Goal: Task Accomplishment & Management: Manage account settings

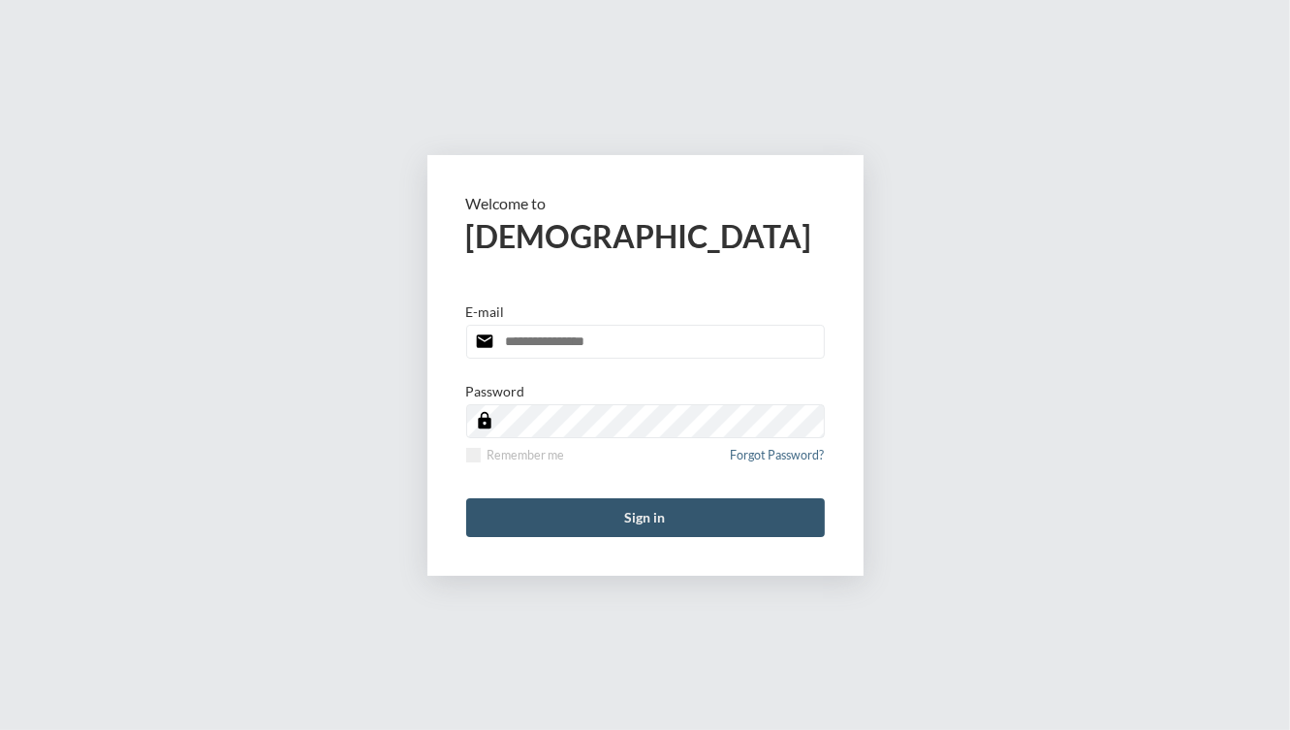
type input "**********"
click at [661, 516] on button "Sign in" at bounding box center [645, 517] width 359 height 39
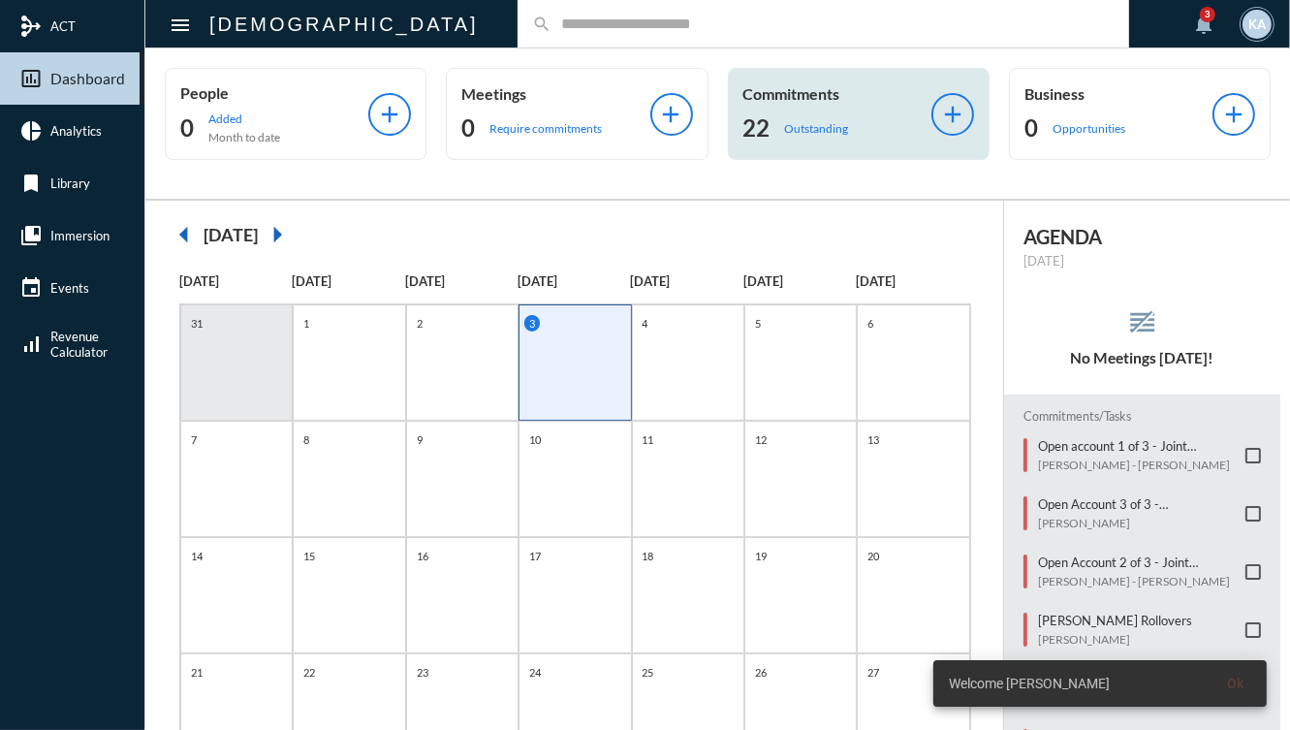
click at [749, 149] on div "Commitments 22 Outstanding add" at bounding box center [859, 114] width 262 height 92
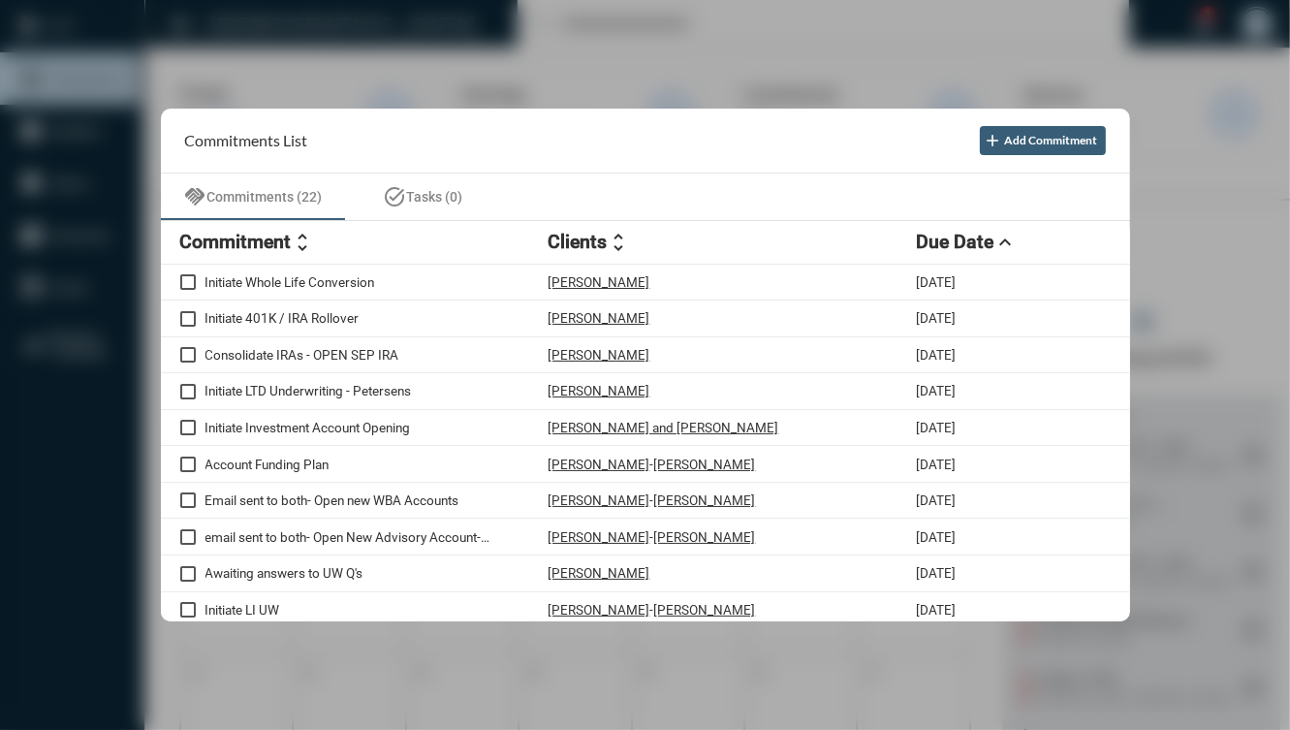
click at [292, 246] on mat-icon "unfold_more" at bounding box center [303, 242] width 23 height 23
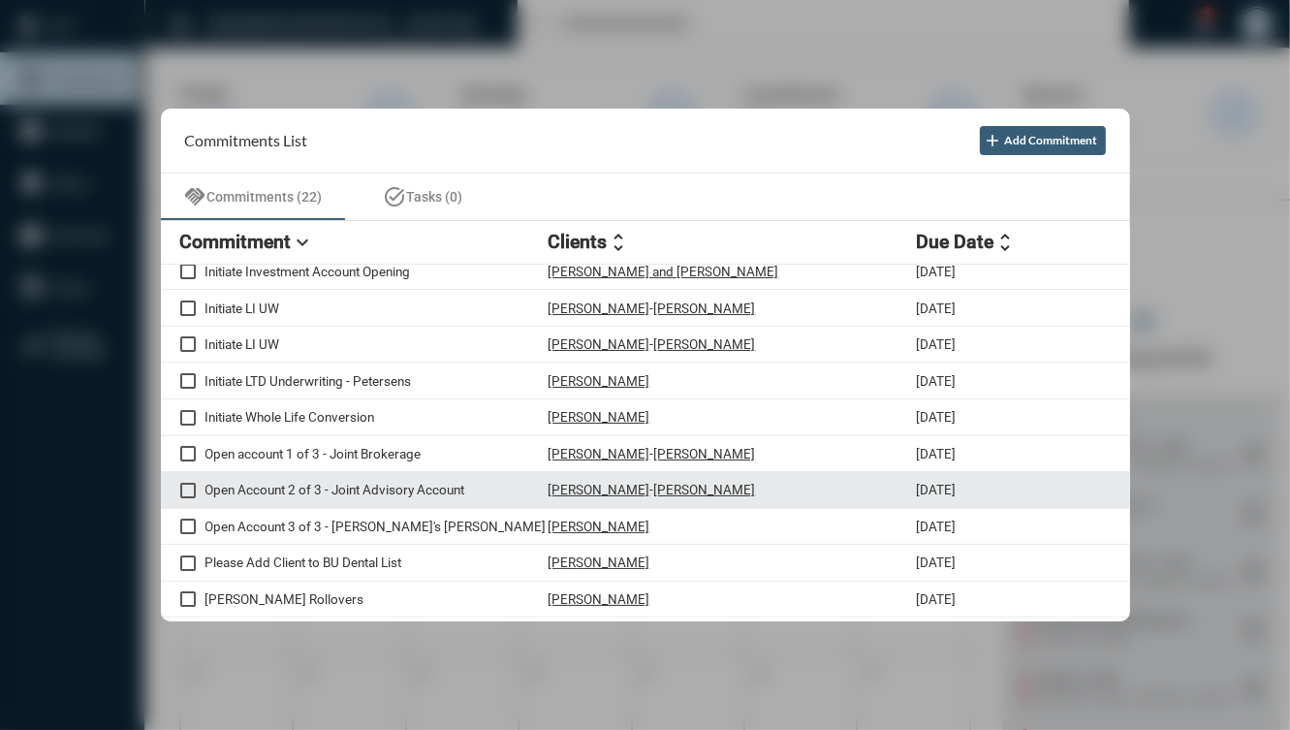
scroll to position [440, 0]
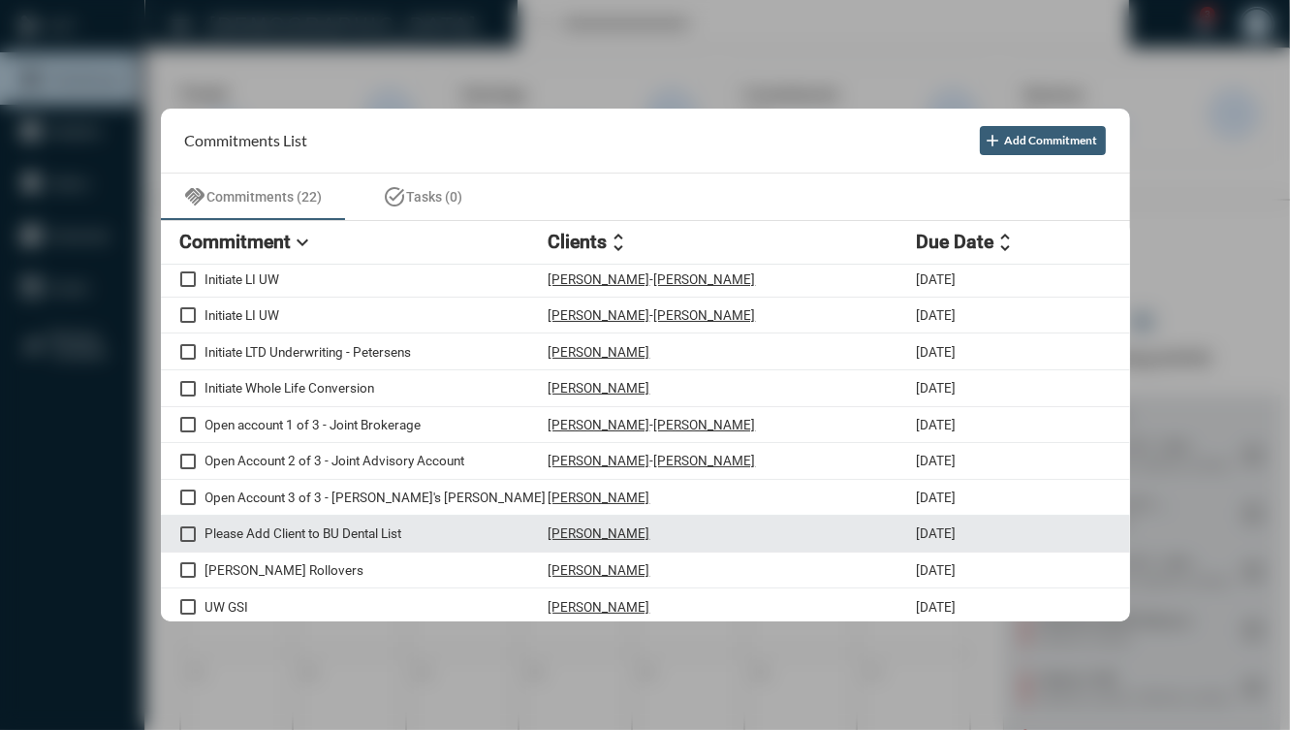
click at [333, 545] on div "Please Add Client to BU Dental List Karla Censon 8/28/25" at bounding box center [645, 534] width 969 height 37
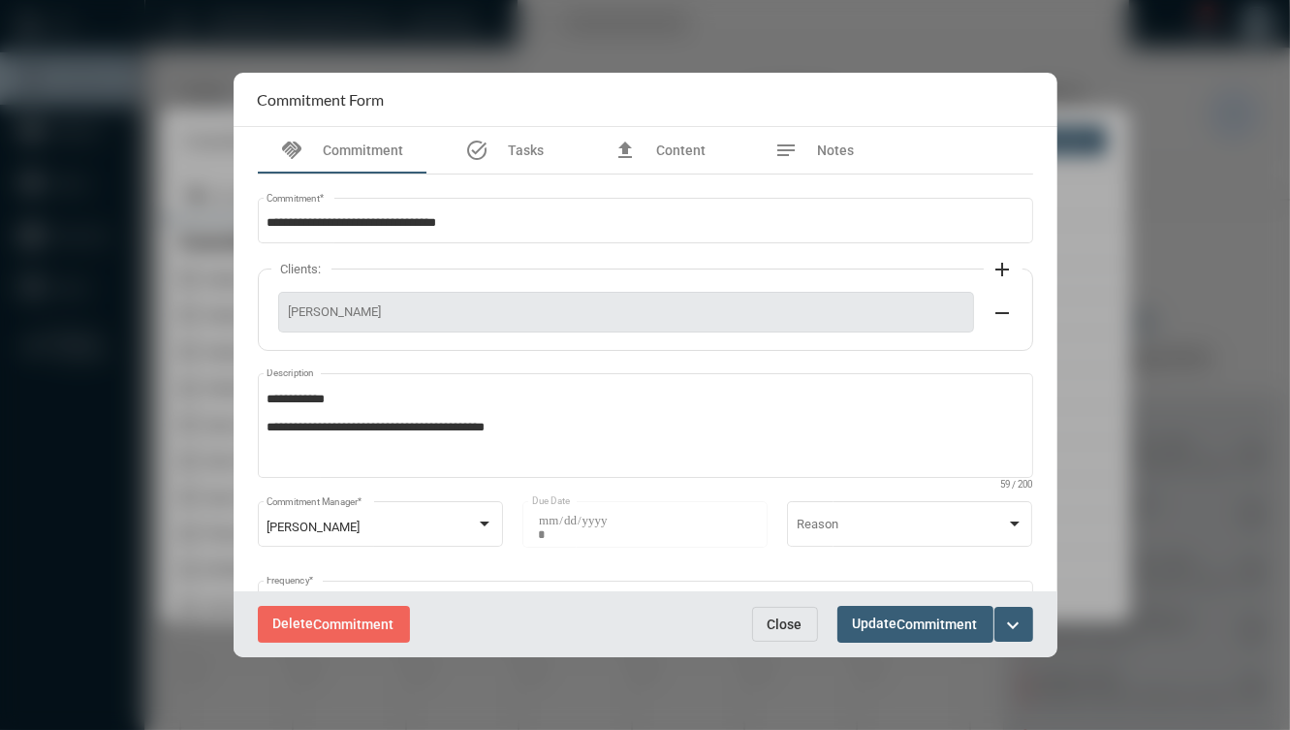
click at [782, 638] on button "Close" at bounding box center [785, 624] width 66 height 35
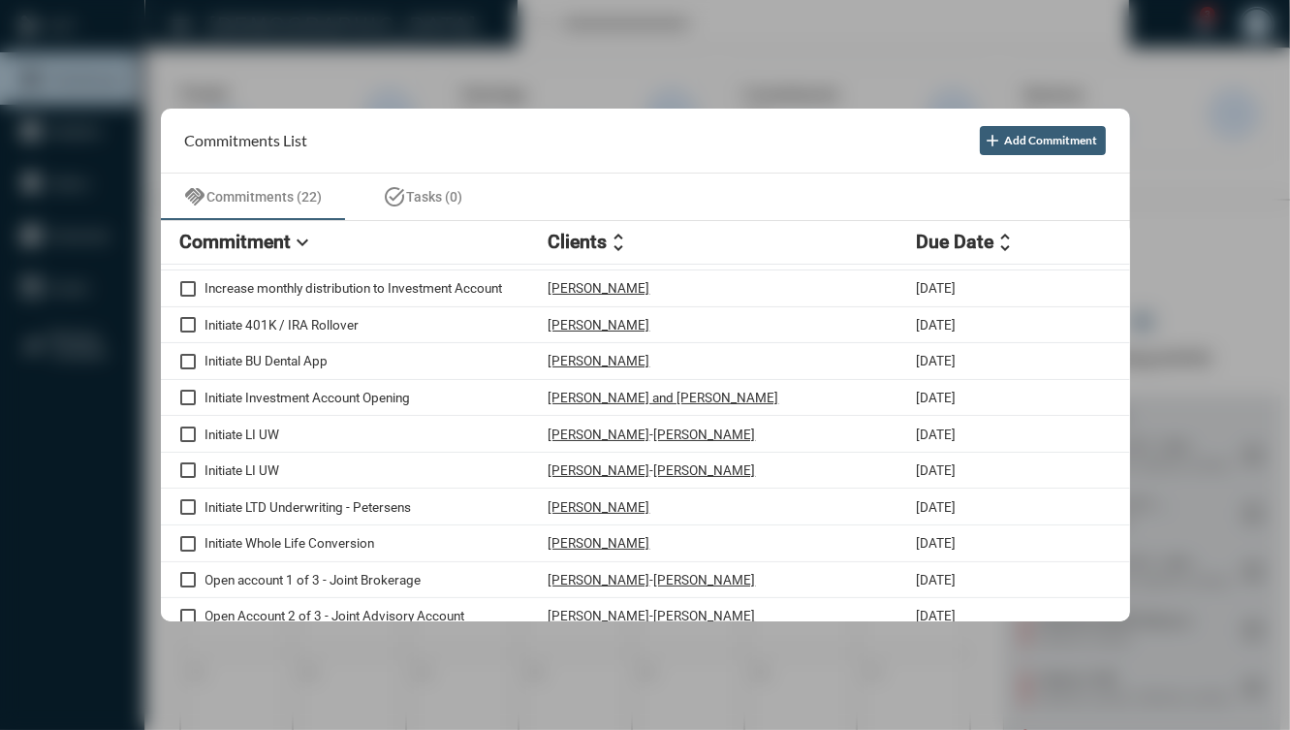
scroll to position [207, 0]
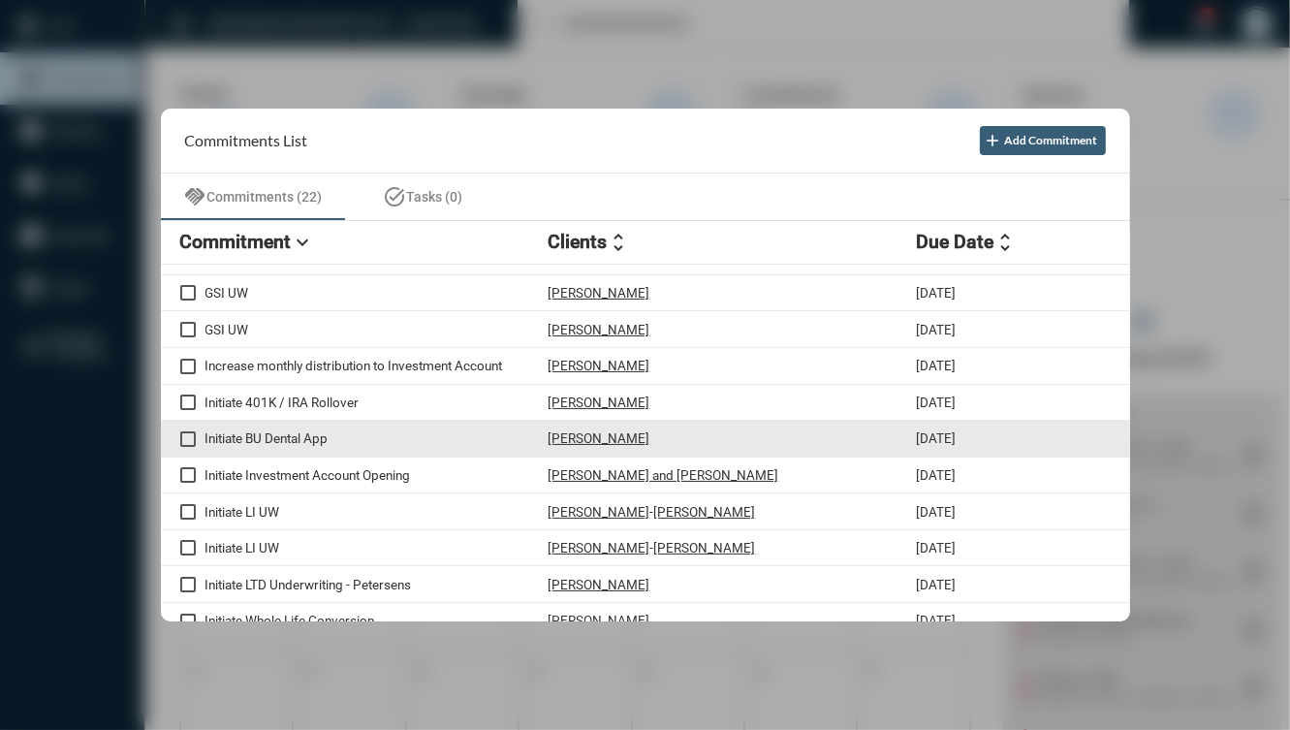
click at [724, 453] on div "Initiate BU Dental App [PERSON_NAME] [DATE]" at bounding box center [645, 439] width 969 height 37
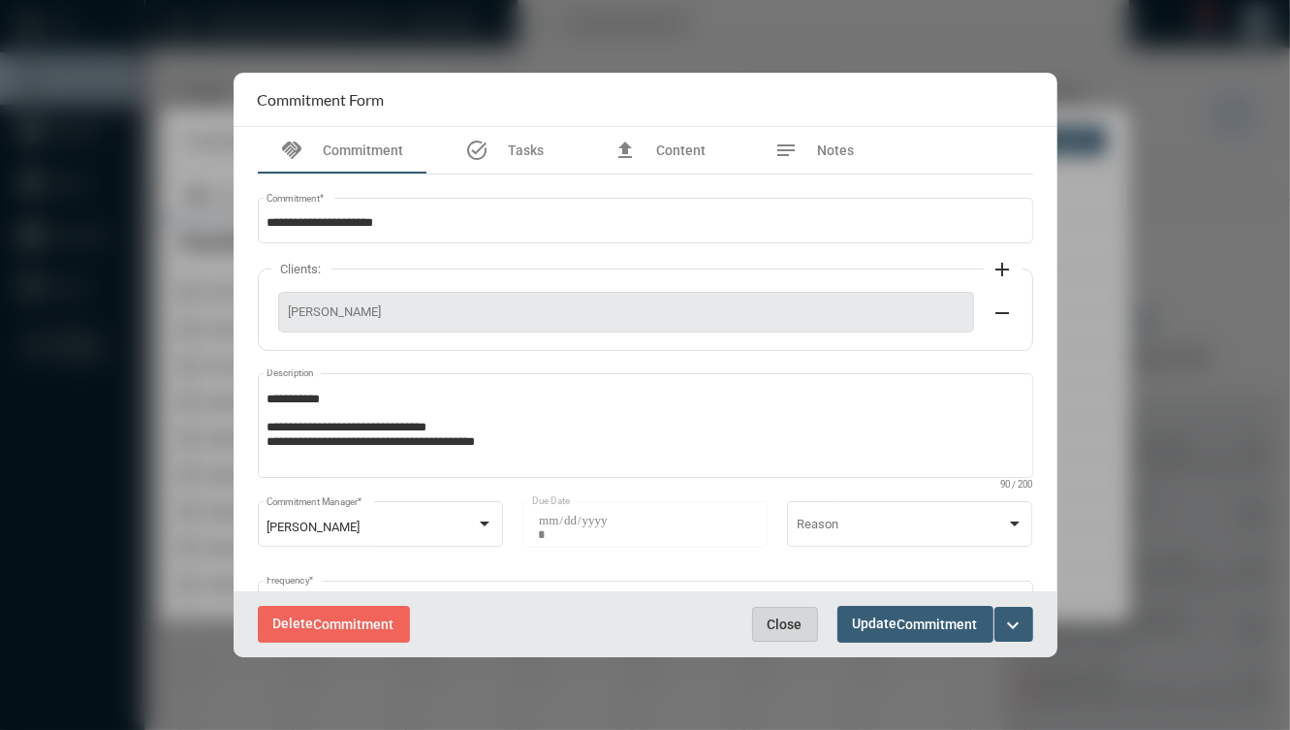
click at [791, 625] on span "Close" at bounding box center [784, 624] width 35 height 16
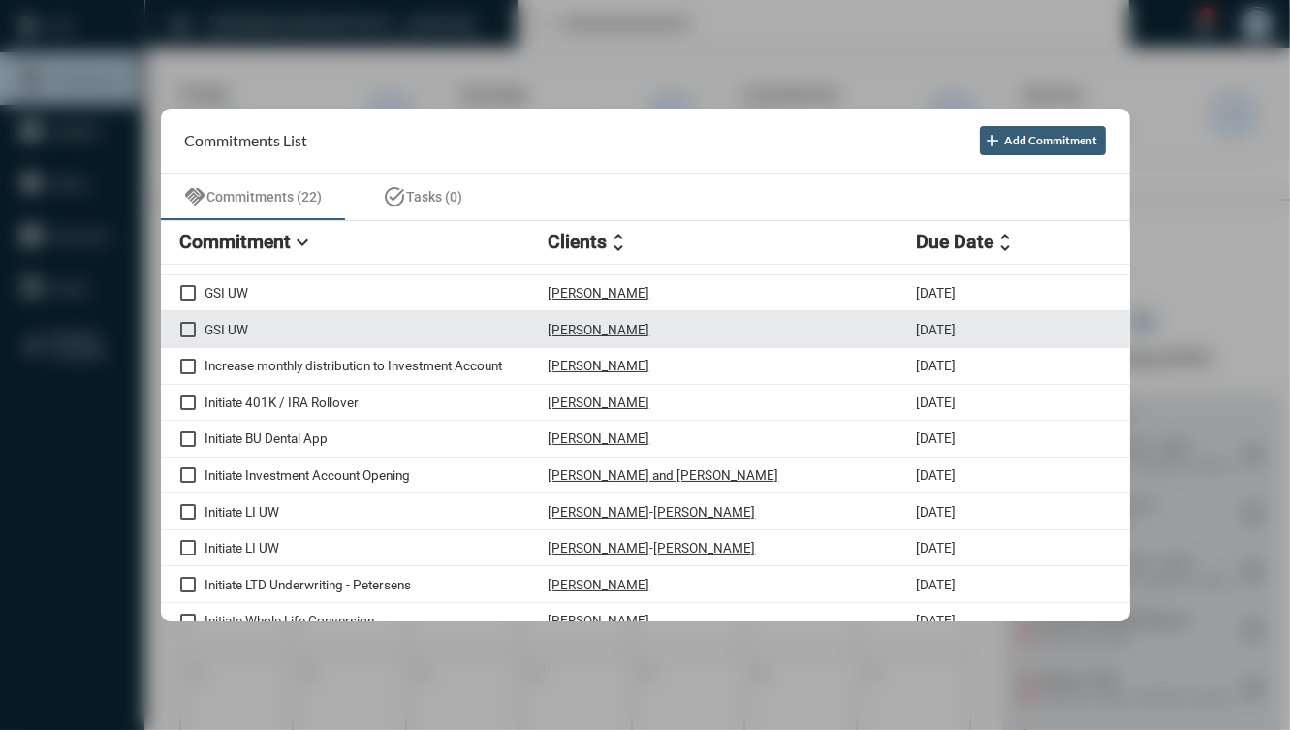
click at [796, 333] on div "[PERSON_NAME]" at bounding box center [732, 329] width 368 height 16
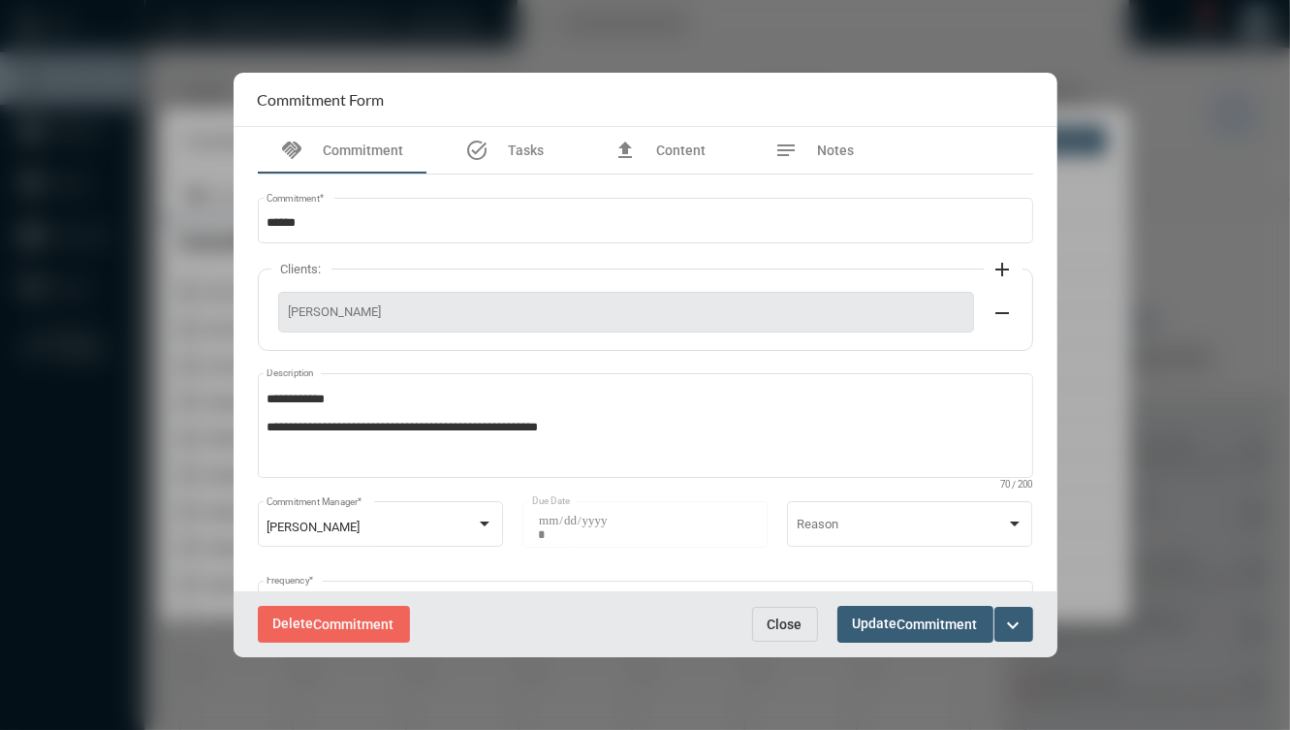
click at [812, 627] on button "Close" at bounding box center [785, 624] width 66 height 35
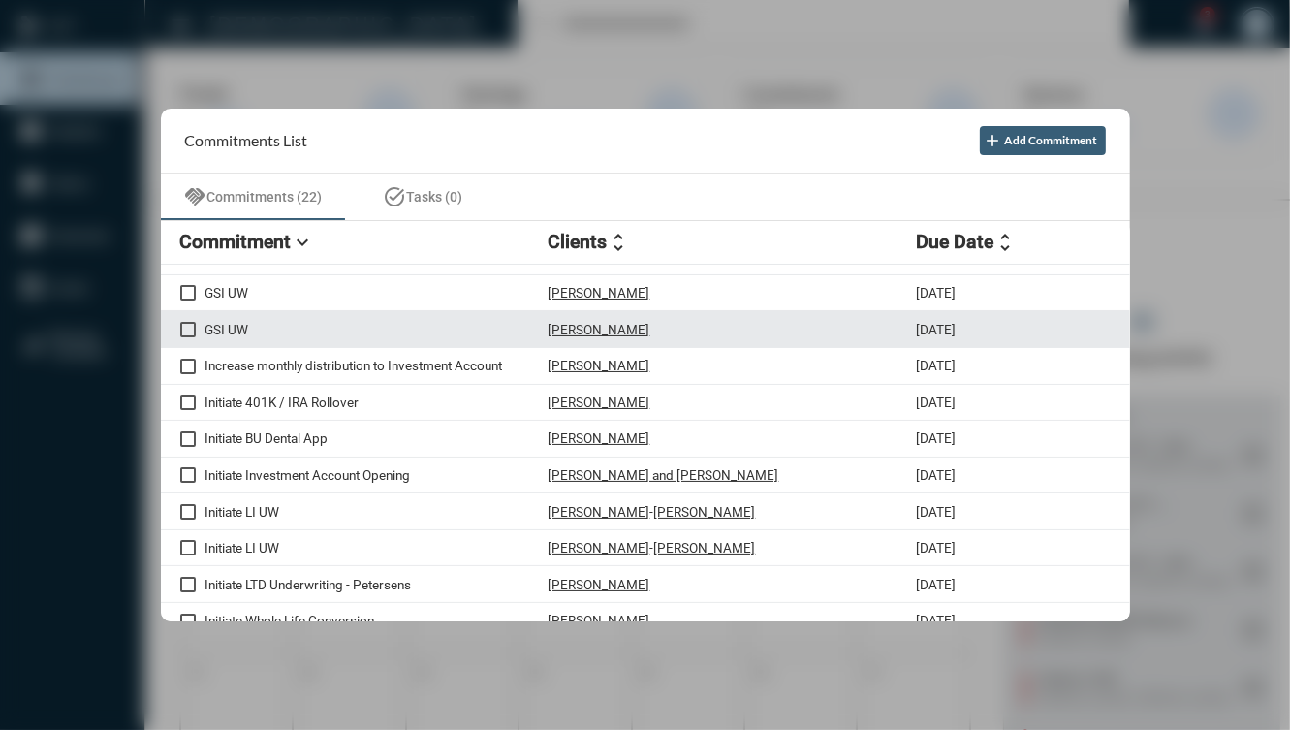
click at [176, 331] on div "GSI UW Maria Lovo Caceres 8/27/25" at bounding box center [645, 329] width 969 height 37
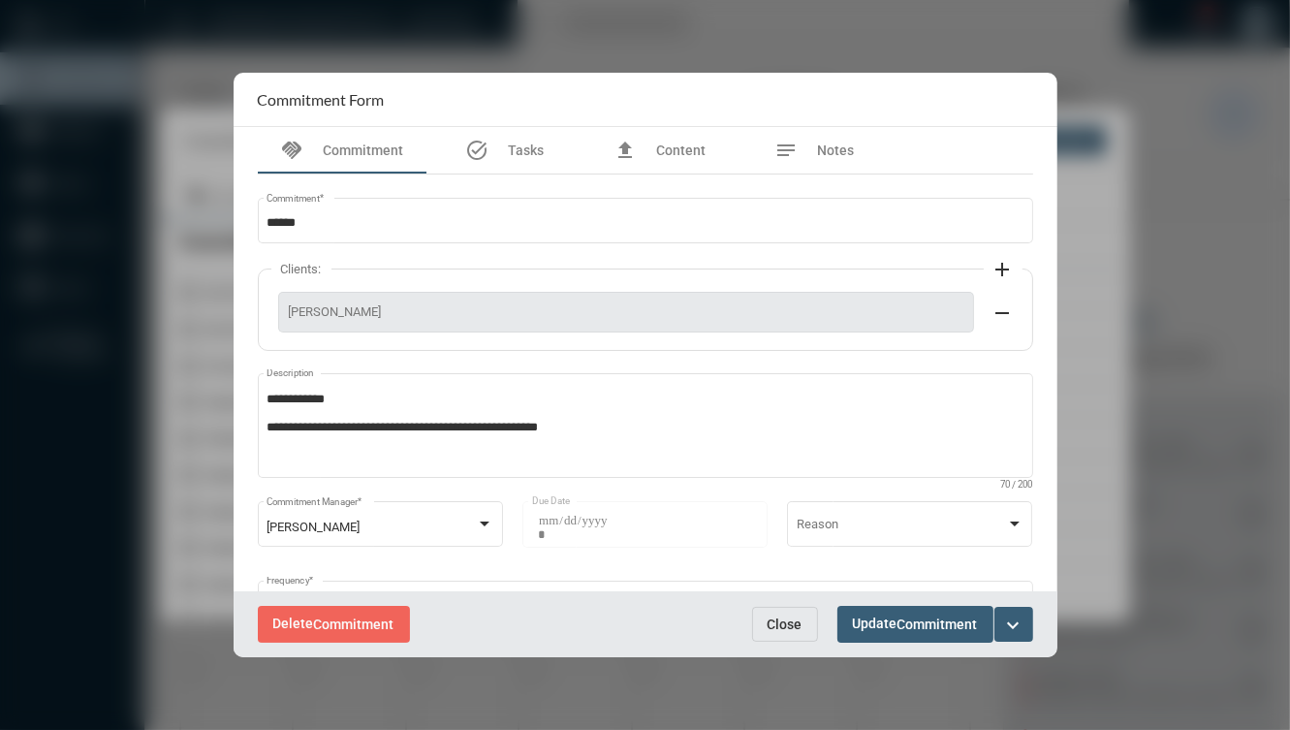
click at [787, 630] on span "Close" at bounding box center [784, 624] width 35 height 16
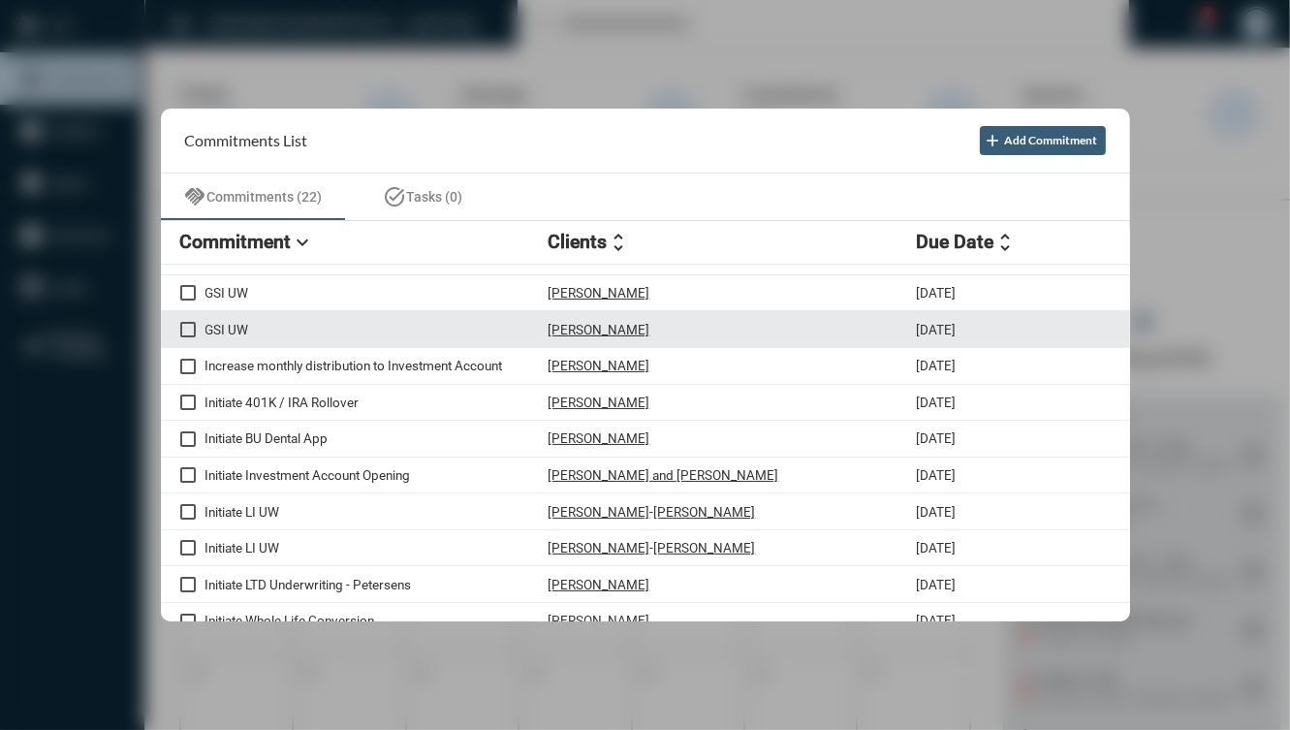
click at [189, 337] on div "GSI UW Maria Lovo Caceres 8/27/25" at bounding box center [645, 329] width 969 height 37
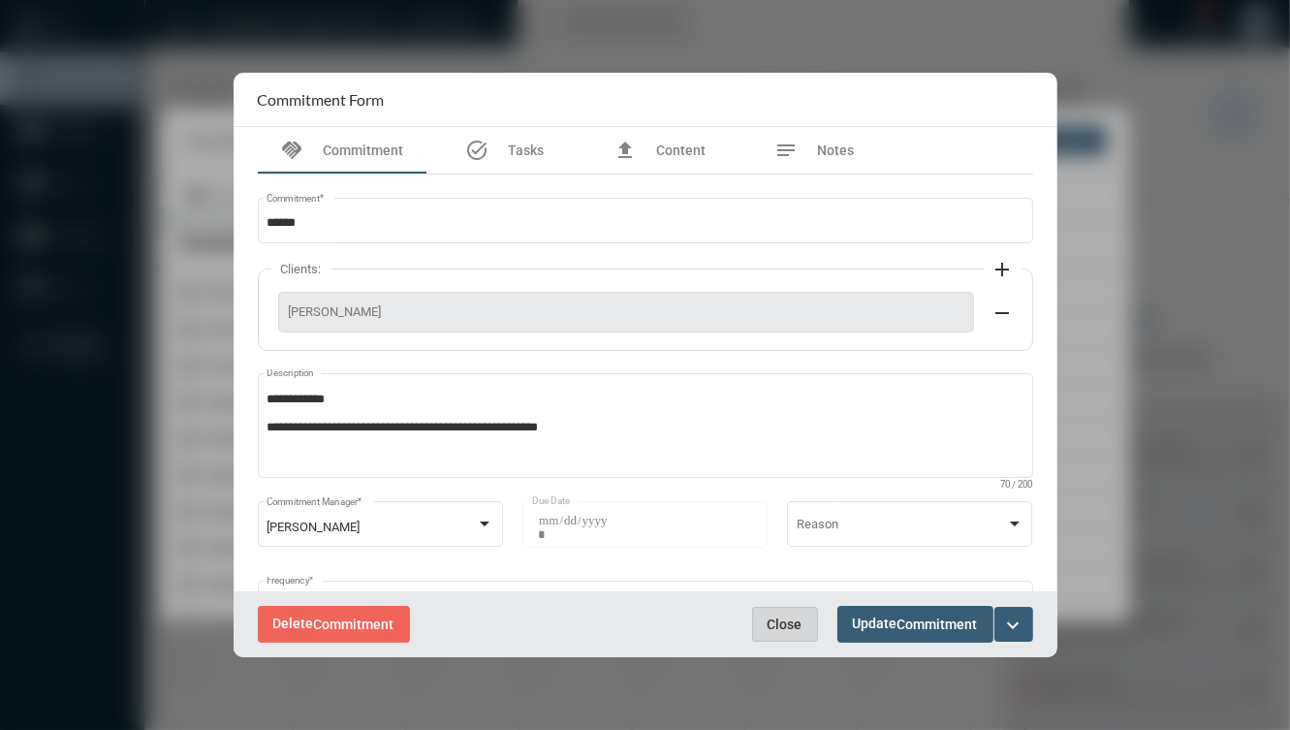
click at [784, 616] on span "Close" at bounding box center [784, 624] width 35 height 16
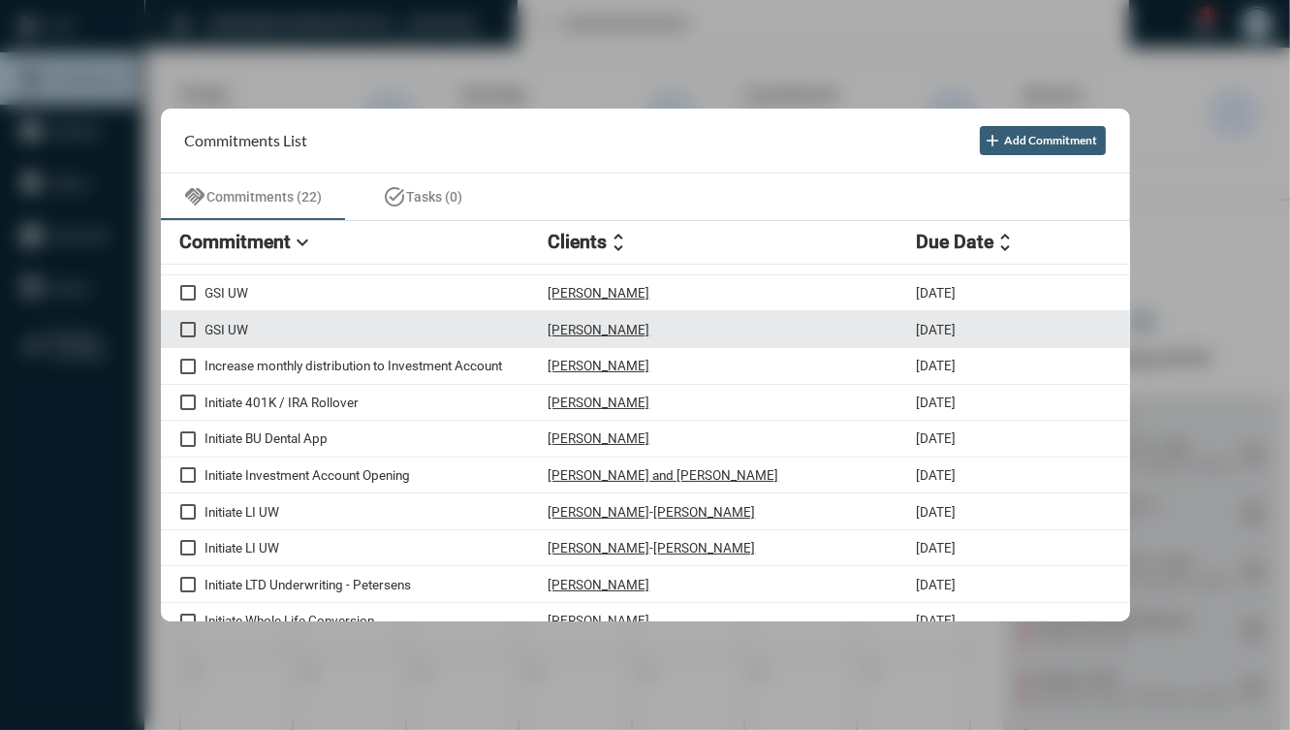
click at [183, 330] on span at bounding box center [188, 330] width 16 height 16
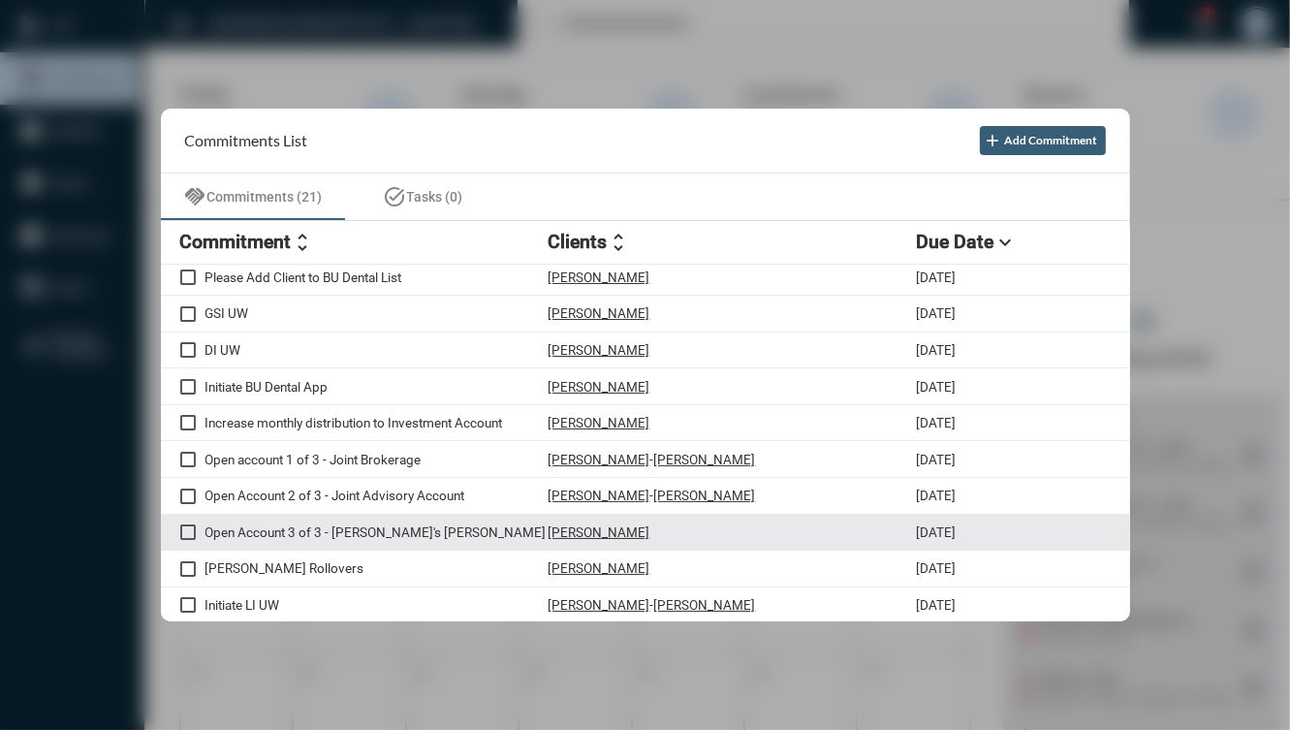
scroll to position [155, 0]
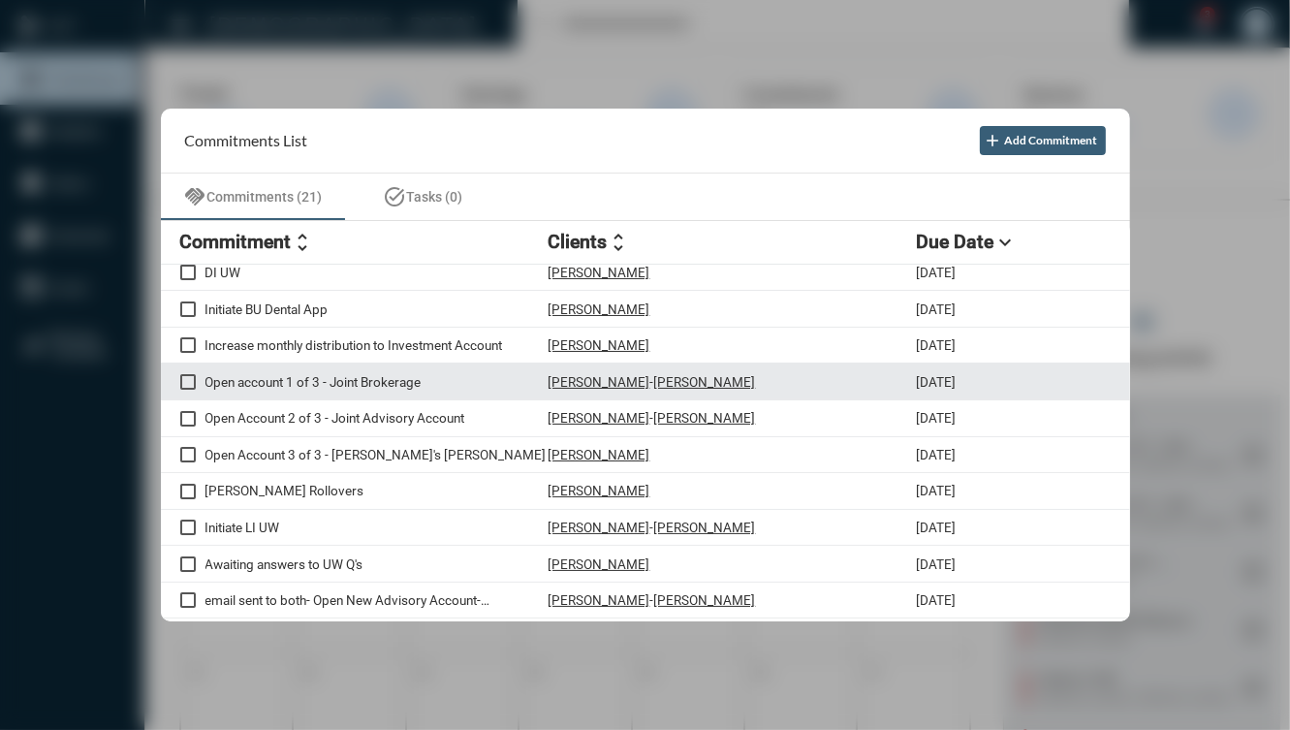
click at [465, 386] on p "Open account 1 of 3 - Joint Brokerage" at bounding box center [376, 382] width 343 height 16
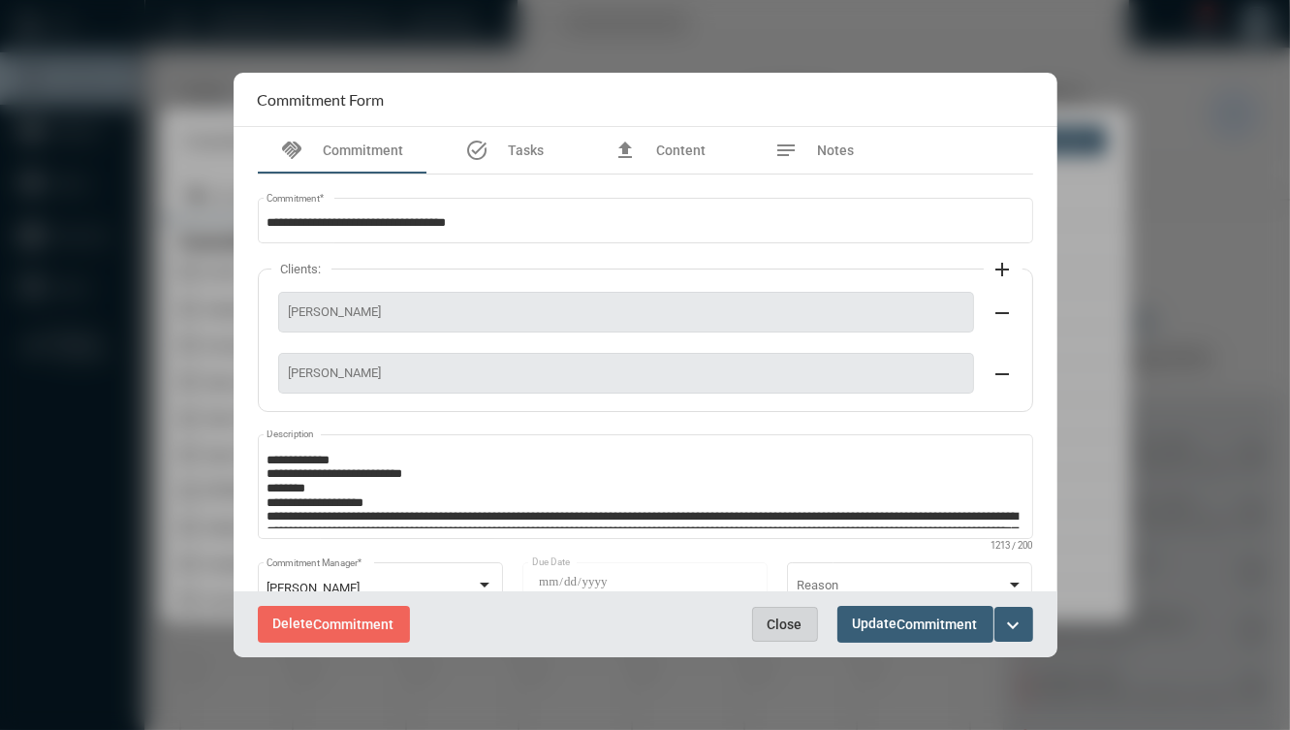
click at [791, 624] on span "Close" at bounding box center [784, 624] width 35 height 16
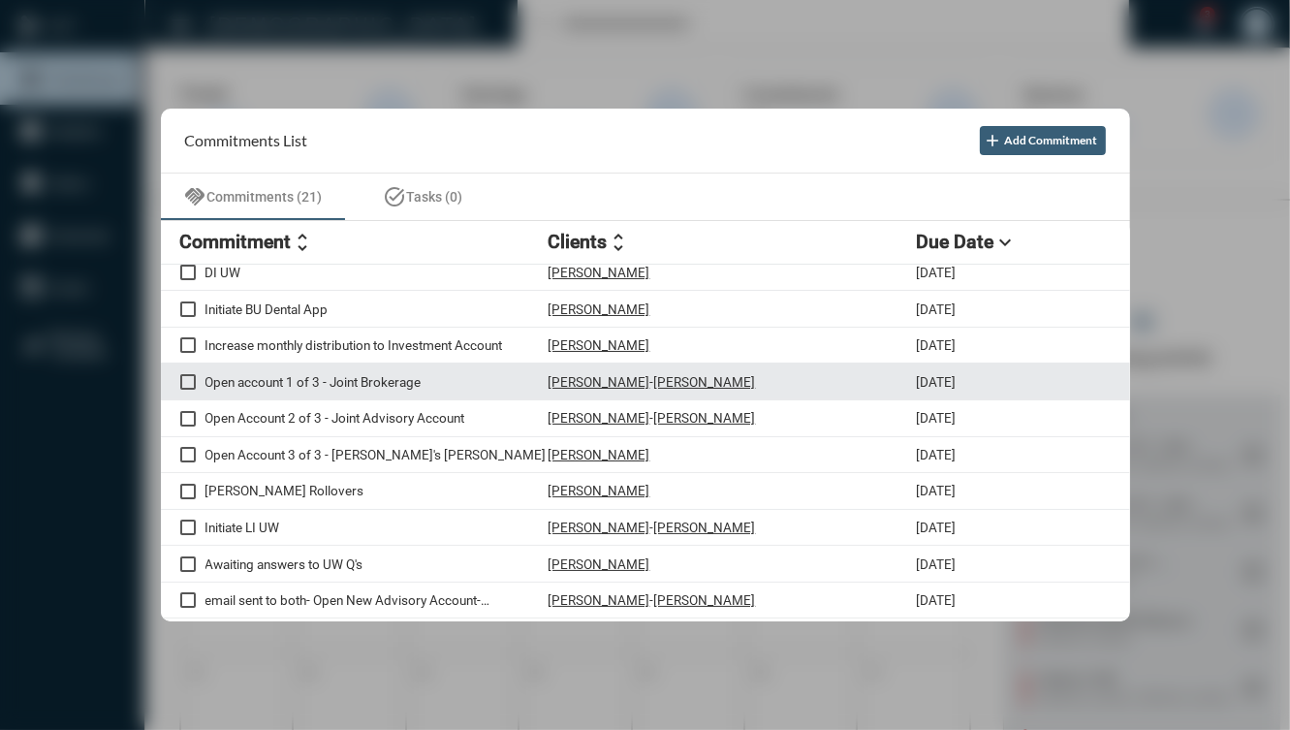
click at [763, 380] on div "Robert DiGiovine - Nuria Martinez" at bounding box center [732, 381] width 368 height 16
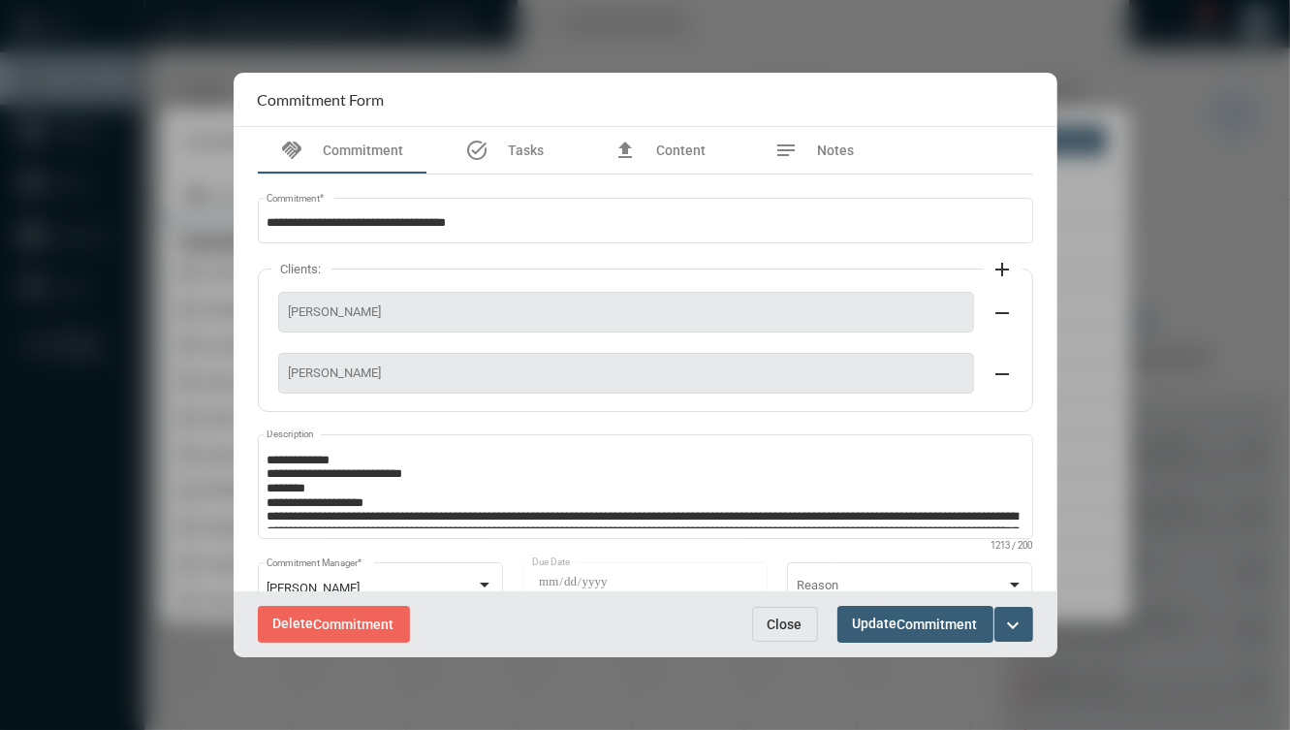
click at [1014, 615] on mat-icon "expand_more" at bounding box center [1013, 624] width 23 height 23
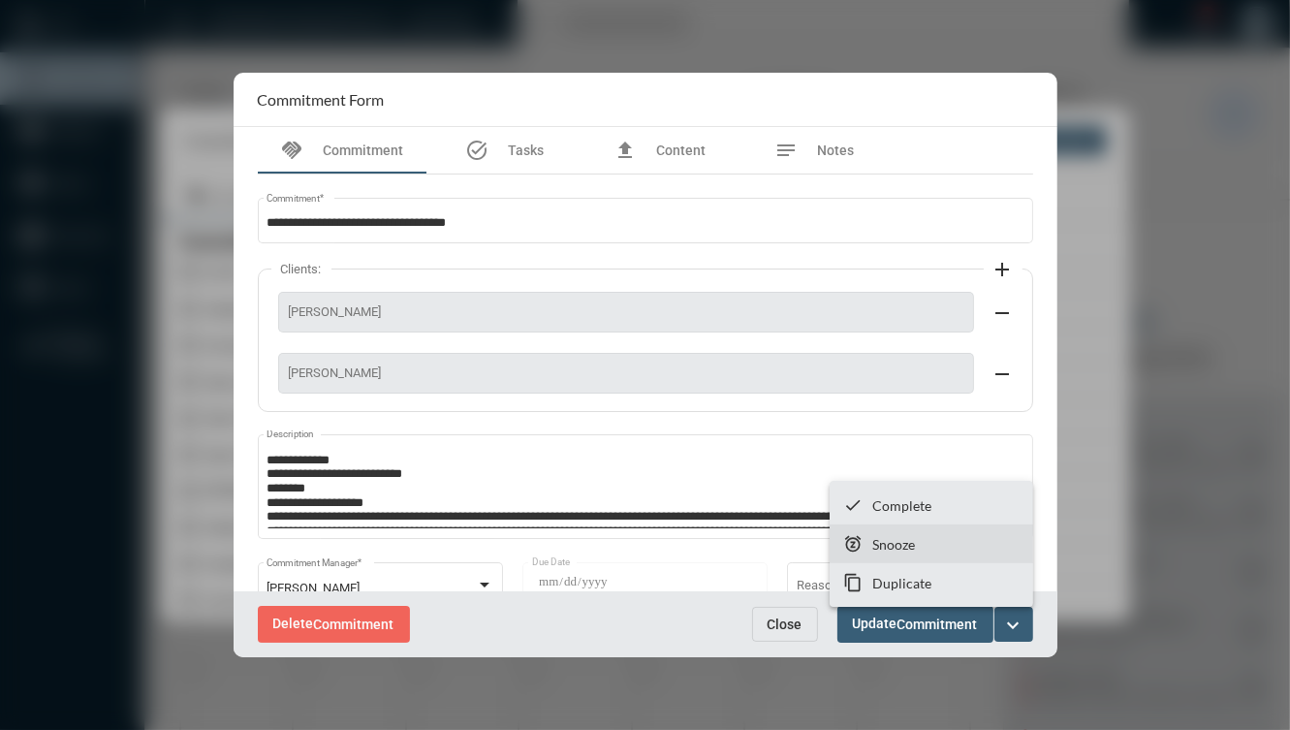
click at [942, 545] on section "snooze Snooze" at bounding box center [930, 543] width 203 height 39
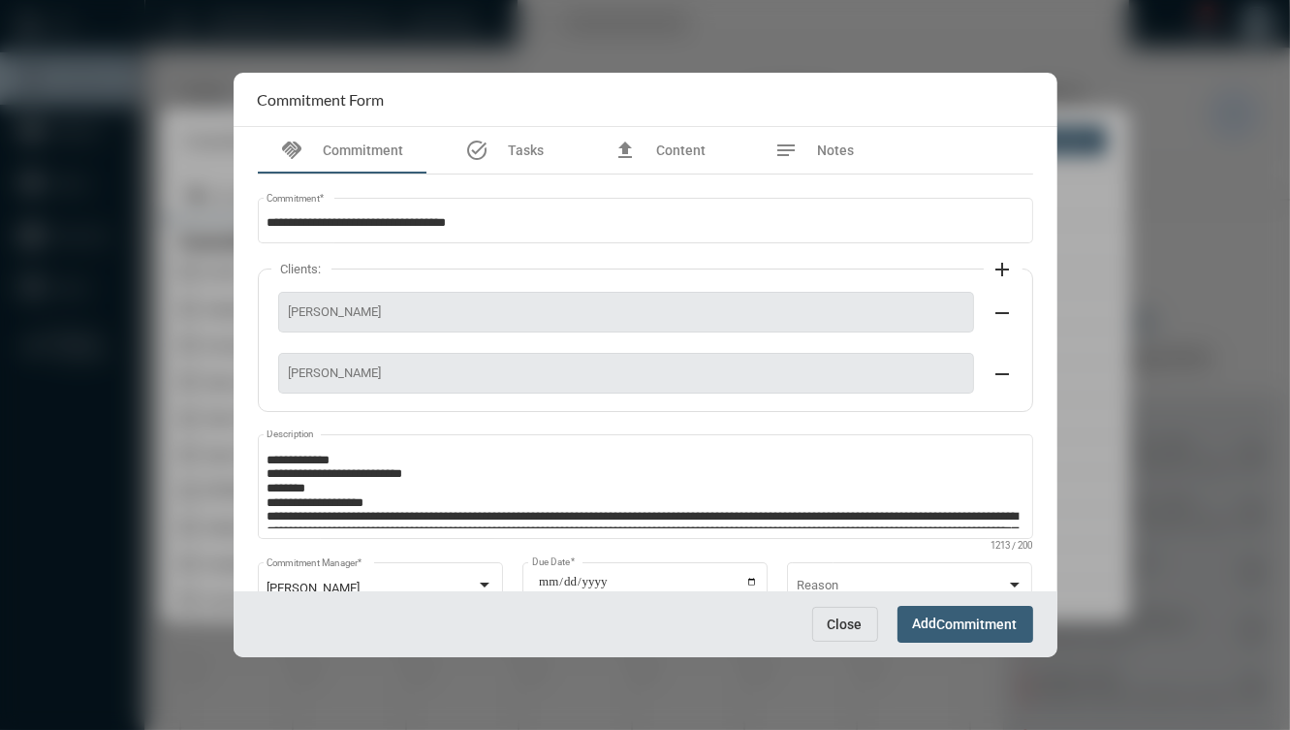
click at [853, 621] on span "Close" at bounding box center [845, 624] width 35 height 16
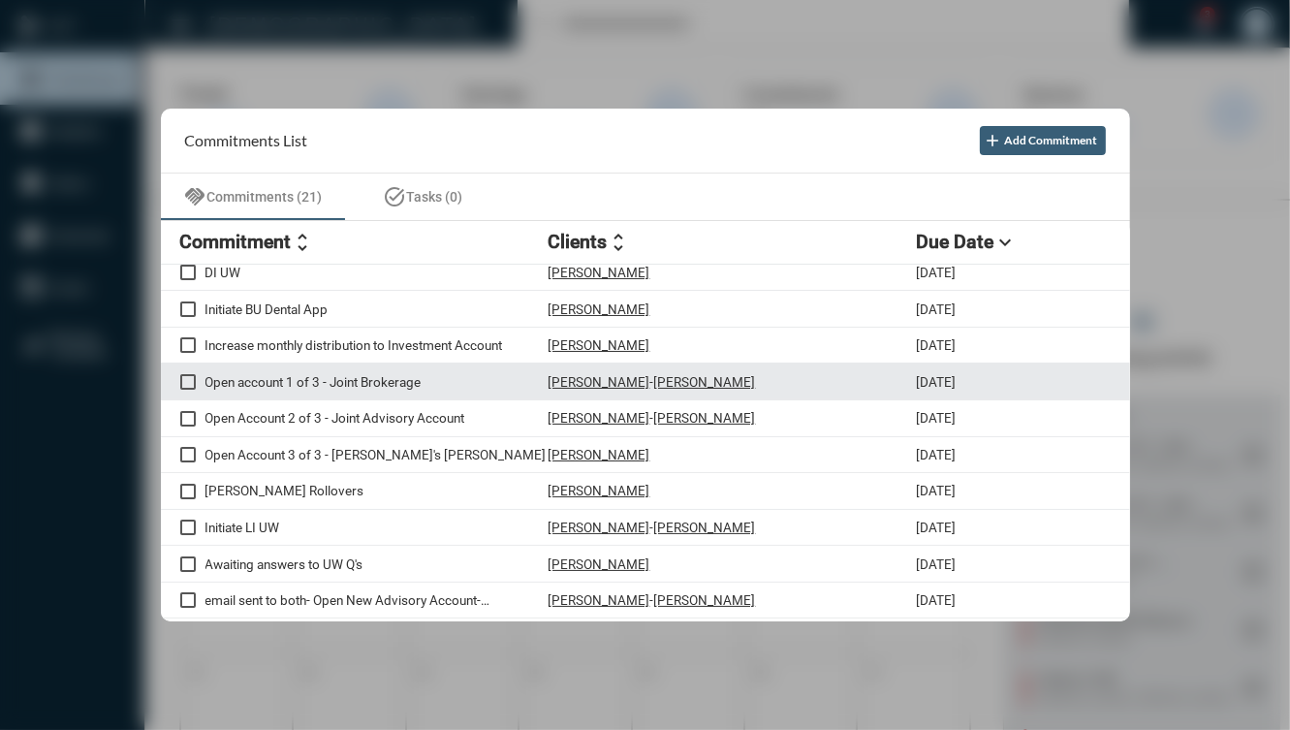
click at [180, 380] on span at bounding box center [188, 382] width 16 height 16
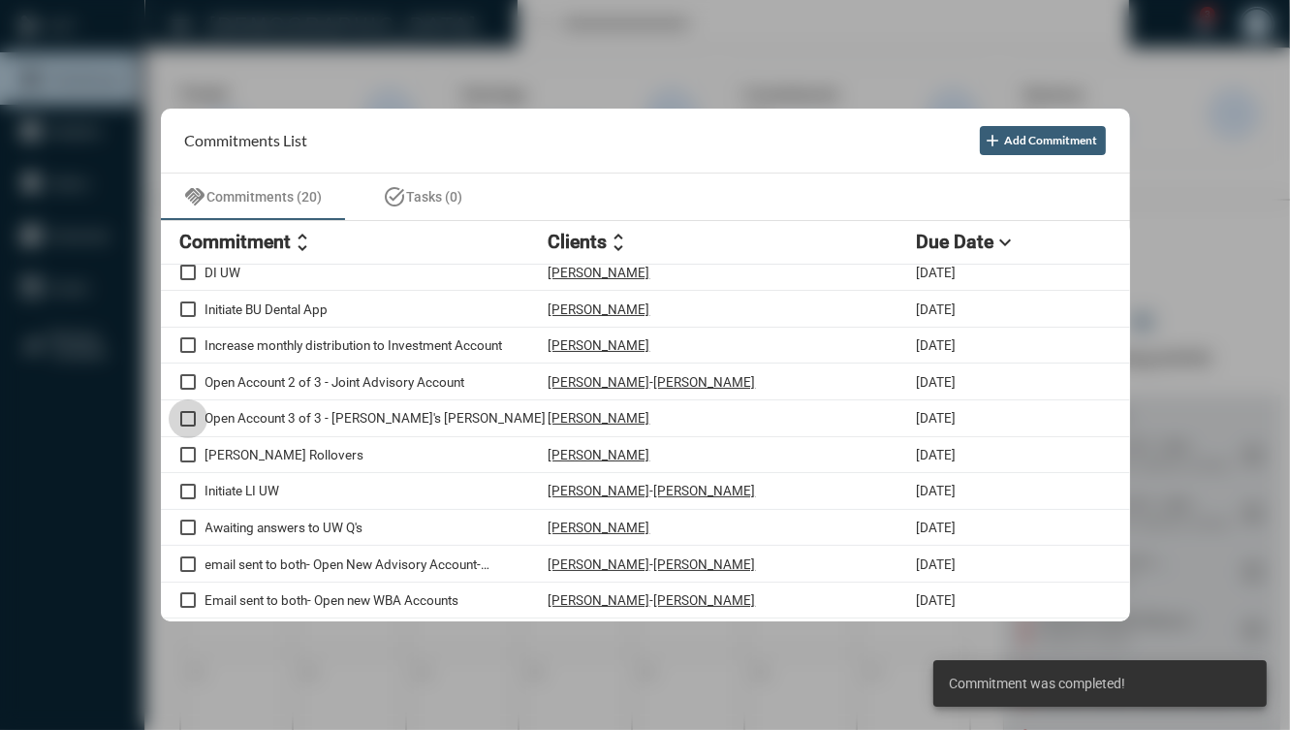
click at [183, 411] on span at bounding box center [188, 419] width 16 height 16
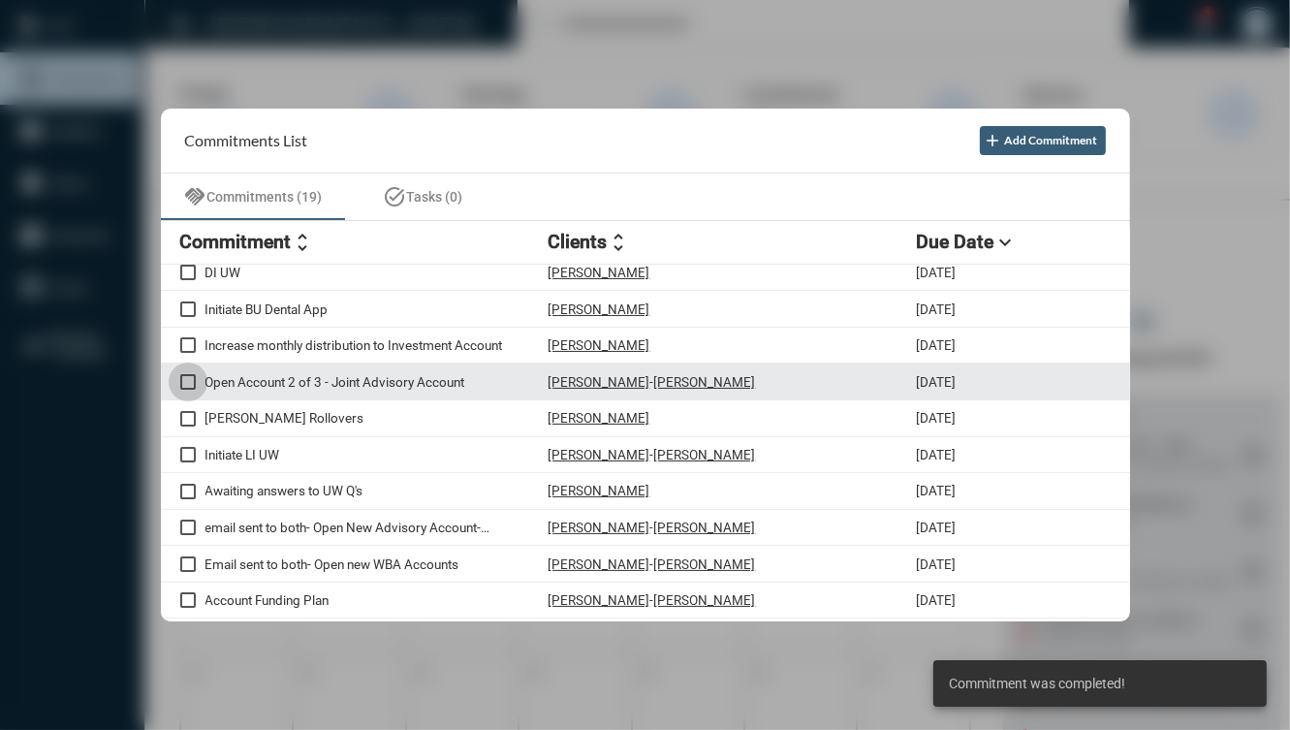
click at [190, 381] on span at bounding box center [188, 382] width 16 height 16
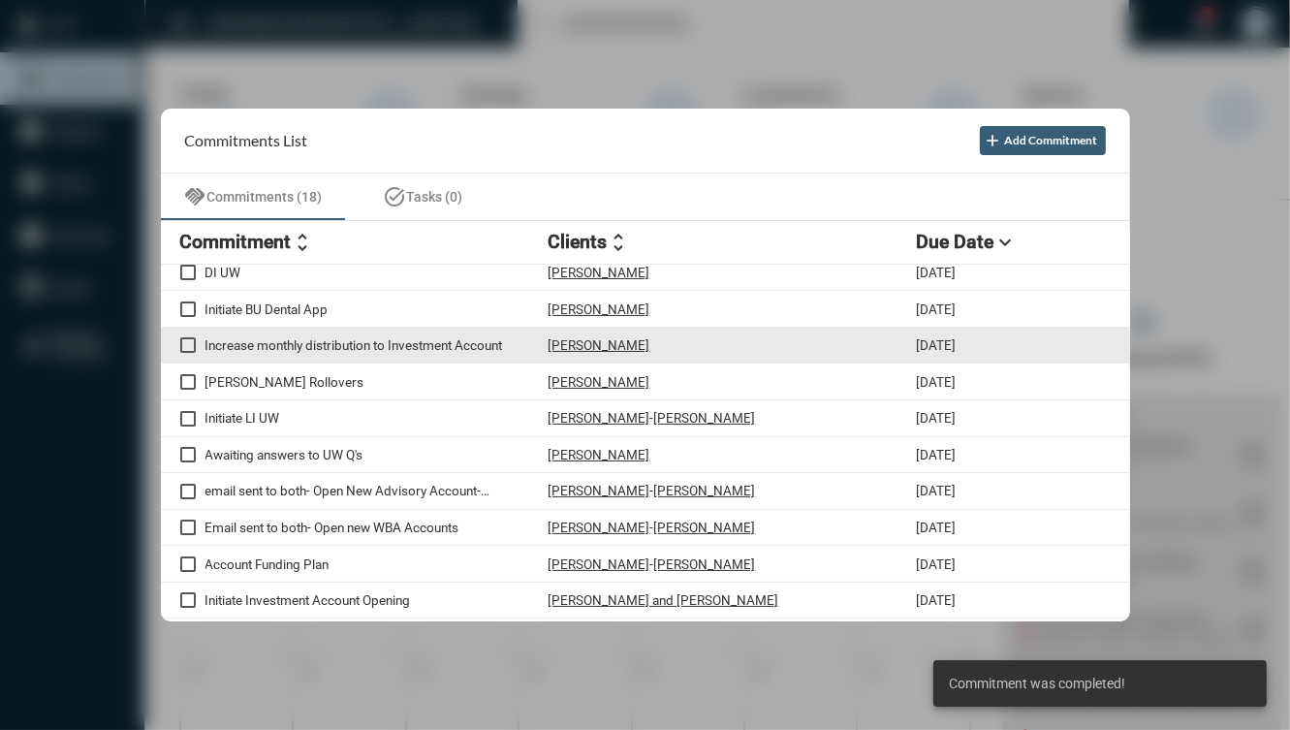
click at [420, 353] on div "Increase monthly distribution to Investment Account Annie Jaxon 9/2/25" at bounding box center [645, 346] width 969 height 37
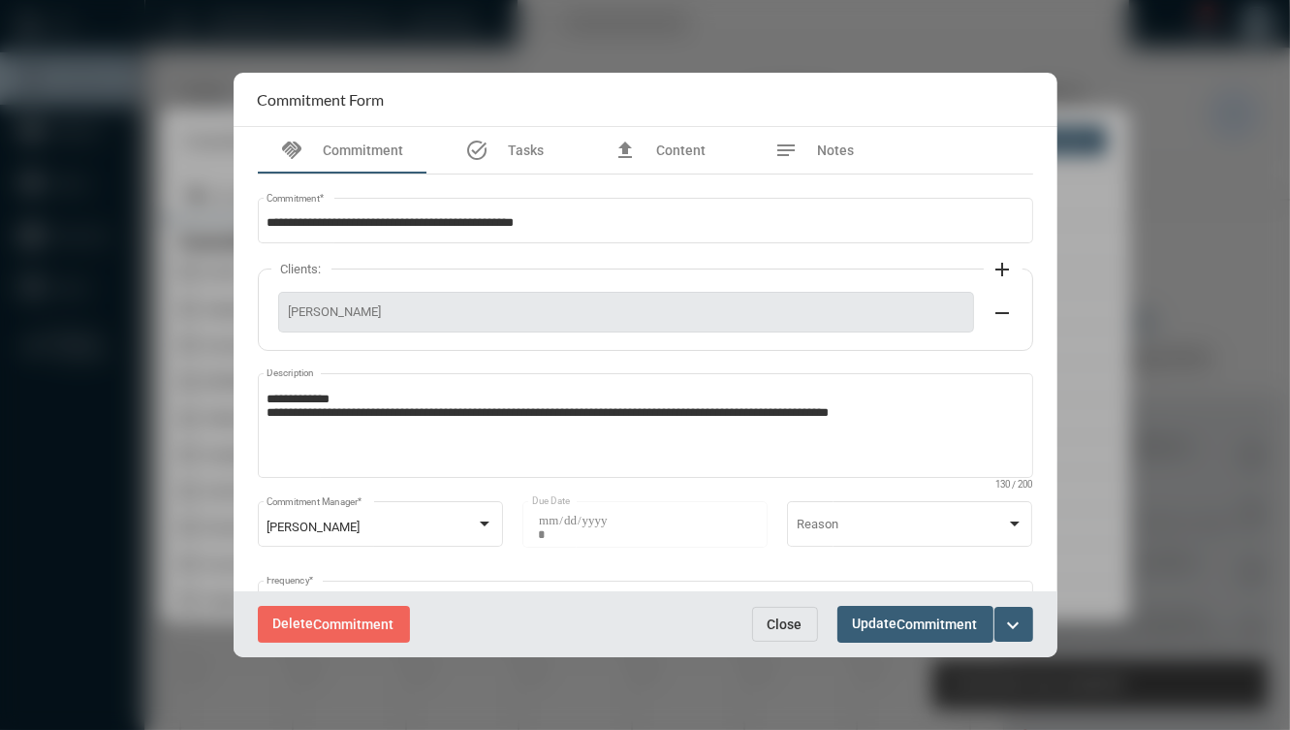
click at [780, 620] on span "Close" at bounding box center [784, 624] width 35 height 16
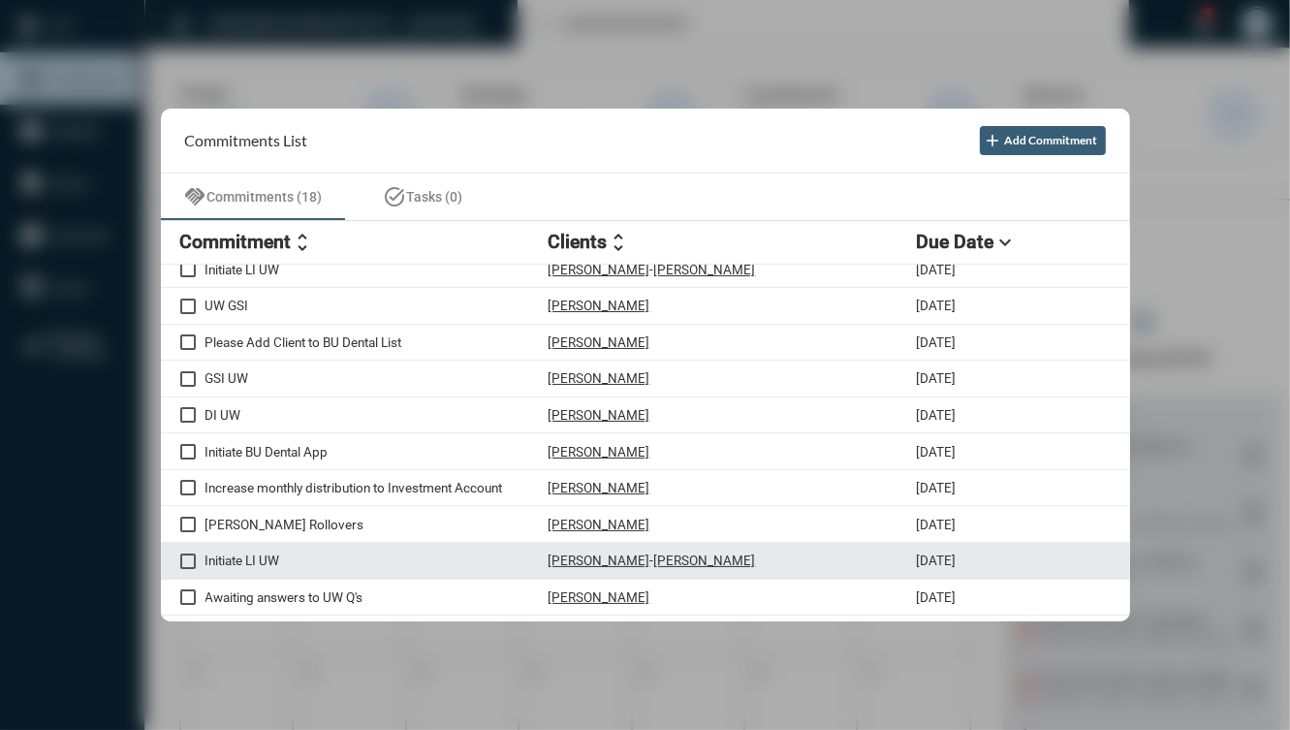
scroll to position [0, 0]
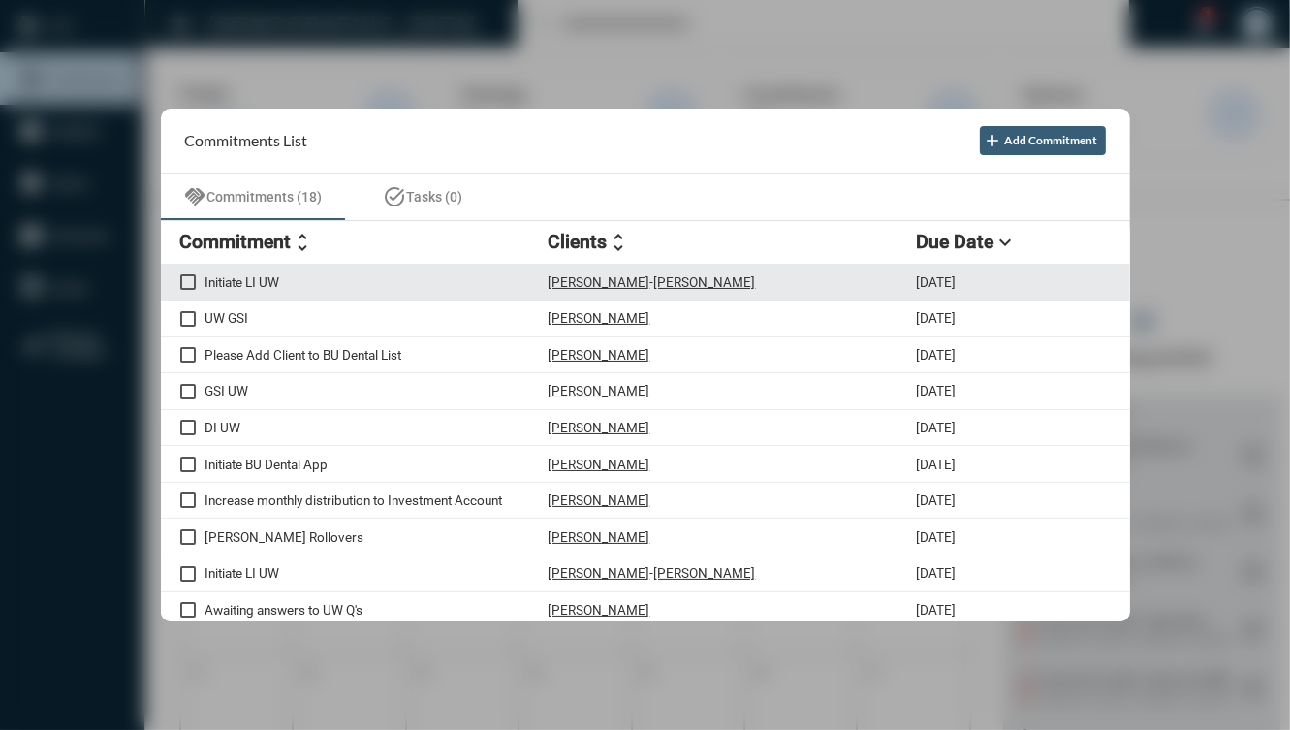
click at [767, 274] on div "Andrew Czuchra - Laura Savage" at bounding box center [732, 282] width 368 height 16
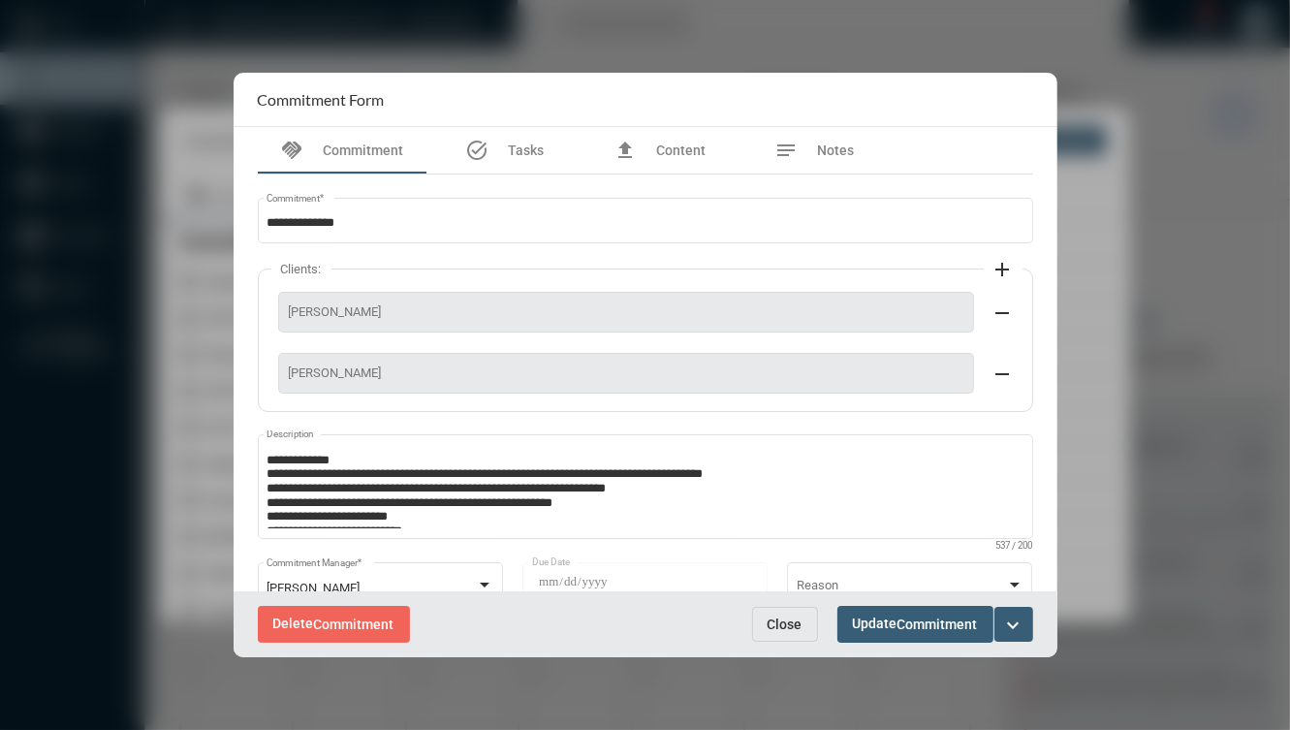
click at [1029, 597] on div "Delete Commitment Close Update Commitment expand_more" at bounding box center [646, 623] width 824 height 65
click at [1020, 610] on button "expand_more" at bounding box center [1013, 624] width 39 height 35
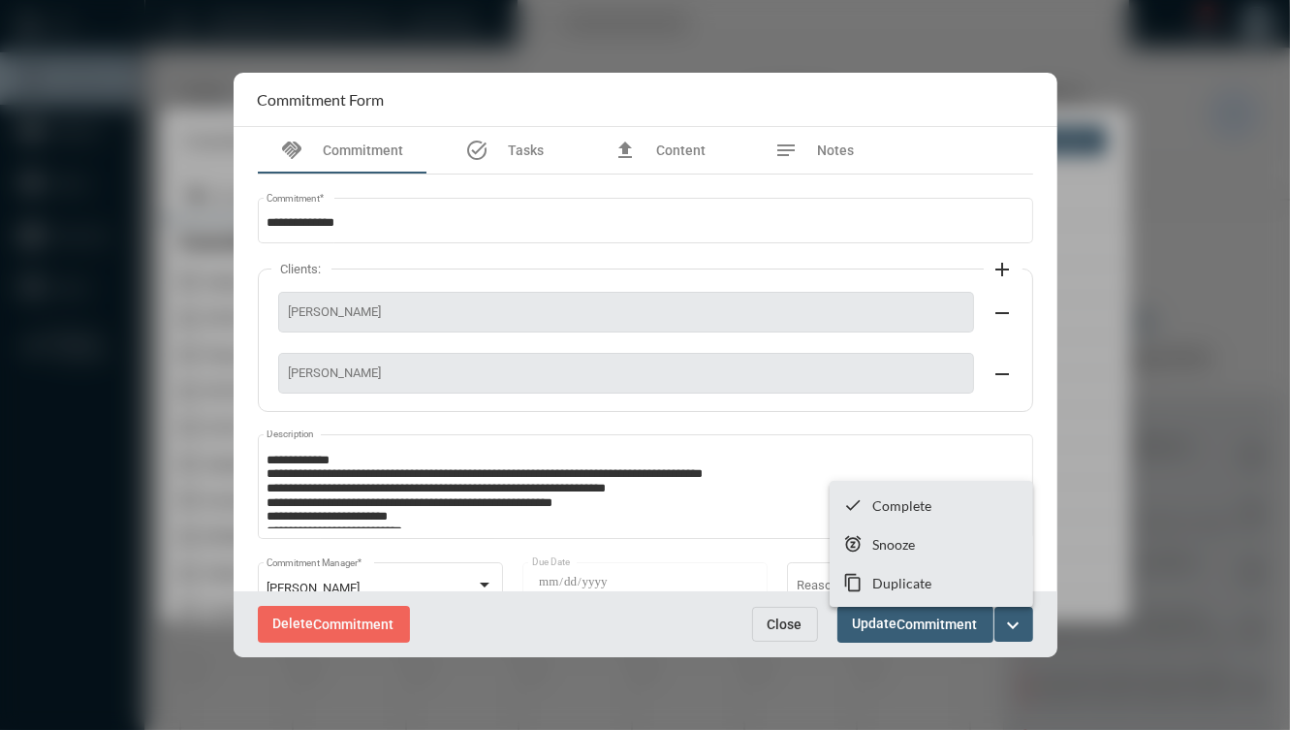
click at [987, 552] on section "snooze Snooze" at bounding box center [930, 543] width 203 height 39
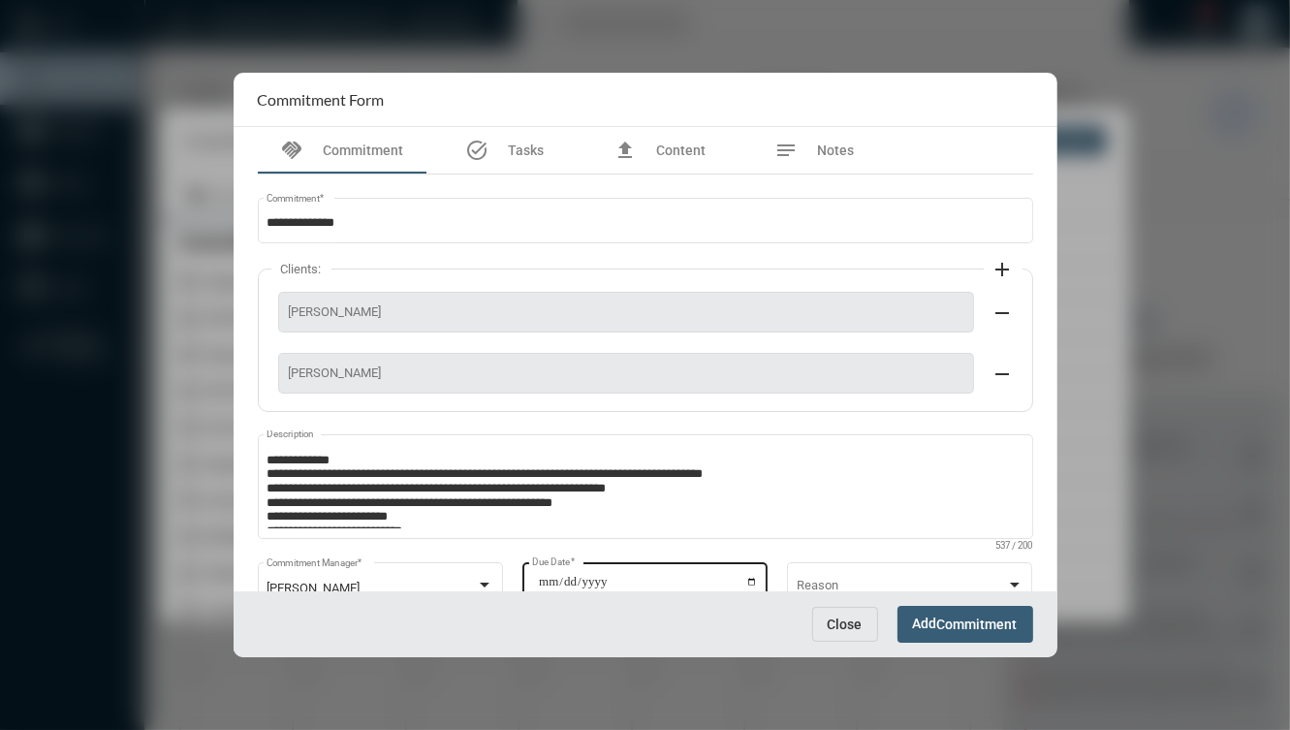
click at [758, 576] on div "**********" at bounding box center [644, 582] width 245 height 49
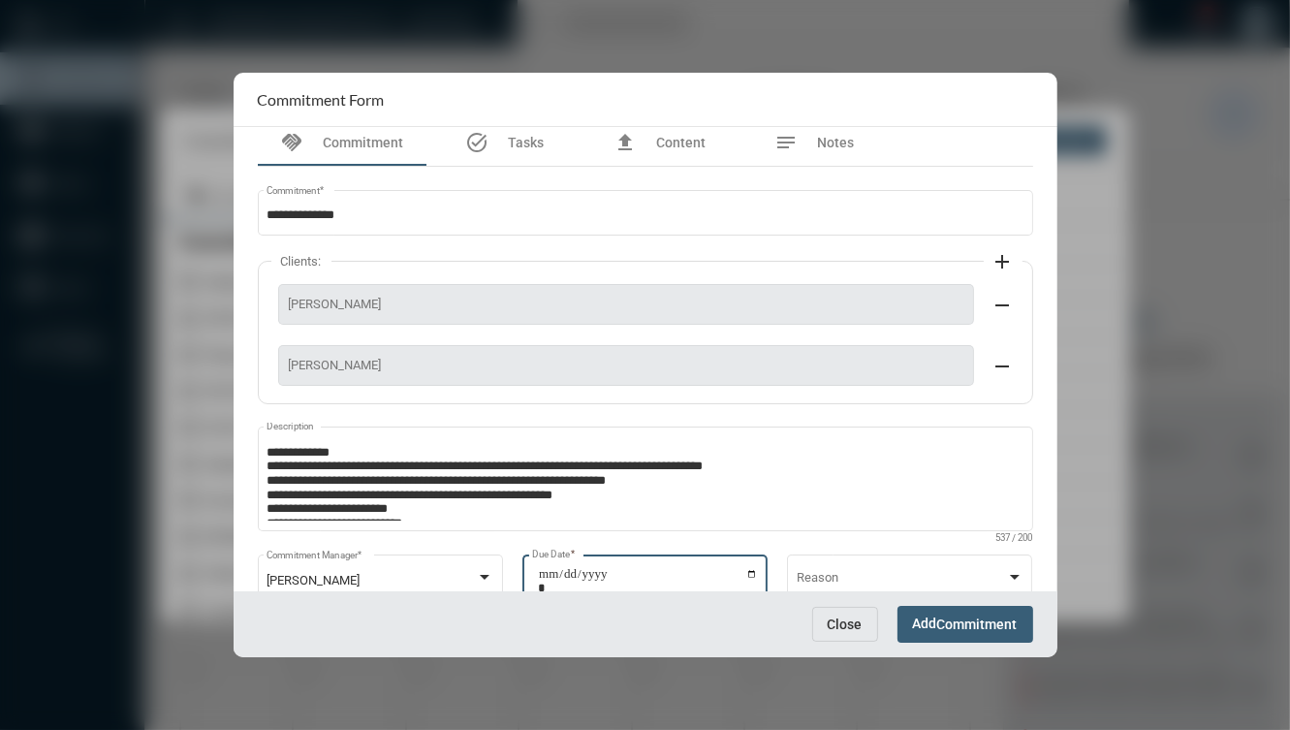
click at [750, 573] on input "**********" at bounding box center [648, 580] width 220 height 27
type input "**********"
click at [1016, 600] on div "Close Add Commitment" at bounding box center [646, 623] width 824 height 65
click at [1011, 613] on button "Add Commitment" at bounding box center [965, 624] width 136 height 36
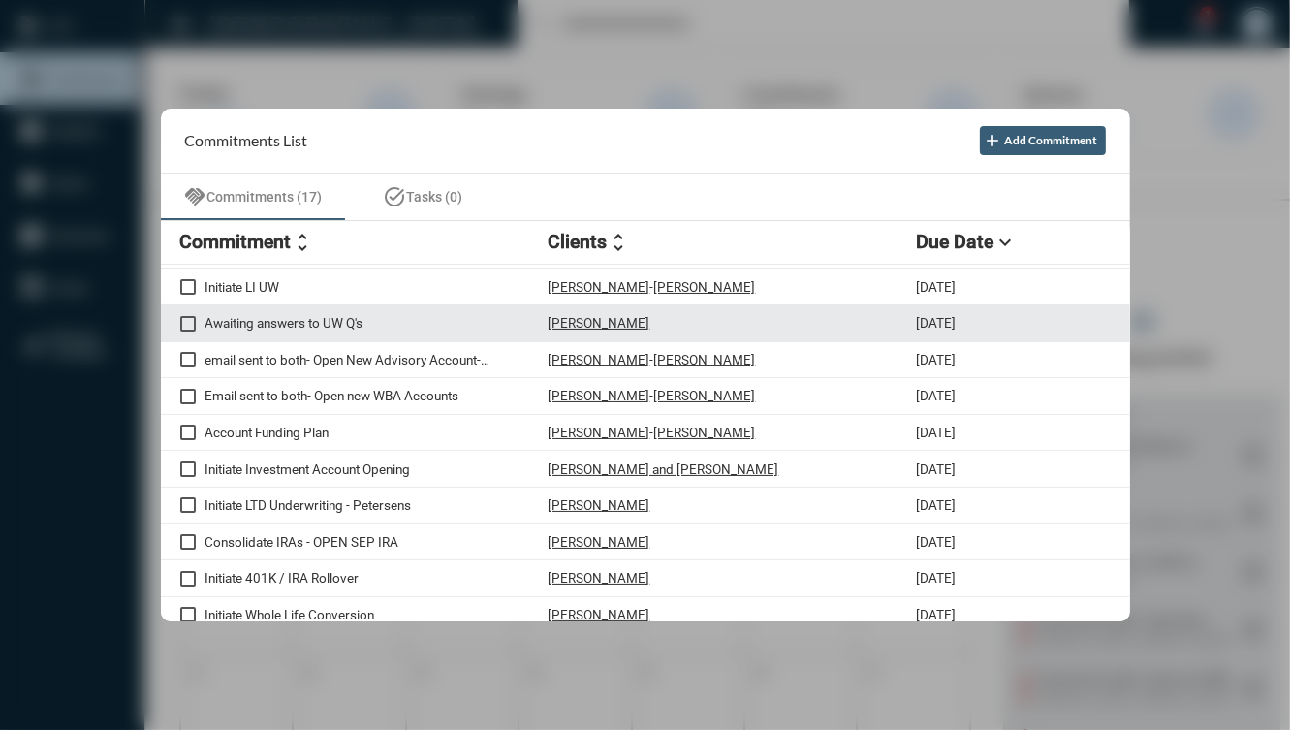
scroll to position [259, 0]
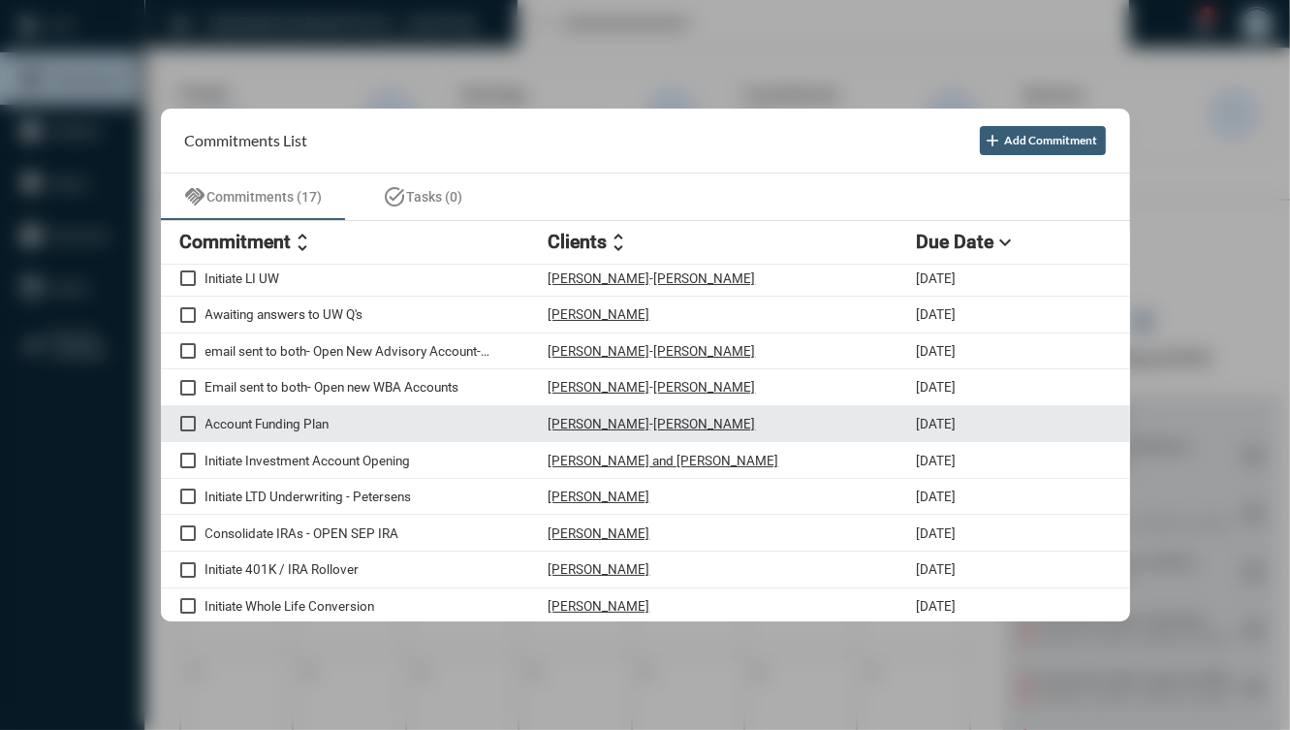
click at [865, 430] on div "Account Funding Plan Mike Lyons - Patti Lyons 9/3/25" at bounding box center [645, 424] width 969 height 37
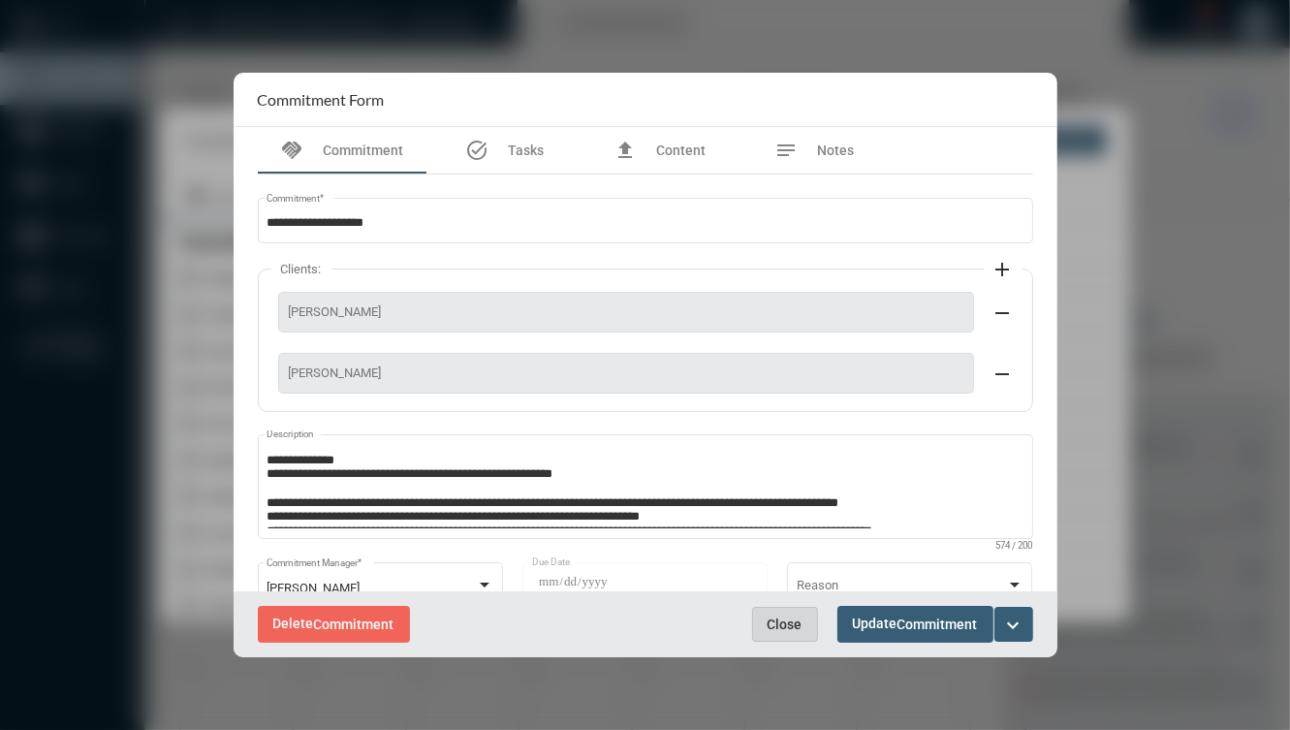
drag, startPoint x: 794, startPoint y: 625, endPoint x: 786, endPoint y: 611, distance: 15.6
click at [789, 630] on span "Close" at bounding box center [784, 624] width 35 height 16
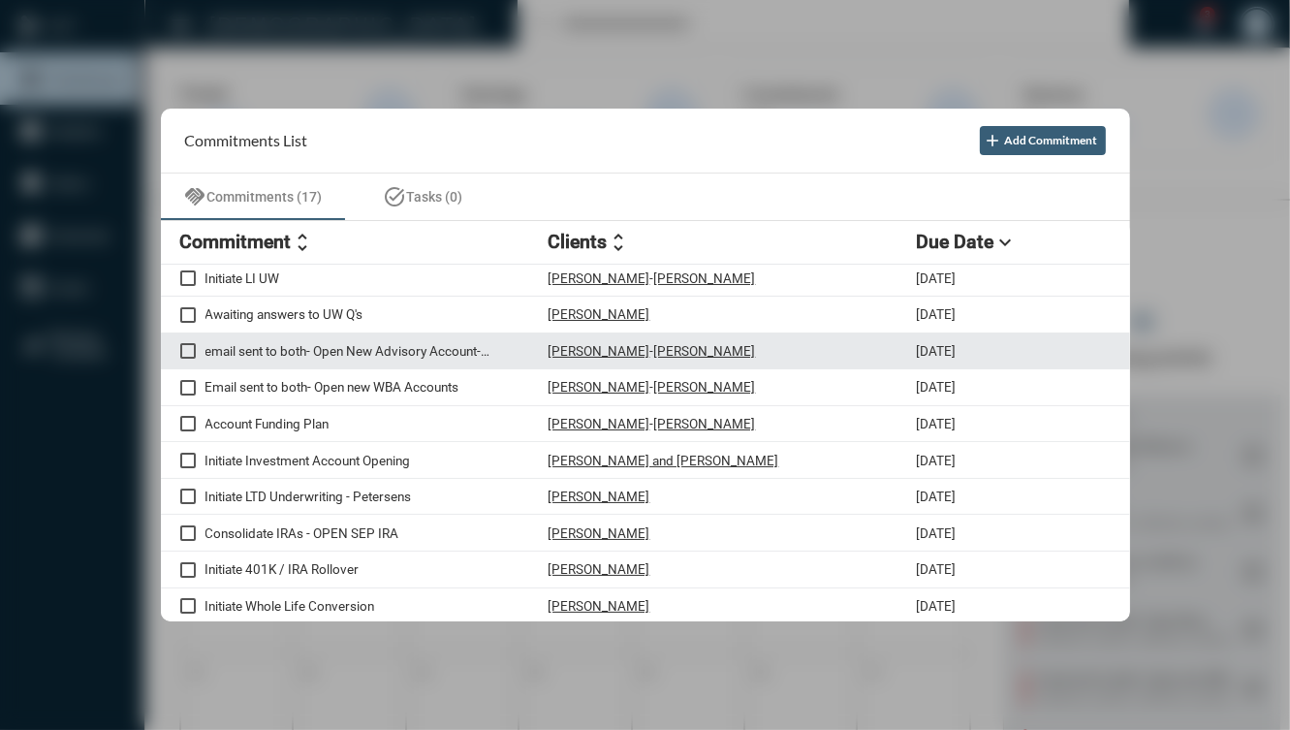
click at [866, 348] on div "Jermaine Henderson - Mackenzie Henderson" at bounding box center [732, 351] width 368 height 16
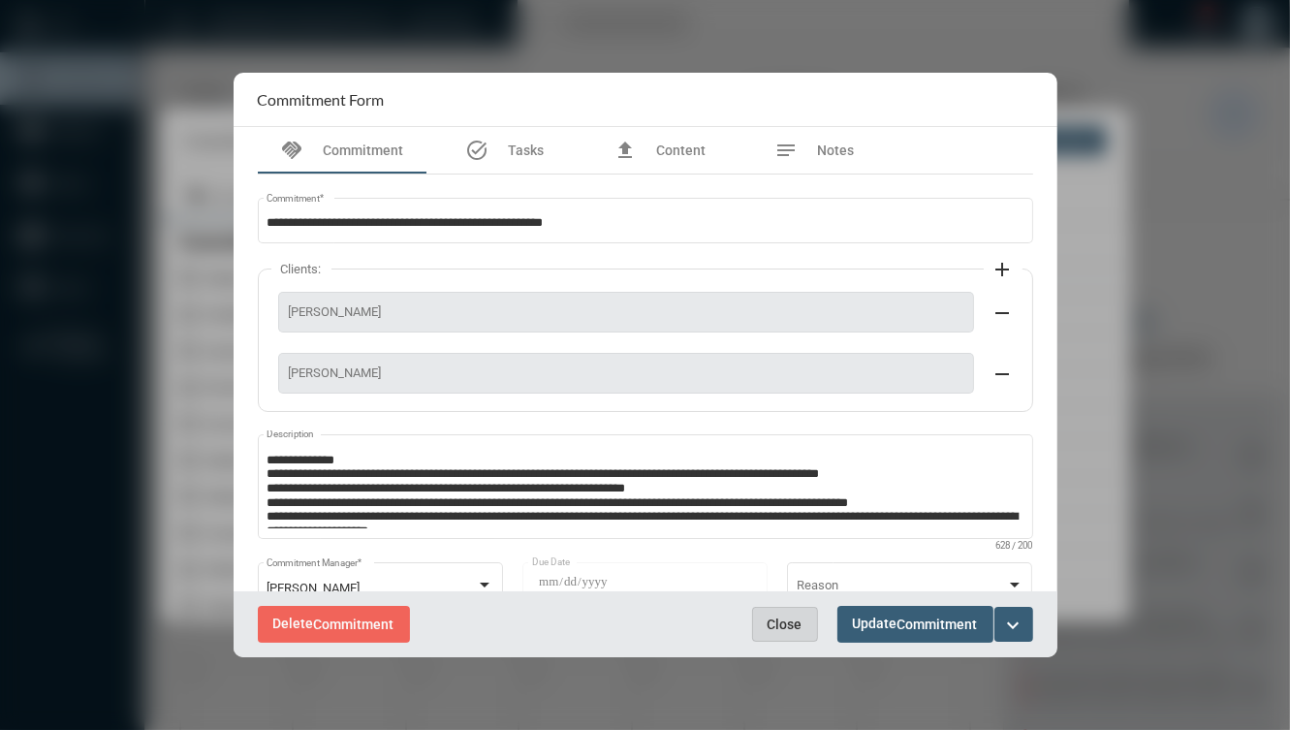
click at [798, 627] on span "Close" at bounding box center [784, 624] width 35 height 16
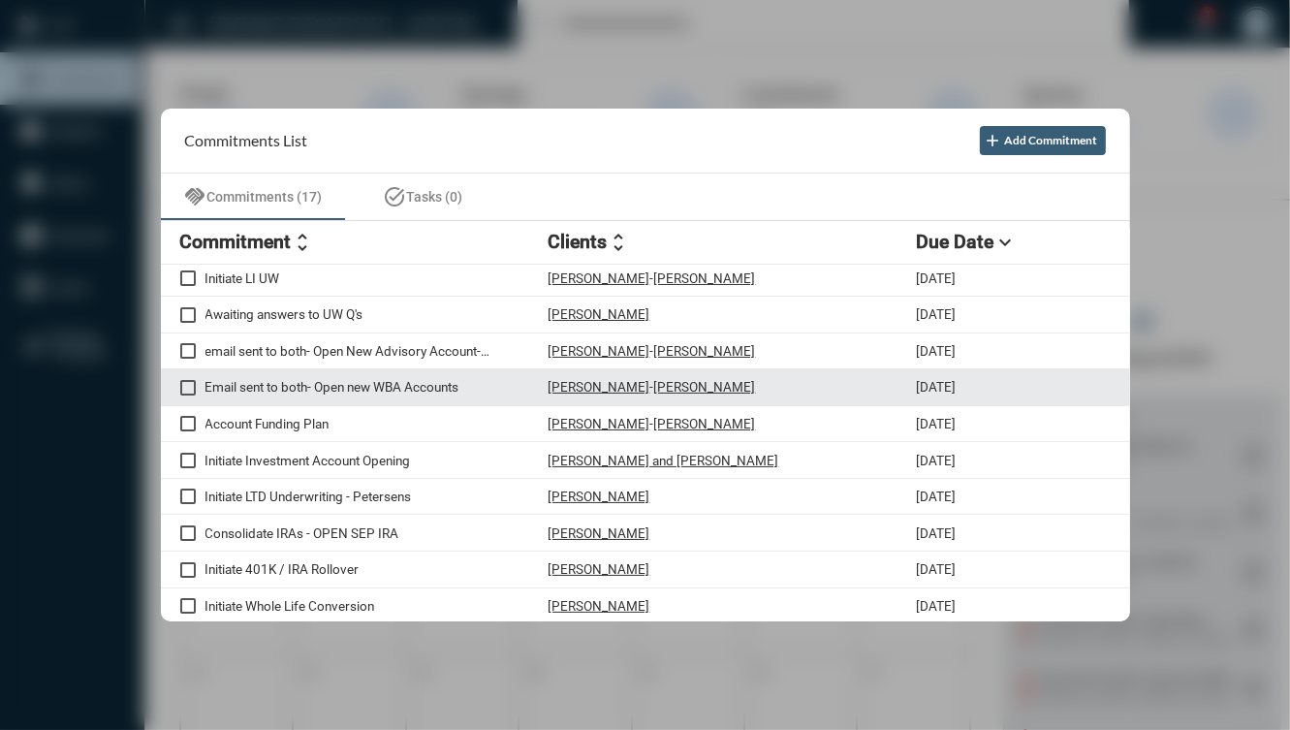
click at [891, 387] on div "Jermaine Henderson - Mackenzie Henderson" at bounding box center [732, 387] width 368 height 16
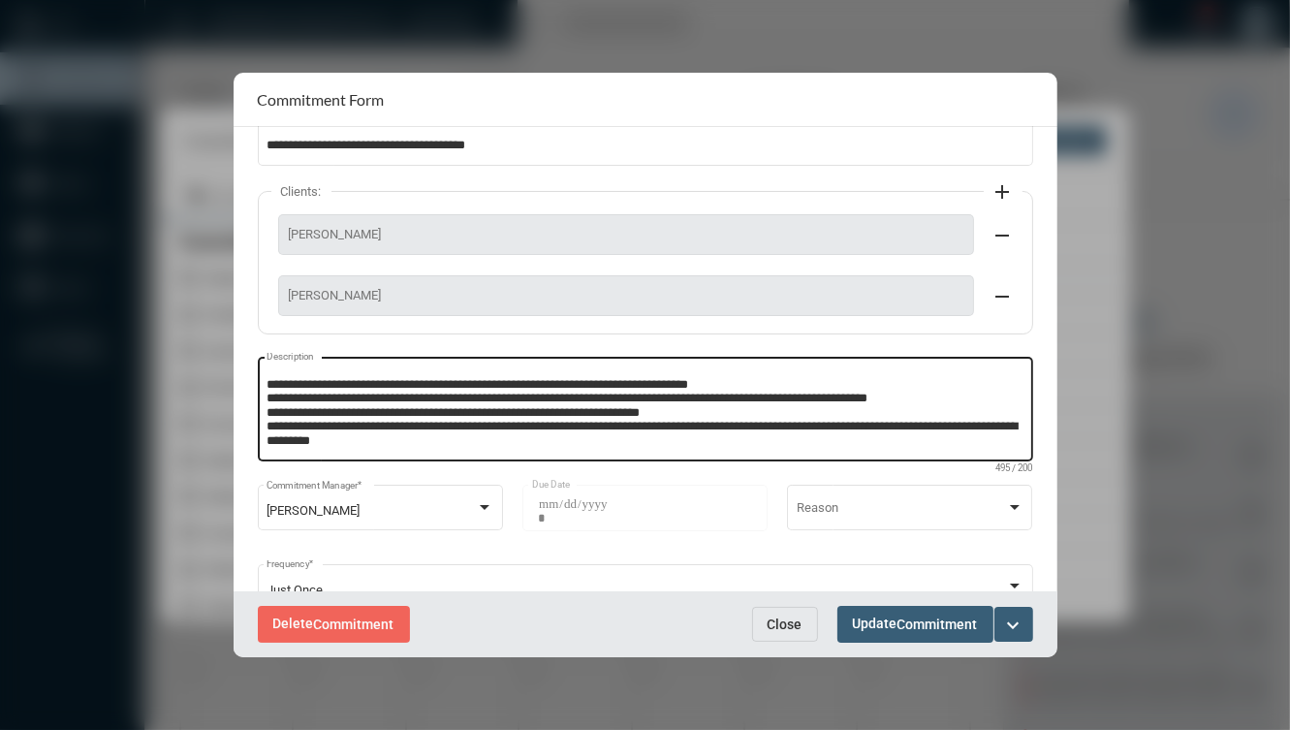
scroll to position [143, 0]
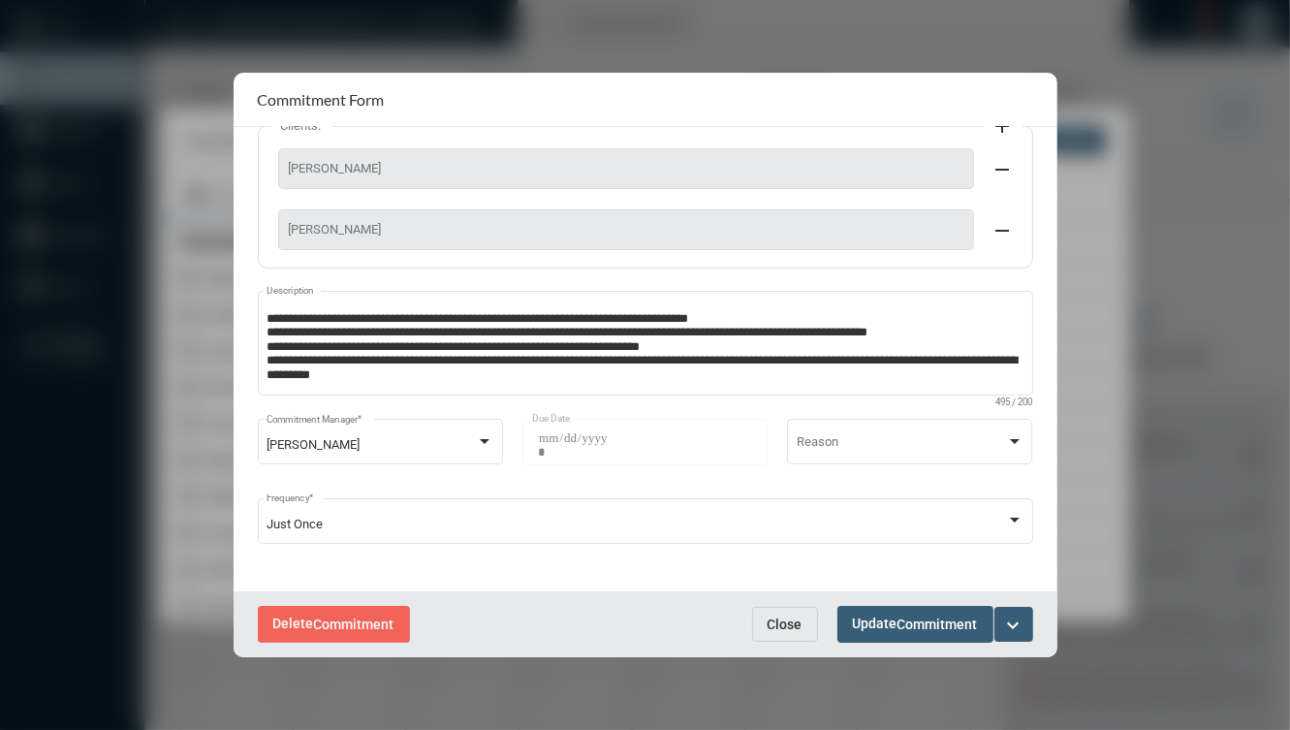
click at [764, 626] on button "Close" at bounding box center [785, 624] width 66 height 35
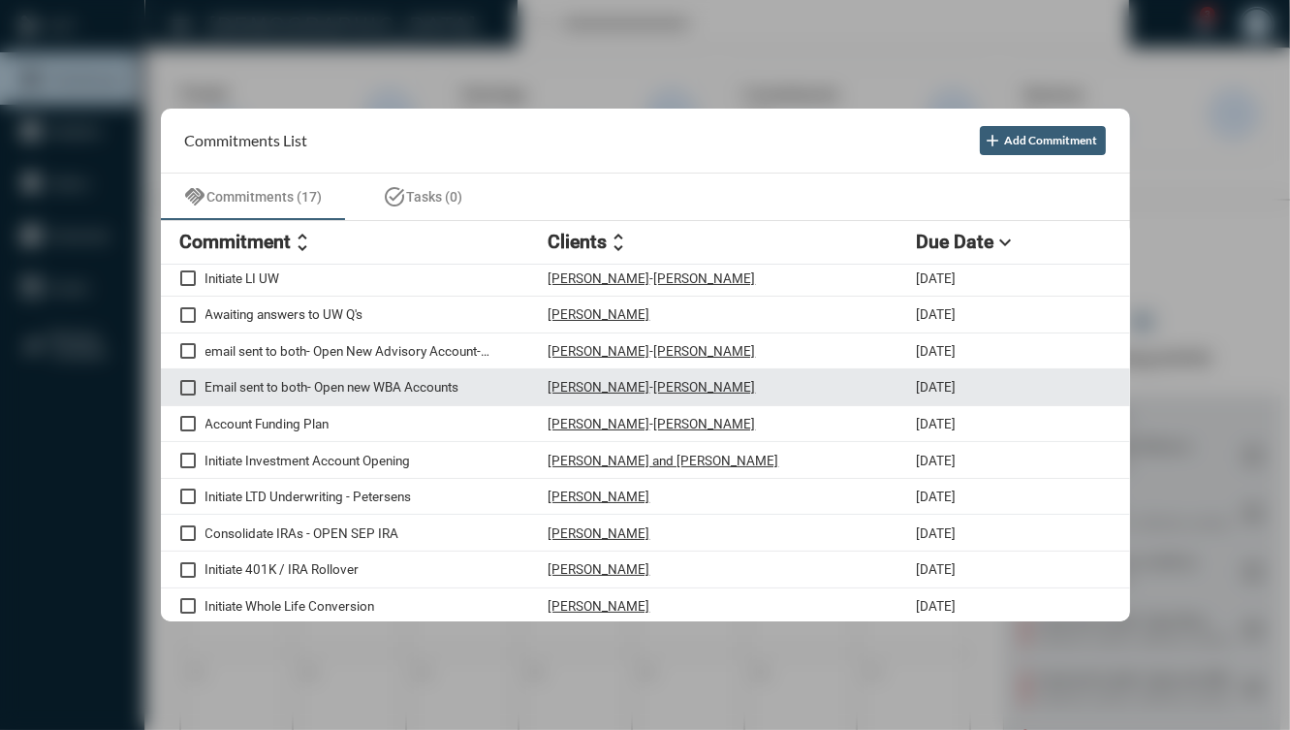
click at [186, 381] on span at bounding box center [188, 388] width 16 height 16
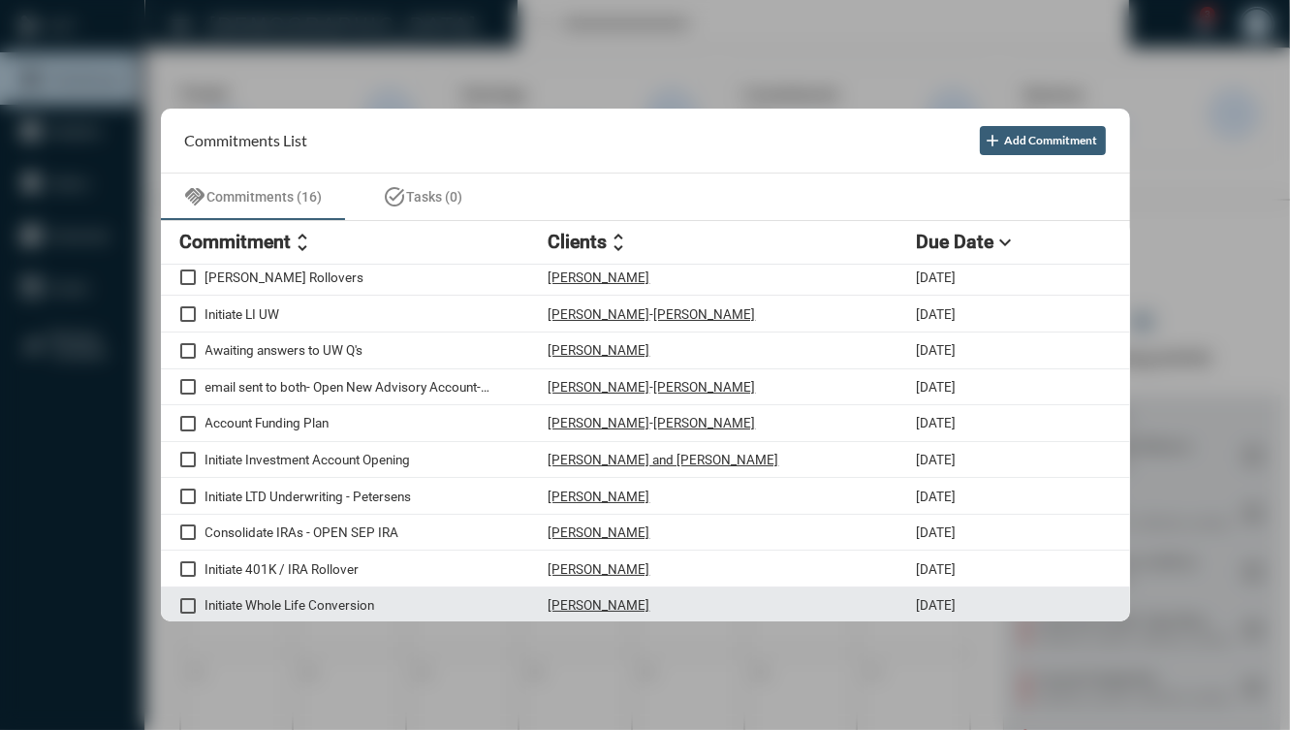
scroll to position [222, 0]
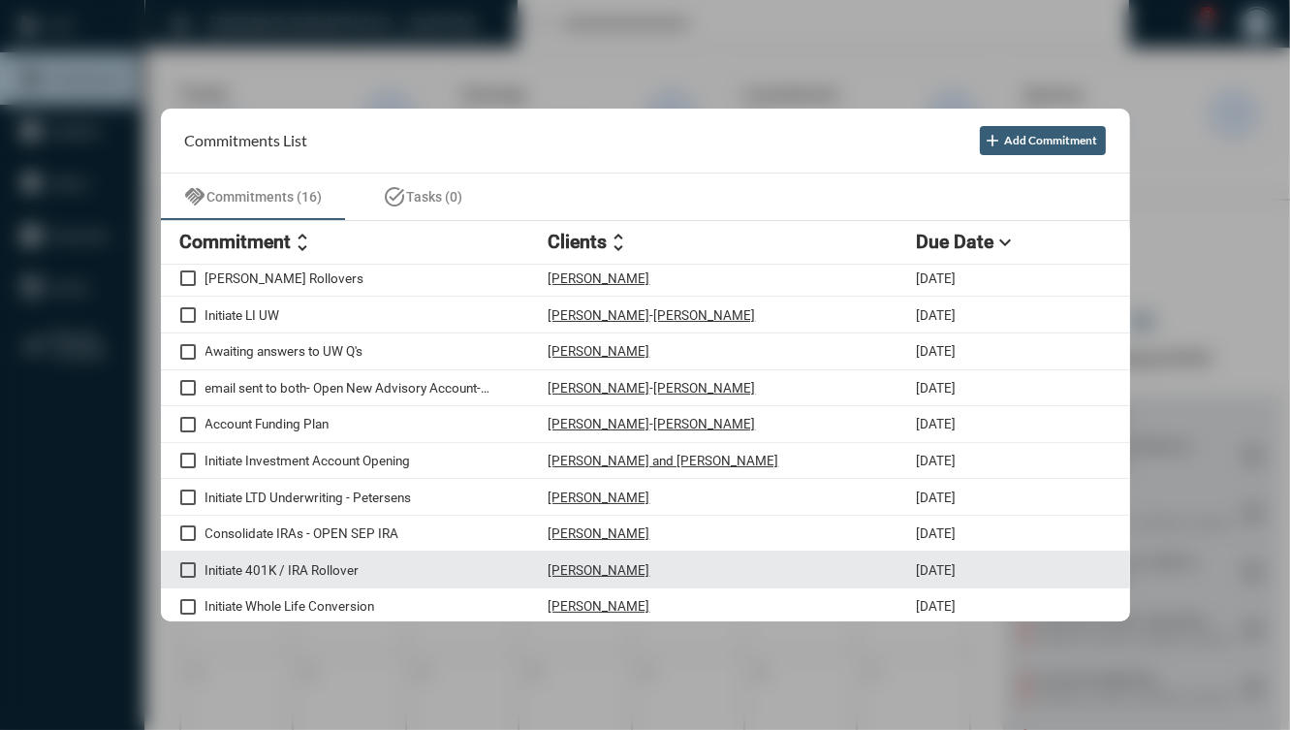
click at [361, 565] on p "Initiate 401K / IRA Rollover" at bounding box center [376, 570] width 343 height 16
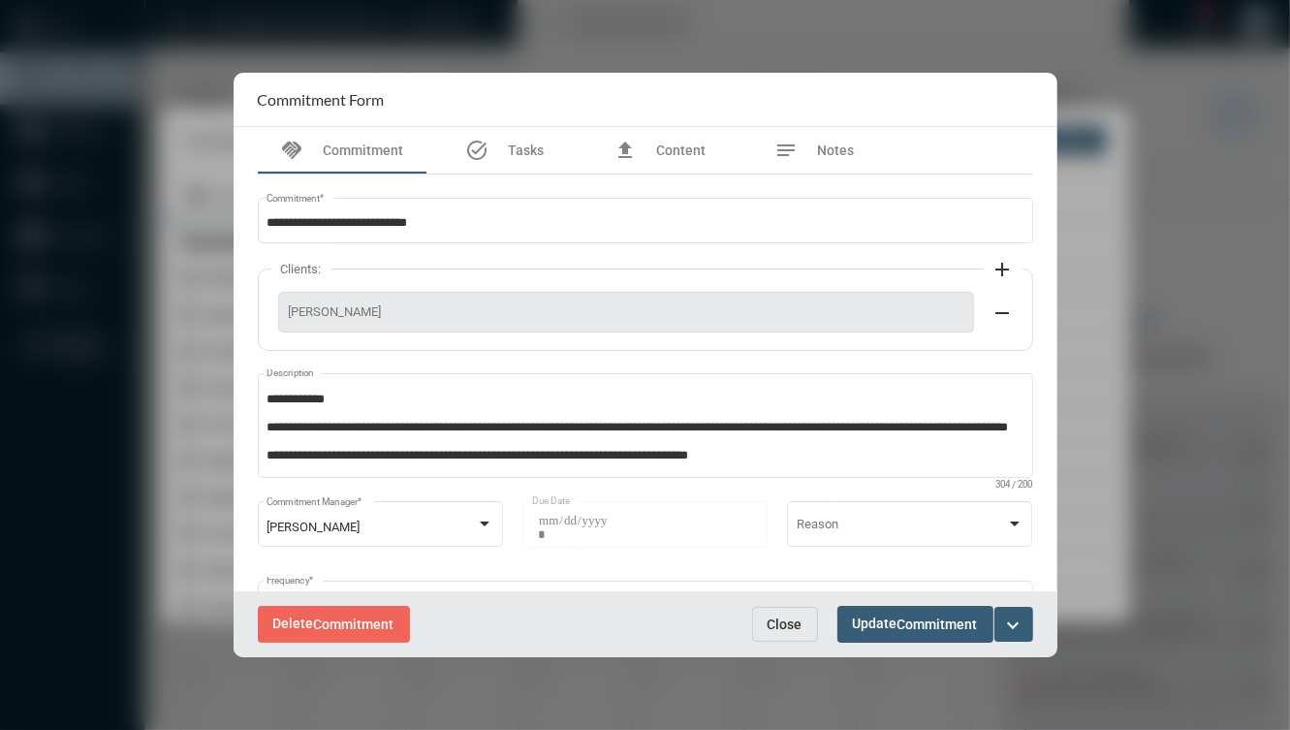
click at [783, 619] on span "Close" at bounding box center [784, 624] width 35 height 16
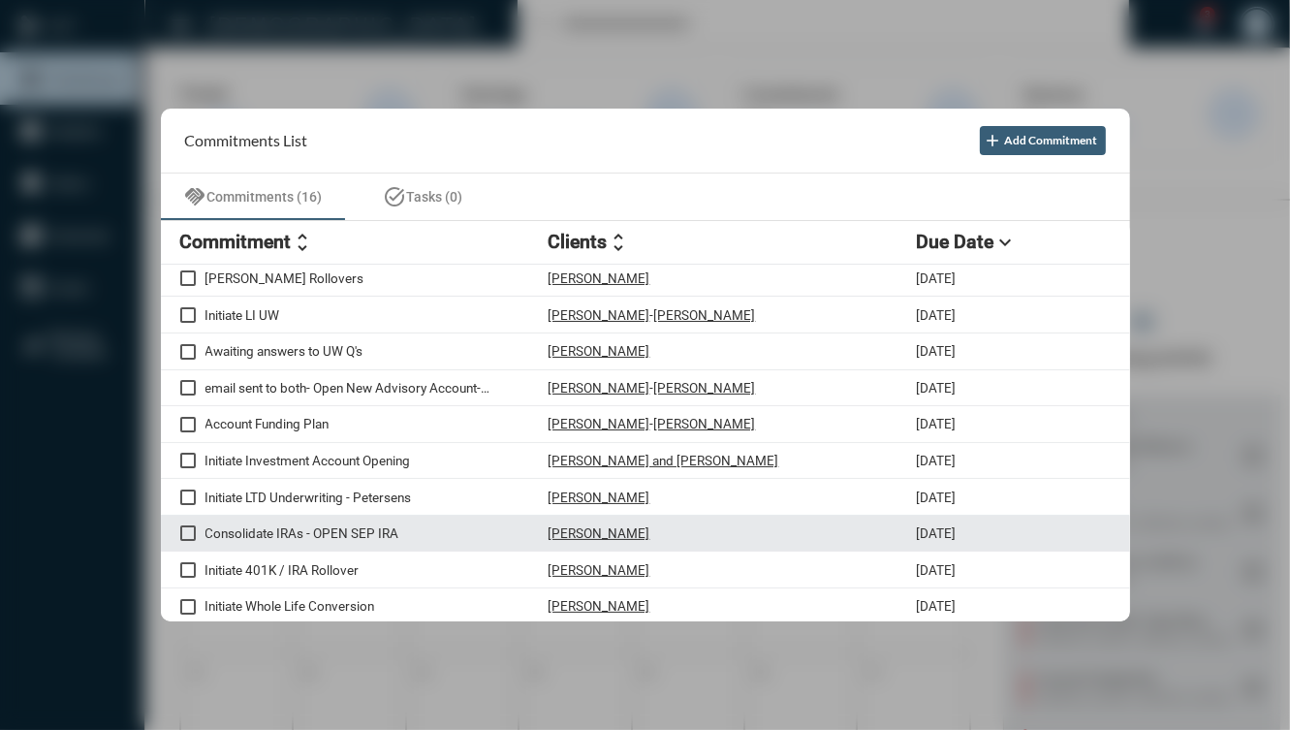
click at [184, 536] on span at bounding box center [188, 533] width 16 height 16
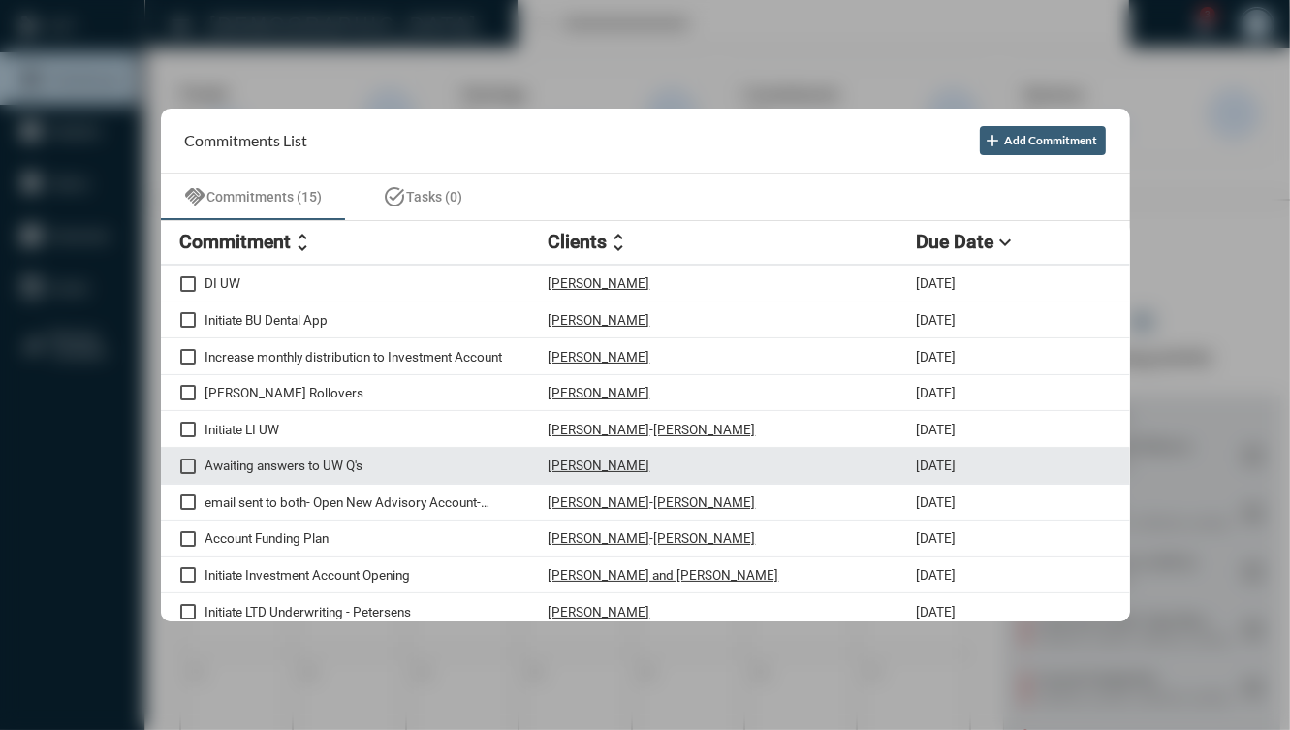
scroll to position [31, 0]
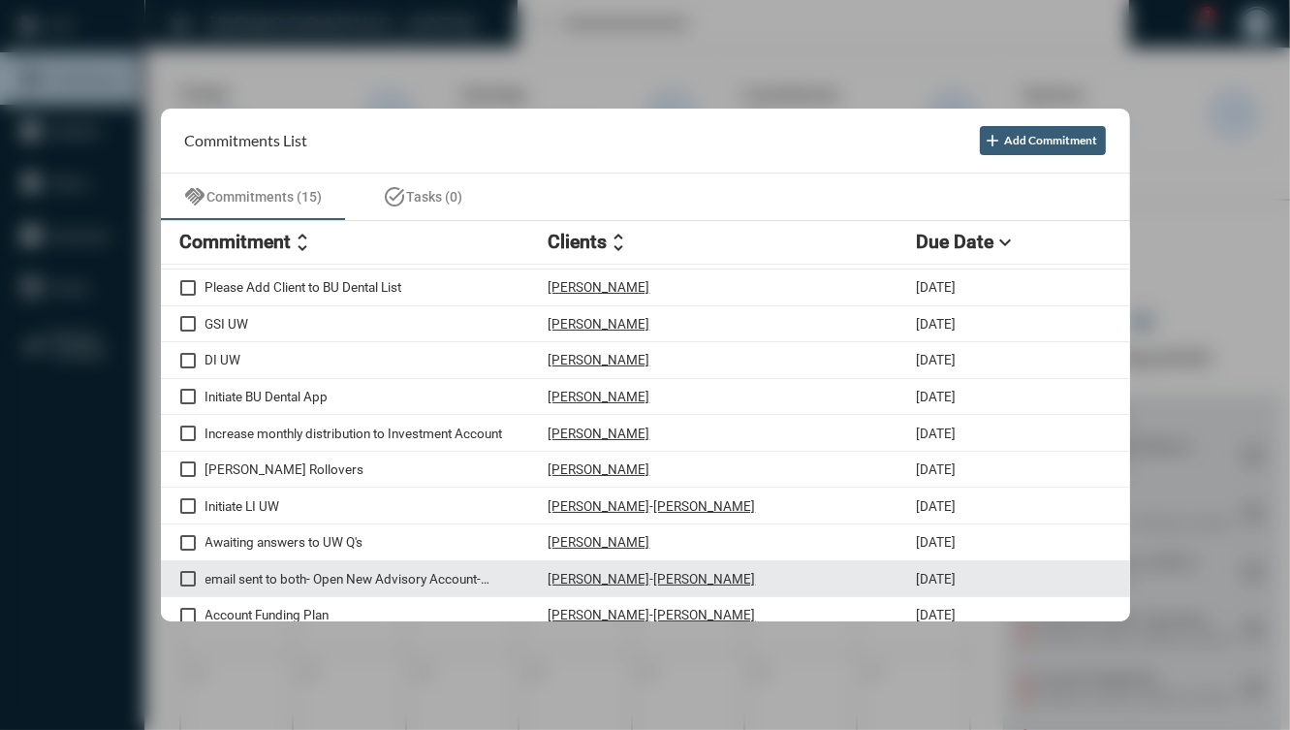
click at [426, 581] on p "email sent to both- Open New Advisory Account- TUF681988" at bounding box center [376, 579] width 343 height 16
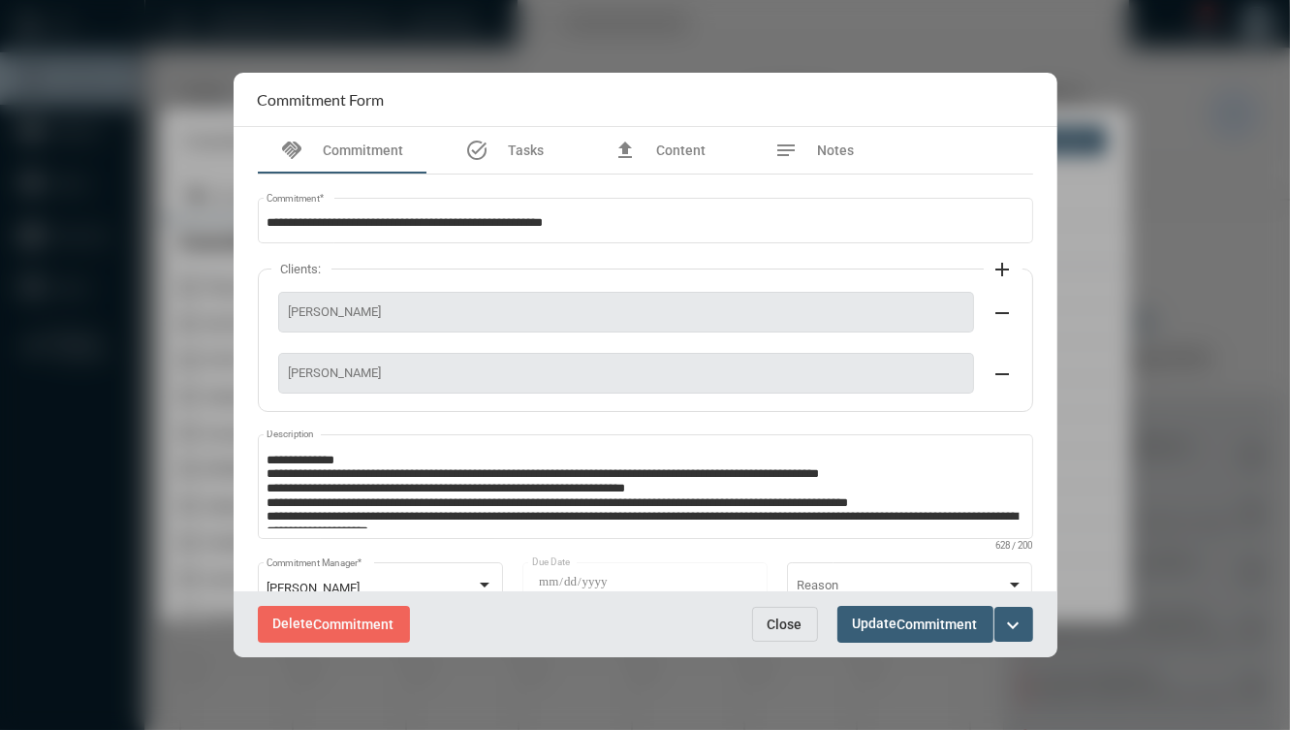
click at [1028, 627] on button "expand_more" at bounding box center [1013, 624] width 39 height 35
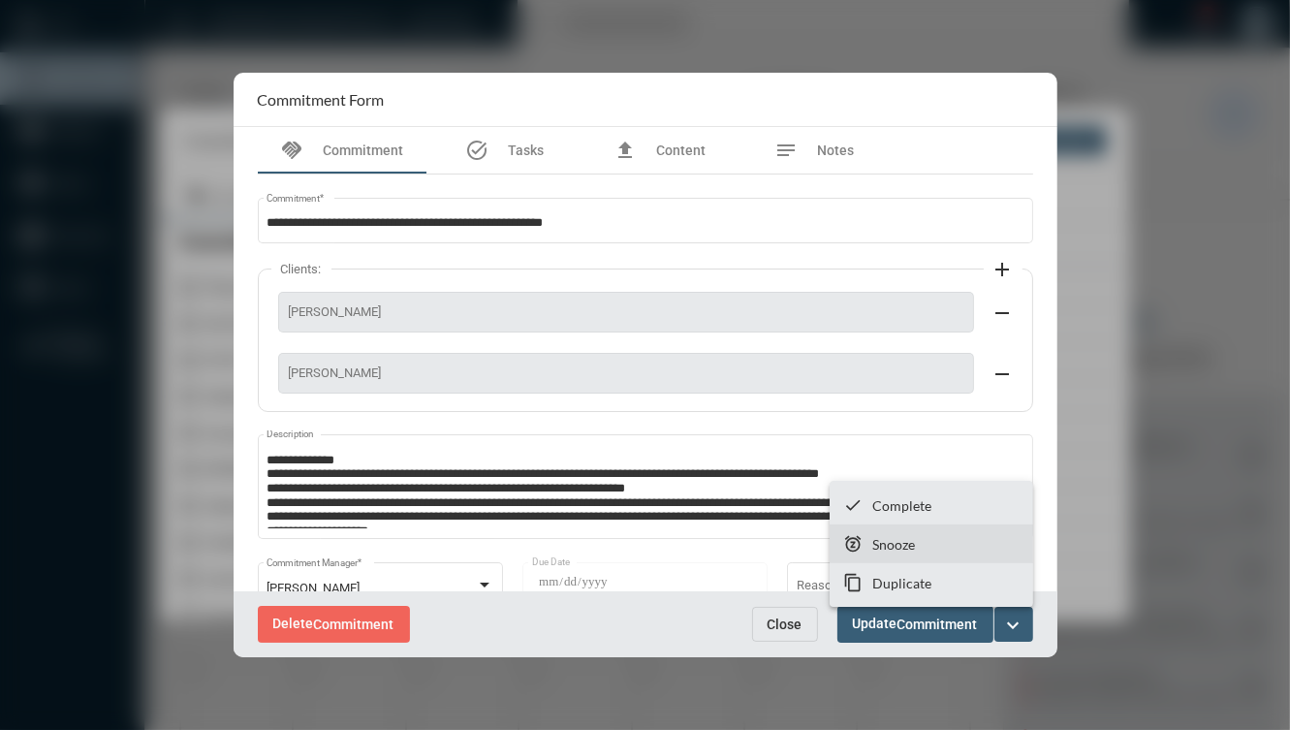
click at [977, 547] on section "snooze Snooze" at bounding box center [930, 543] width 203 height 39
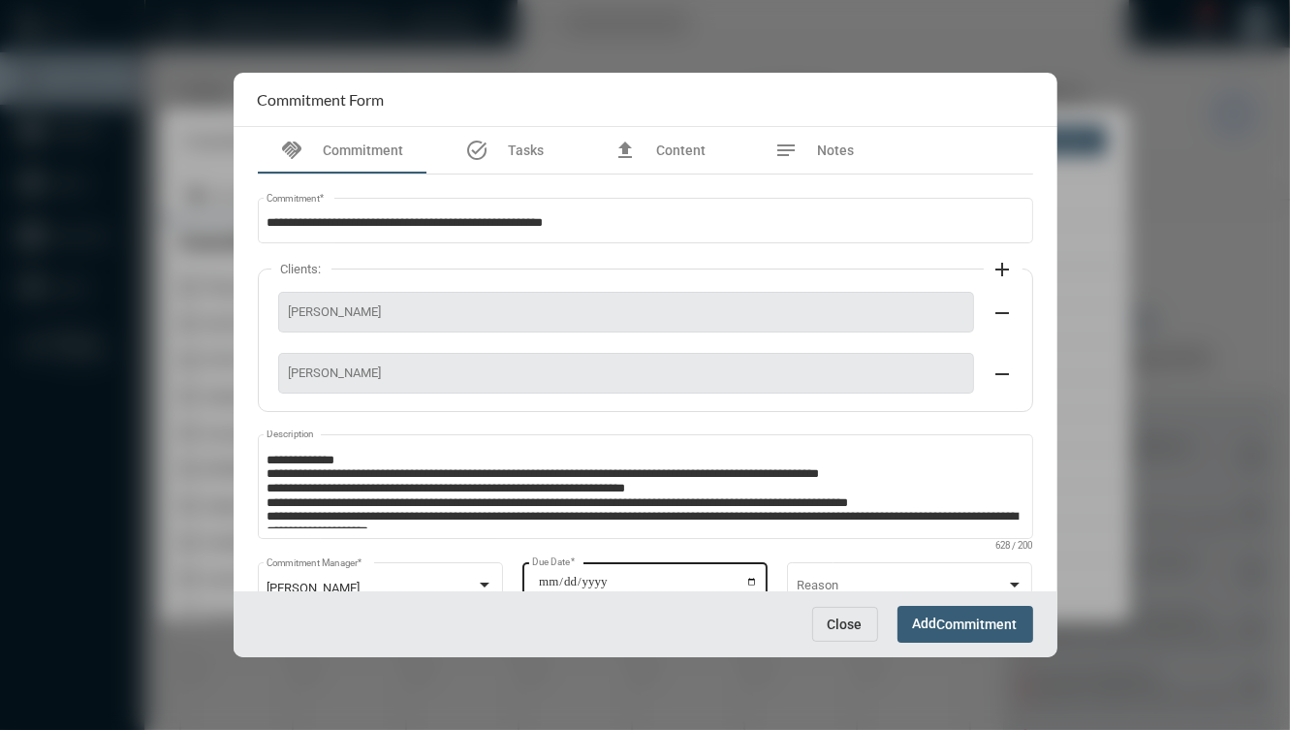
click at [744, 576] on input "**********" at bounding box center [648, 588] width 220 height 27
click at [749, 577] on input "**********" at bounding box center [648, 588] width 220 height 27
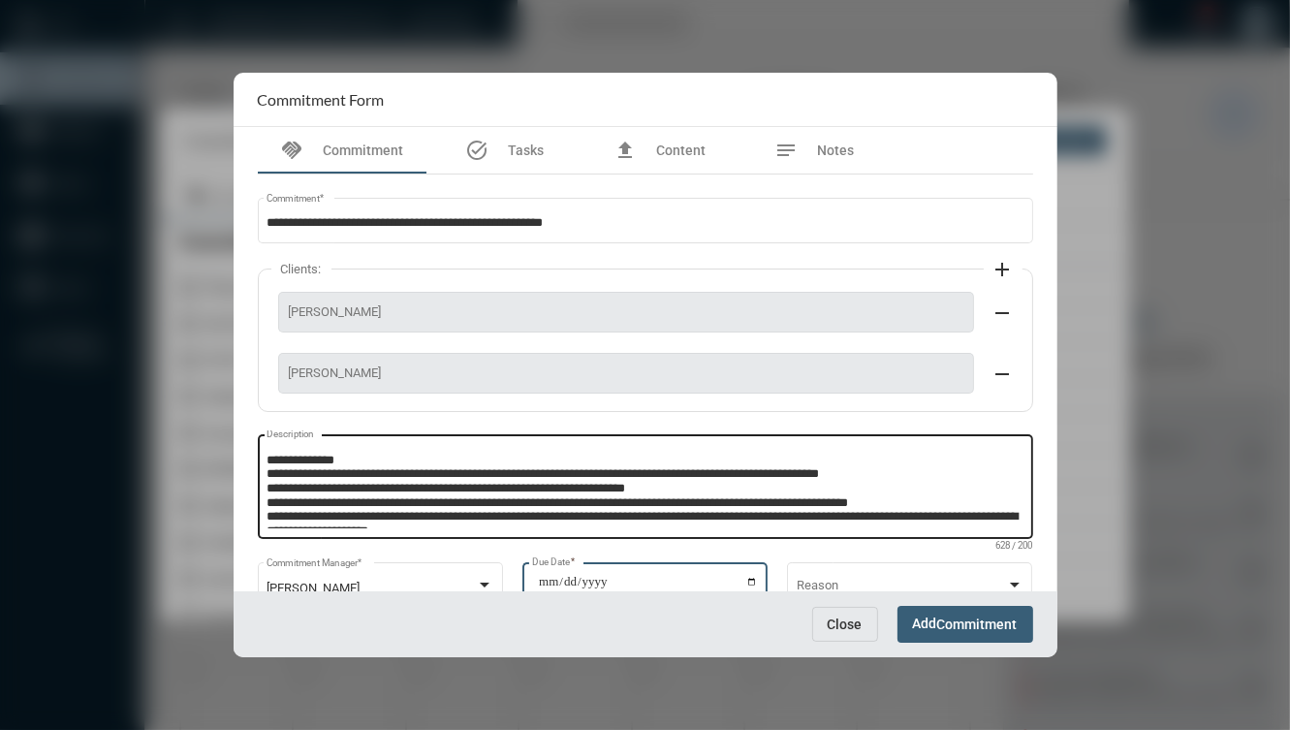
type input "**********"
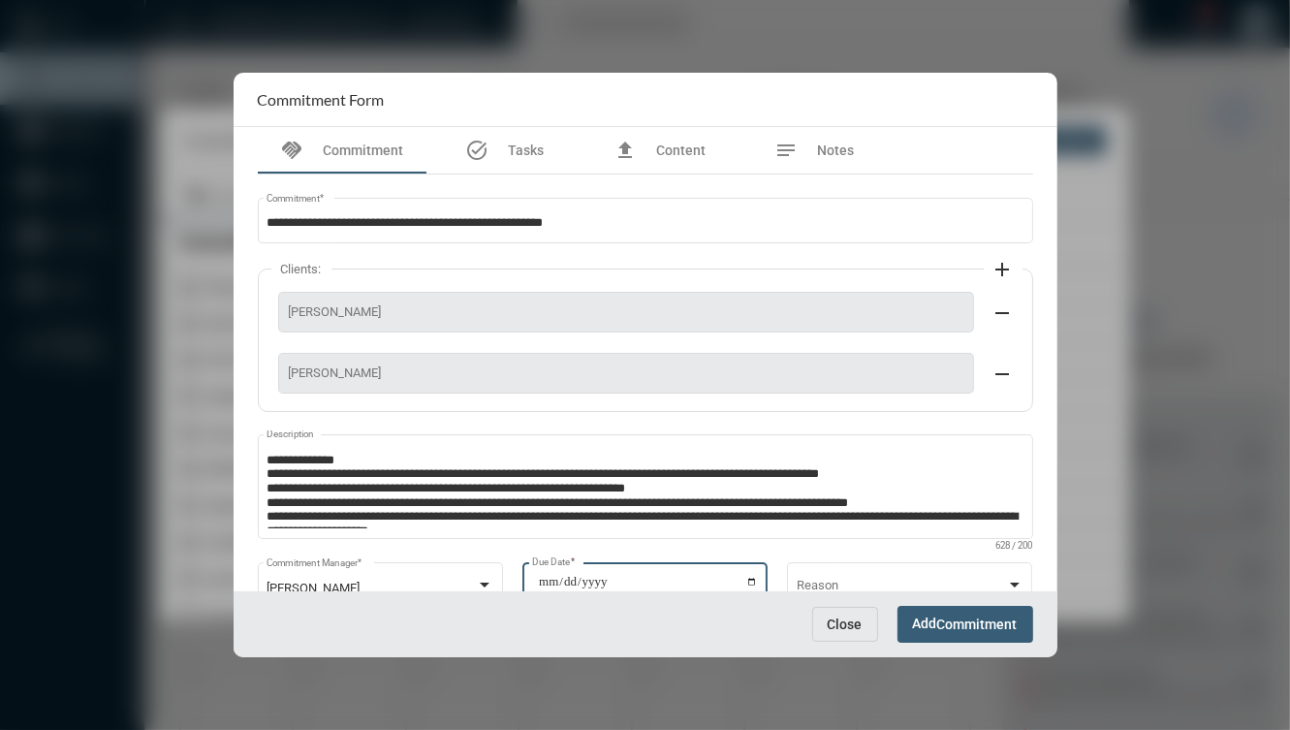
click at [1000, 628] on span "Commitment" at bounding box center [977, 625] width 80 height 16
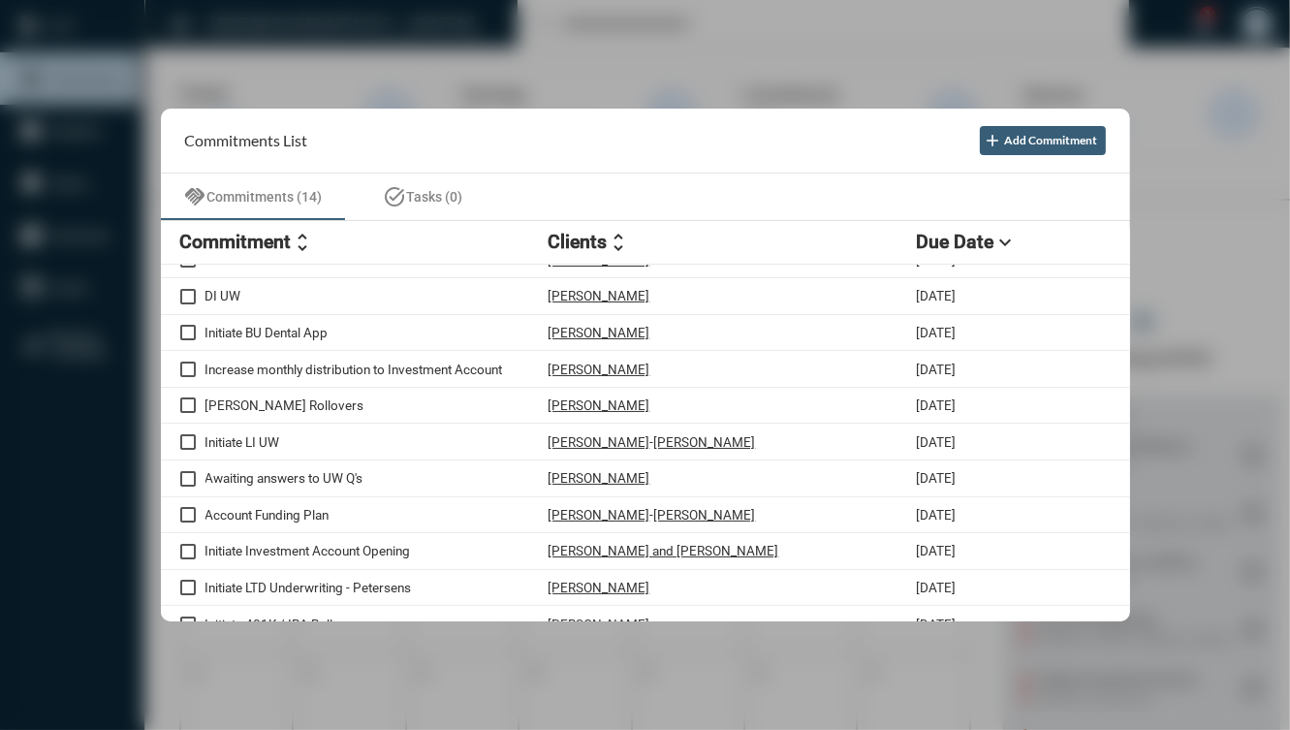
scroll to position [73, 0]
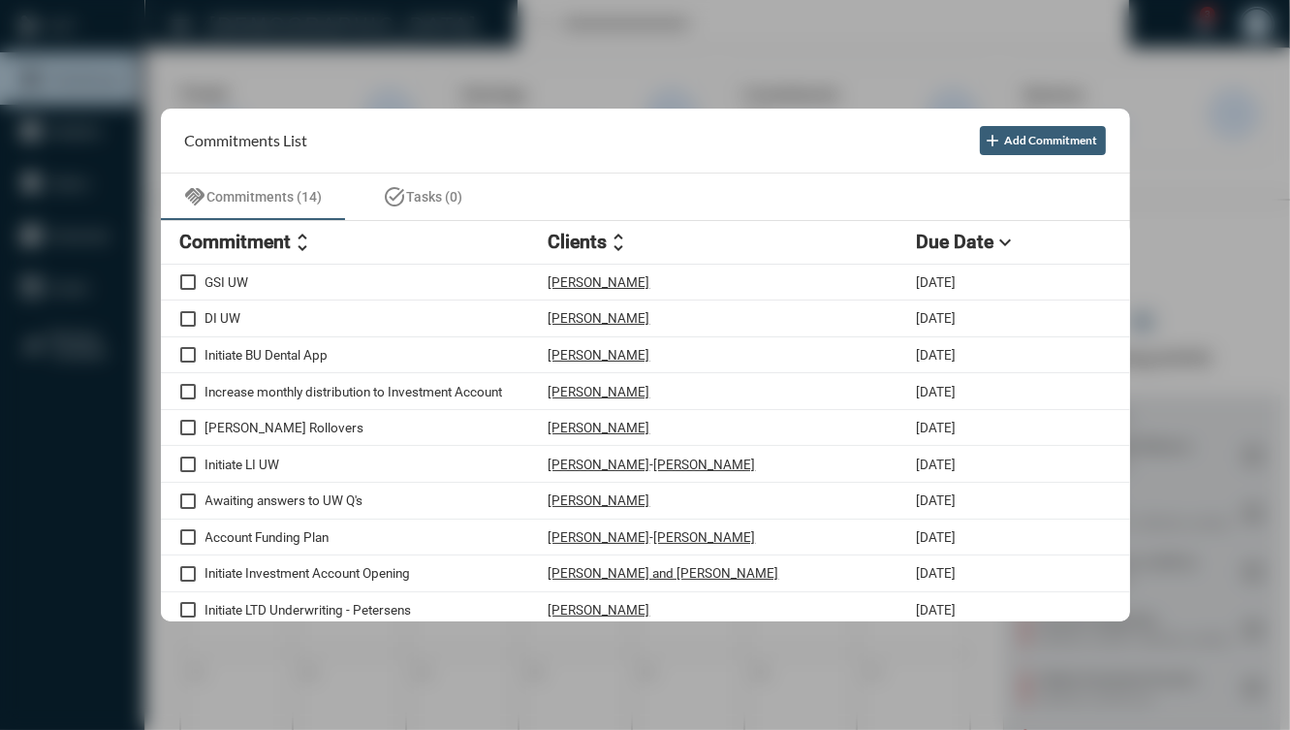
click at [1182, 426] on div at bounding box center [645, 365] width 1290 height 730
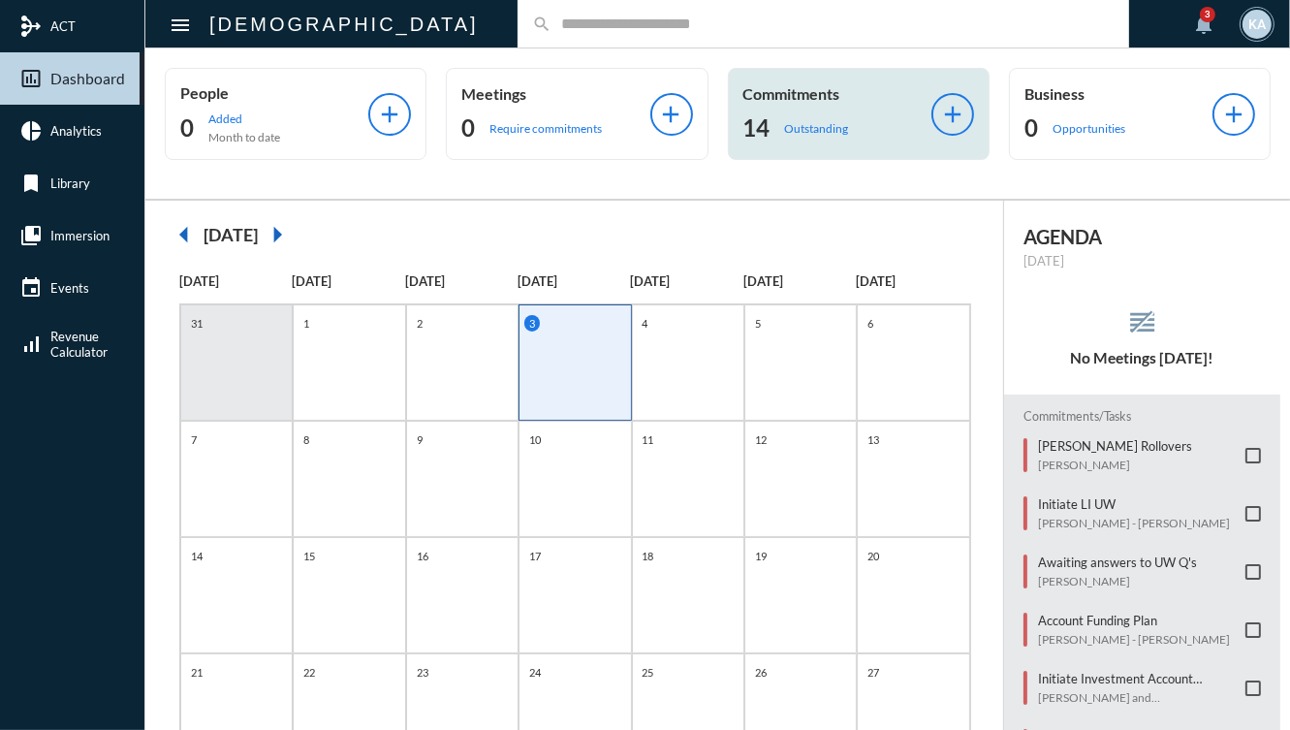
click at [744, 133] on h2 "14" at bounding box center [756, 127] width 27 height 31
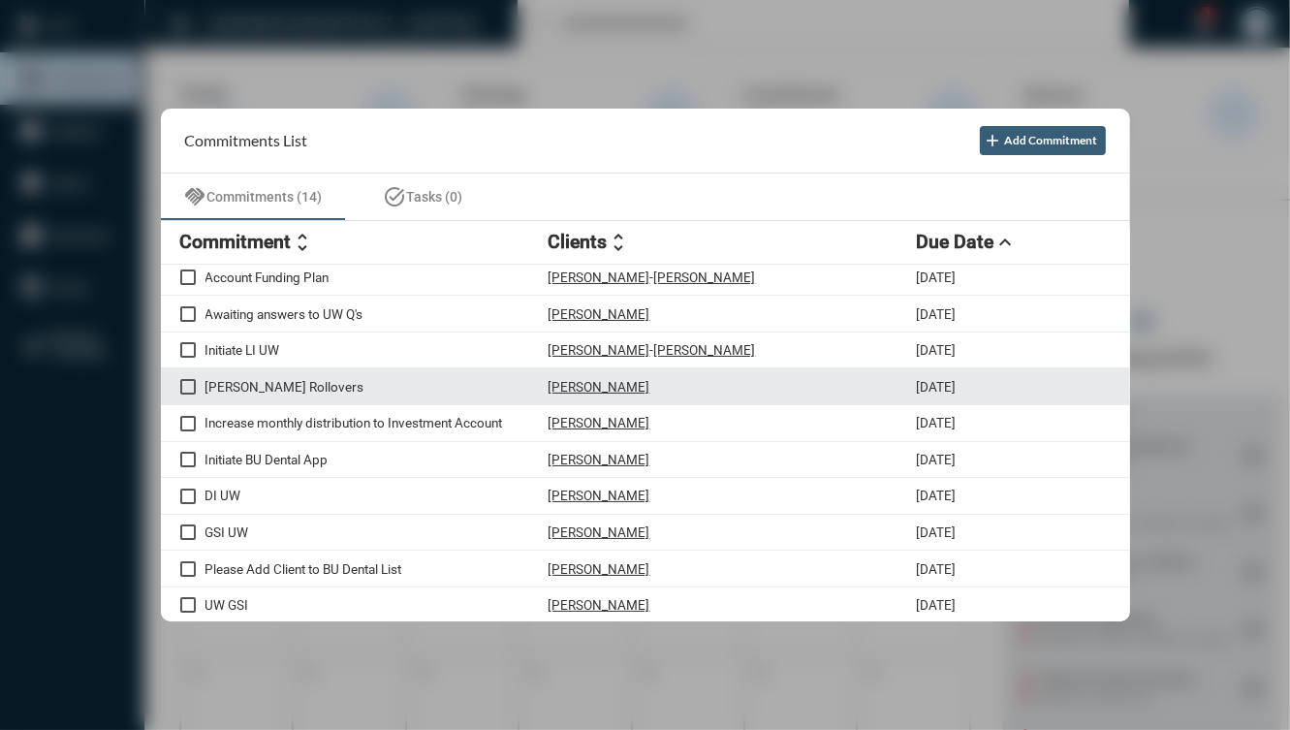
scroll to position [0, 0]
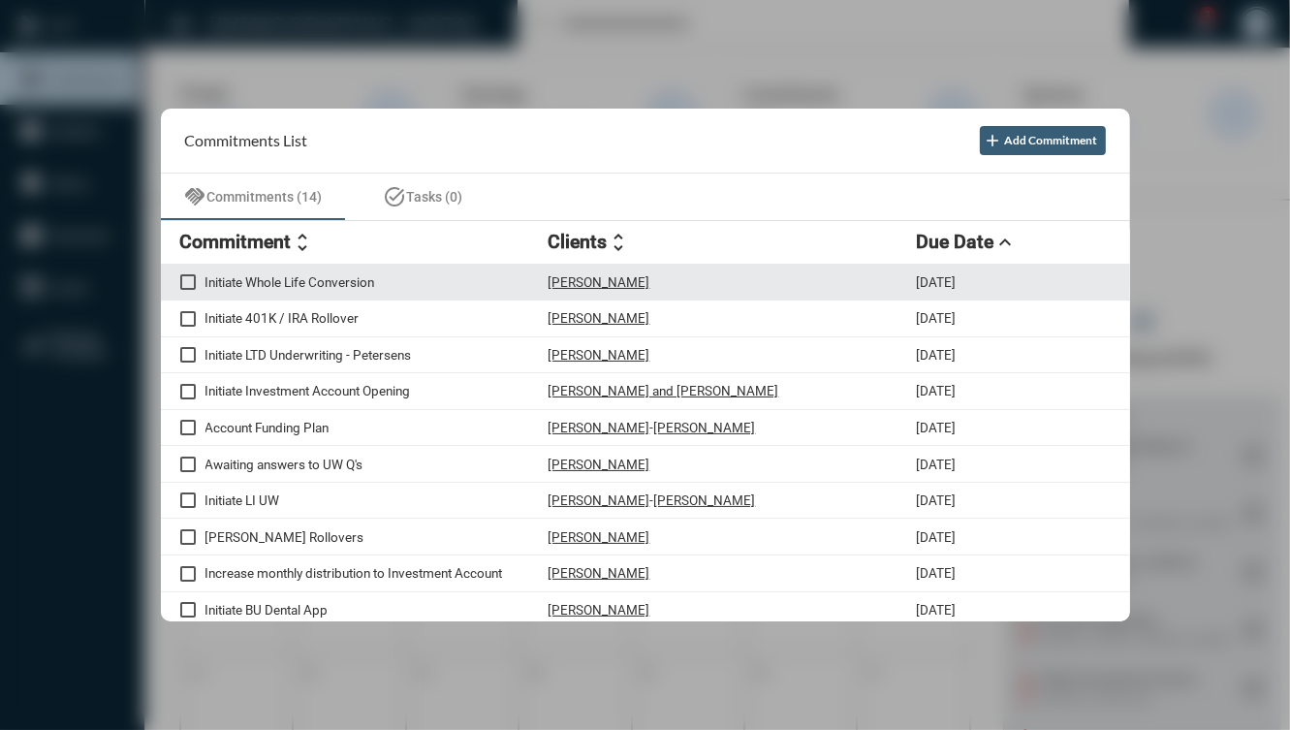
drag, startPoint x: 682, startPoint y: 245, endPoint x: 478, endPoint y: 297, distance: 211.1
click at [478, 297] on div "Initiate Whole Life Conversion Cassie Marchette 9/3/25" at bounding box center [645, 283] width 969 height 37
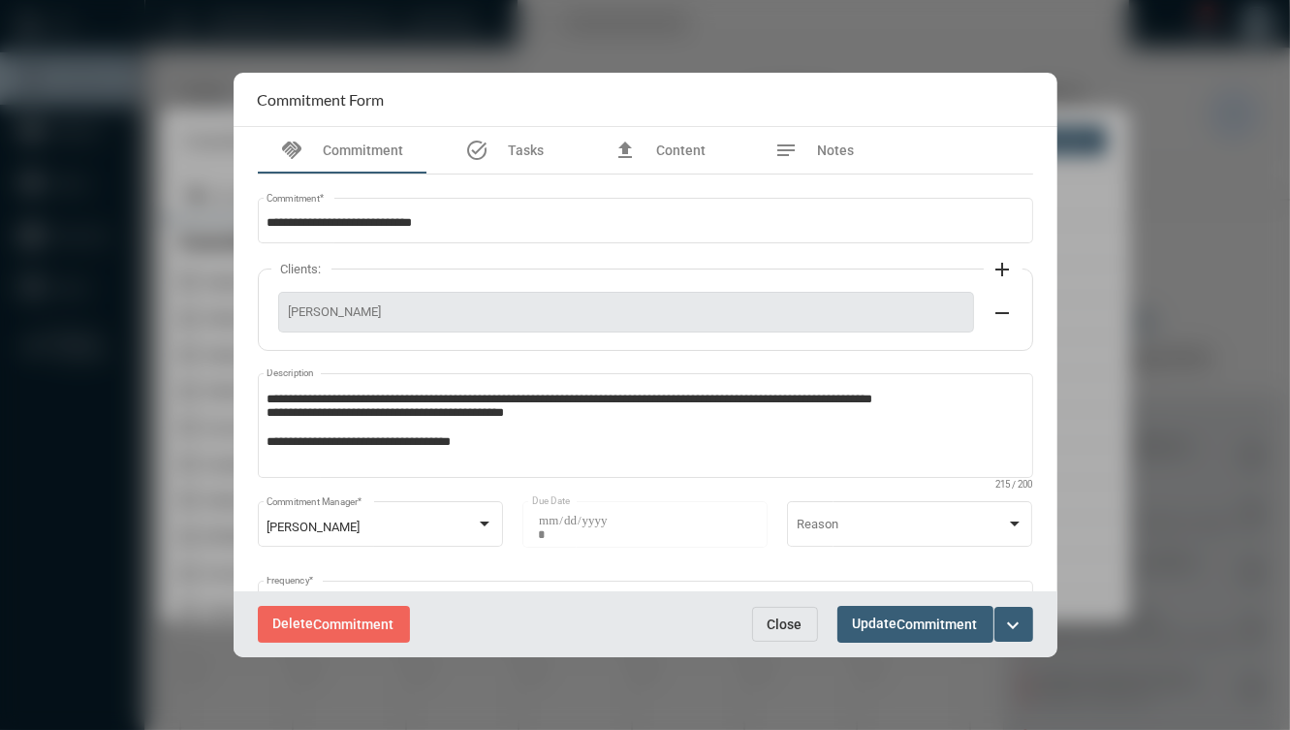
click at [1005, 624] on mat-icon "expand_more" at bounding box center [1013, 624] width 23 height 23
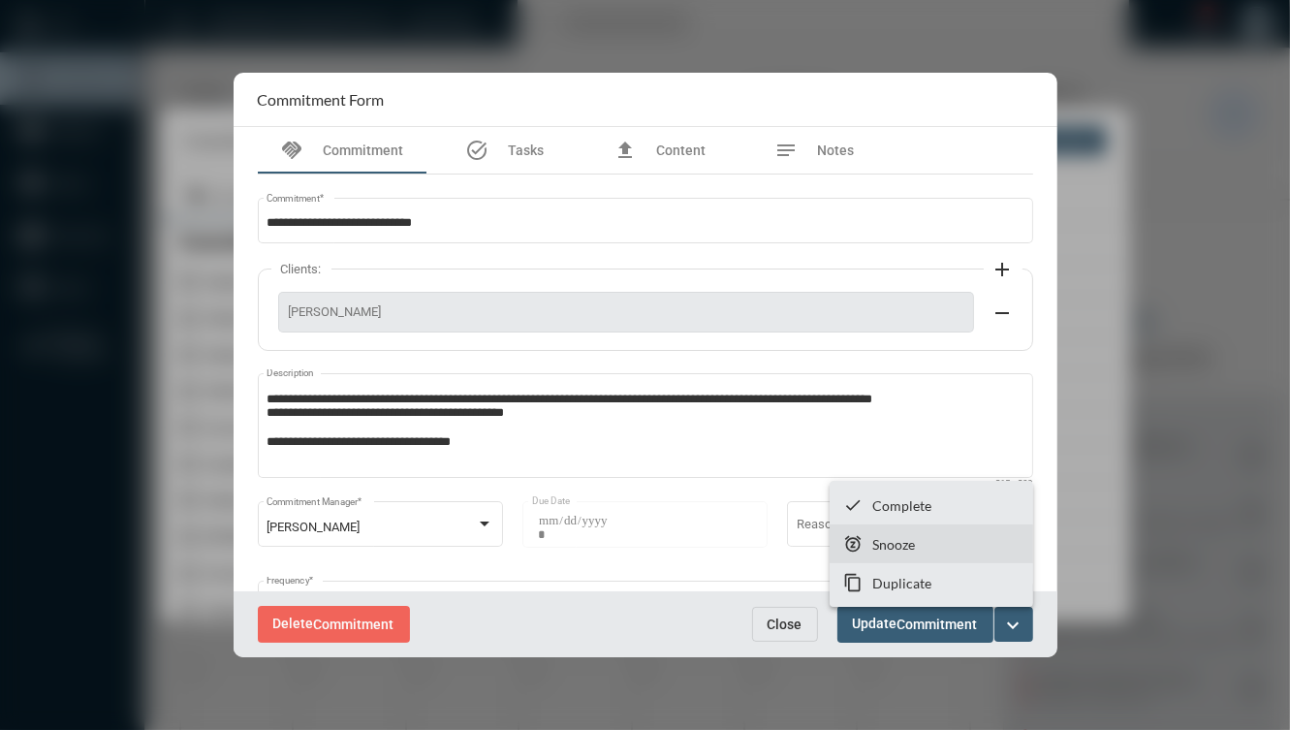
click at [965, 547] on section "snooze Snooze" at bounding box center [930, 543] width 203 height 39
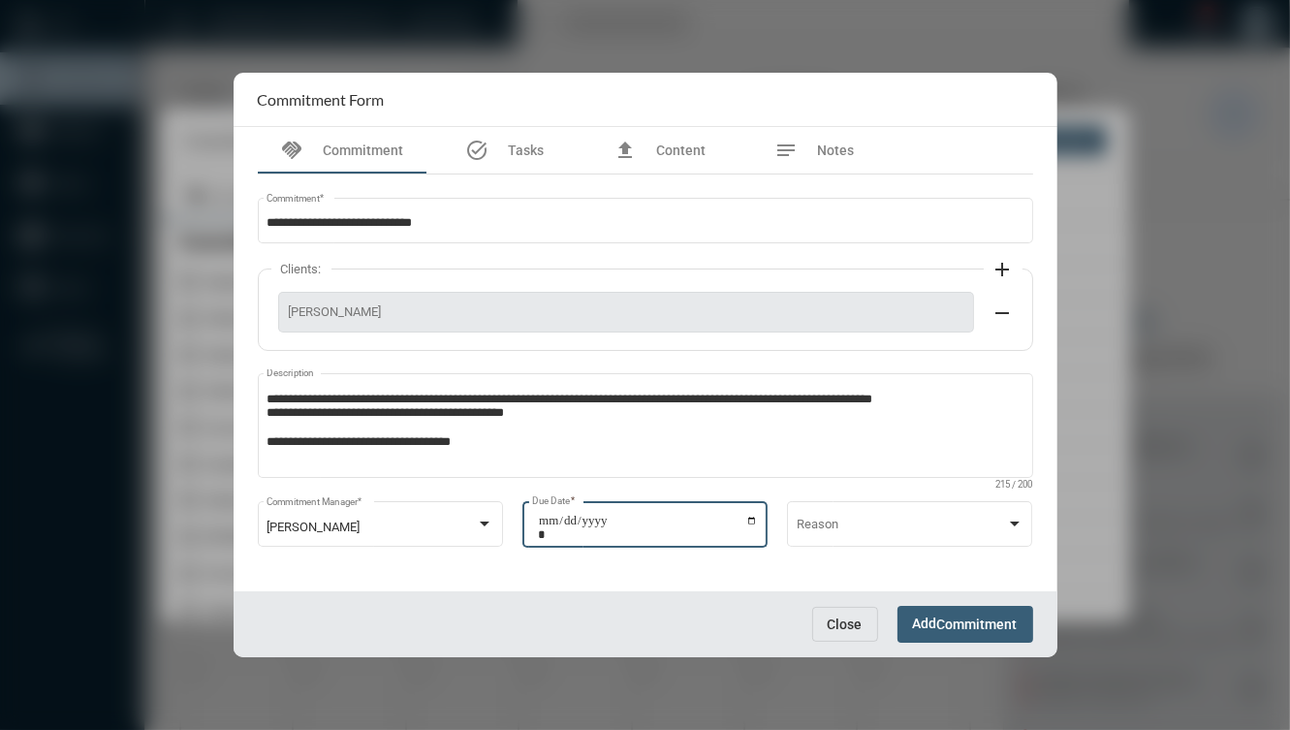
click at [750, 521] on input "**********" at bounding box center [648, 527] width 220 height 27
type input "**********"
click at [904, 620] on button "Add Commitment" at bounding box center [965, 624] width 136 height 36
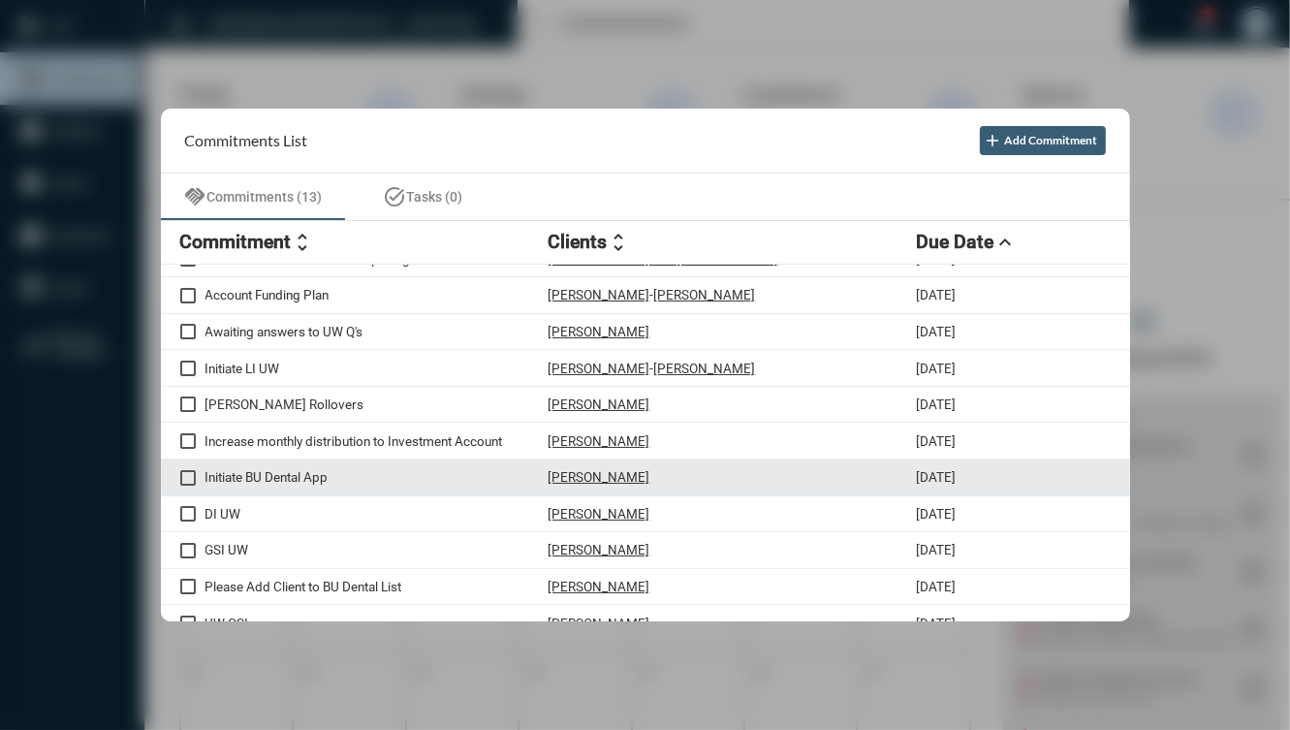
scroll to position [113, 0]
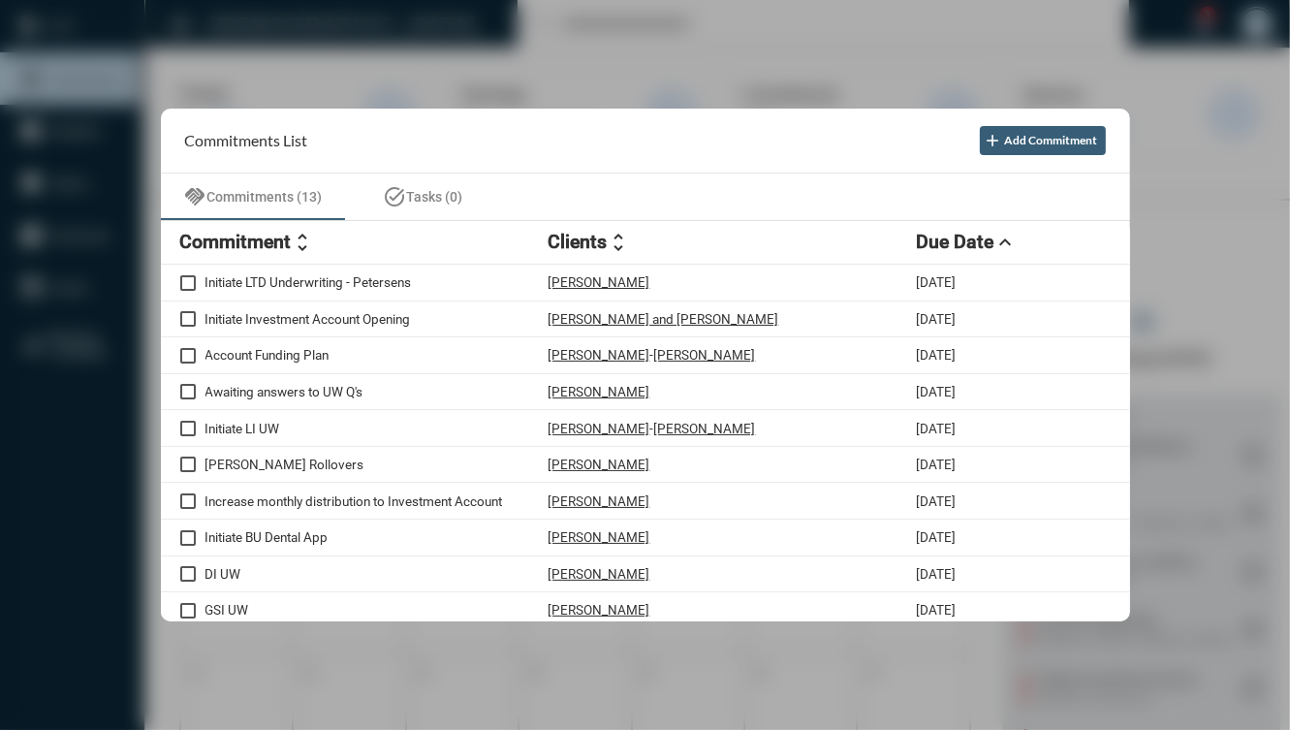
click at [250, 247] on h2 "Commitment" at bounding box center [235, 242] width 111 height 22
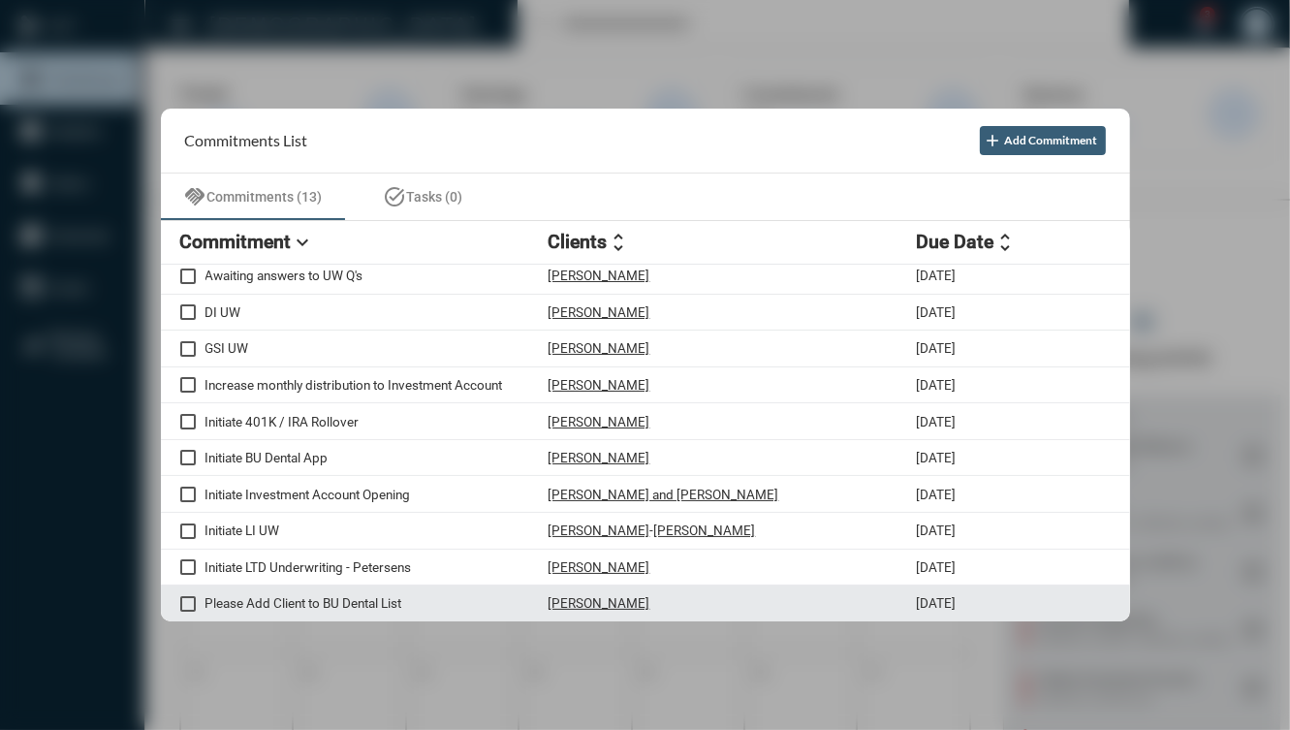
scroll to position [0, 0]
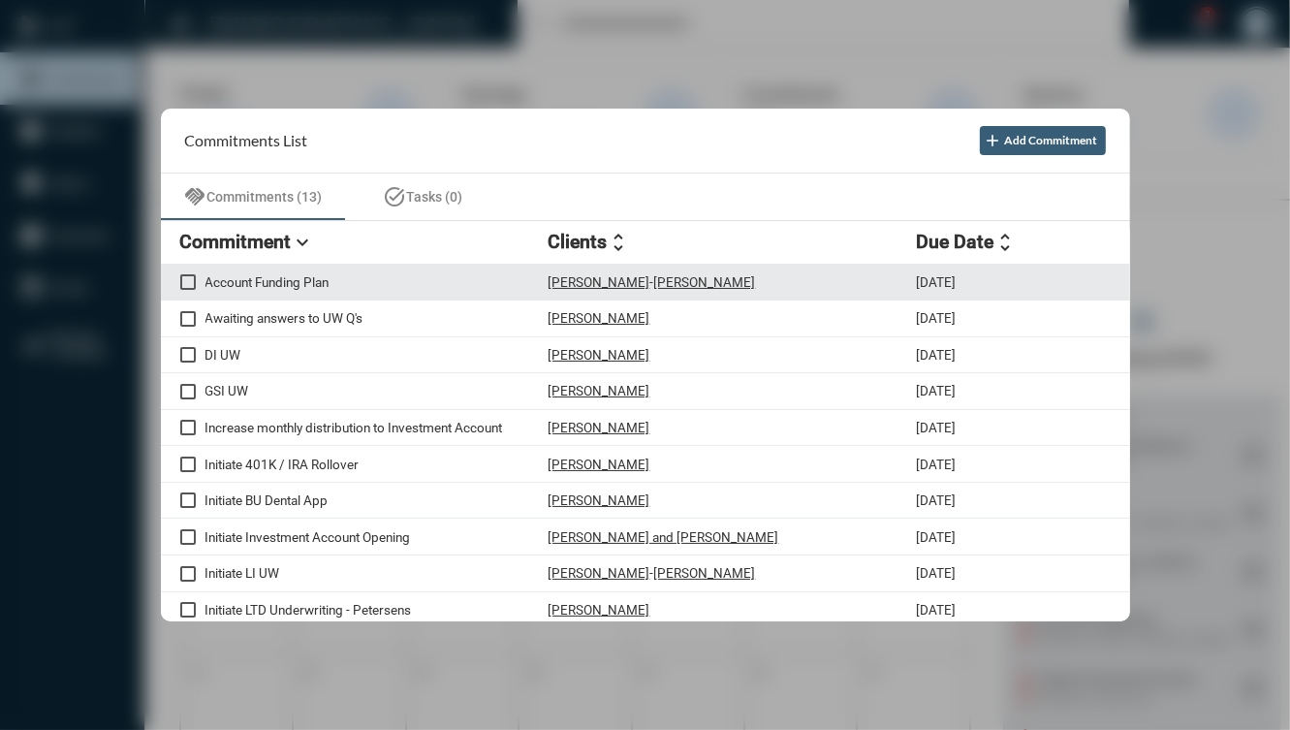
click at [844, 270] on div "Account Funding Plan Mike Lyons - Patti Lyons 9/3/25" at bounding box center [645, 283] width 969 height 37
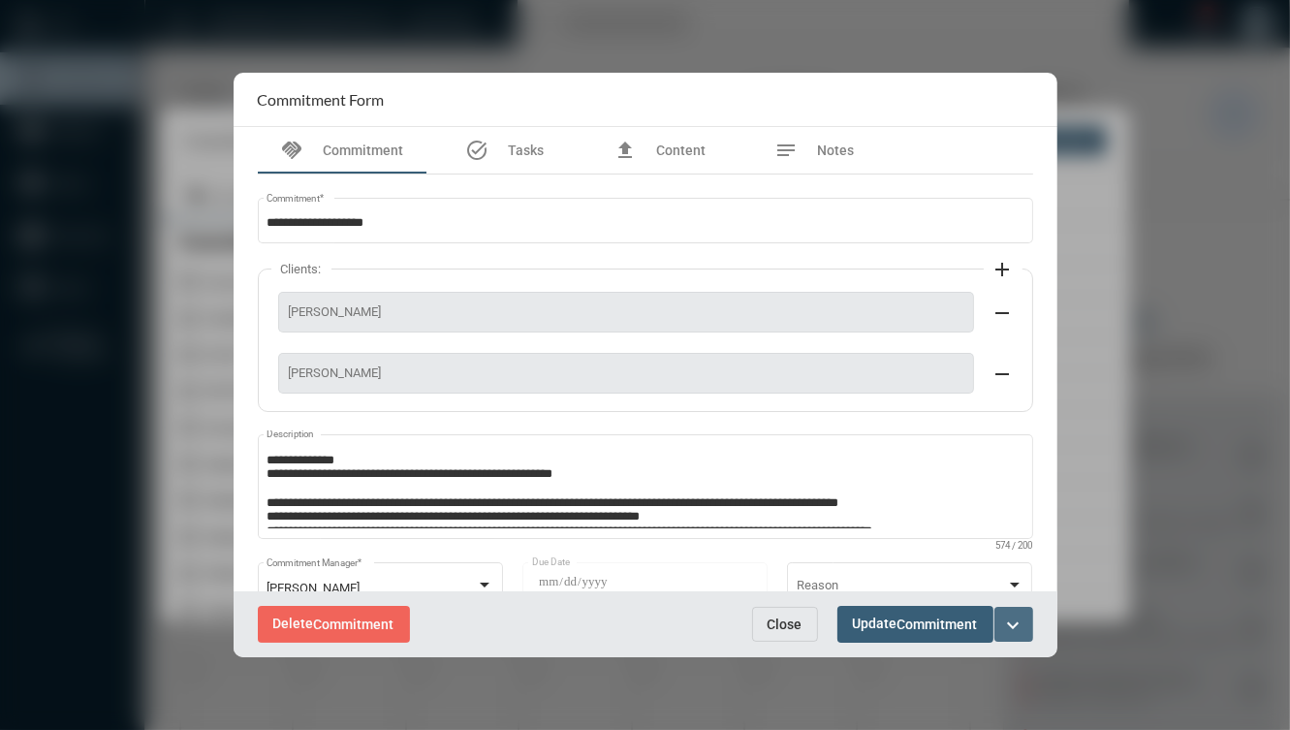
click at [1010, 641] on button "expand_more" at bounding box center [1013, 624] width 39 height 35
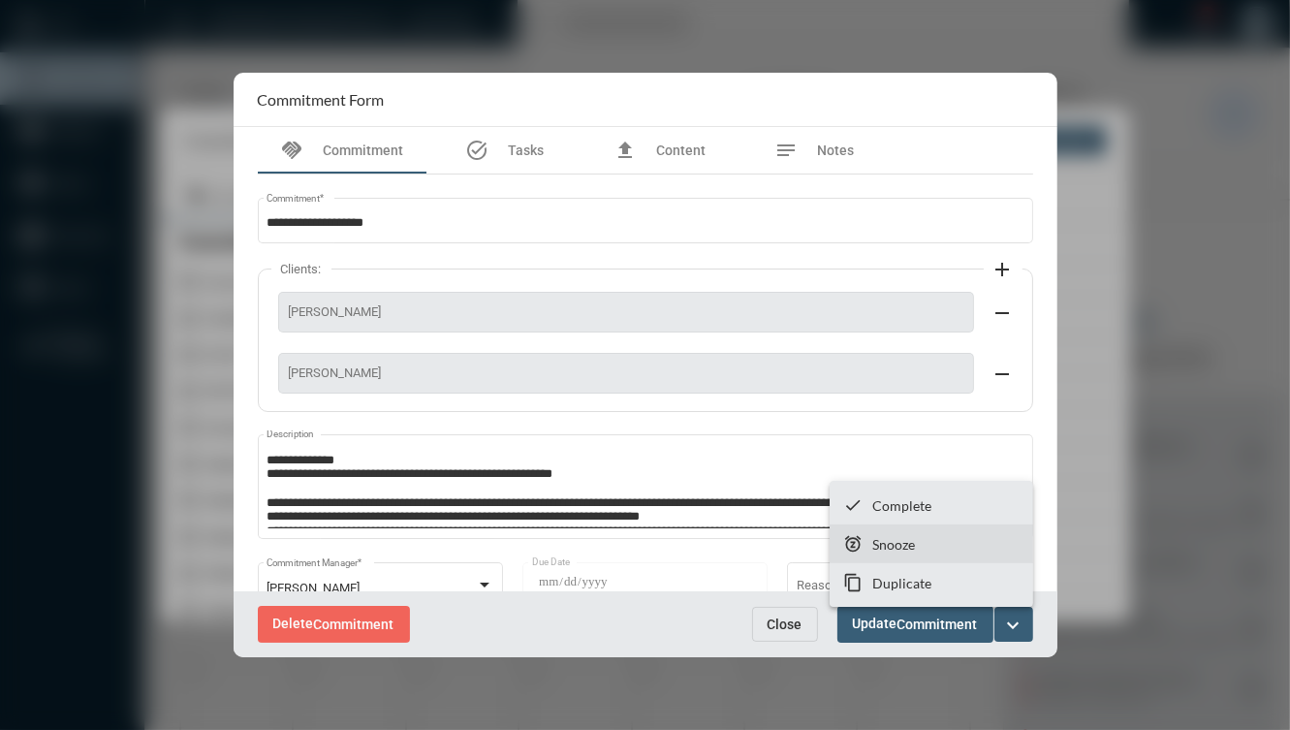
click at [968, 533] on section "snooze Snooze" at bounding box center [930, 543] width 203 height 39
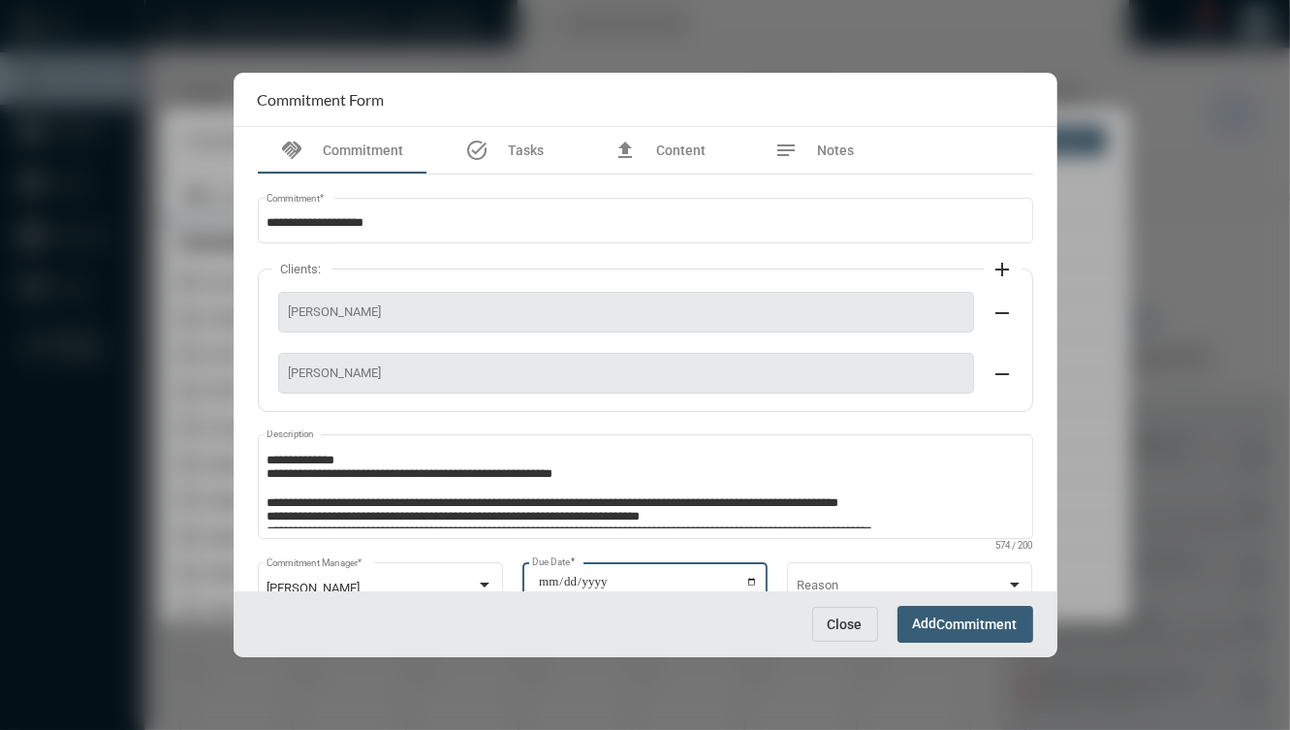
click at [745, 579] on input "**********" at bounding box center [648, 588] width 220 height 27
type input "**********"
click at [1009, 628] on span "Commitment" at bounding box center [977, 625] width 80 height 16
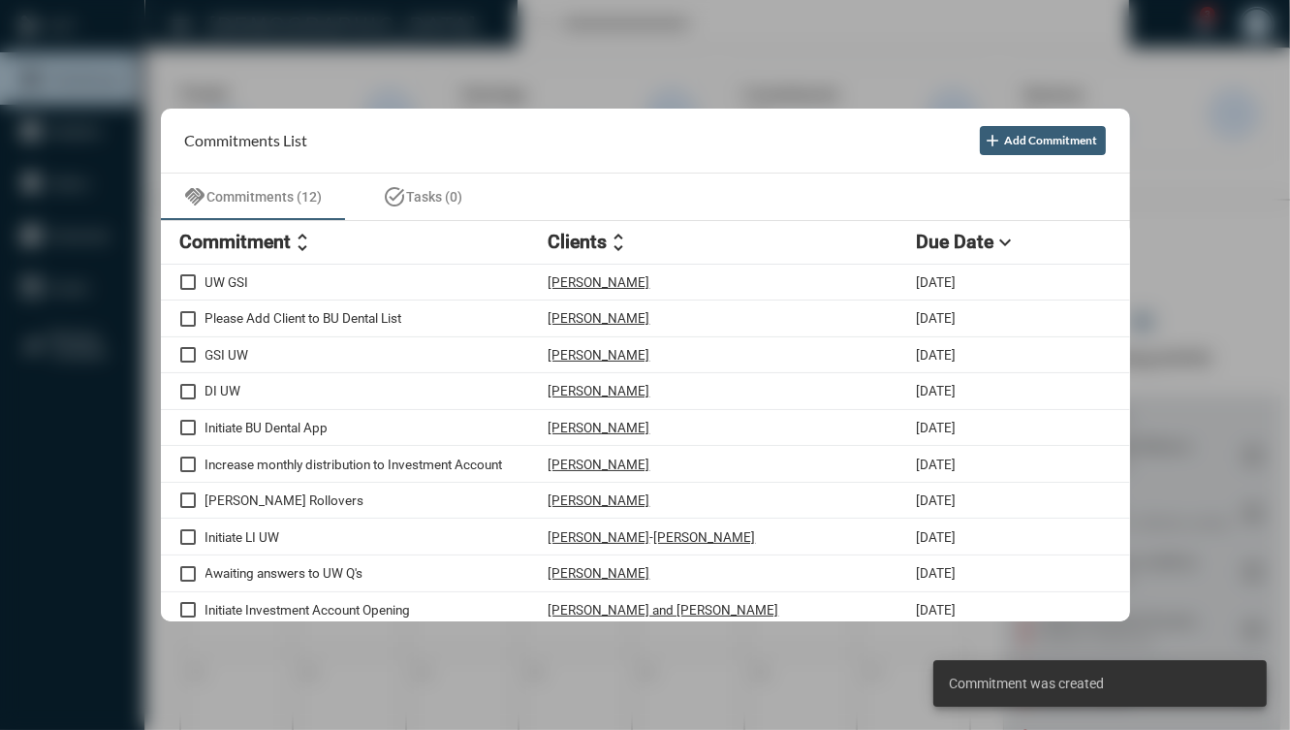
click at [221, 241] on h2 "Commitment" at bounding box center [235, 242] width 111 height 22
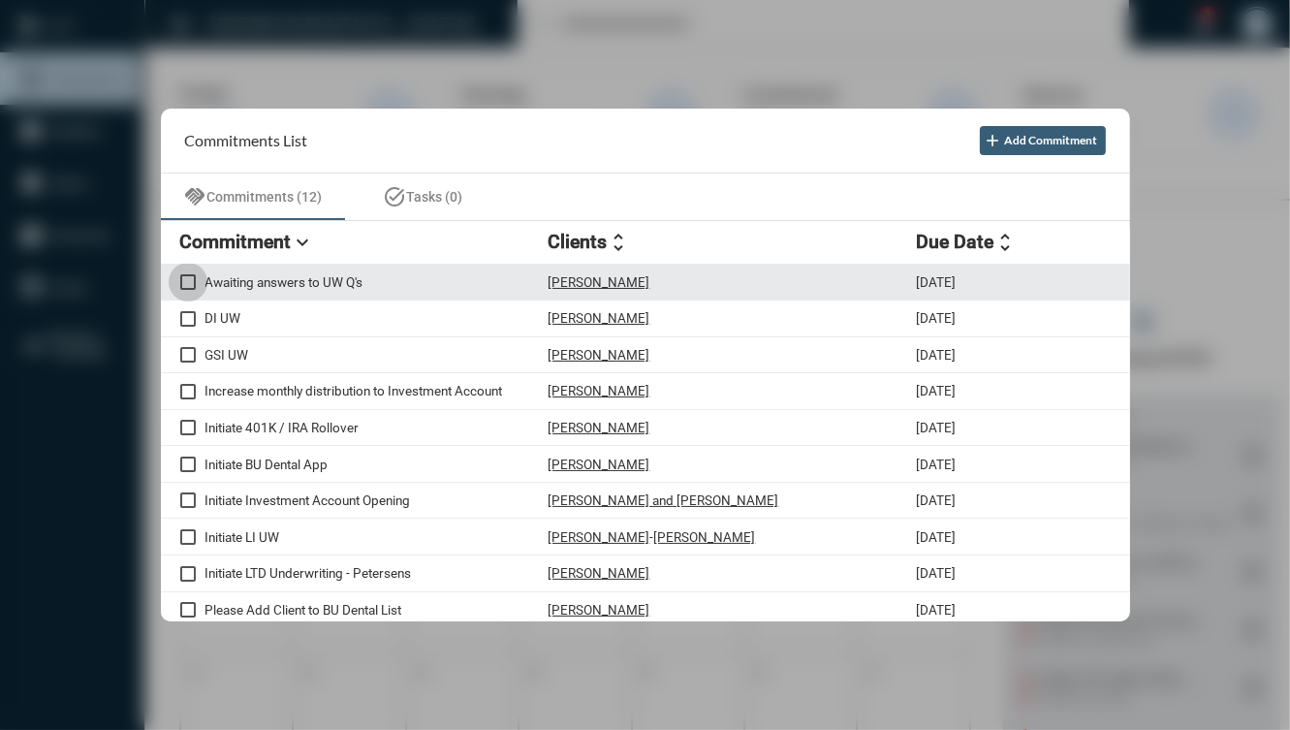
click at [189, 280] on span at bounding box center [188, 282] width 16 height 16
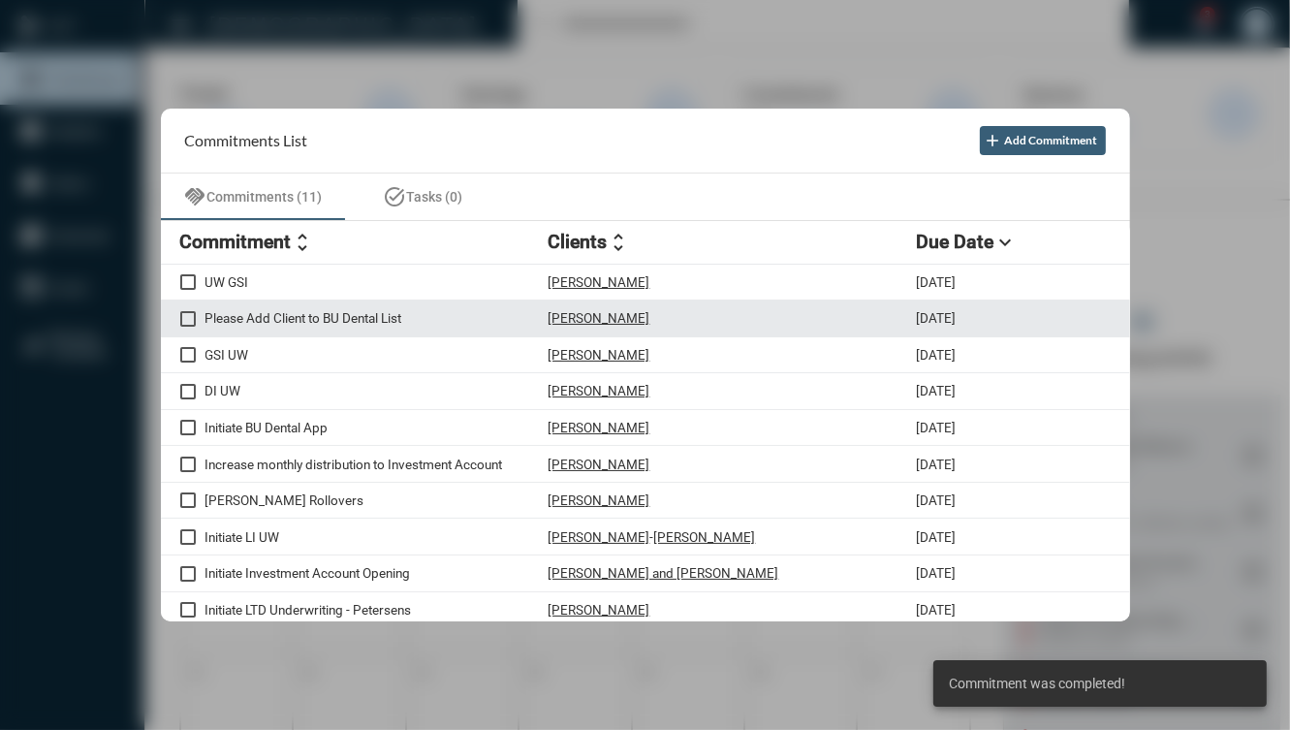
scroll to position [42, 0]
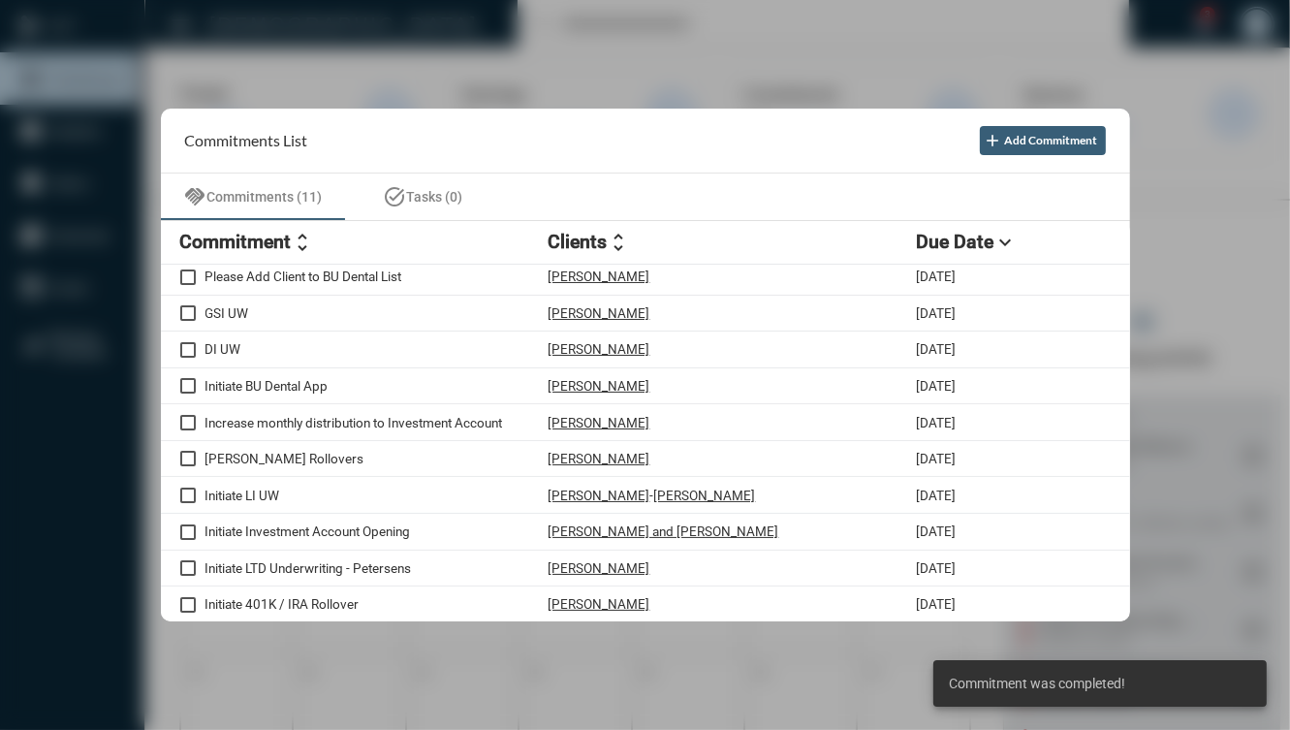
click at [266, 247] on h2 "Commitment" at bounding box center [235, 242] width 111 height 22
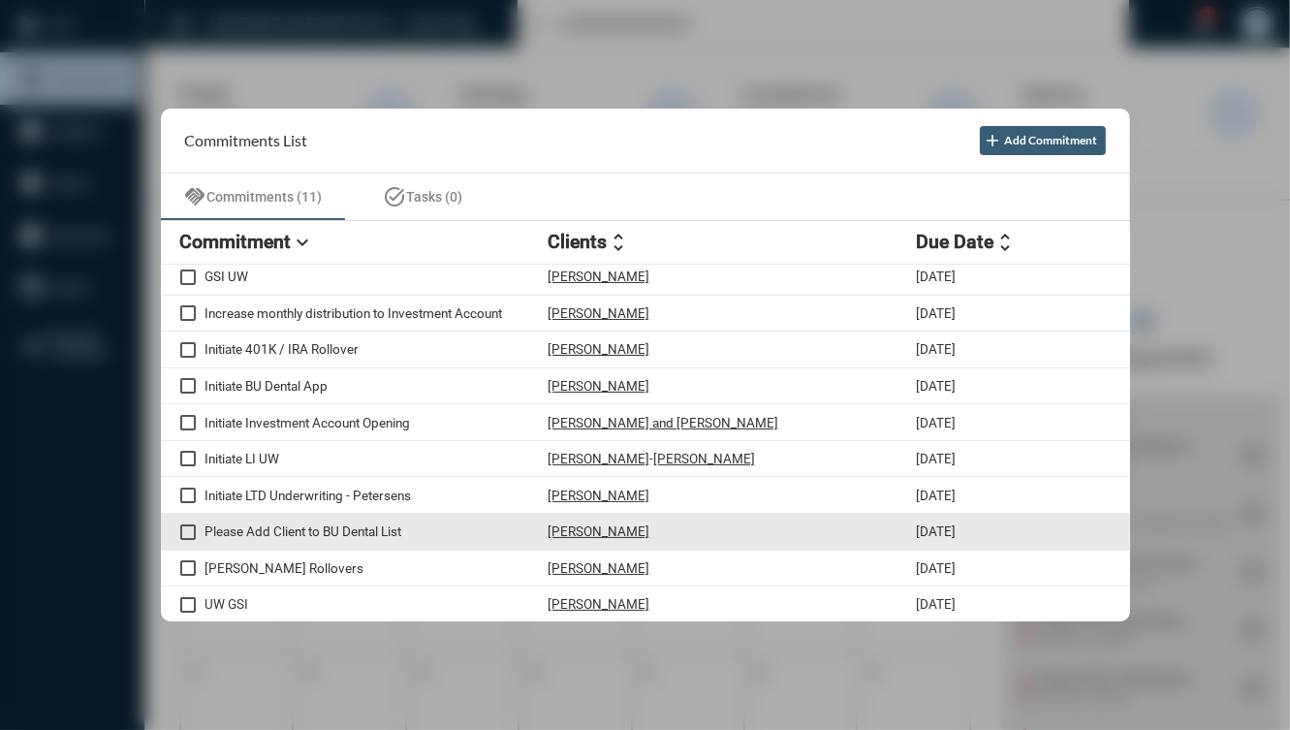
scroll to position [0, 0]
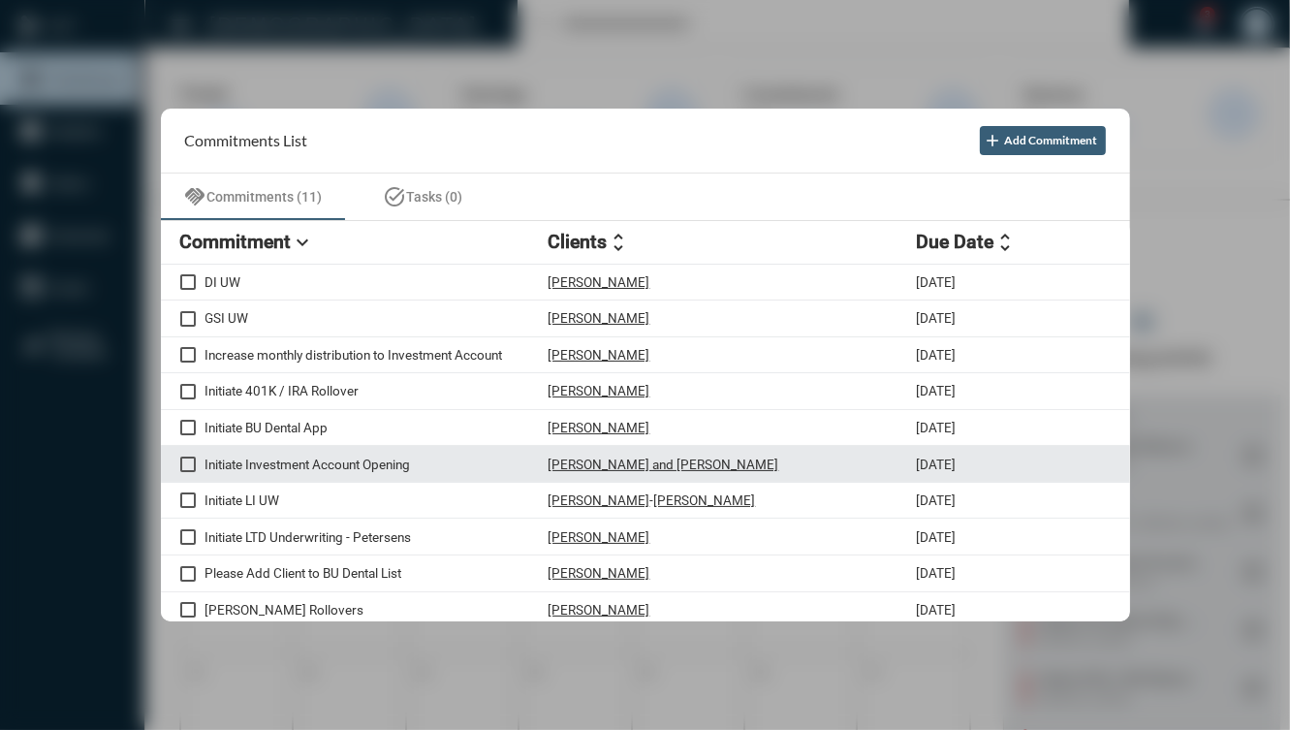
click at [703, 468] on div "[PERSON_NAME] and [PERSON_NAME]" at bounding box center [732, 463] width 368 height 16
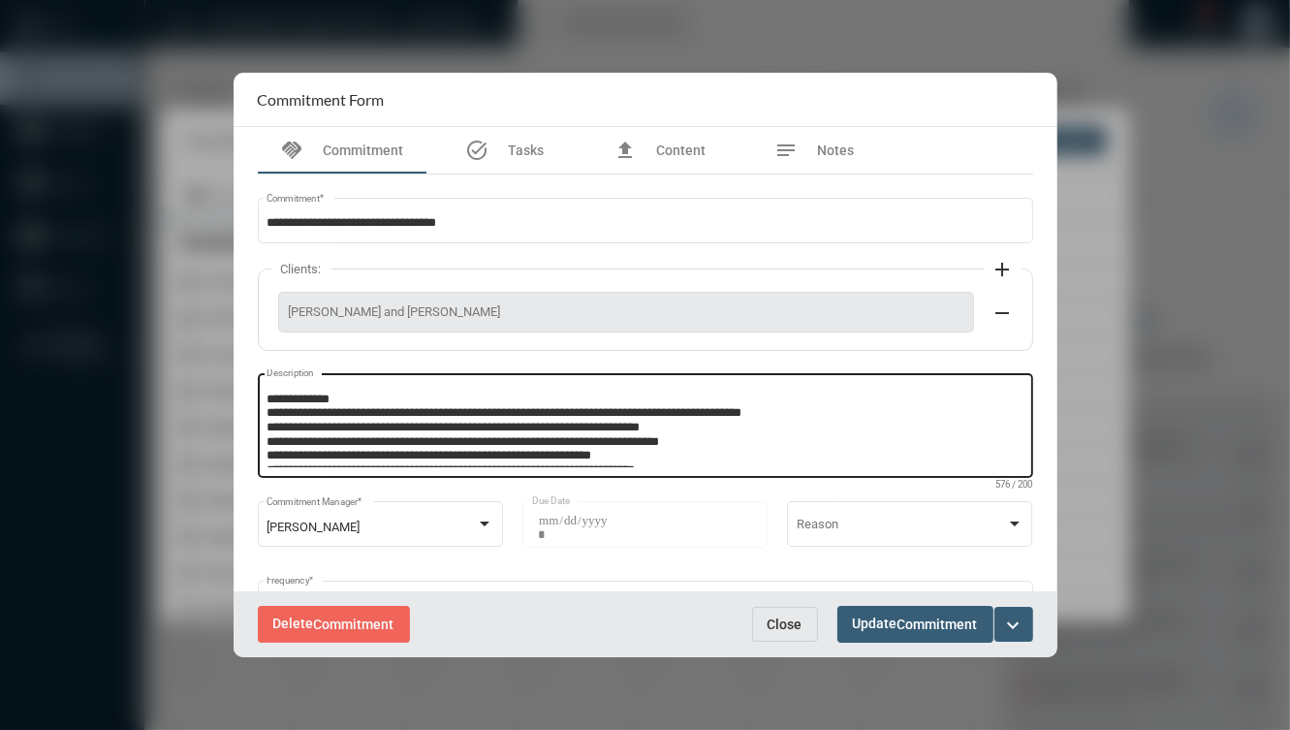
scroll to position [54, 0]
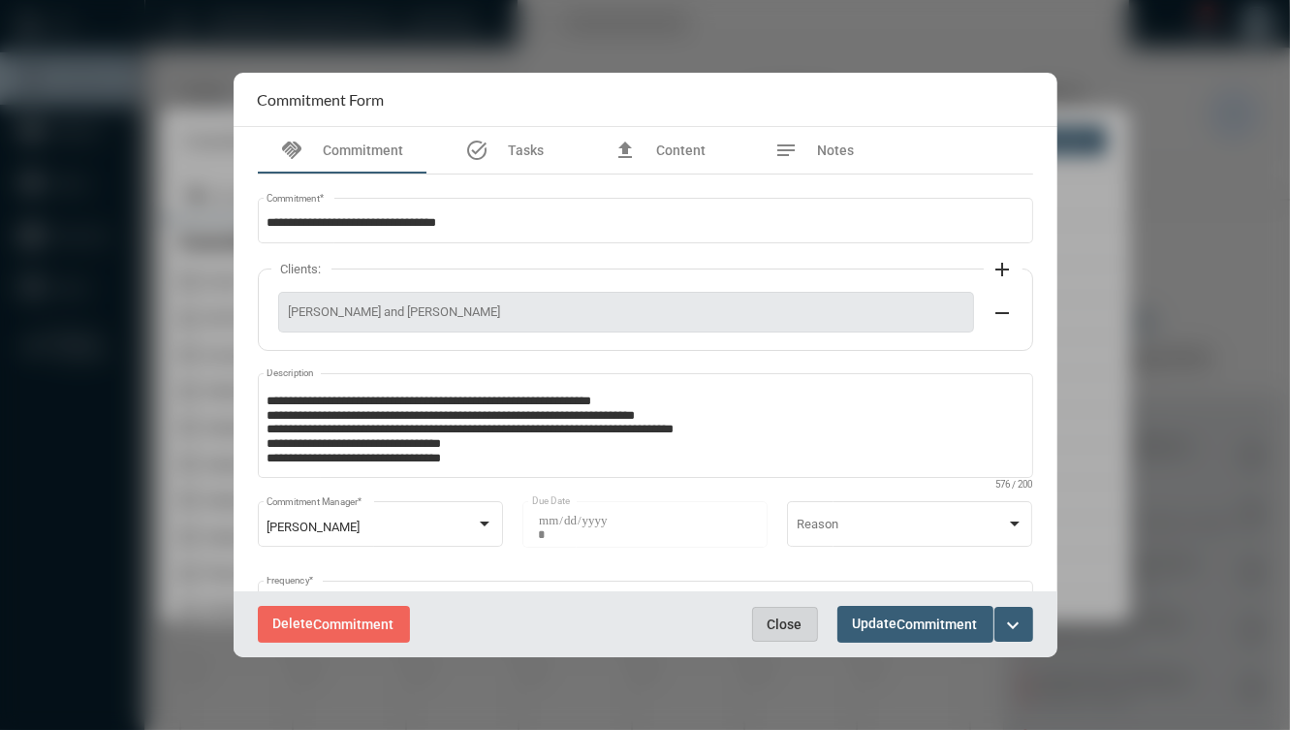
click at [788, 629] on span "Close" at bounding box center [784, 624] width 35 height 16
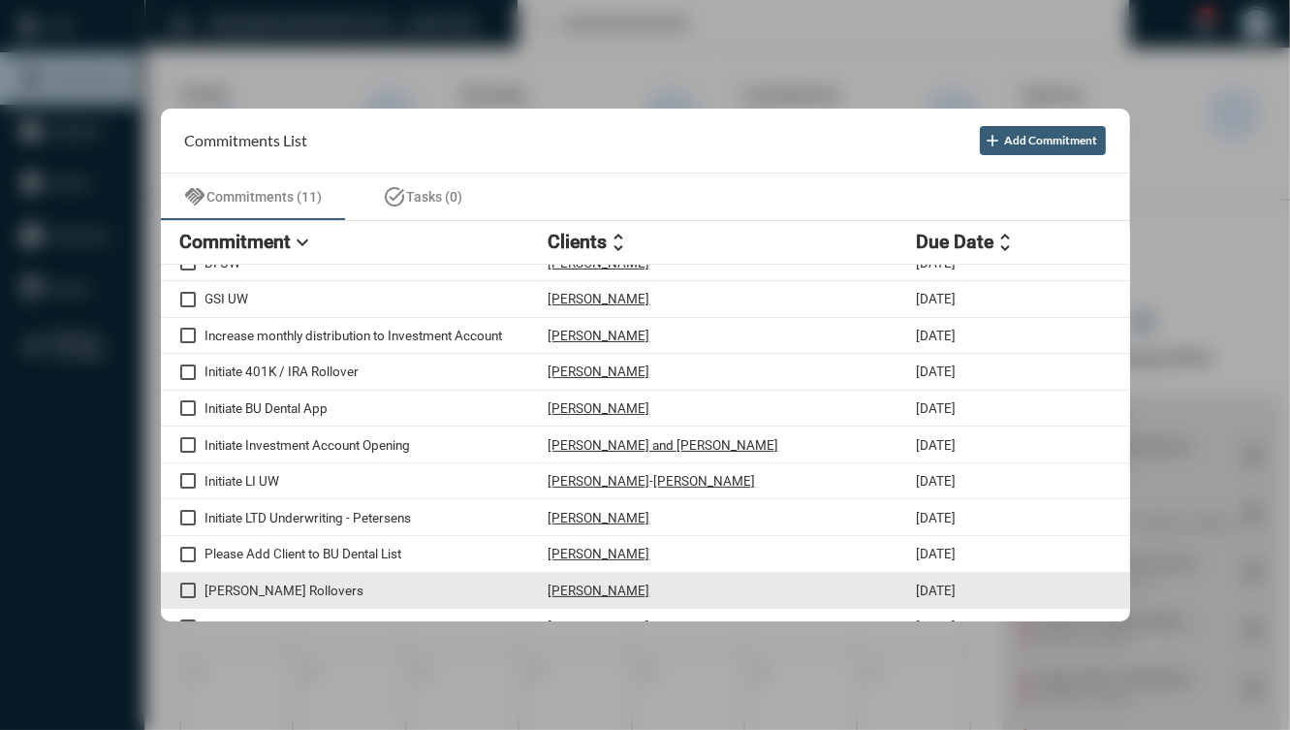
scroll to position [0, 0]
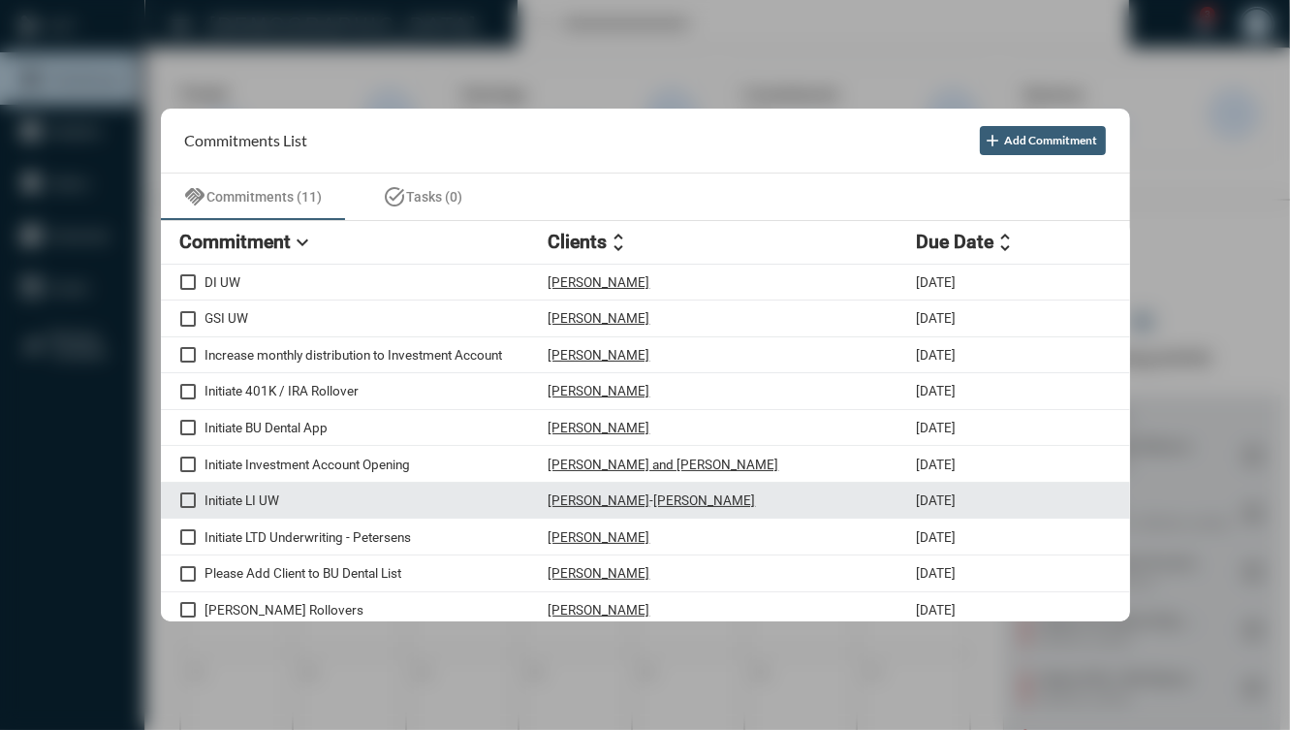
click at [818, 502] on div "Jenn Foley - Daniel Smith" at bounding box center [732, 500] width 368 height 16
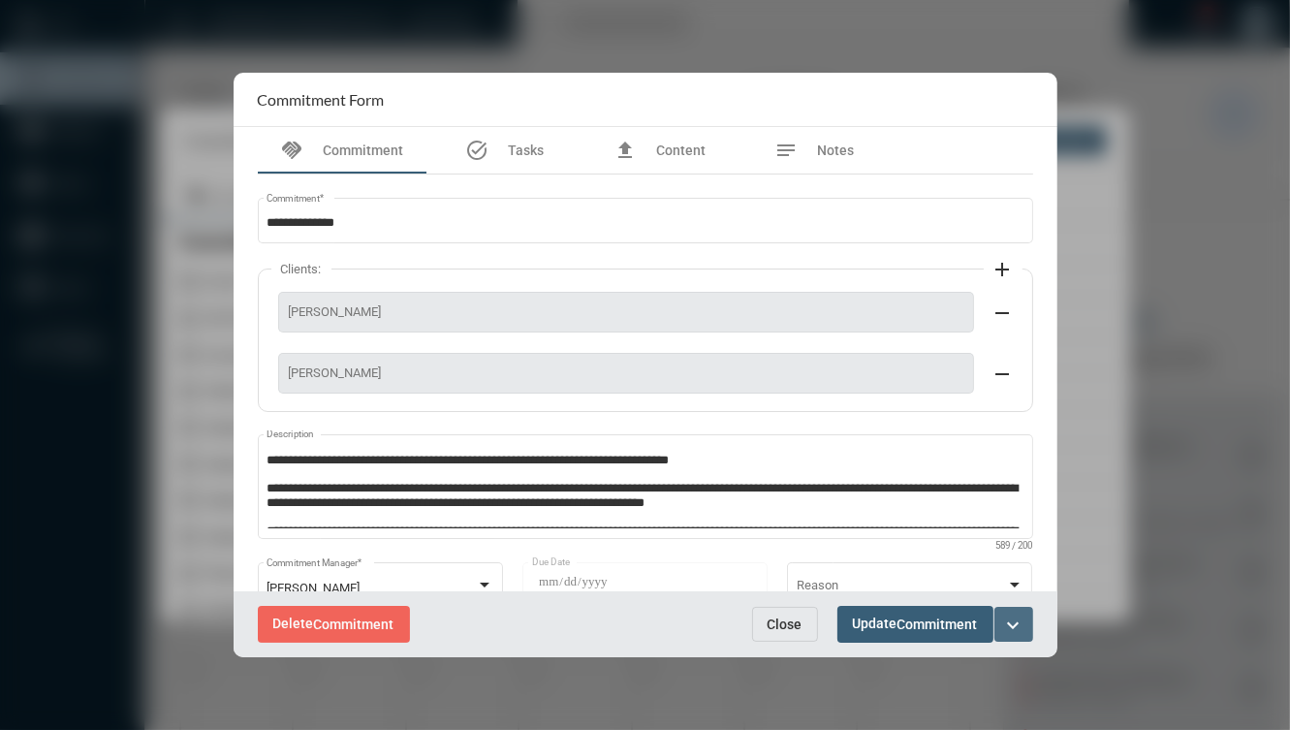
click at [1020, 625] on mat-icon "expand_more" at bounding box center [1013, 624] width 23 height 23
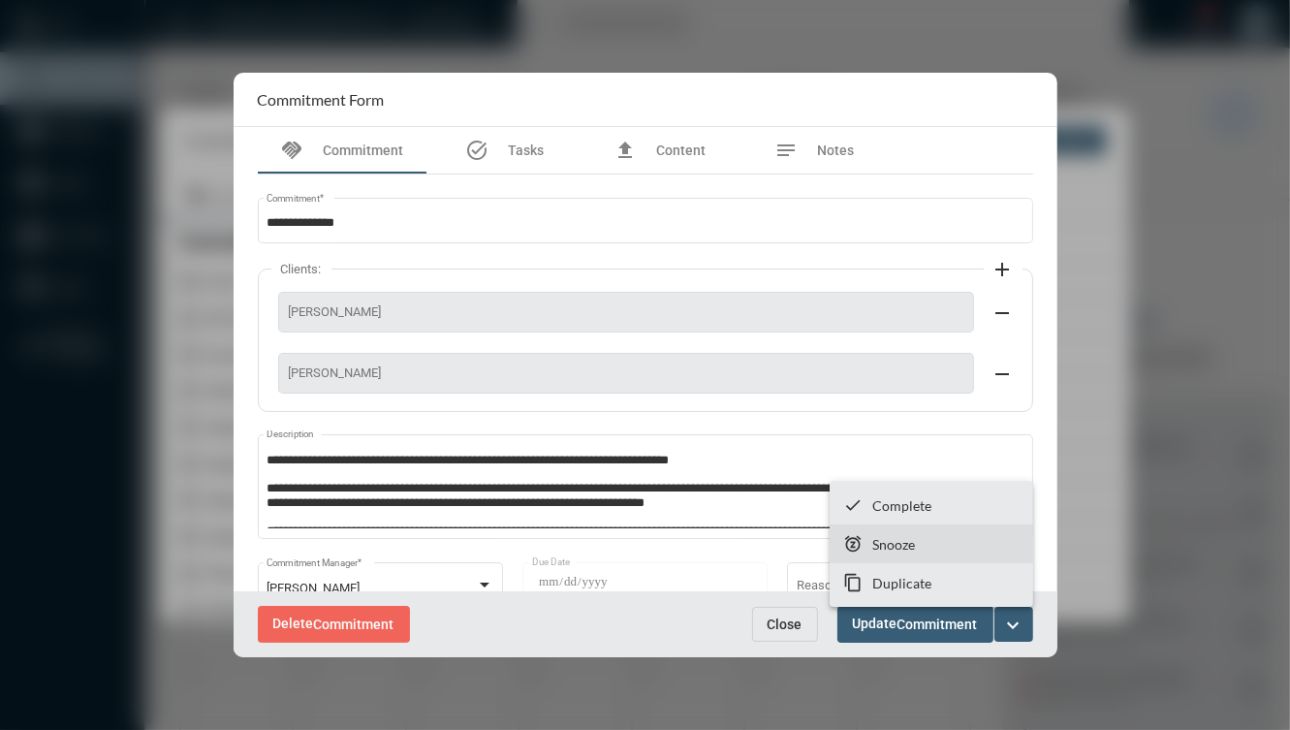
click at [962, 542] on section "snooze Snooze" at bounding box center [930, 543] width 203 height 39
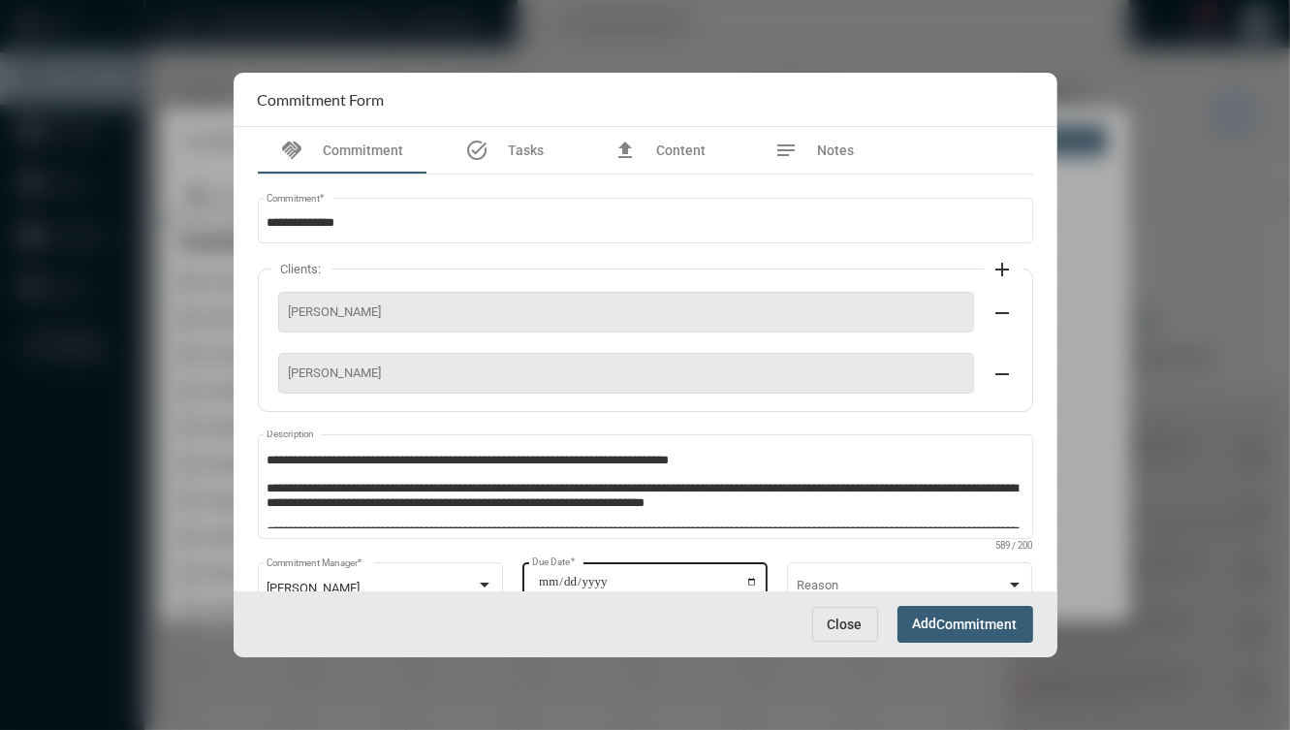
click at [741, 575] on input "**********" at bounding box center [648, 588] width 220 height 27
type input "**********"
click at [922, 621] on span "Add Commitment" at bounding box center [965, 623] width 105 height 16
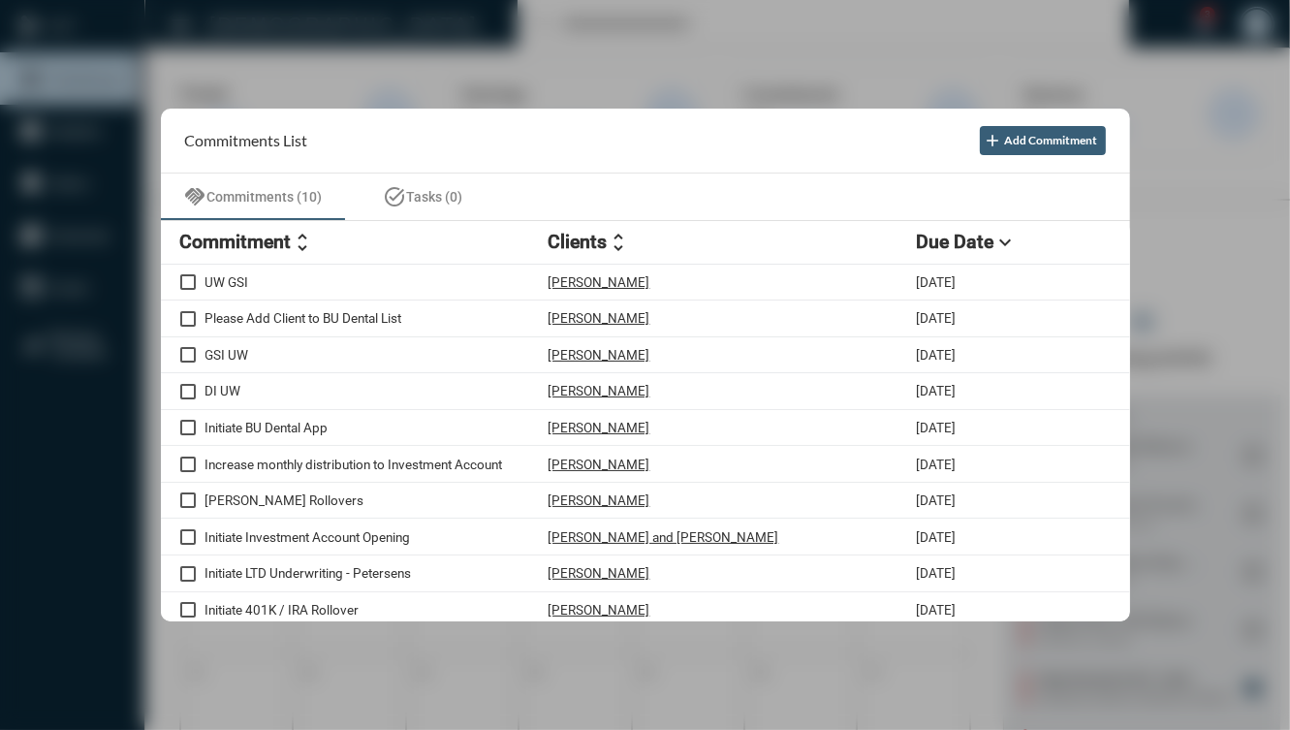
click at [533, 19] on div at bounding box center [645, 365] width 1290 height 730
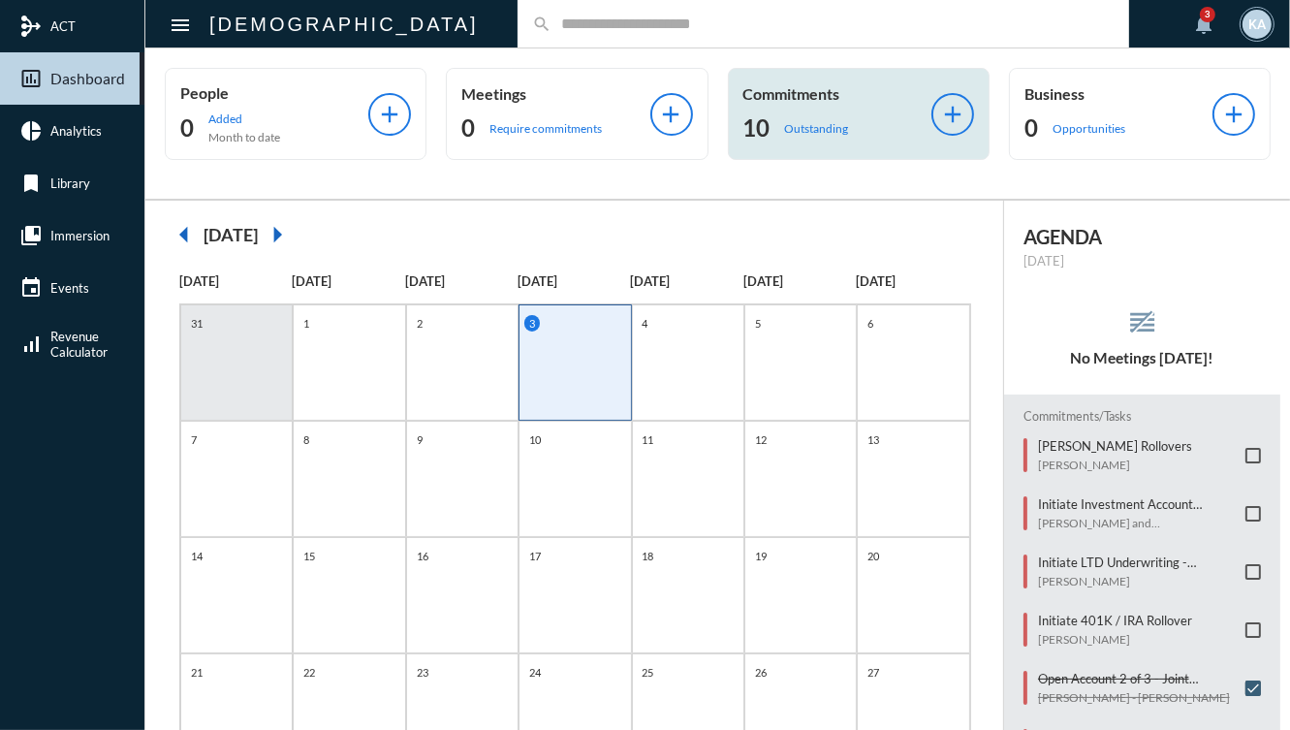
click at [888, 100] on p "Commitments" at bounding box center [837, 93] width 188 height 18
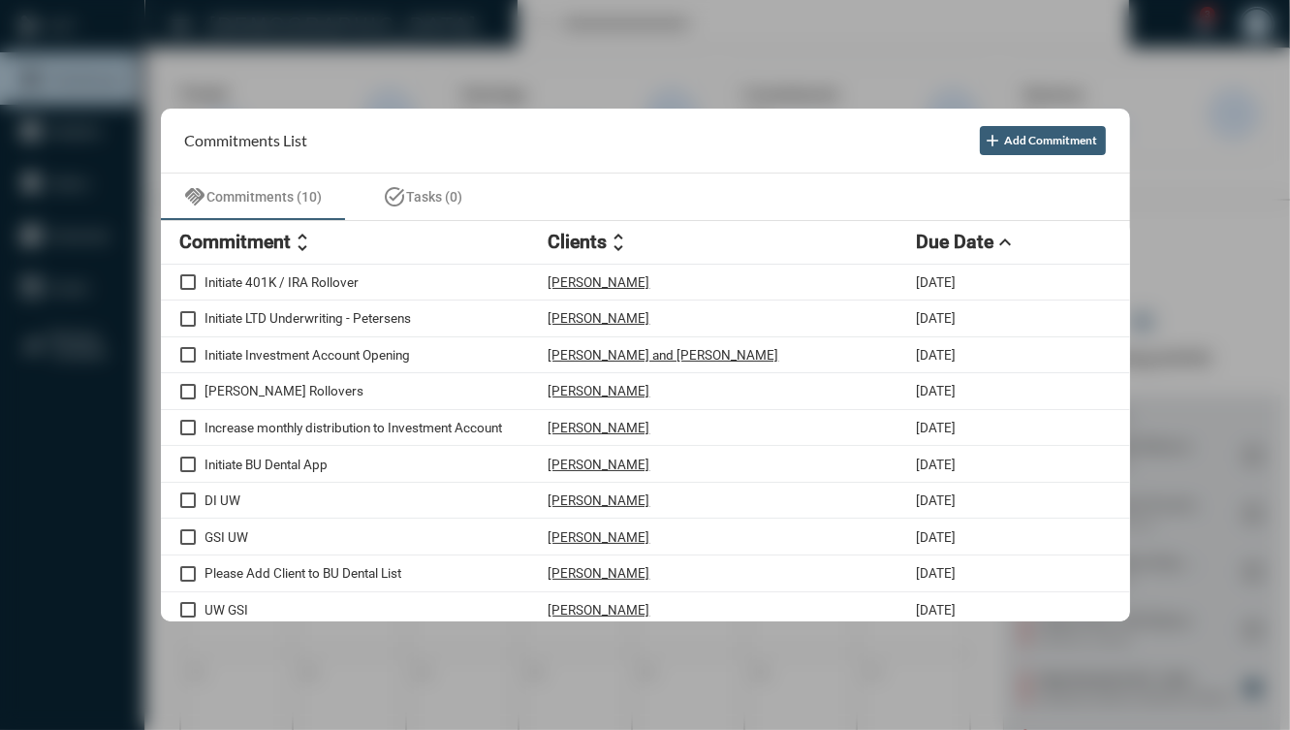
click at [1192, 326] on div at bounding box center [645, 365] width 1290 height 730
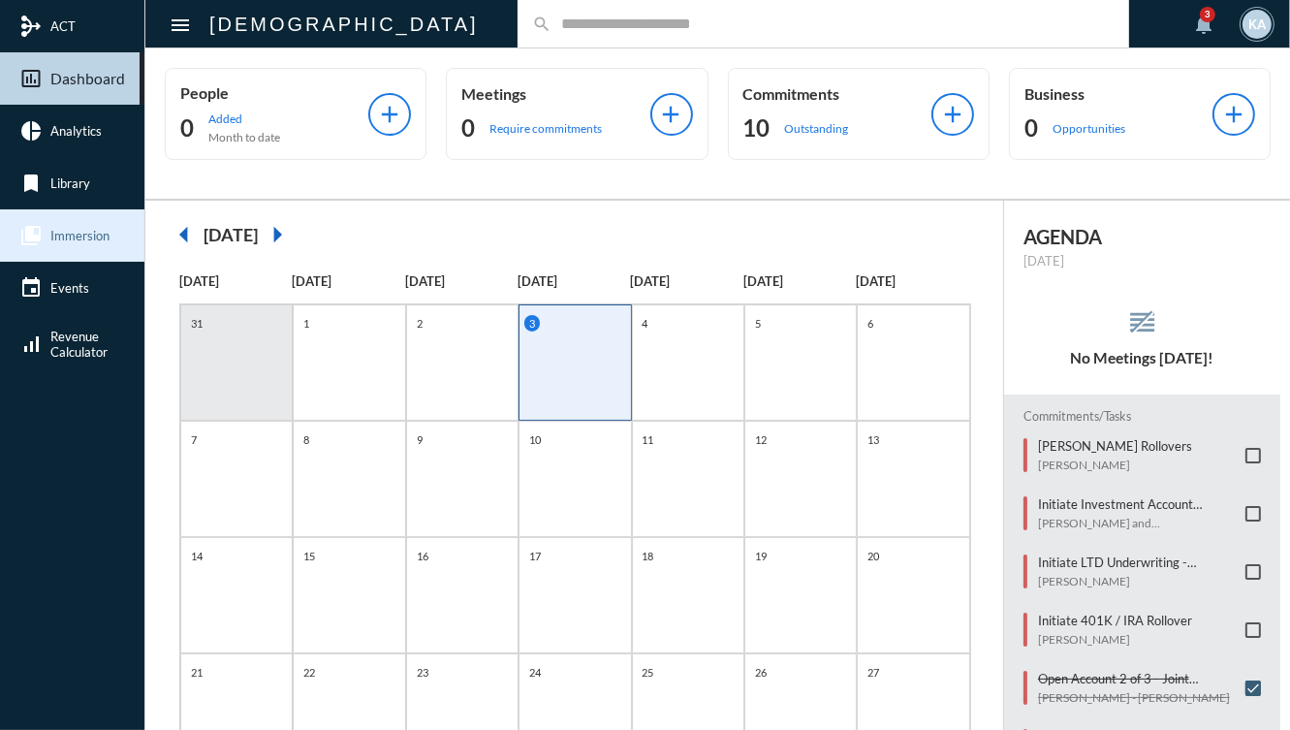
drag, startPoint x: 42, startPoint y: 209, endPoint x: 42, endPoint y: 230, distance: 20.3
click at [42, 209] on link "collections_bookmark Immersion" at bounding box center [72, 235] width 144 height 52
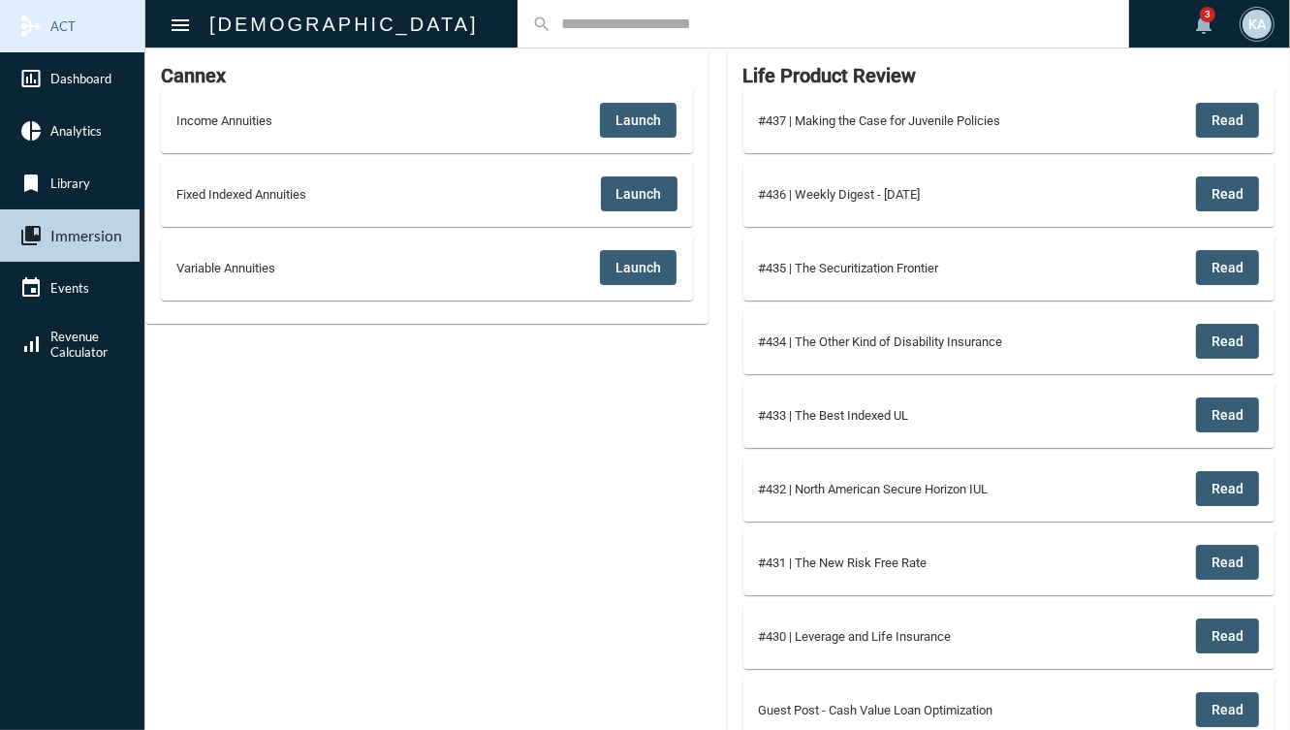
click at [66, 21] on span "ACT" at bounding box center [62, 26] width 25 height 16
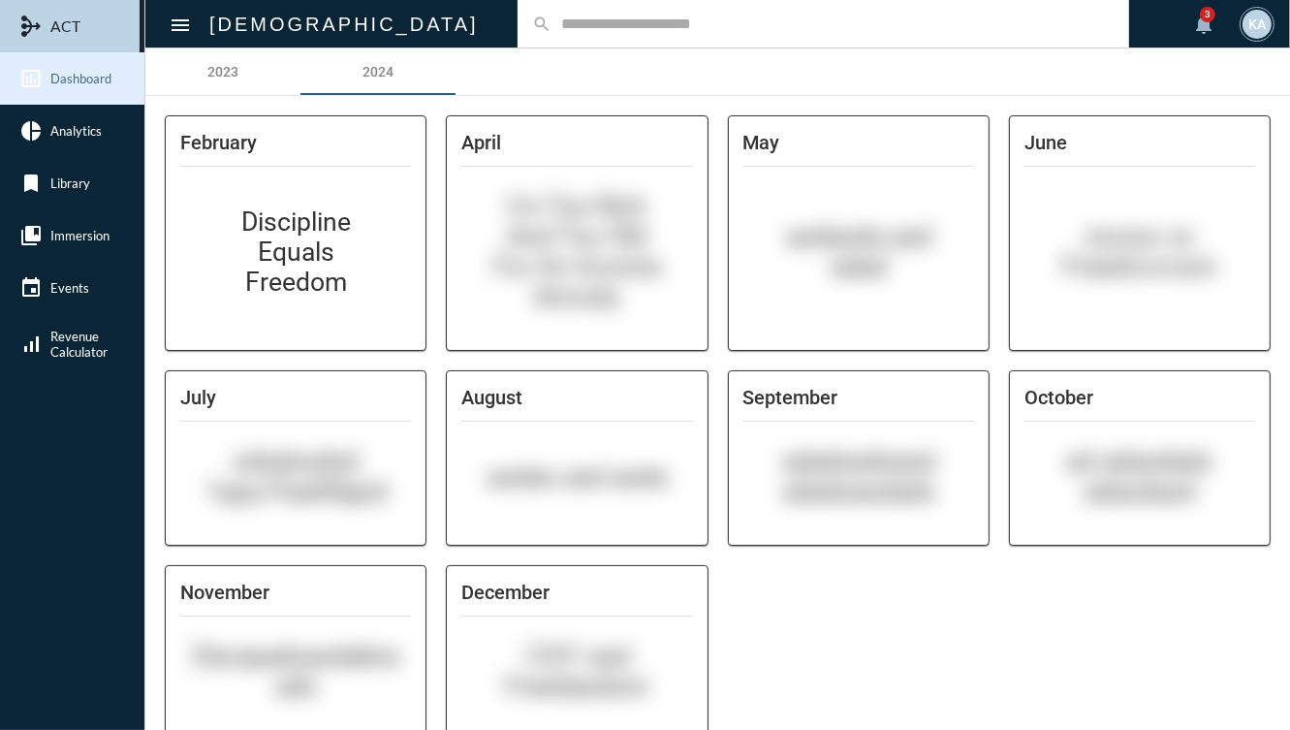
click at [81, 89] on link "insert_chart_outlined Dashboard" at bounding box center [72, 78] width 144 height 52
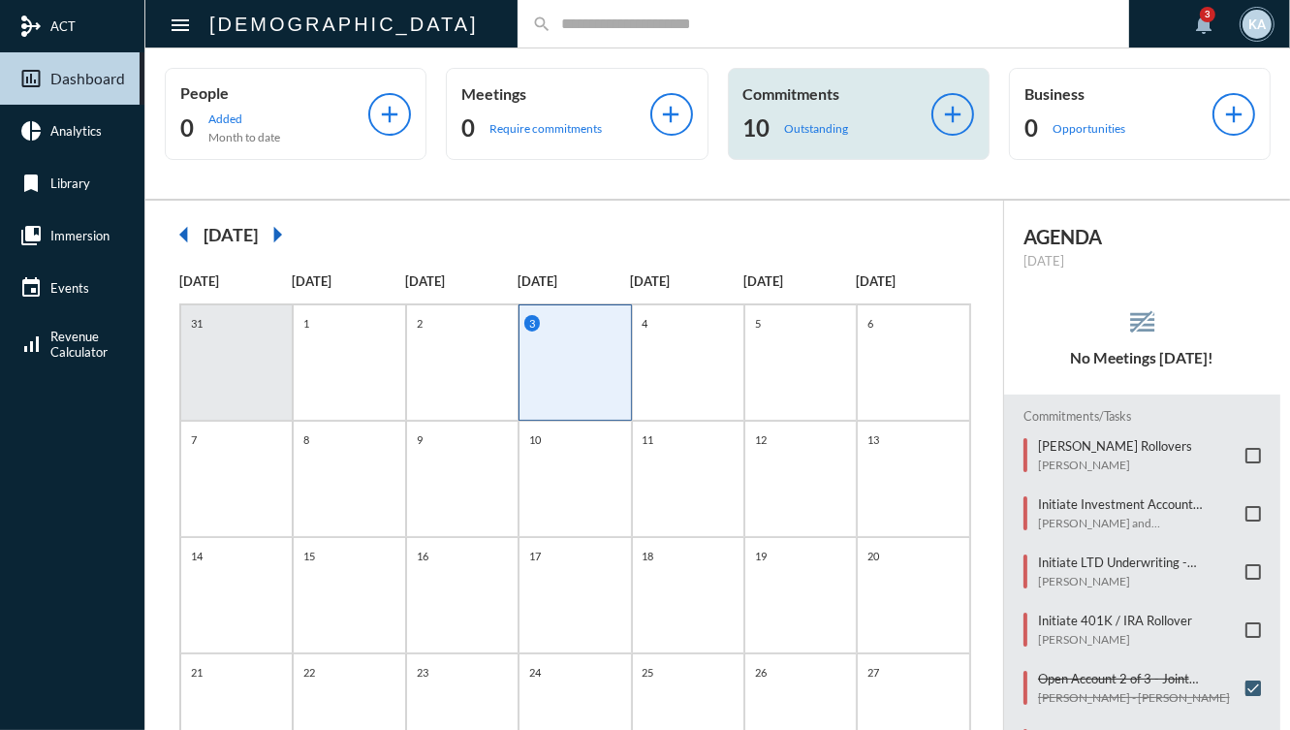
click at [755, 143] on div "Commitments 10 Outstanding add" at bounding box center [859, 114] width 262 height 92
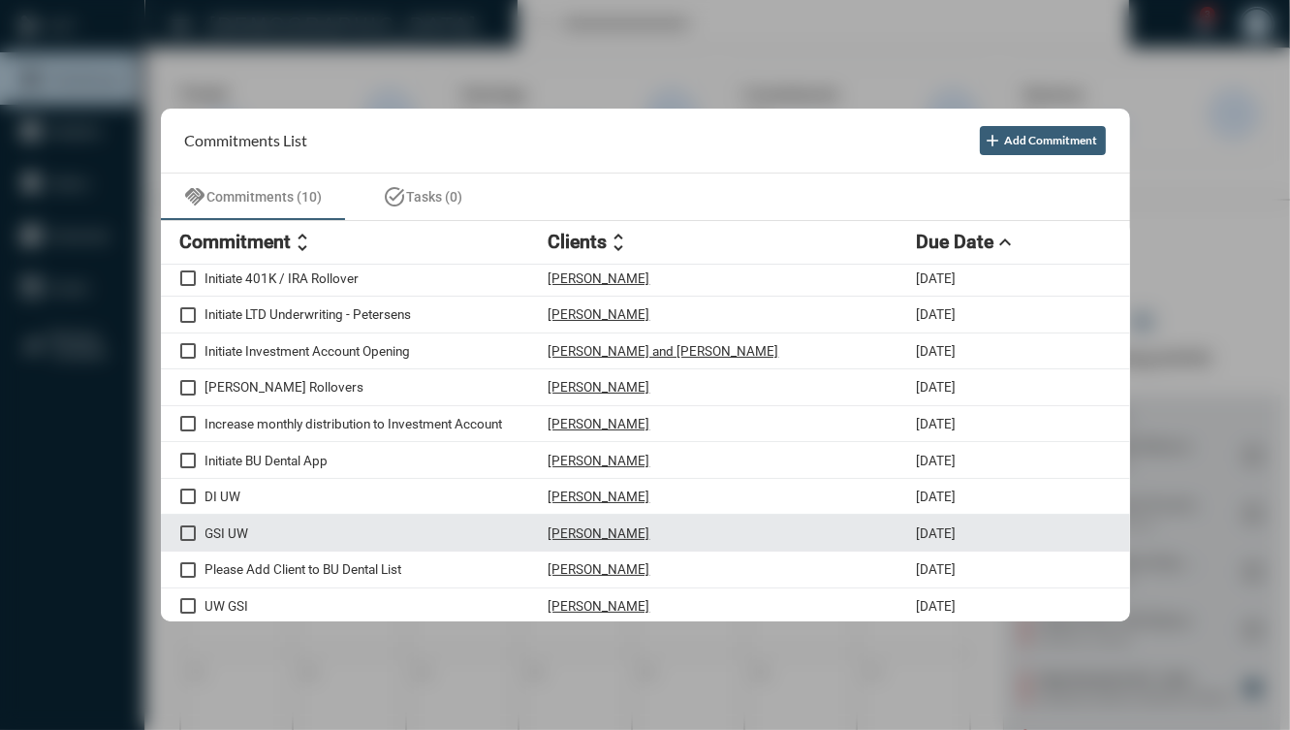
scroll to position [5, 0]
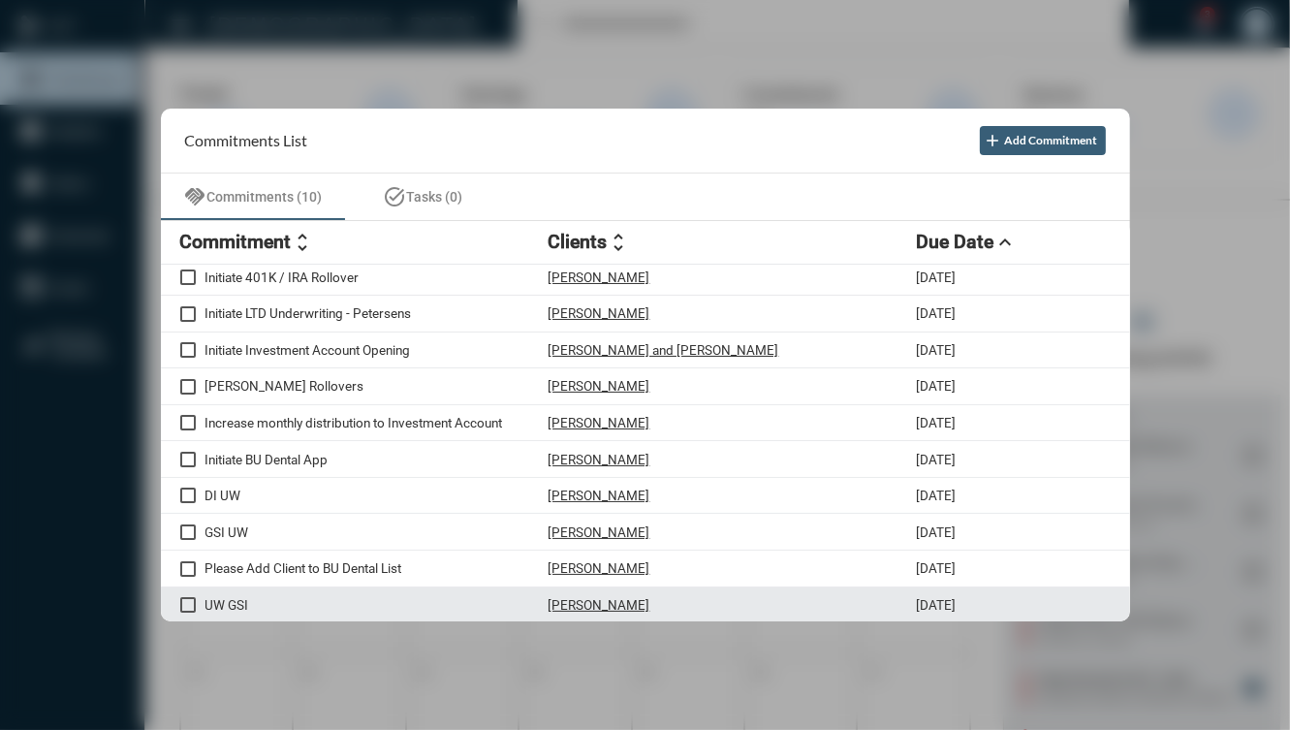
click at [749, 597] on div "Stephen LeBreton" at bounding box center [732, 605] width 368 height 16
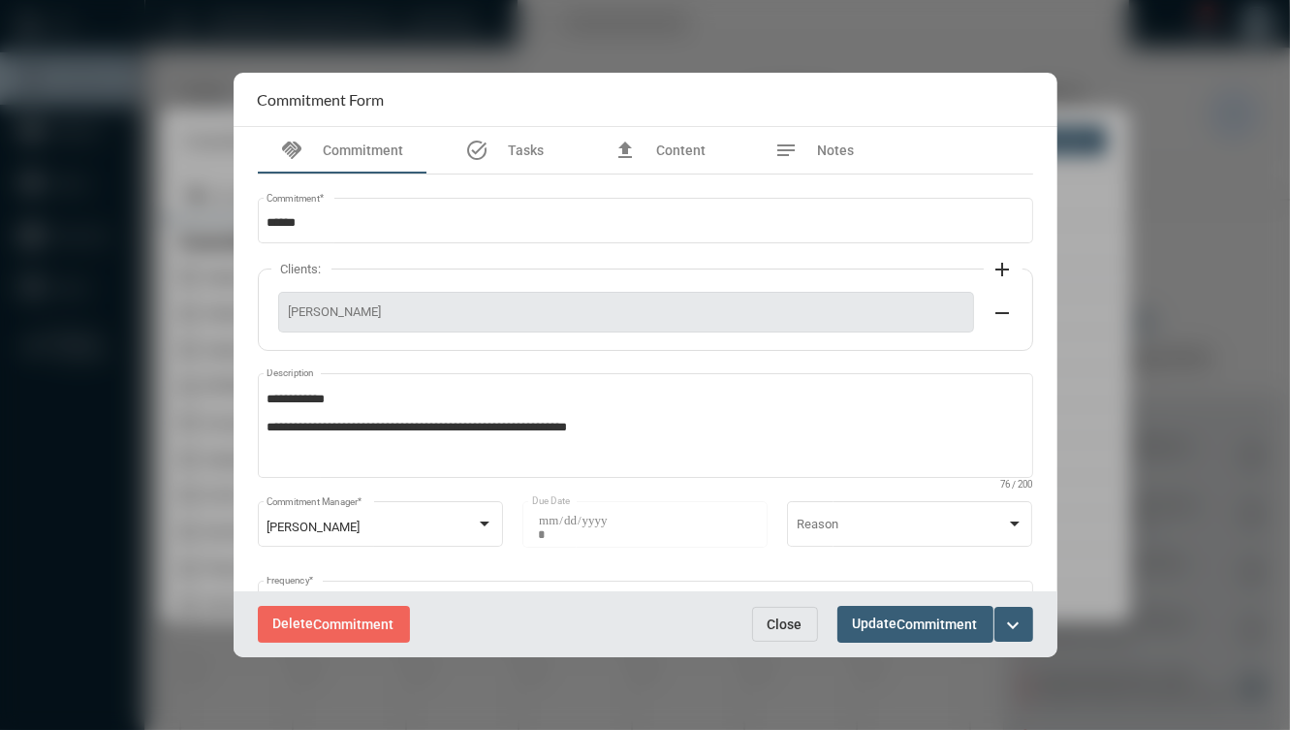
click at [1009, 619] on mat-icon "expand_more" at bounding box center [1013, 624] width 23 height 23
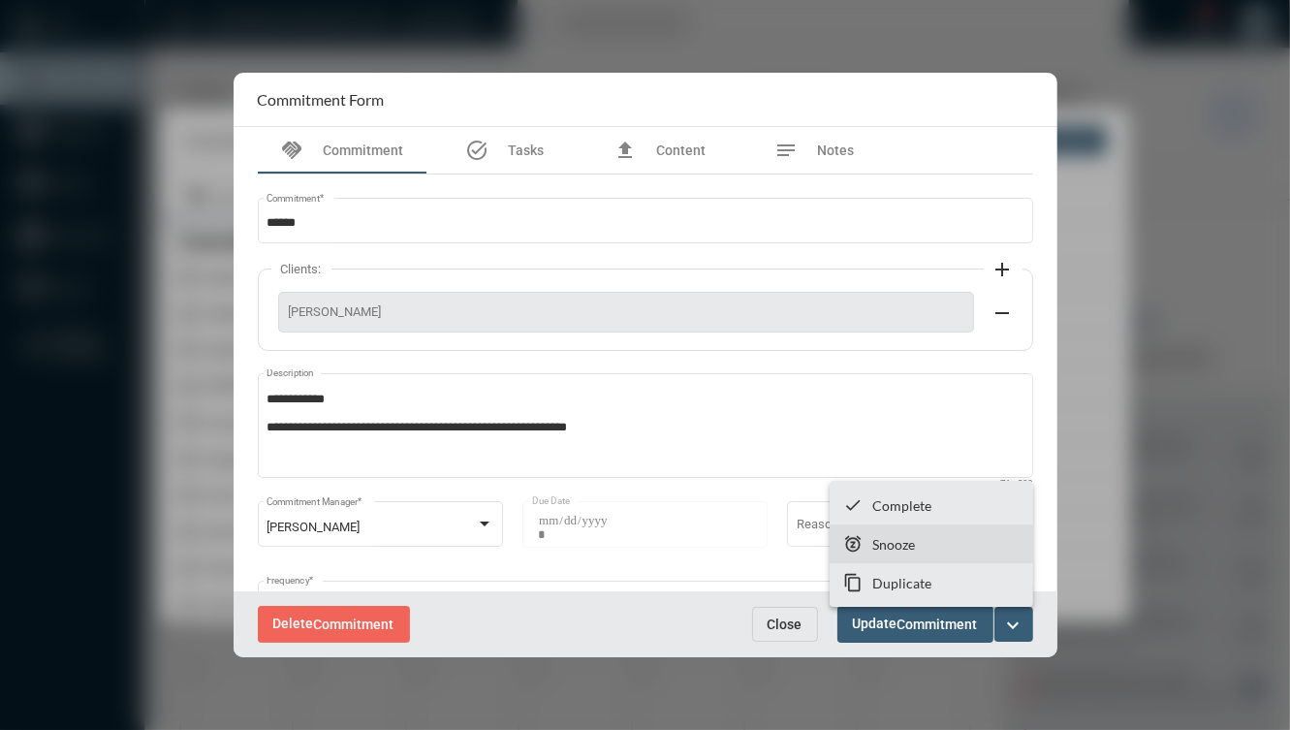
click at [921, 560] on section "snooze Snooze" at bounding box center [930, 543] width 203 height 39
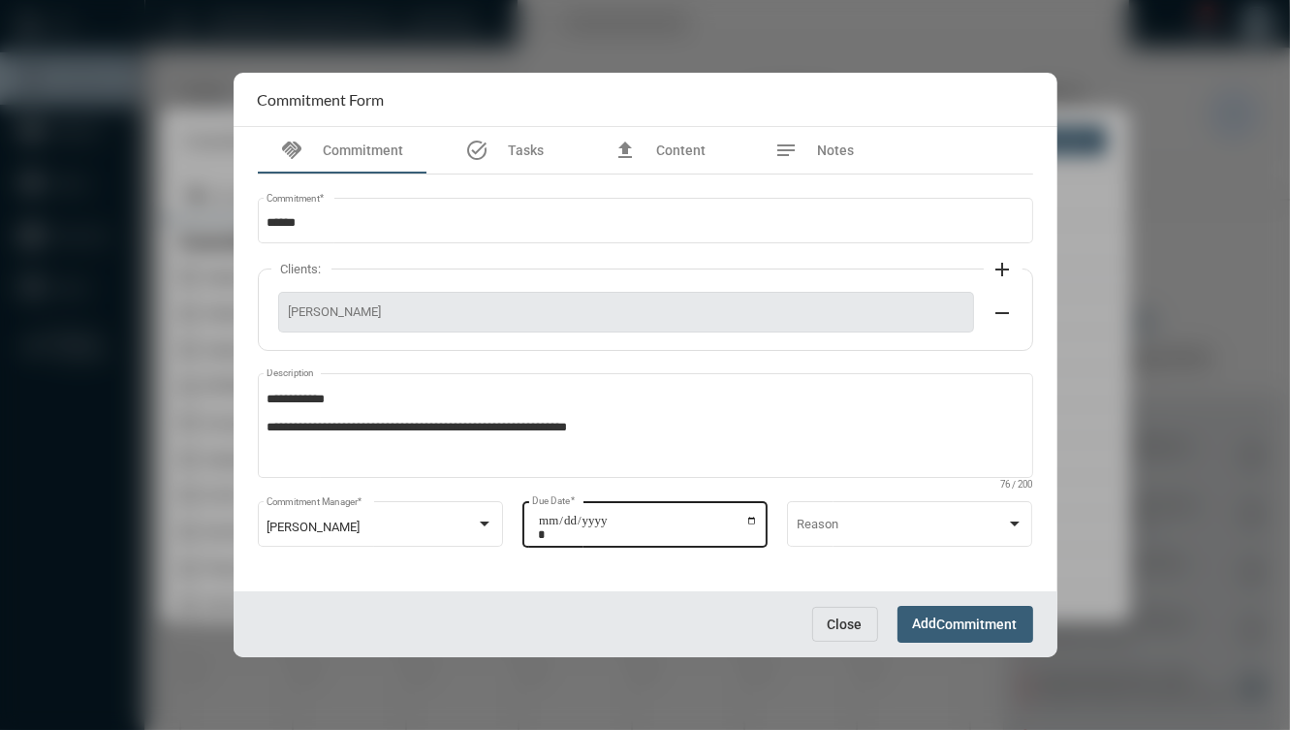
click at [744, 526] on input "**********" at bounding box center [648, 527] width 220 height 27
type input "**********"
click at [917, 616] on span "Add Commitment" at bounding box center [965, 623] width 105 height 16
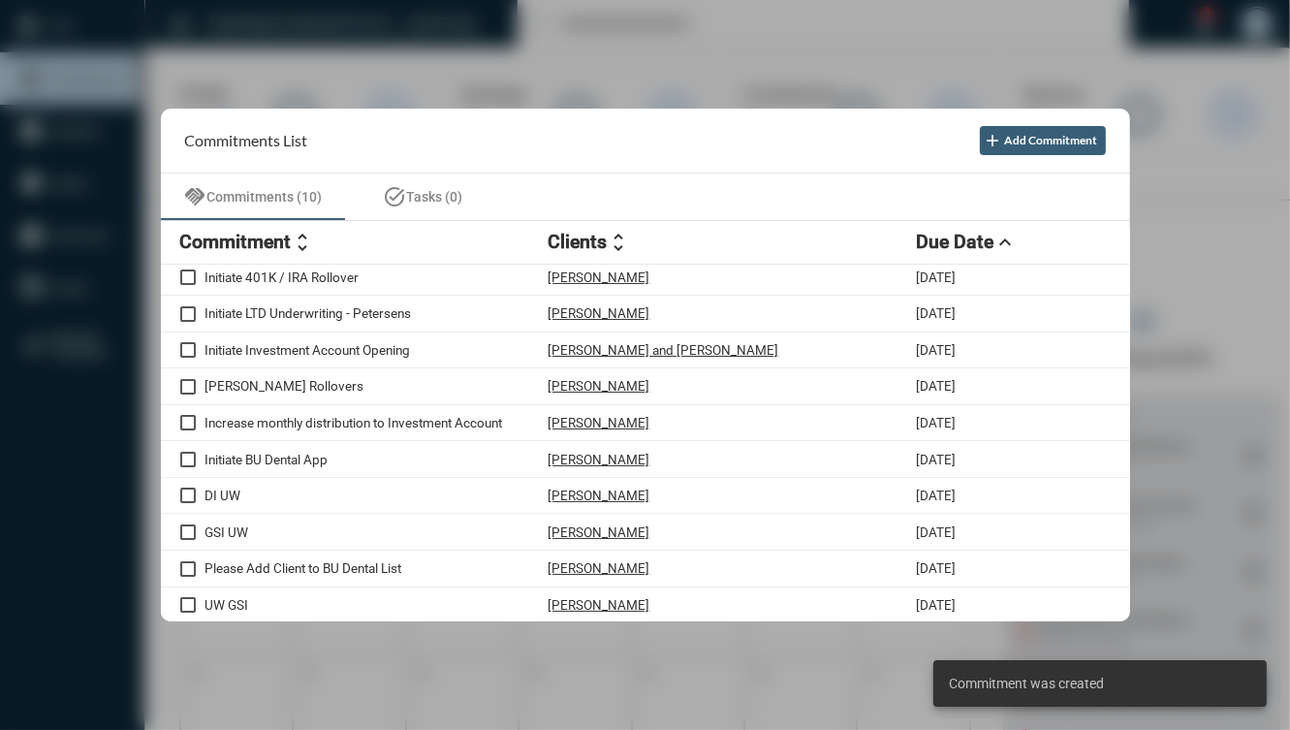
scroll to position [0, 0]
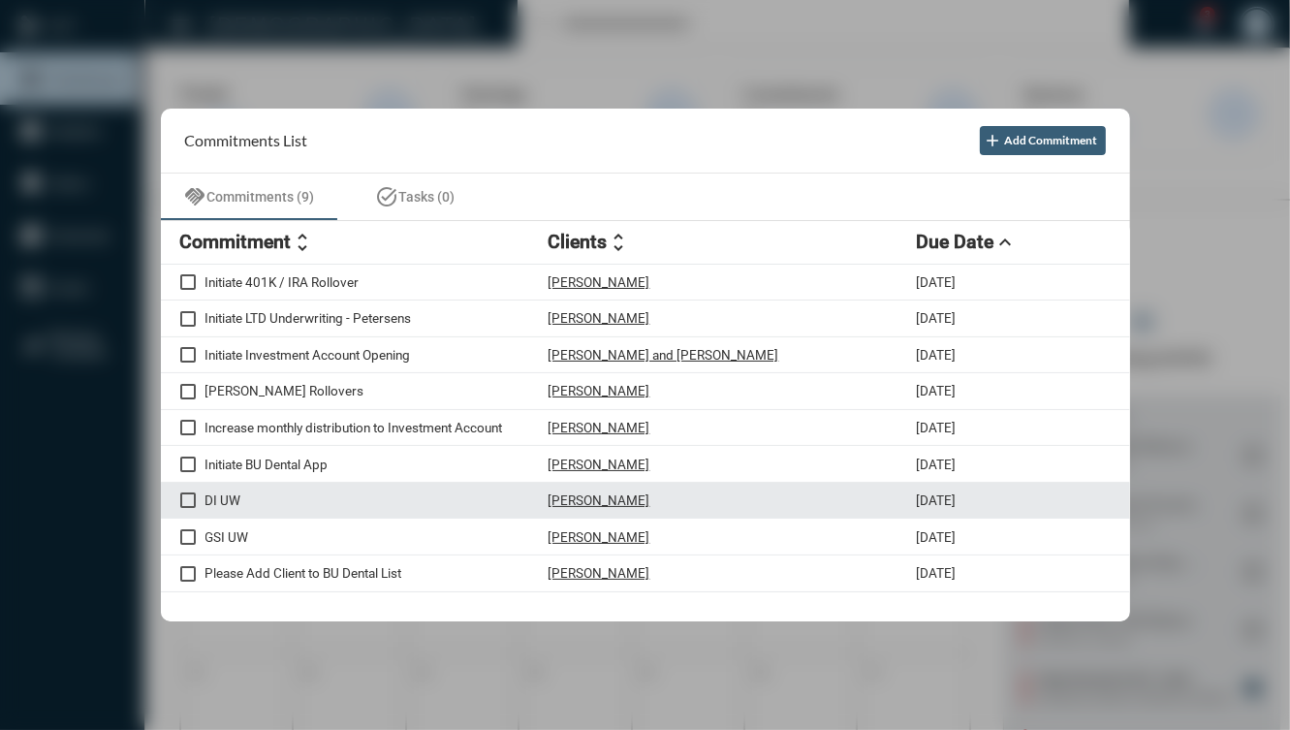
click at [229, 496] on p "DI UW" at bounding box center [376, 500] width 343 height 16
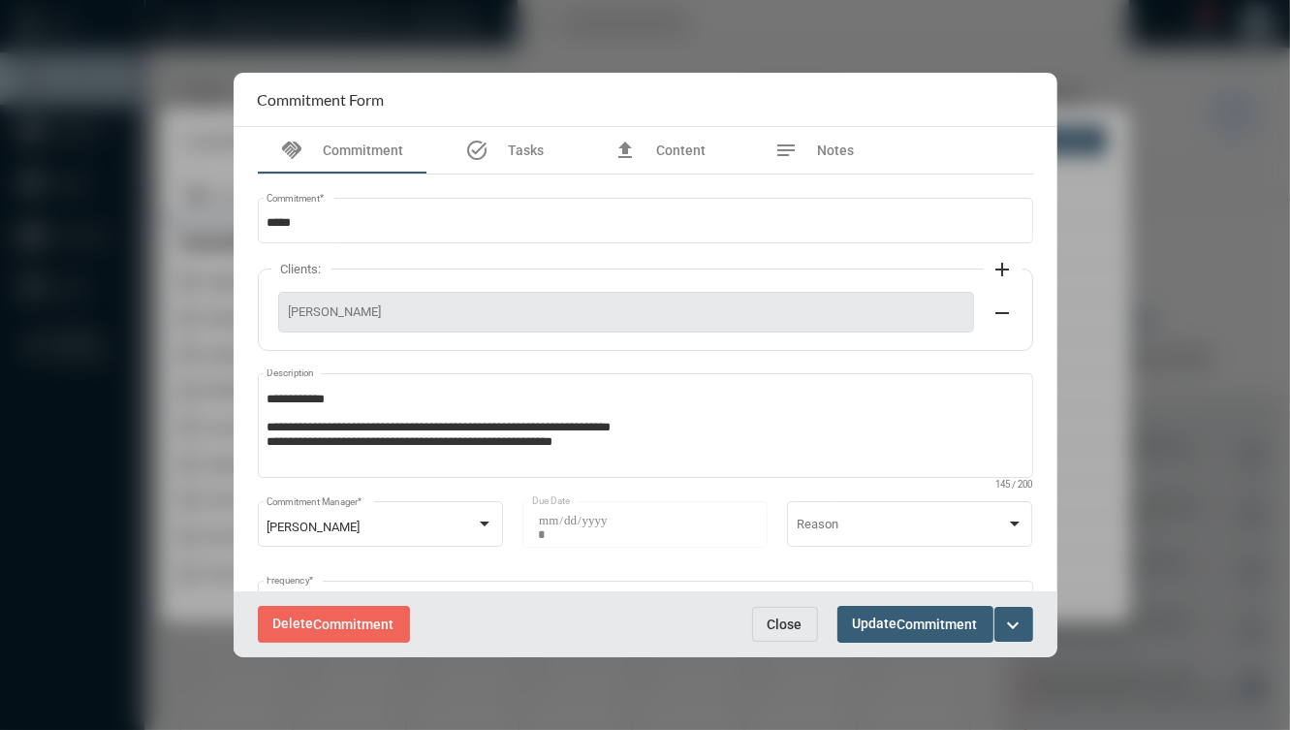
click at [1001, 627] on button "expand_more" at bounding box center [1013, 624] width 39 height 35
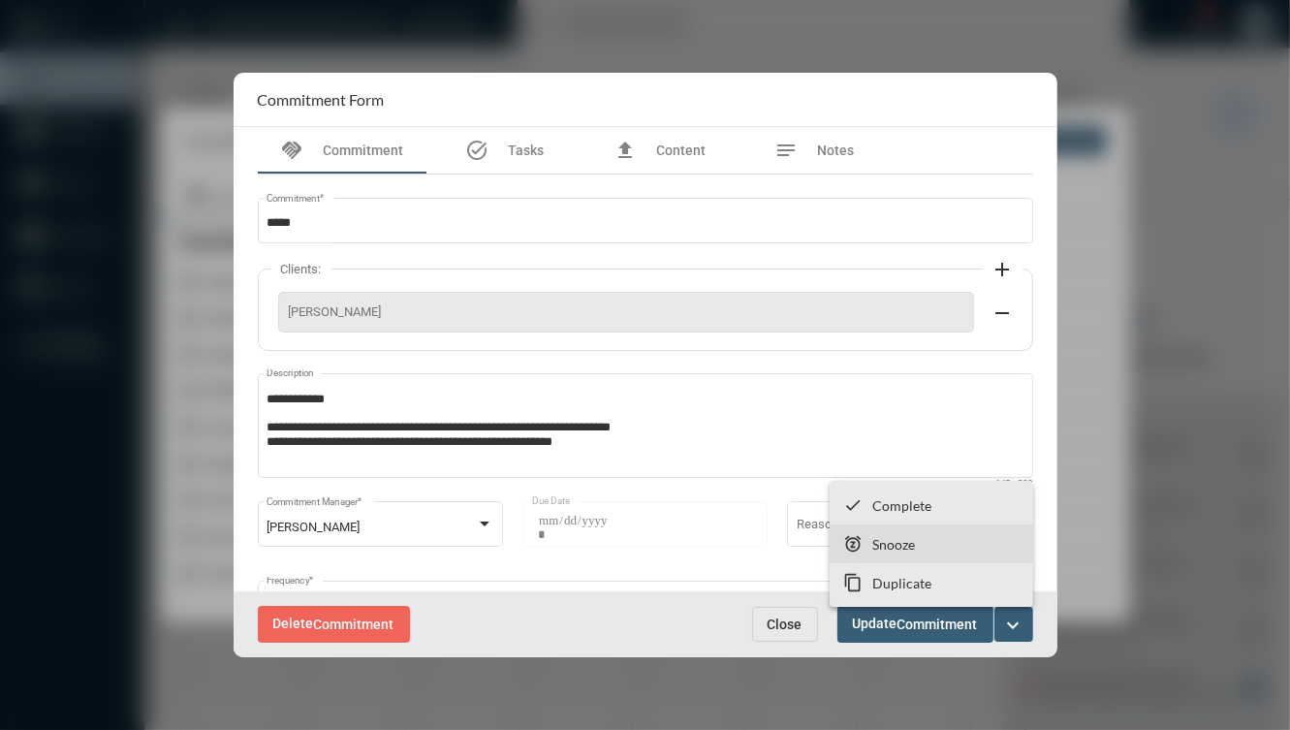
click at [924, 556] on section "snooze Snooze" at bounding box center [930, 543] width 203 height 39
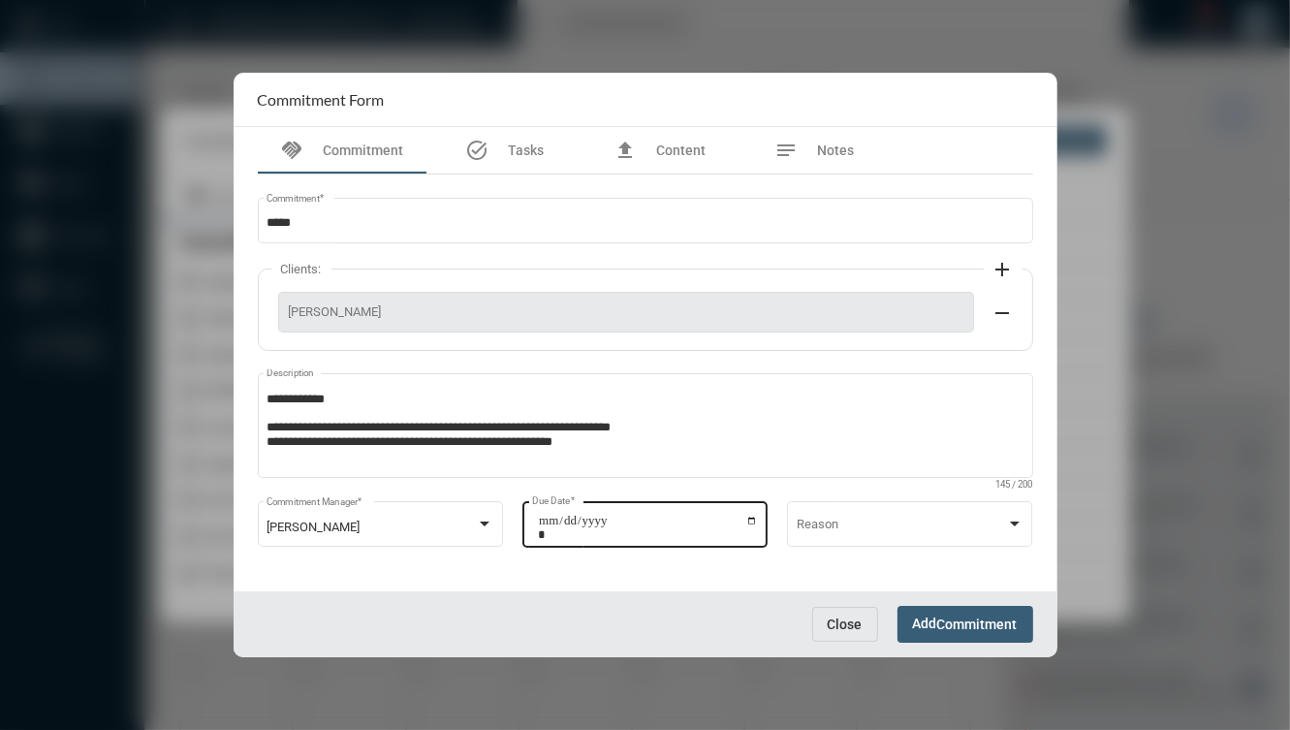
click at [741, 521] on input "**********" at bounding box center [648, 527] width 220 height 27
click at [746, 519] on input "**********" at bounding box center [648, 527] width 220 height 27
type input "**********"
click at [927, 629] on span "Add Commitment" at bounding box center [965, 623] width 105 height 16
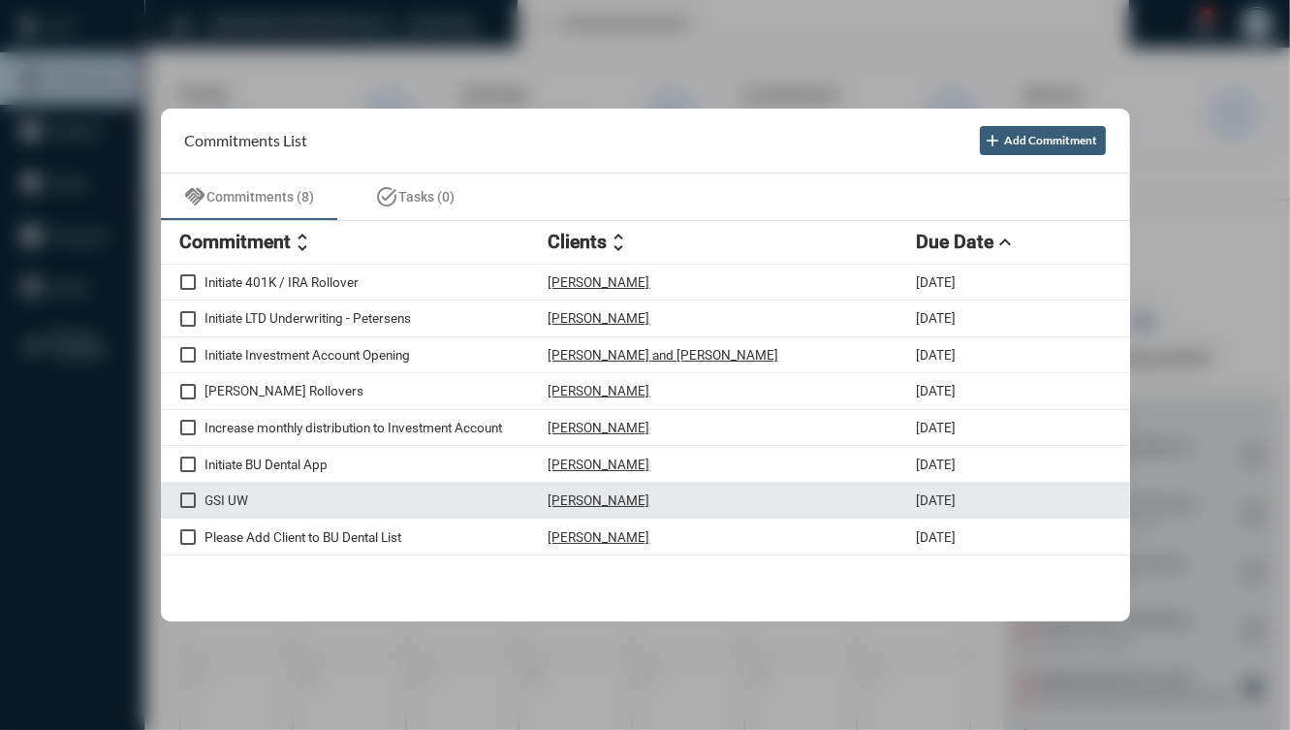
click at [646, 508] on div "GSI UW Olivia Cuevas 8/29/25" at bounding box center [645, 501] width 969 height 37
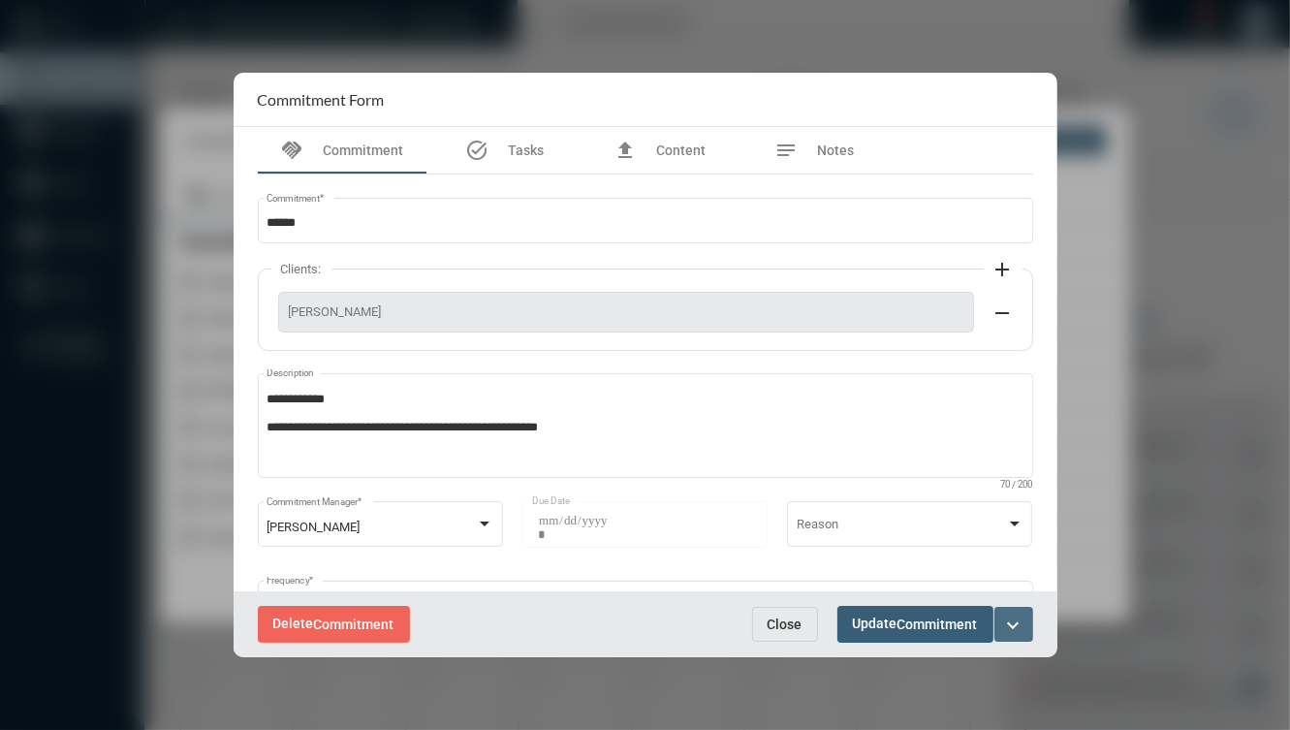
click at [1014, 623] on mat-icon "expand_more" at bounding box center [1013, 624] width 23 height 23
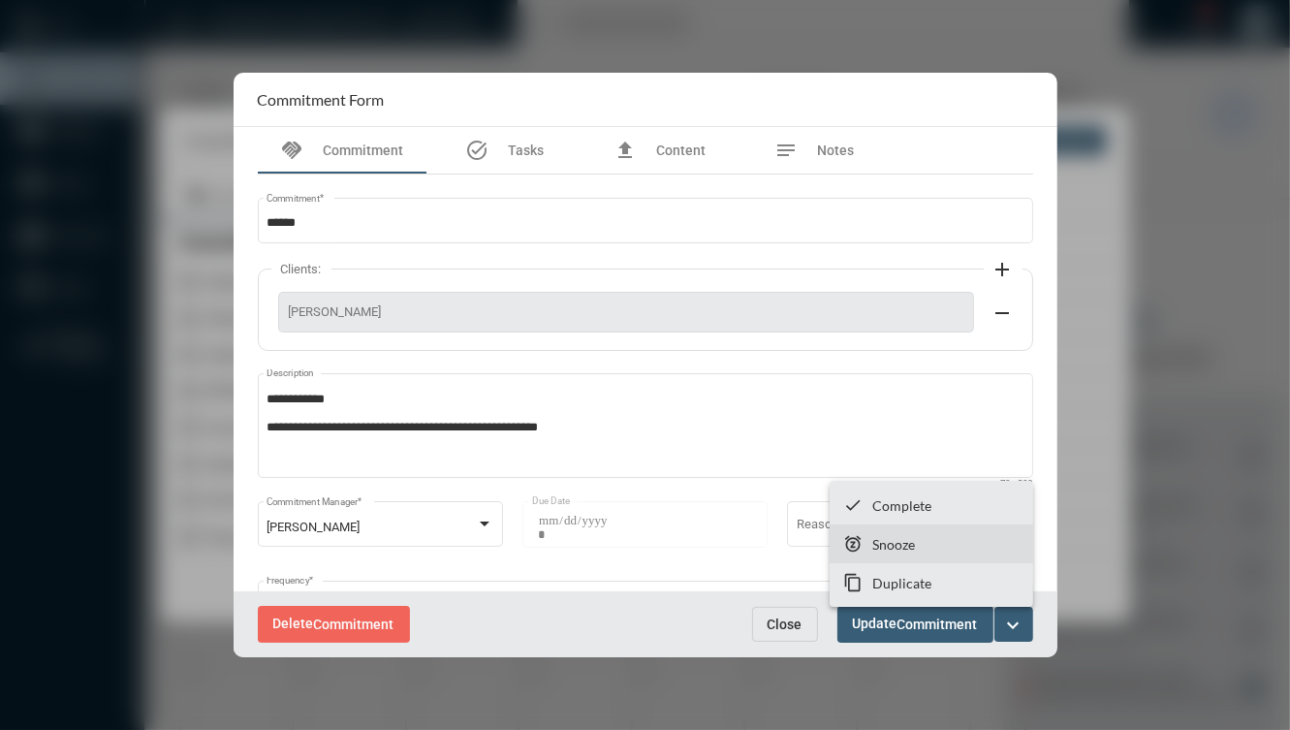
click at [952, 549] on section "snooze Snooze" at bounding box center [930, 543] width 203 height 39
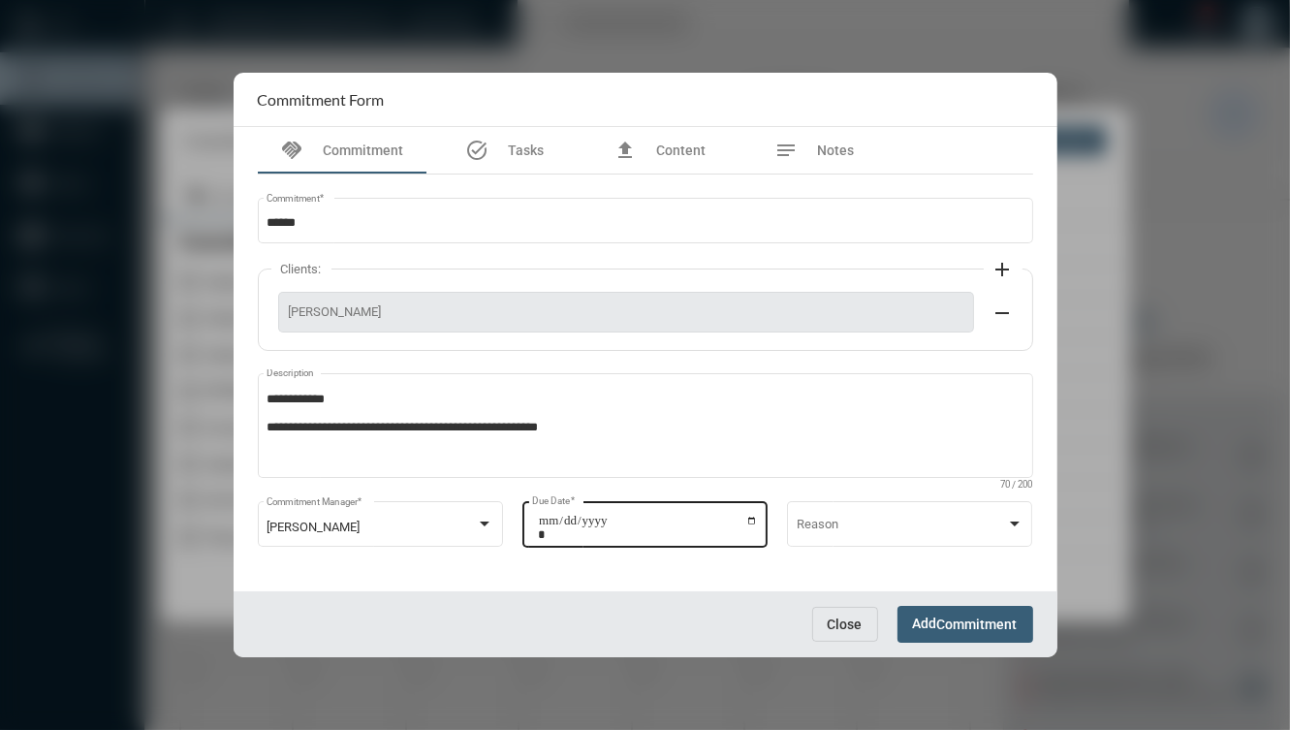
click at [749, 519] on input "**********" at bounding box center [648, 527] width 220 height 27
type input "**********"
click at [941, 617] on span "Commitment" at bounding box center [977, 625] width 80 height 16
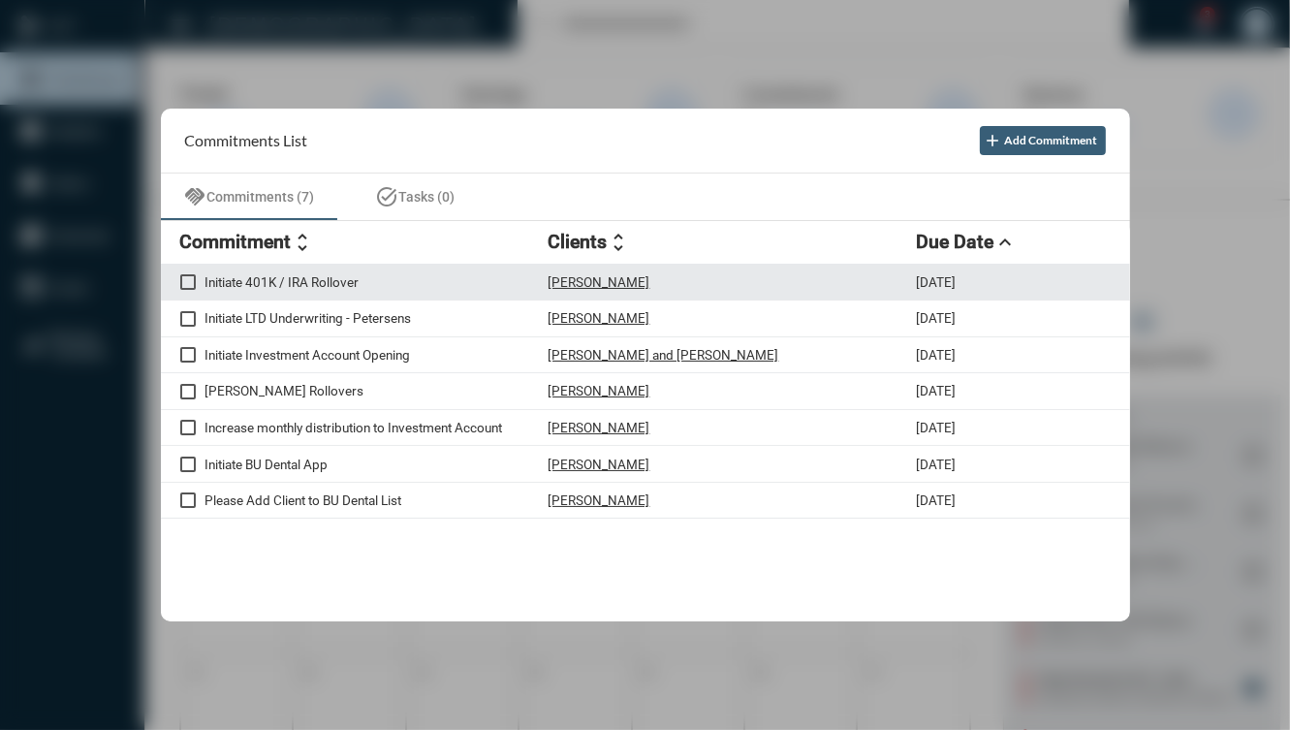
click at [705, 284] on div "Sonia Rivas" at bounding box center [732, 282] width 368 height 16
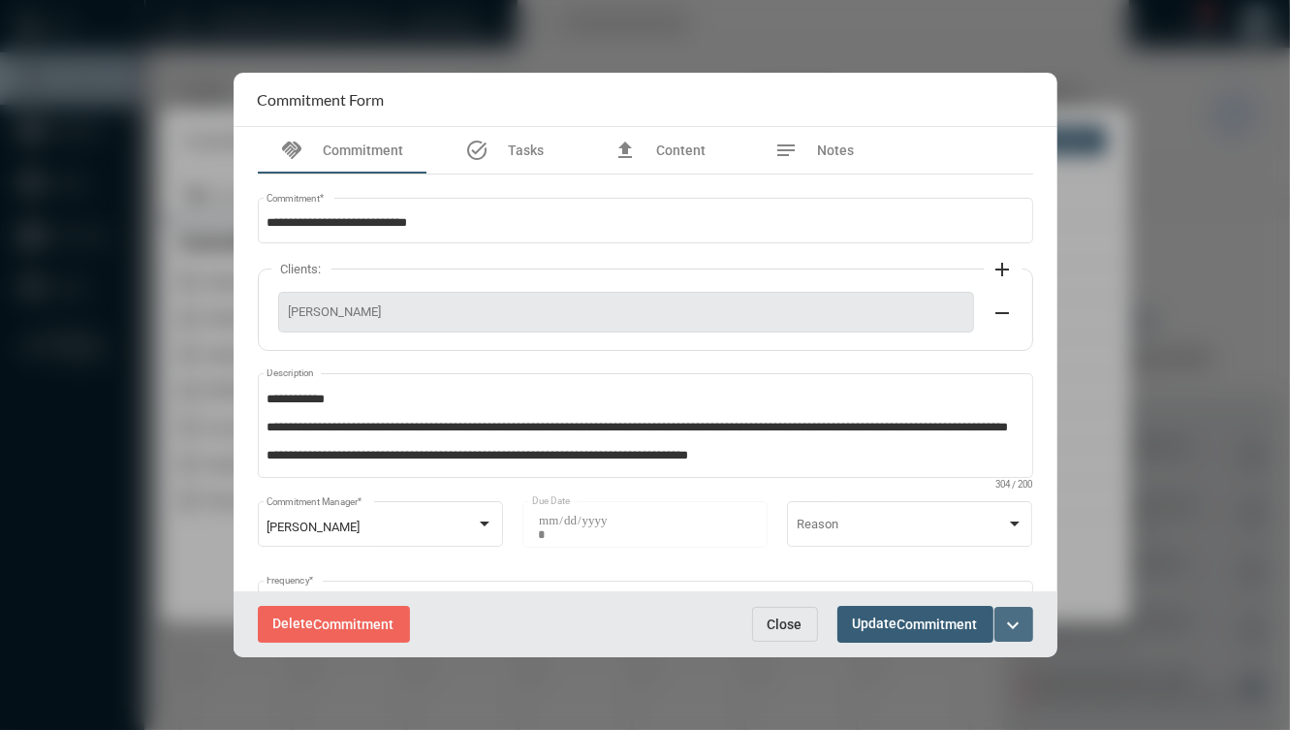
click at [1012, 626] on mat-icon "expand_more" at bounding box center [1013, 624] width 23 height 23
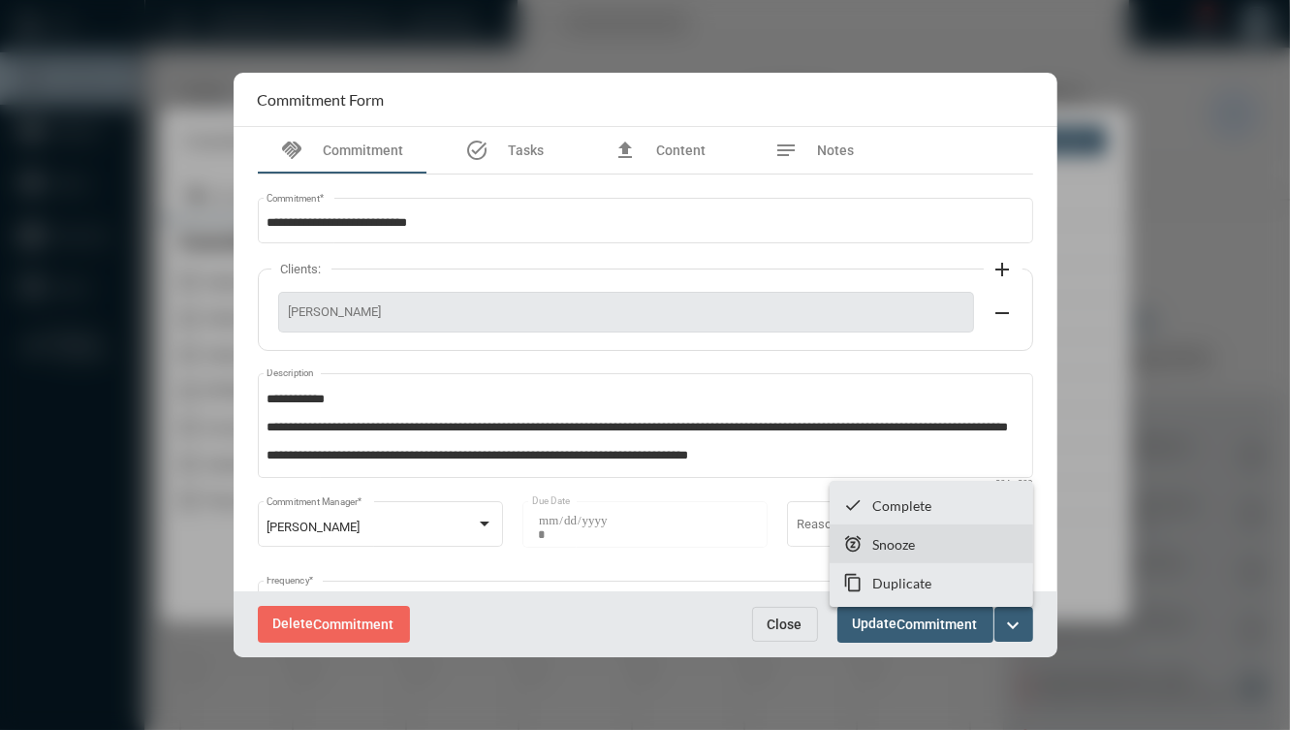
click at [977, 543] on section "snooze Snooze" at bounding box center [930, 543] width 203 height 39
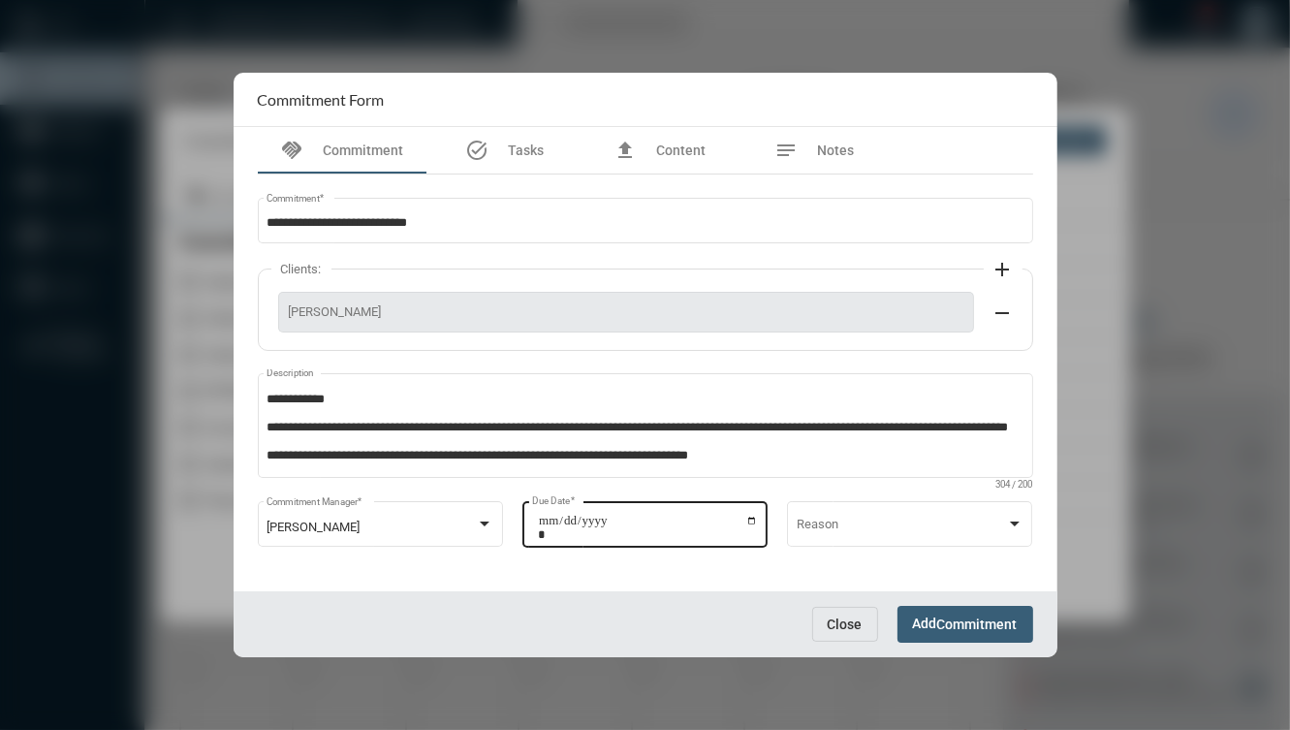
click at [746, 516] on input "**********" at bounding box center [648, 527] width 220 height 27
type input "**********"
click at [954, 627] on span "Commitment" at bounding box center [977, 625] width 80 height 16
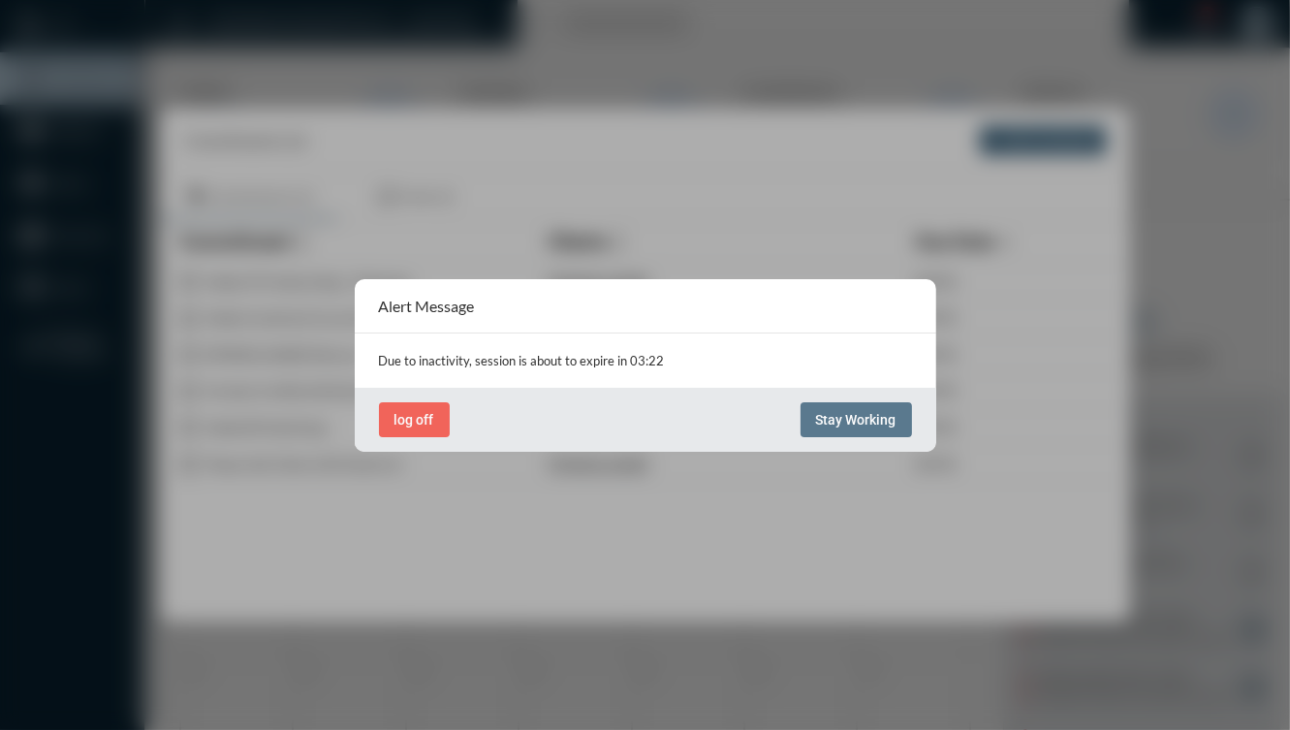
click at [847, 399] on div "log off Stay Working" at bounding box center [645, 420] width 581 height 64
click at [811, 423] on button "Stay Working" at bounding box center [855, 419] width 111 height 35
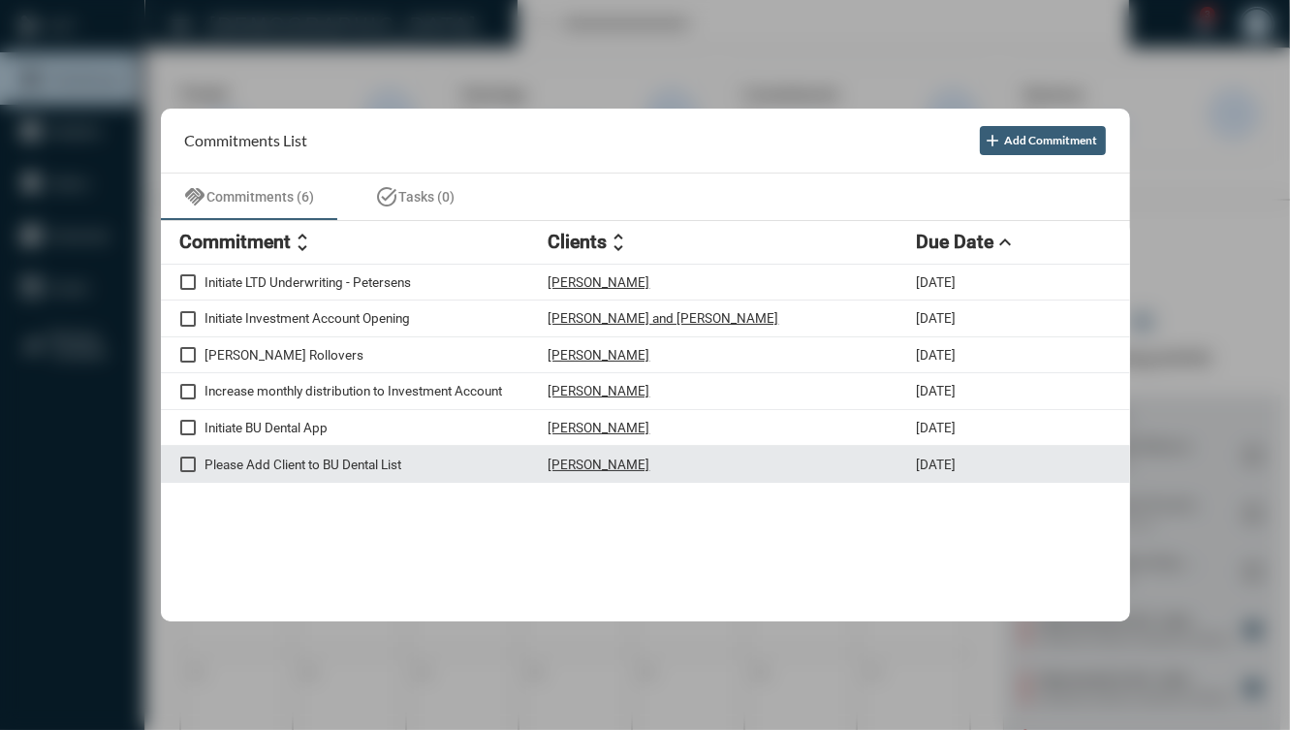
click at [363, 477] on div "Please Add Client to BU Dental List Karla Censon 8/28/25" at bounding box center [645, 464] width 969 height 37
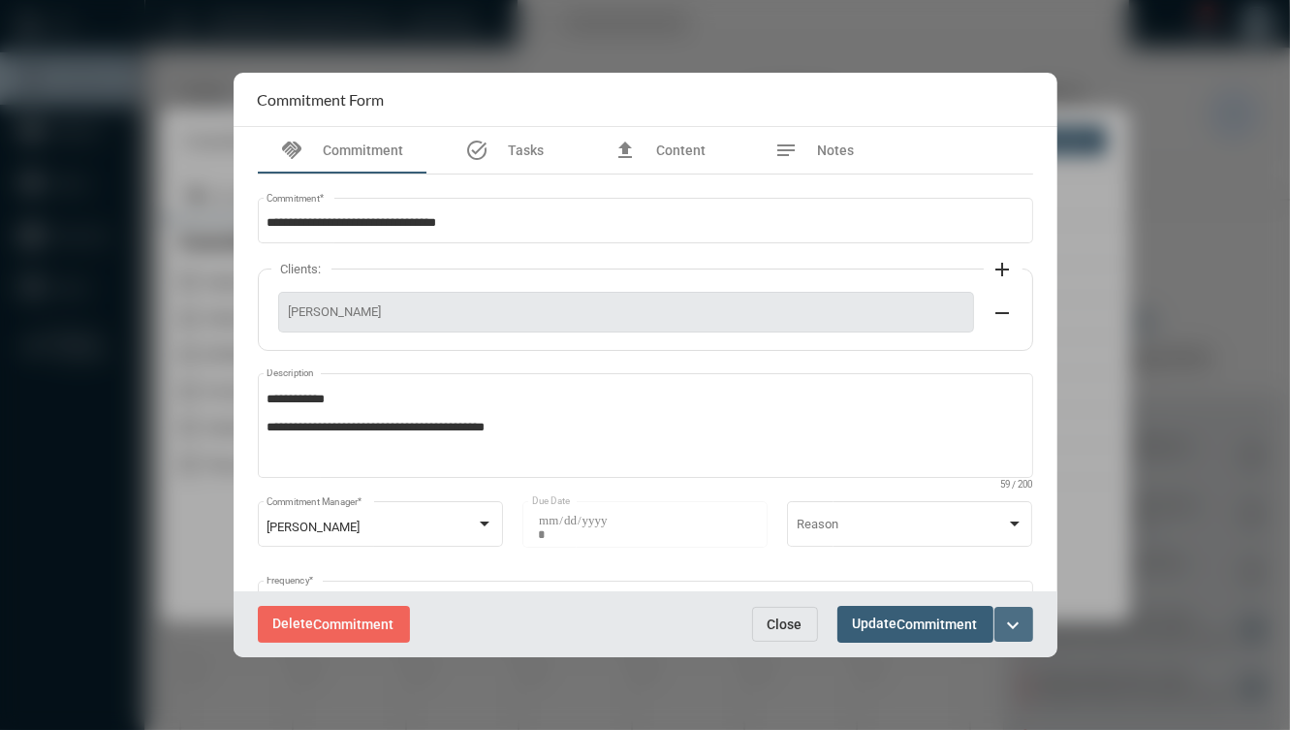
click at [1025, 620] on button "expand_more" at bounding box center [1013, 624] width 39 height 35
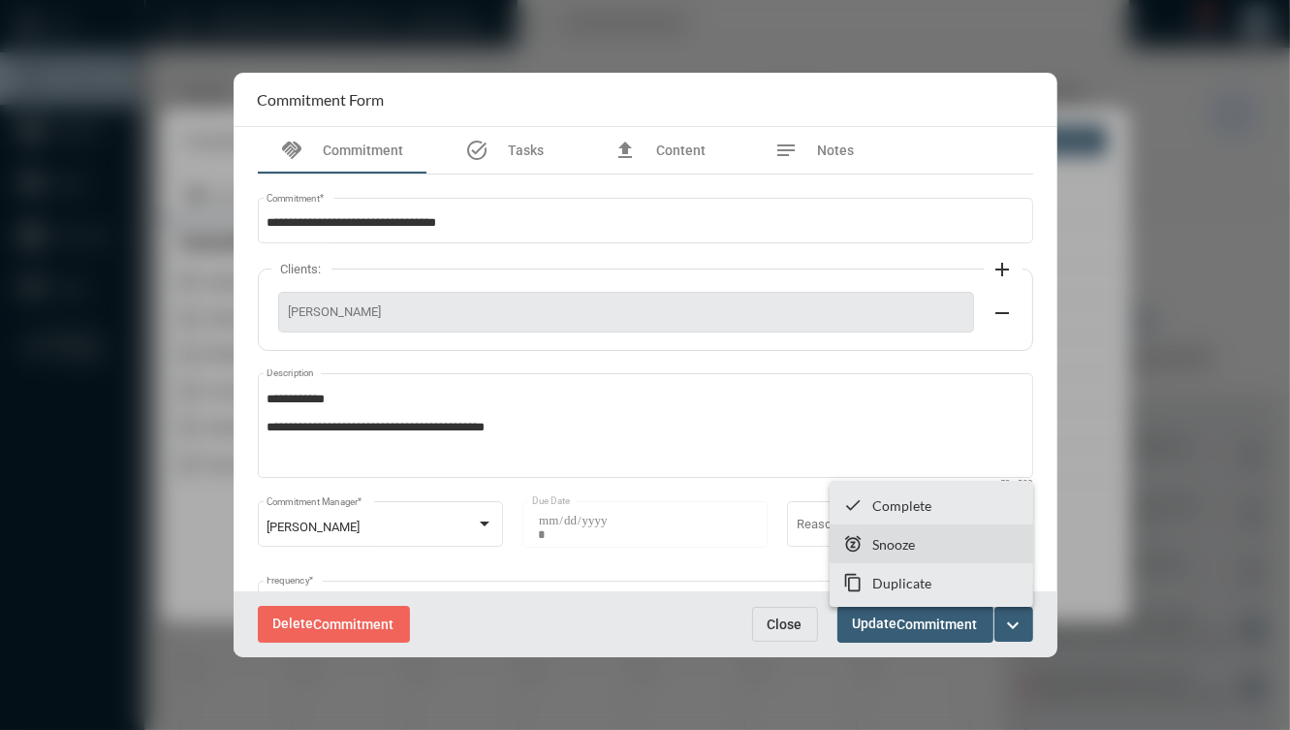
click at [982, 548] on section "snooze Snooze" at bounding box center [930, 543] width 203 height 39
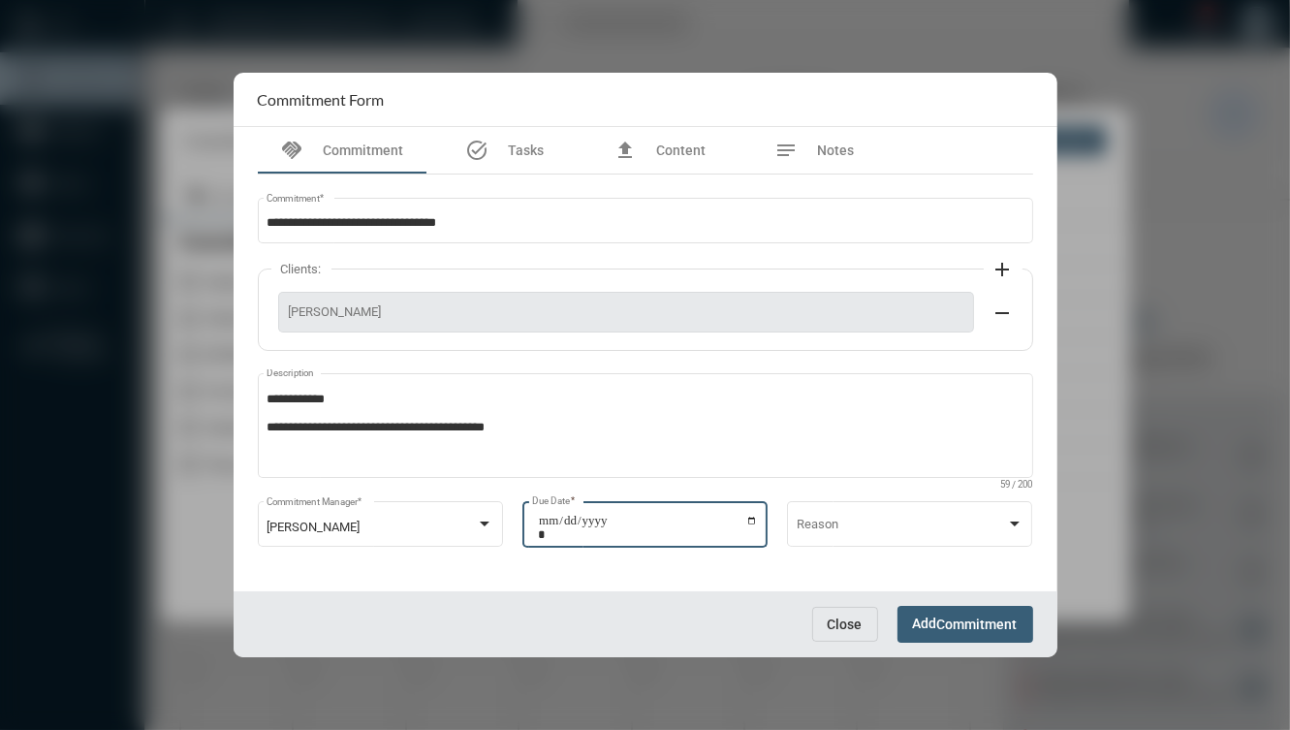
click at [749, 519] on input "**********" at bounding box center [648, 527] width 220 height 27
type input "**********"
click at [998, 637] on button "Add Commitment" at bounding box center [965, 624] width 136 height 36
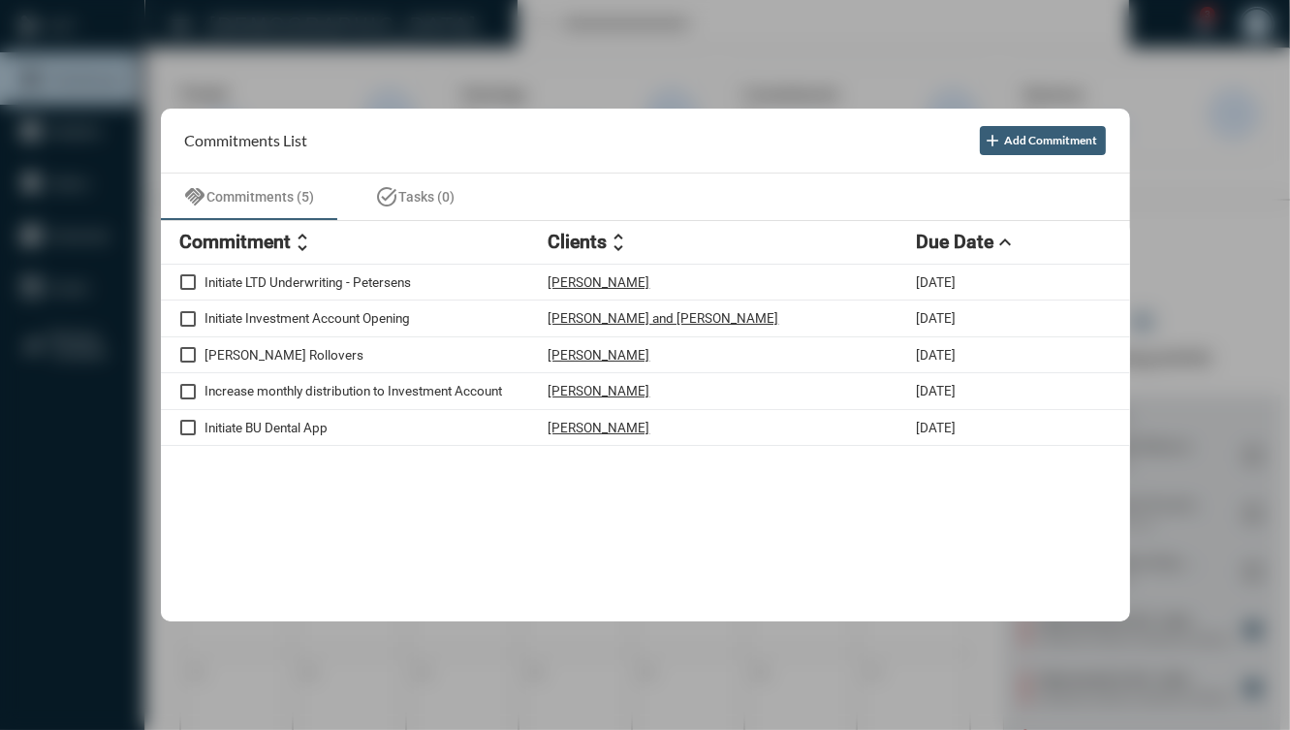
drag, startPoint x: 14, startPoint y: 368, endPoint x: 3, endPoint y: 367, distance: 10.7
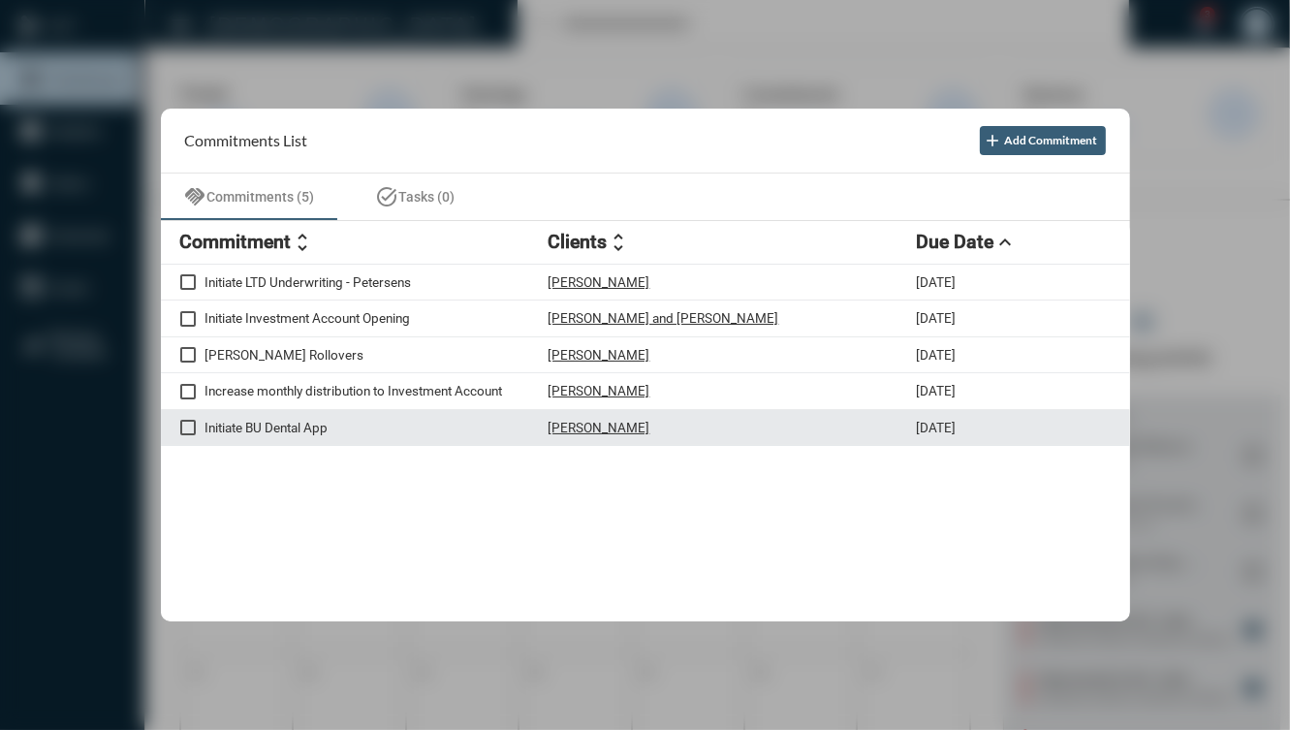
click at [404, 429] on p "Initiate BU Dental App" at bounding box center [376, 428] width 343 height 16
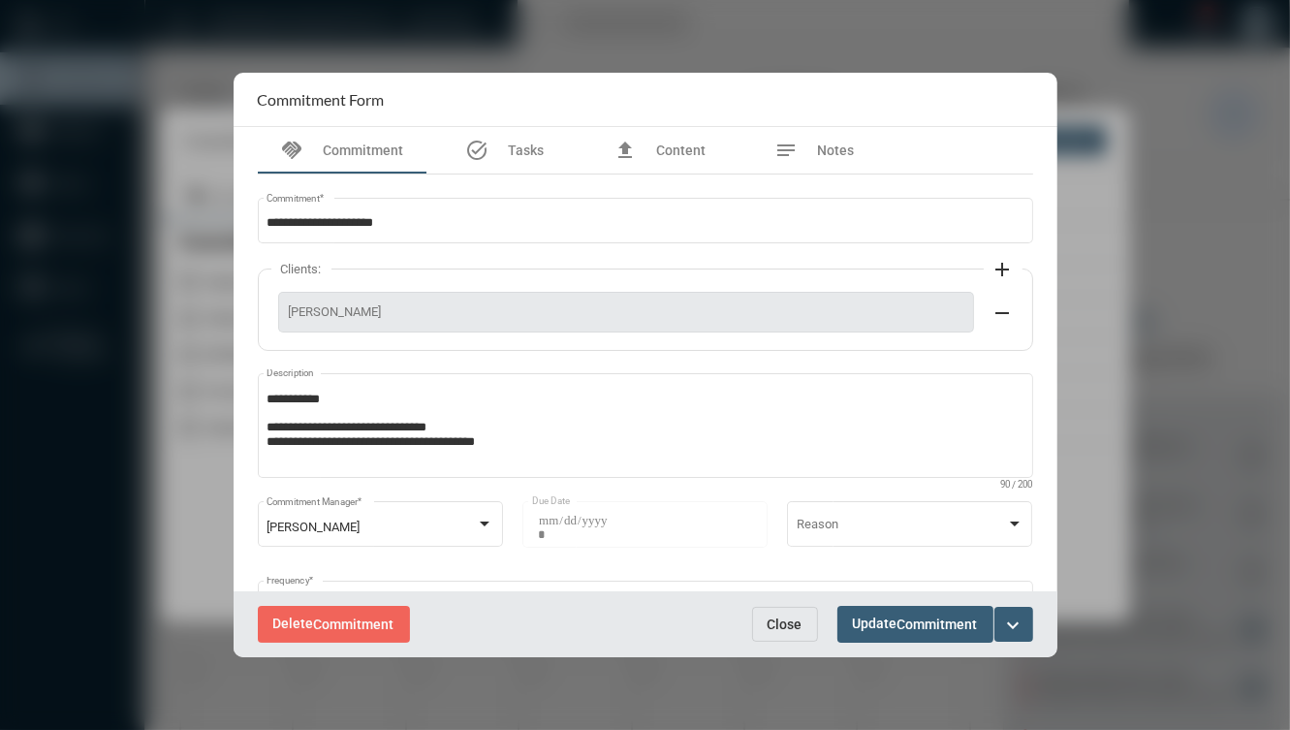
drag, startPoint x: 766, startPoint y: 630, endPoint x: 638, endPoint y: 570, distance: 141.3
click at [638, 570] on div "**********" at bounding box center [645, 424] width 795 height 501
click at [784, 617] on span "Close" at bounding box center [784, 624] width 35 height 16
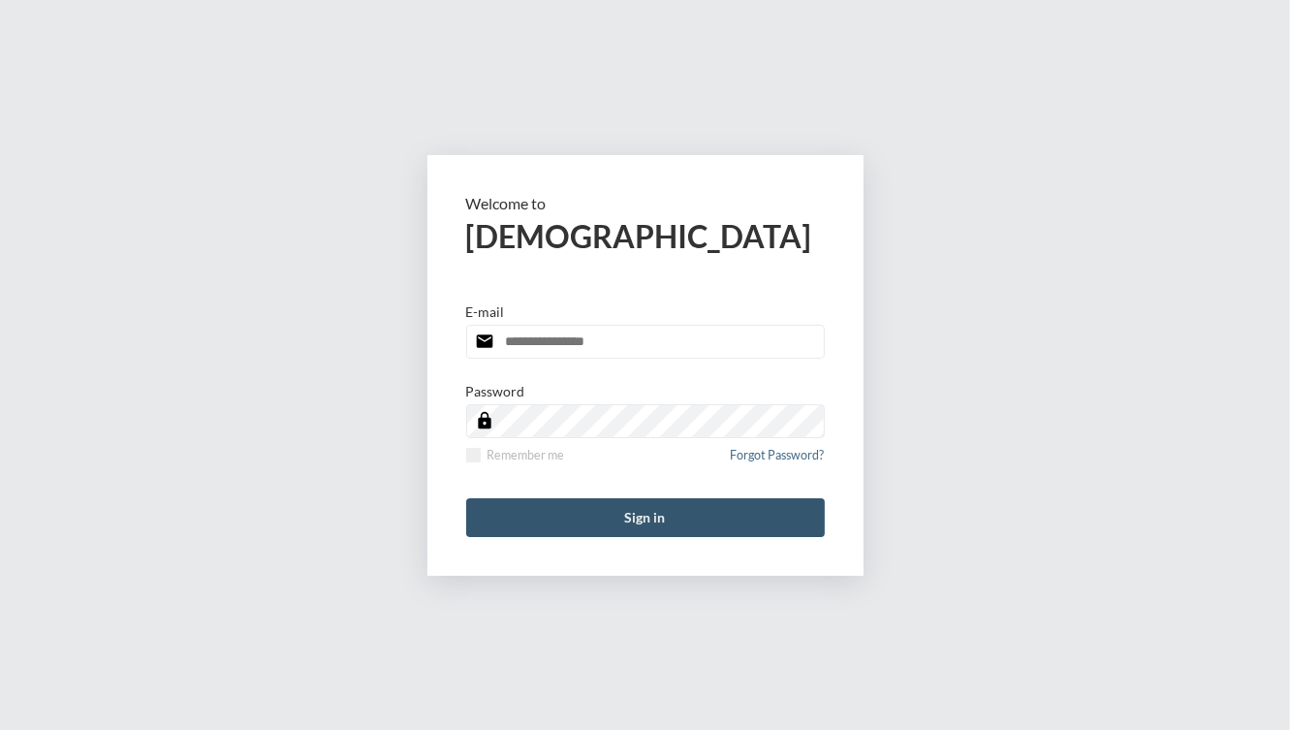
type input "**********"
click at [559, 512] on button "Sign in" at bounding box center [645, 517] width 359 height 39
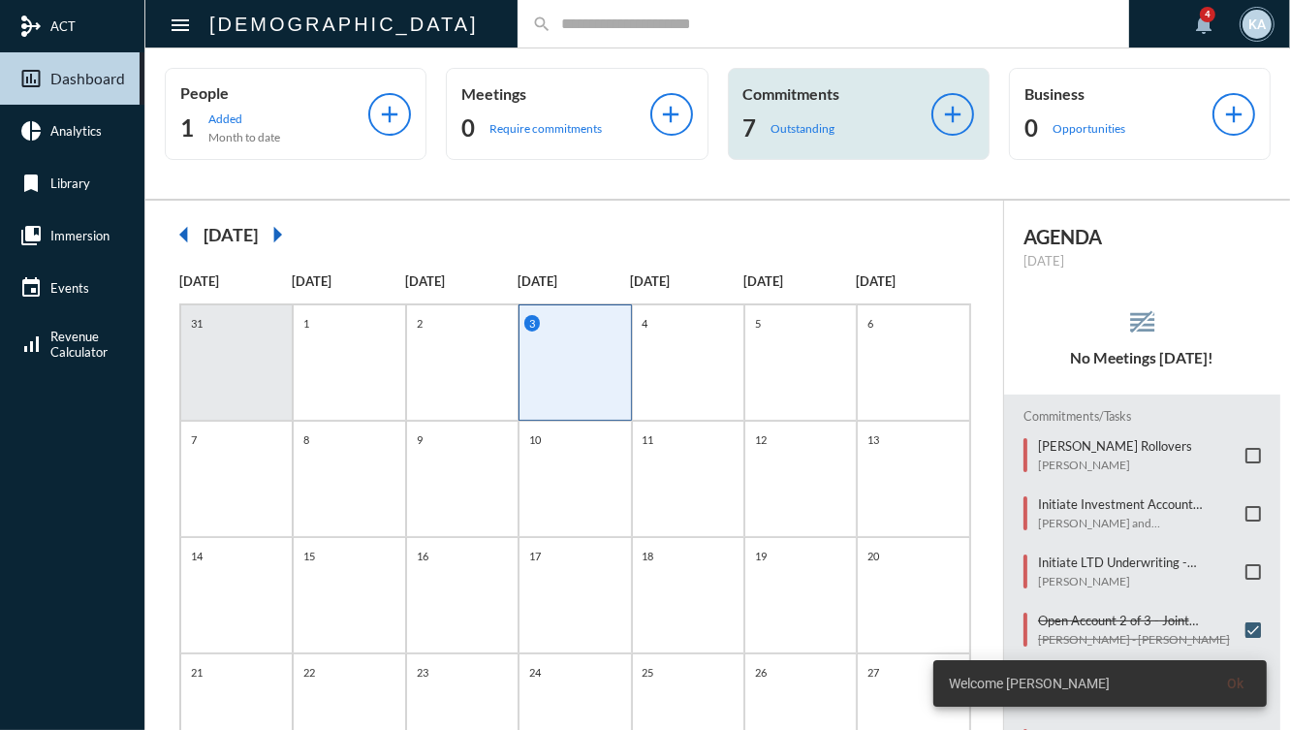
click at [812, 148] on div "Commitments 7 Outstanding add" at bounding box center [859, 114] width 262 height 92
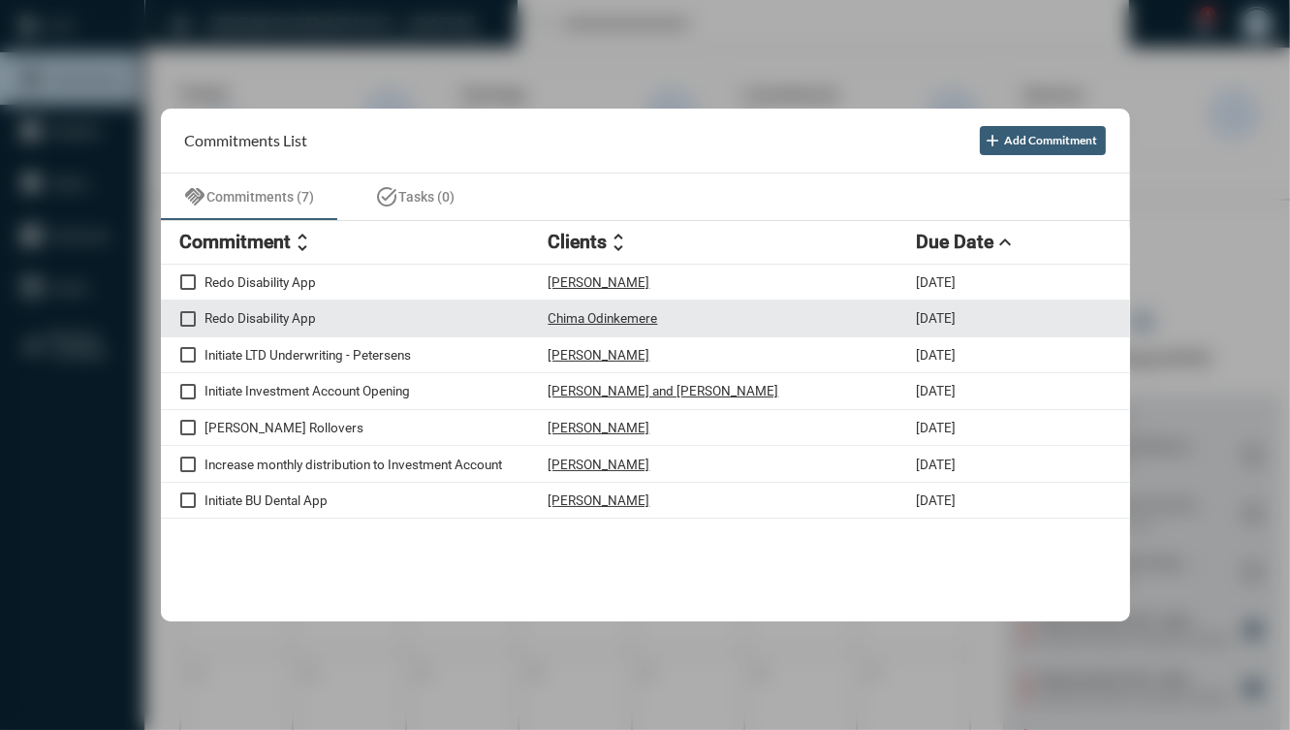
click at [678, 310] on div "Chima Odinkemere" at bounding box center [732, 318] width 368 height 16
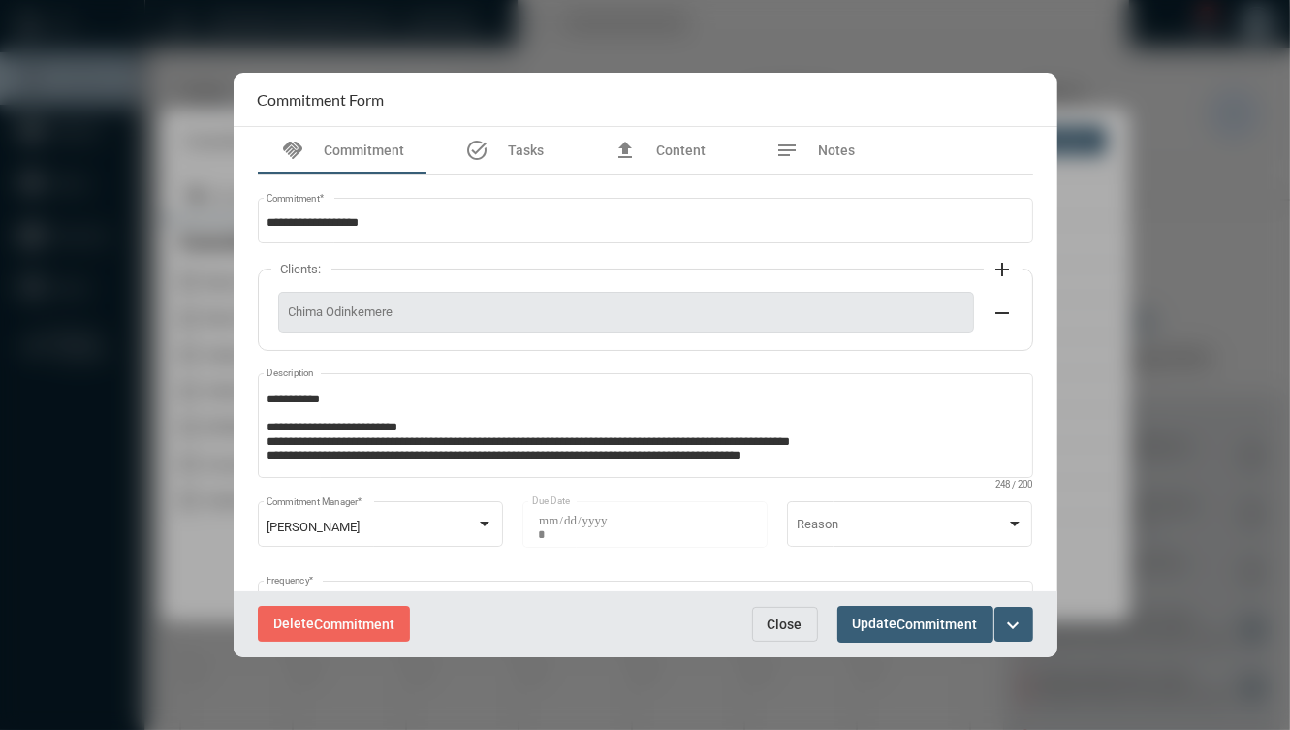
click at [802, 627] on button "Close" at bounding box center [785, 624] width 66 height 35
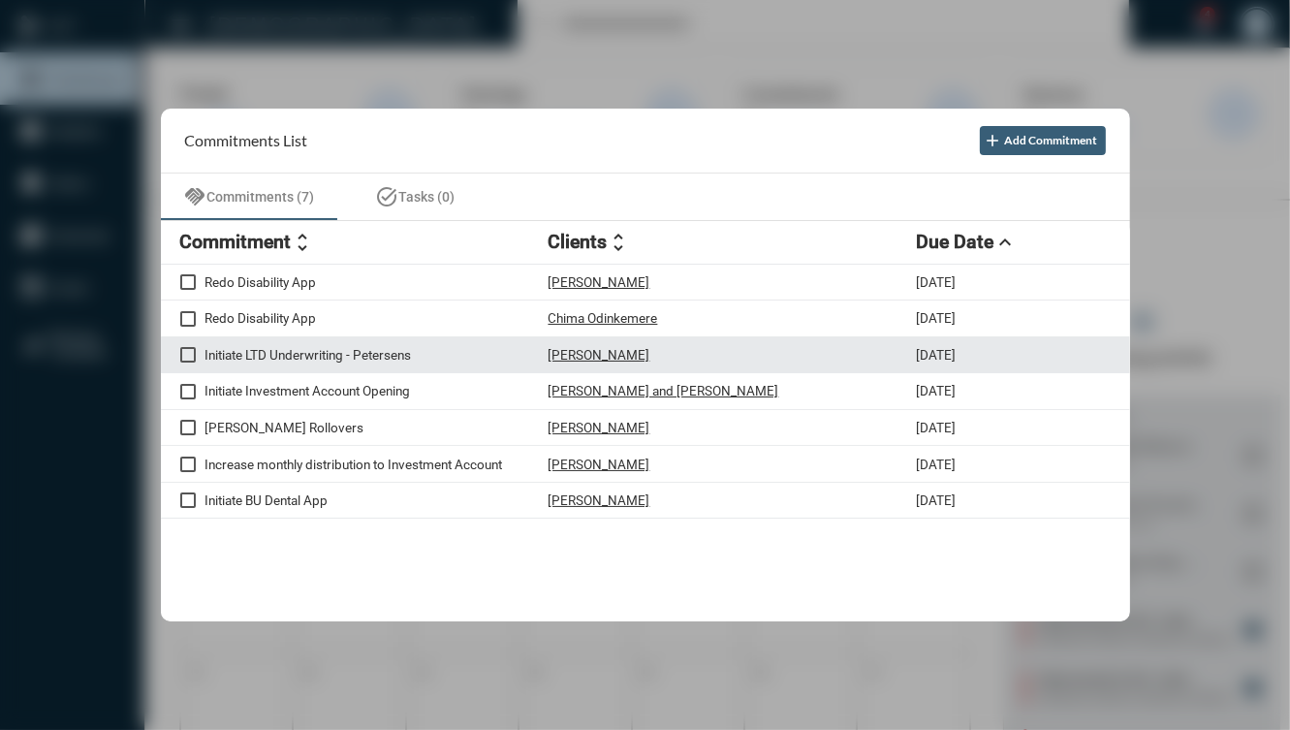
click at [683, 358] on div "[PERSON_NAME]" at bounding box center [732, 355] width 368 height 16
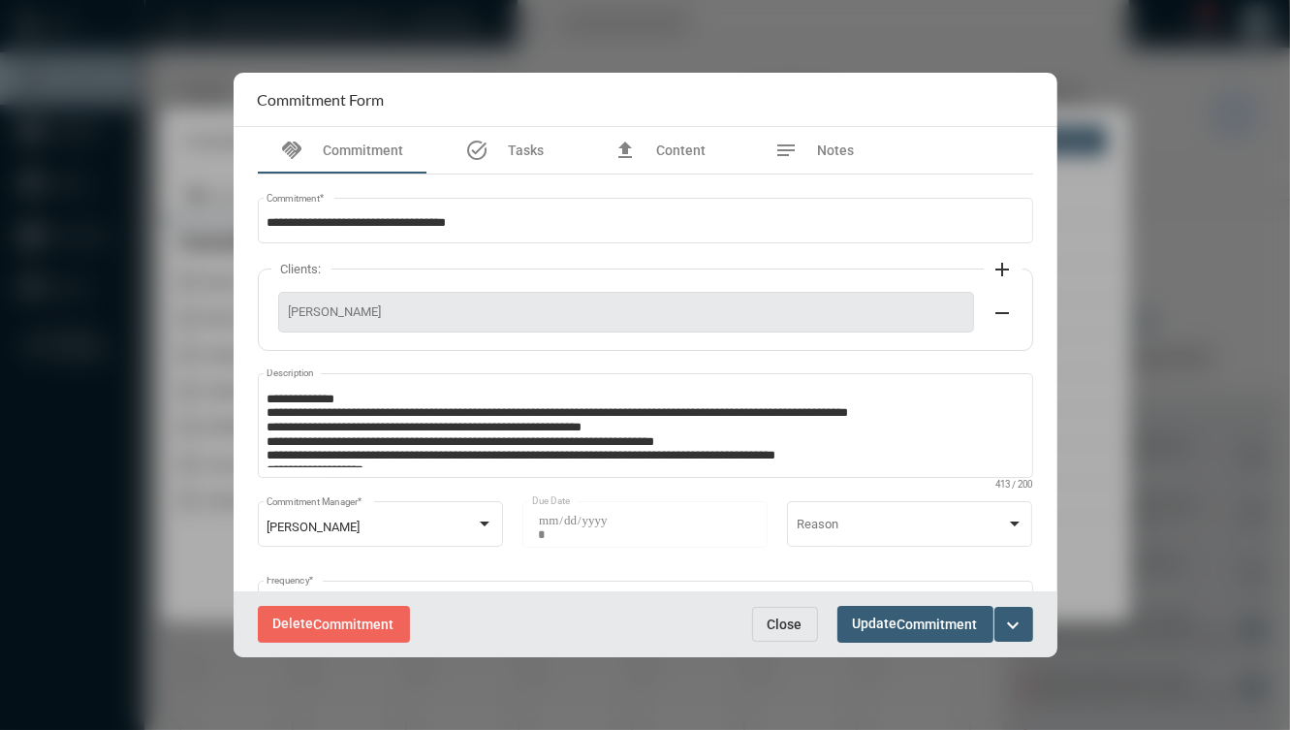
click at [1003, 618] on mat-icon "expand_more" at bounding box center [1013, 624] width 23 height 23
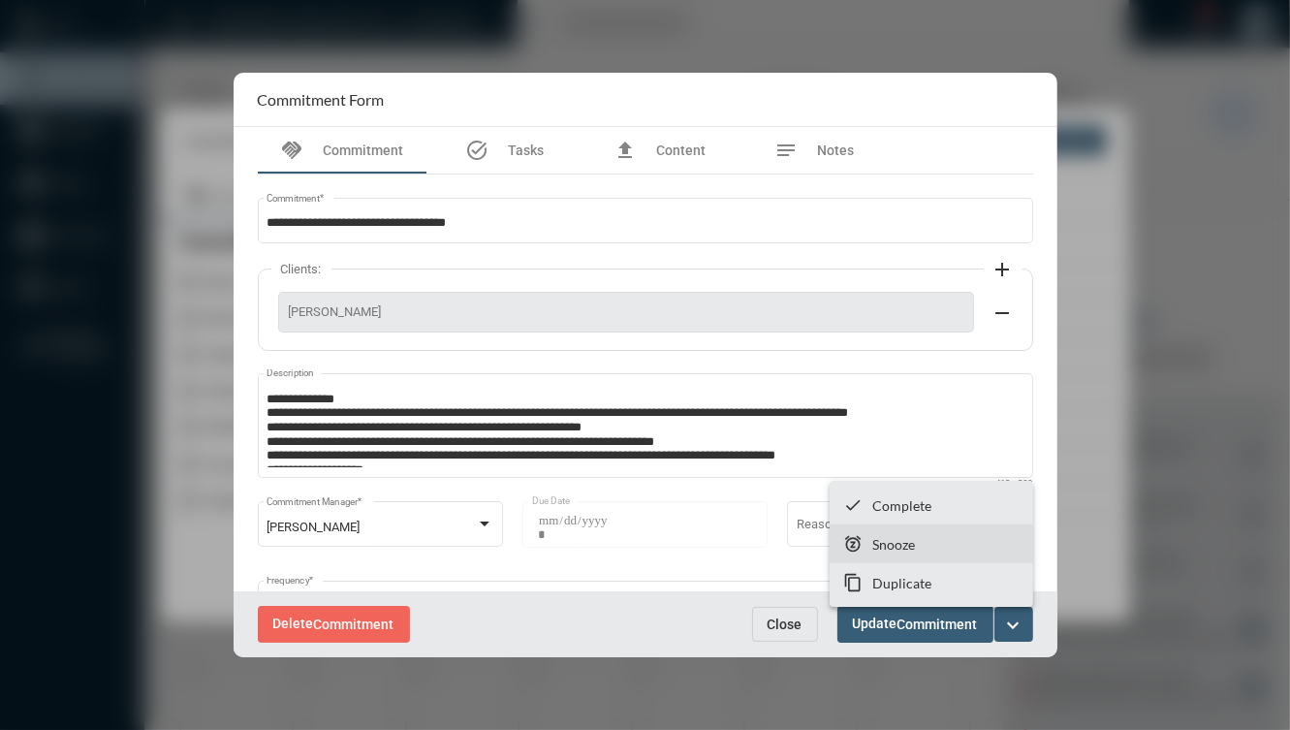
click at [947, 531] on section "snooze Snooze" at bounding box center [930, 543] width 203 height 39
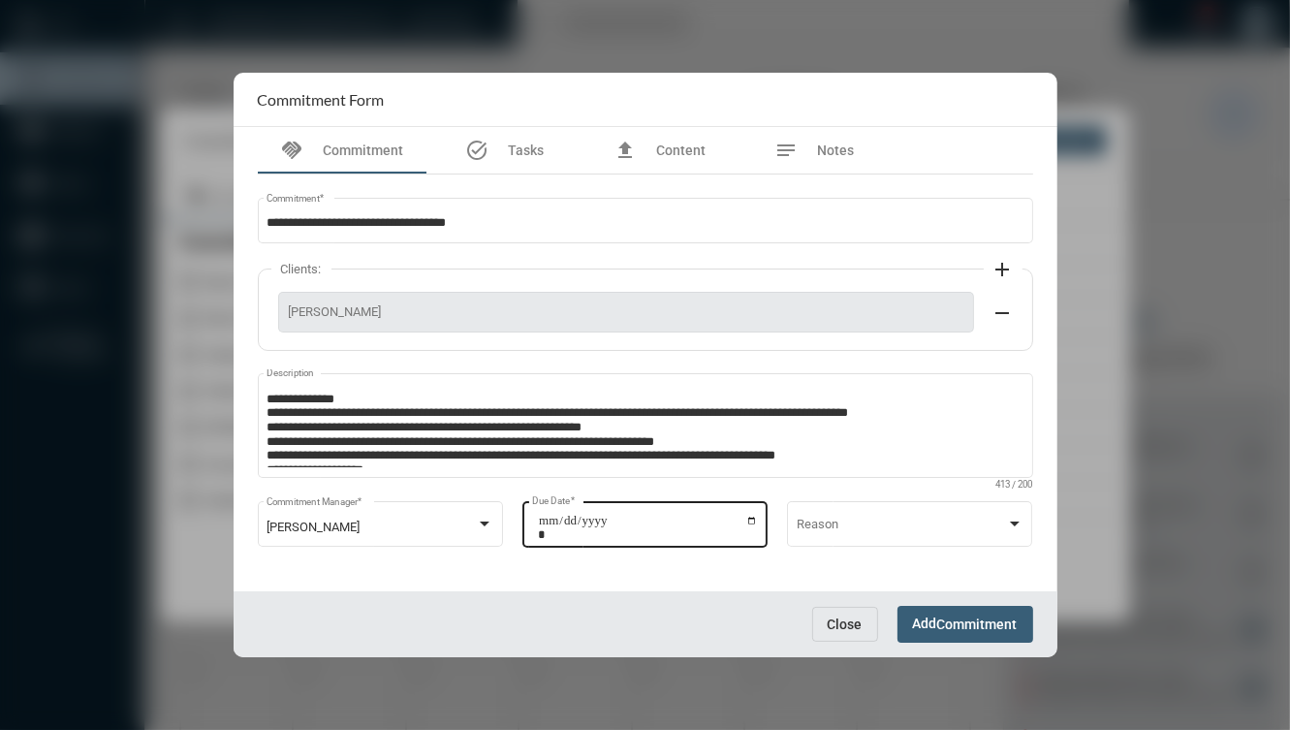
click at [748, 519] on input "**********" at bounding box center [648, 527] width 220 height 27
click at [743, 521] on input "**********" at bounding box center [648, 527] width 220 height 27
type input "**********"
click at [998, 617] on span "Commitment" at bounding box center [977, 625] width 80 height 16
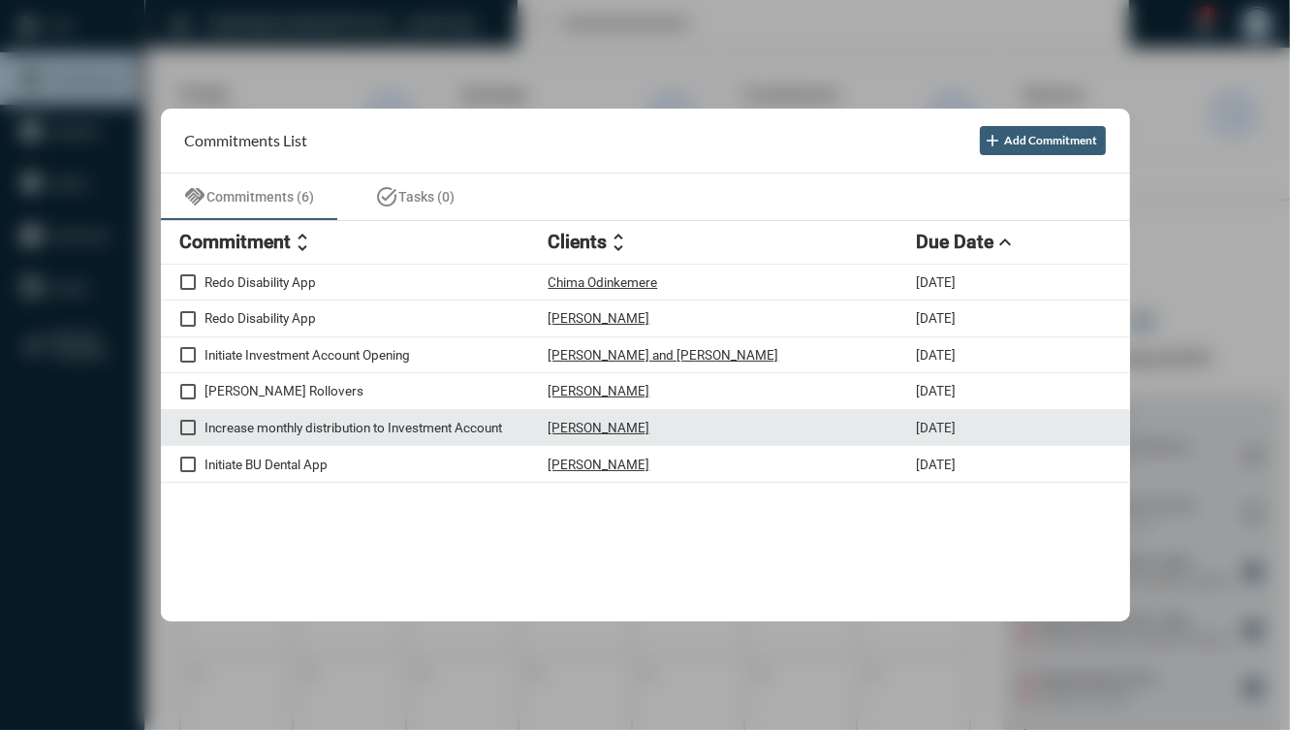
click at [712, 430] on div "Annie Jaxon" at bounding box center [732, 428] width 368 height 16
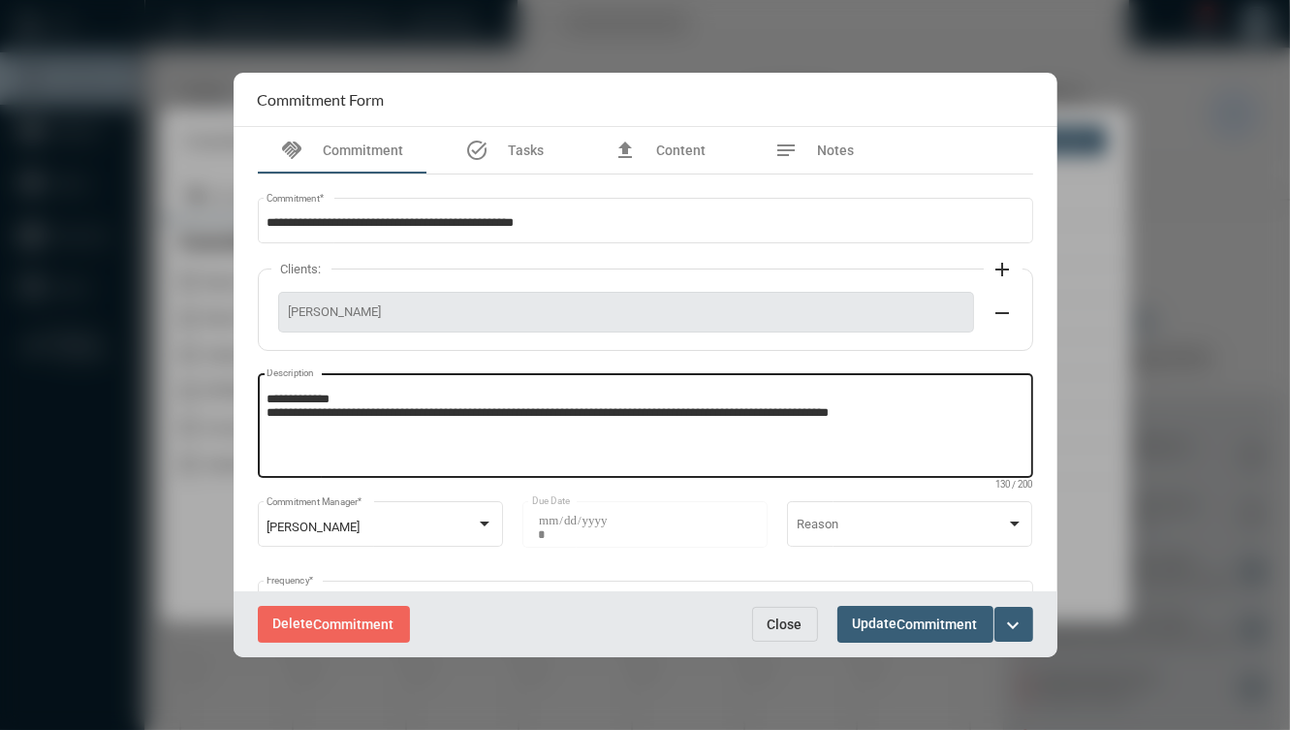
click at [746, 447] on textarea "**********" at bounding box center [644, 429] width 757 height 77
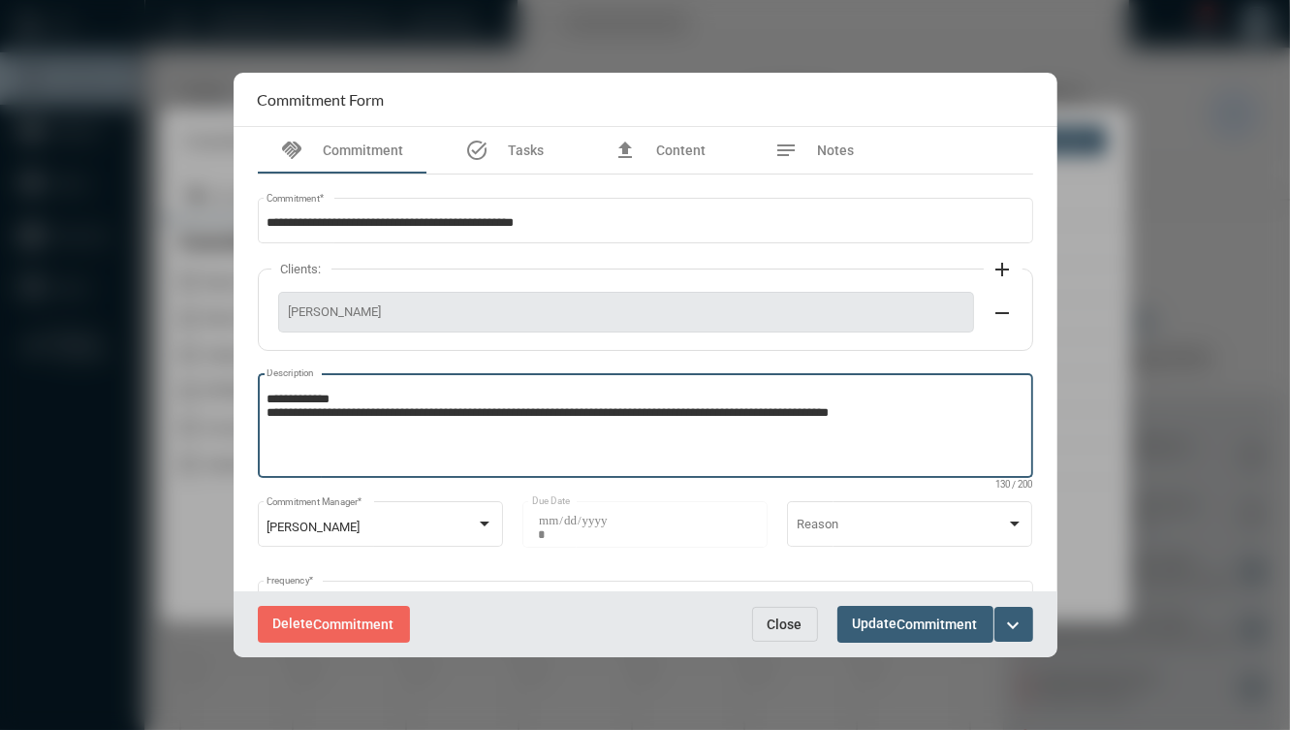
click at [993, 432] on textarea "**********" at bounding box center [644, 429] width 757 height 77
click at [1017, 628] on mat-icon "expand_more" at bounding box center [1013, 624] width 23 height 23
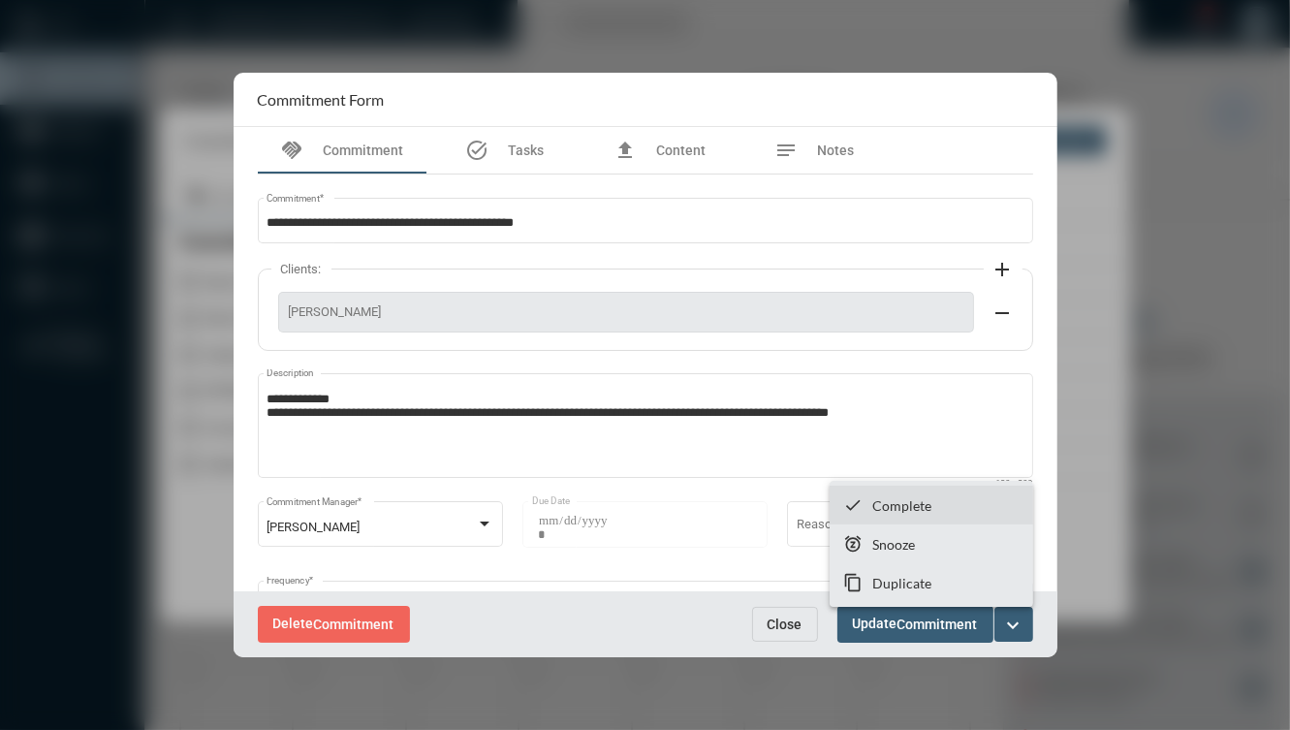
click at [861, 501] on mat-icon "checkmark" at bounding box center [853, 504] width 19 height 19
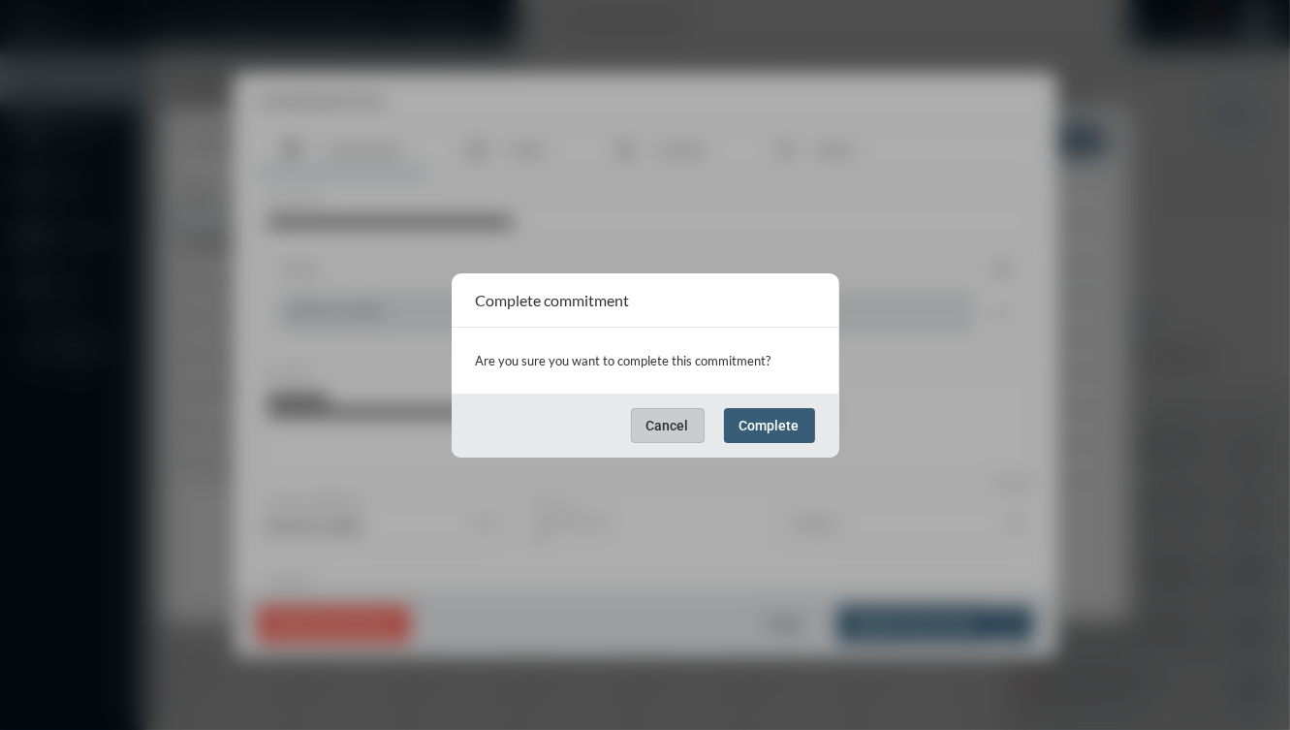
click at [799, 405] on div "Cancel Complete" at bounding box center [646, 425] width 388 height 64
click at [786, 411] on button "Complete" at bounding box center [769, 425] width 91 height 35
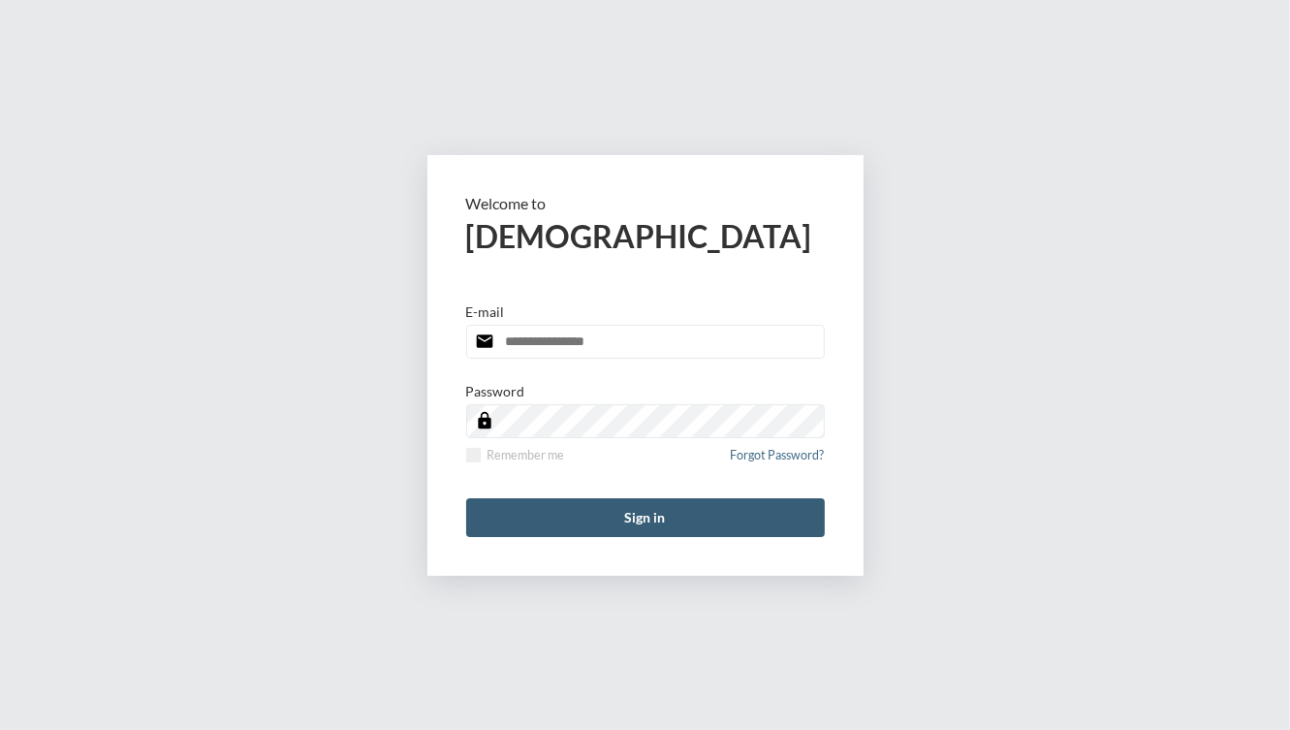
type input "**********"
click at [1056, 172] on div "**********" at bounding box center [645, 365] width 1290 height 730
click at [661, 481] on form "**********" at bounding box center [645, 365] width 436 height 421
click at [674, 512] on button "Sign in" at bounding box center [645, 517] width 359 height 39
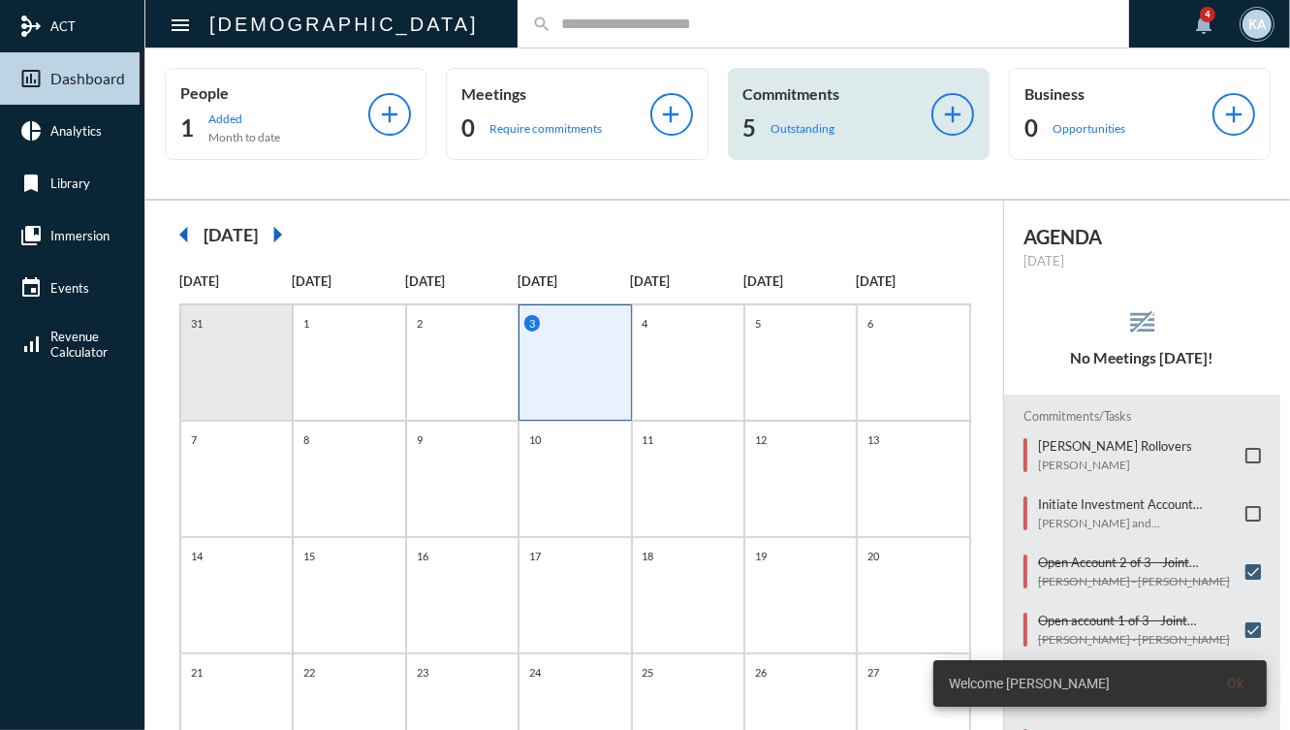
click at [808, 98] on p "Commitments" at bounding box center [837, 93] width 188 height 18
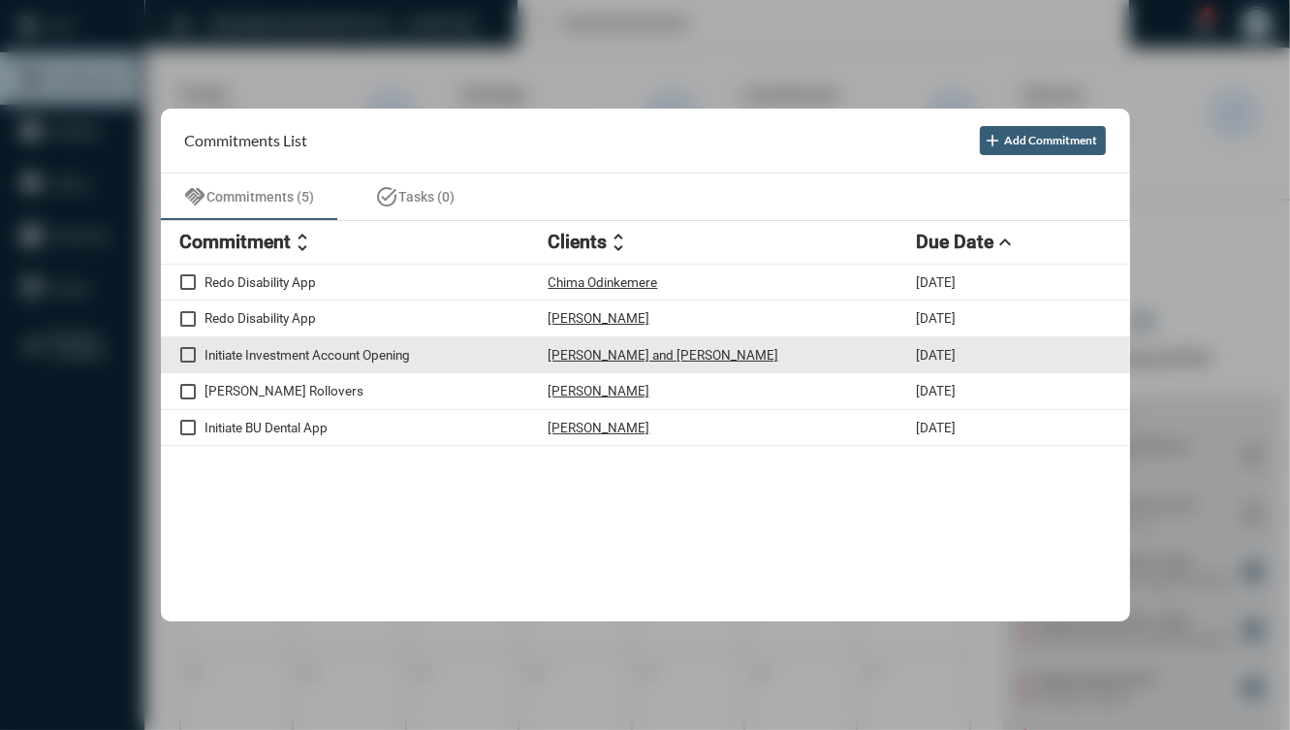
click at [715, 356] on div "[PERSON_NAME] and [PERSON_NAME]" at bounding box center [732, 355] width 368 height 16
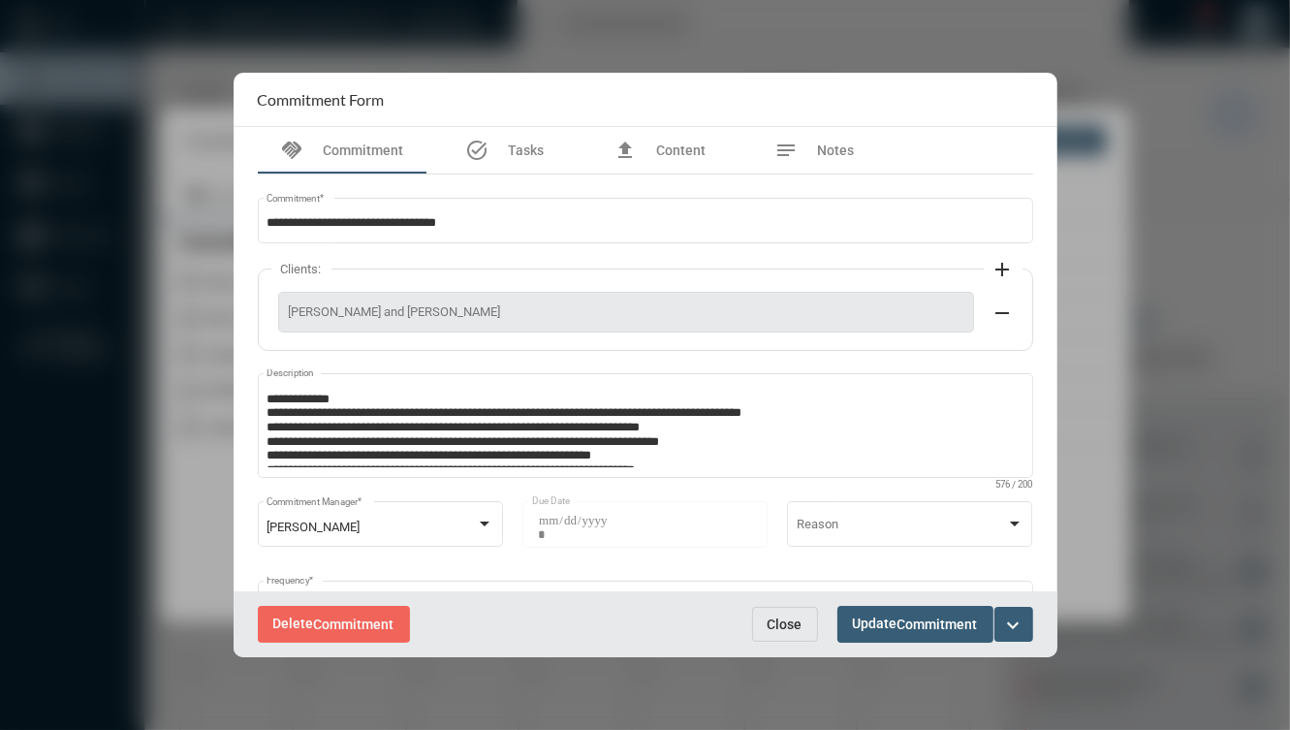
click at [998, 622] on button "expand_more" at bounding box center [1013, 624] width 39 height 35
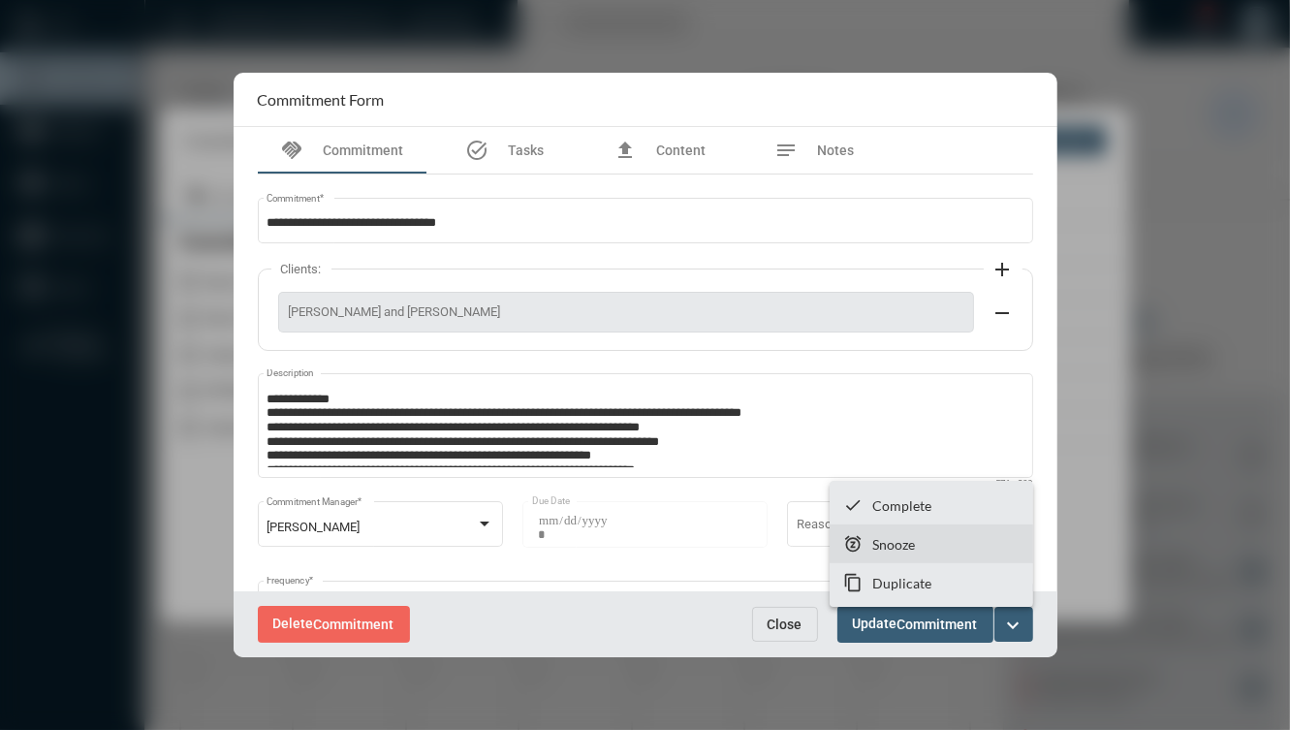
click at [859, 551] on mat-icon "snooze" at bounding box center [853, 543] width 19 height 19
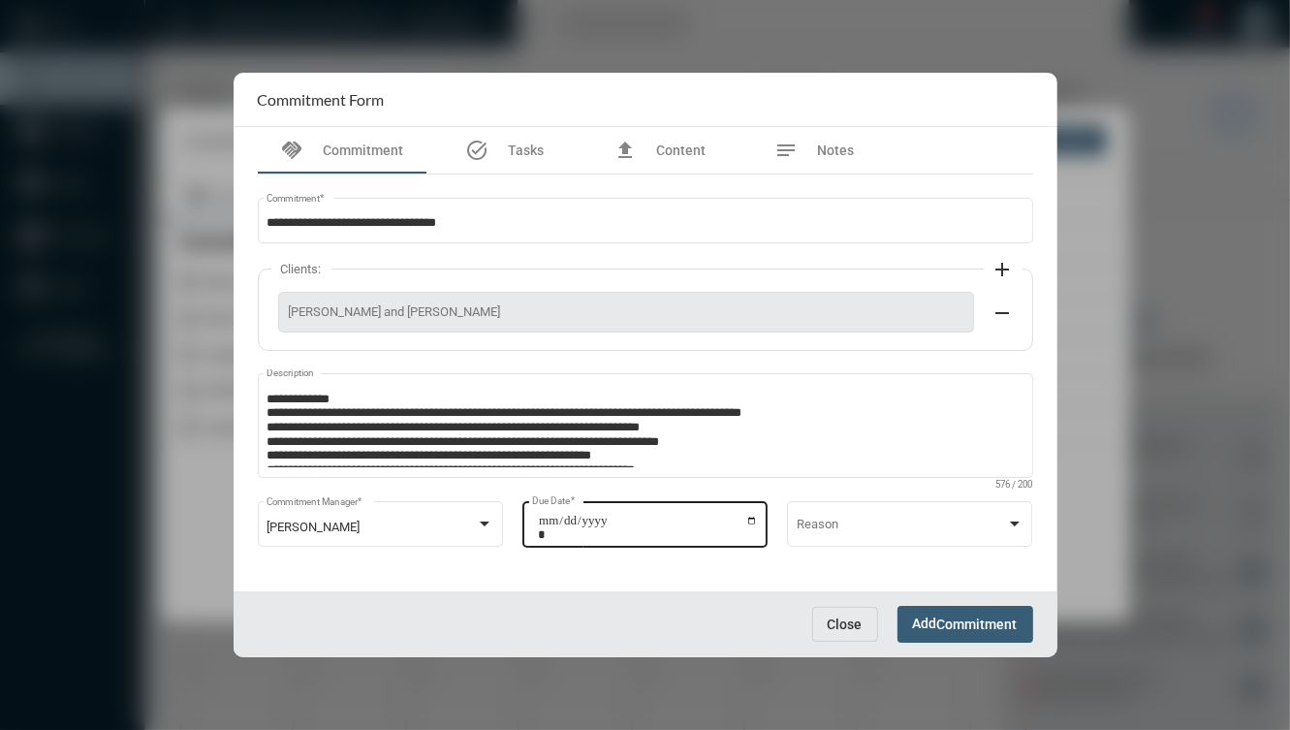
click at [753, 523] on input "**********" at bounding box center [648, 527] width 220 height 27
type input "**********"
click at [963, 622] on span "Commitment" at bounding box center [977, 625] width 80 height 16
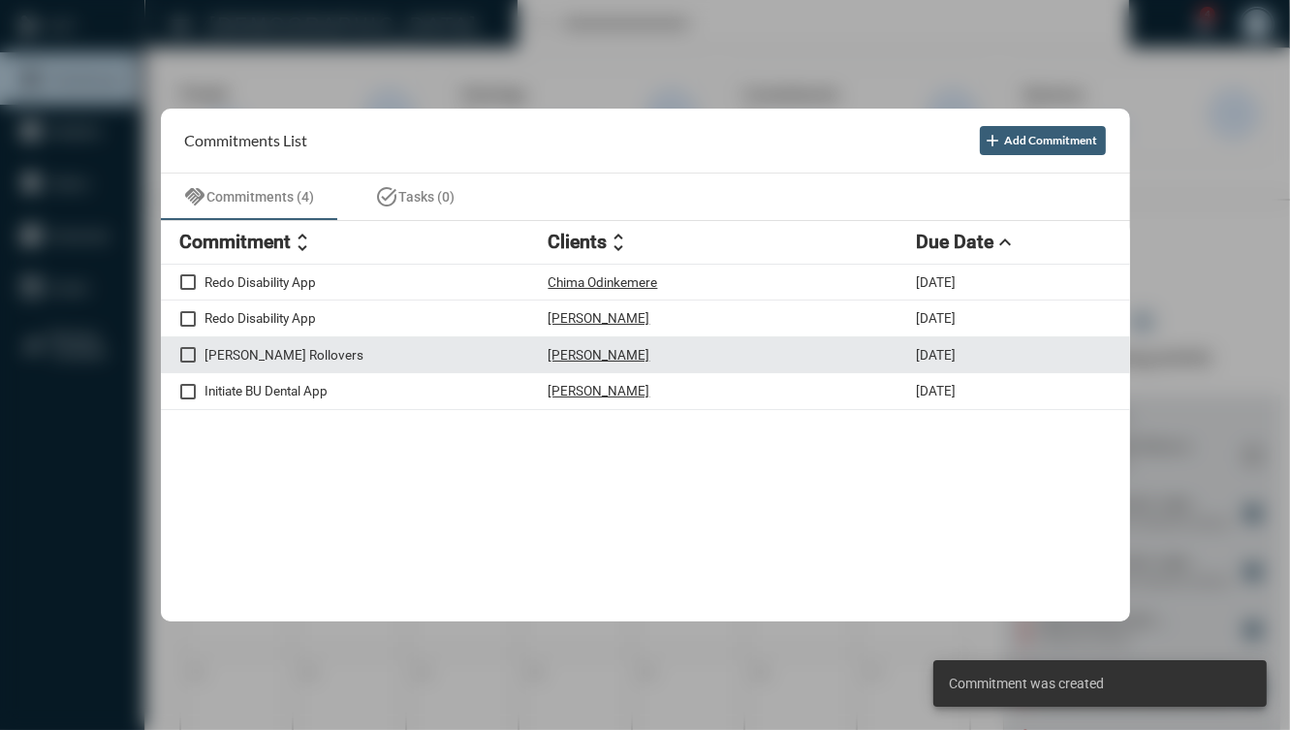
click at [487, 360] on p "R. McGovern Rollovers" at bounding box center [376, 355] width 343 height 16
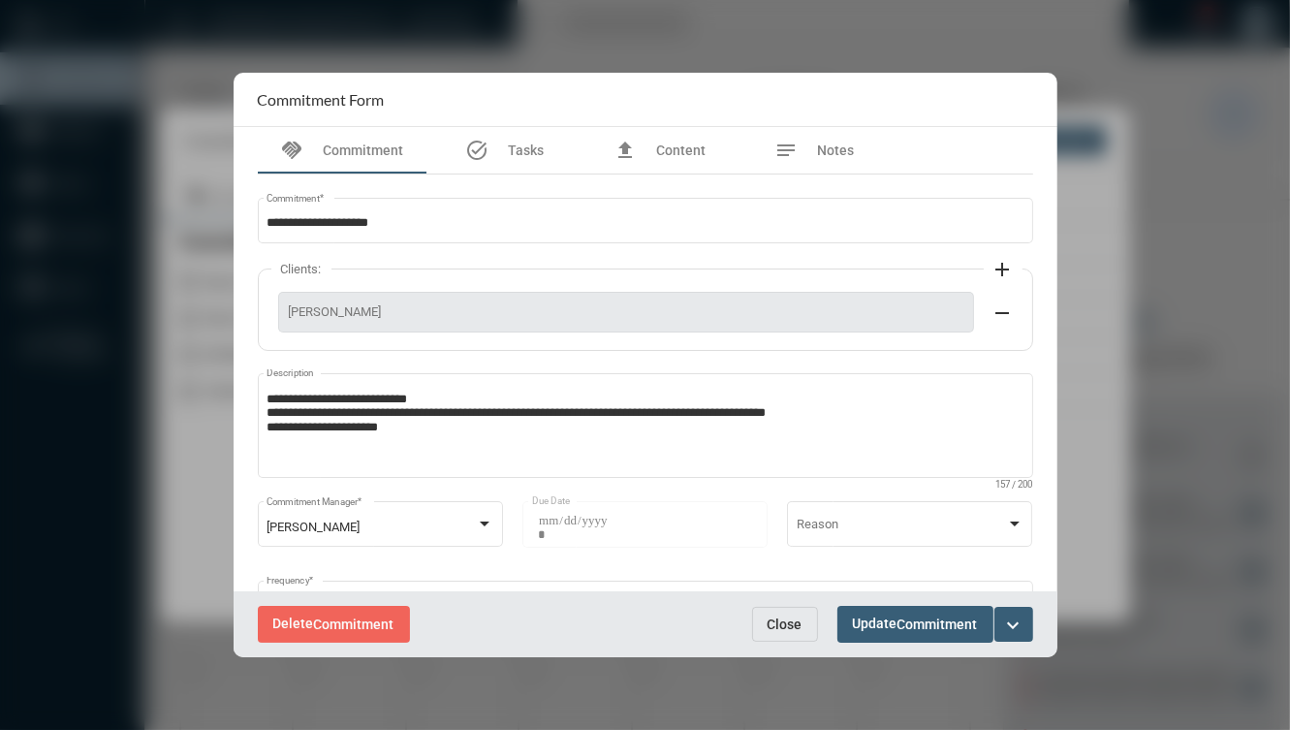
click at [1023, 627] on mat-icon "expand_more" at bounding box center [1013, 624] width 23 height 23
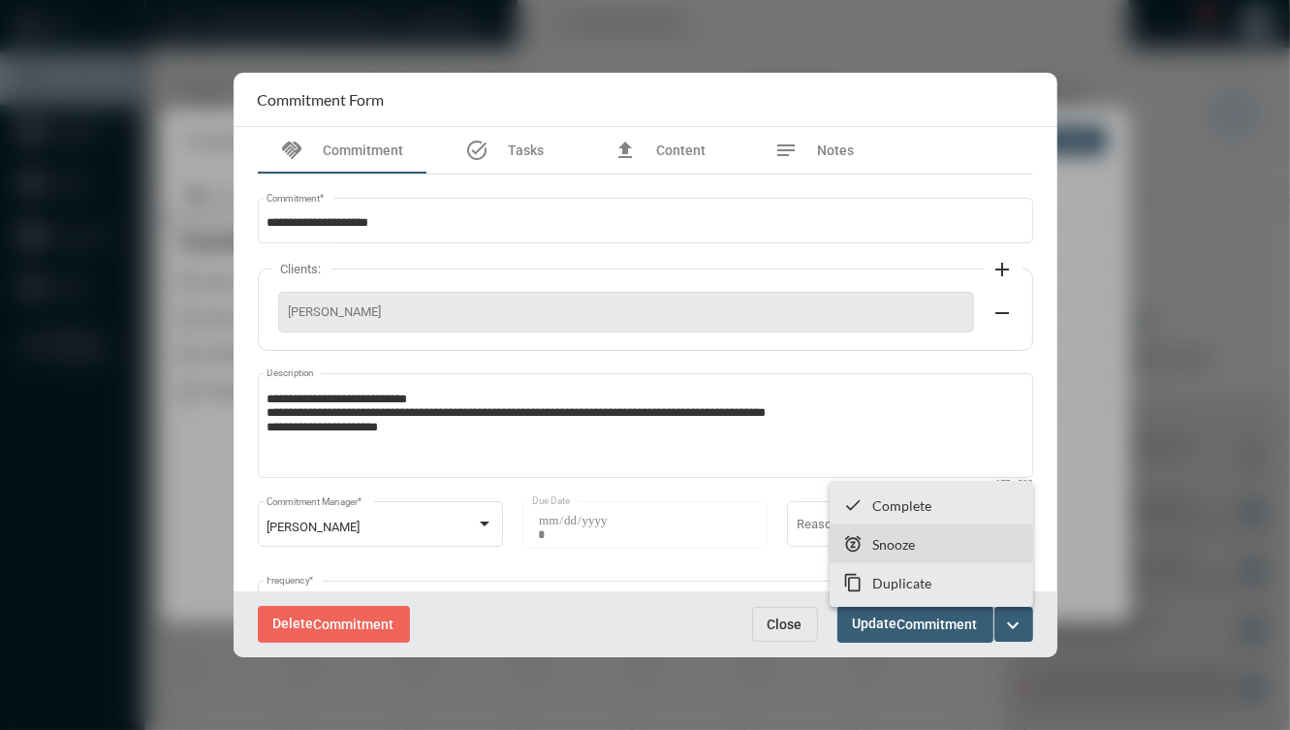
click at [977, 552] on section "snooze Snooze" at bounding box center [930, 543] width 203 height 39
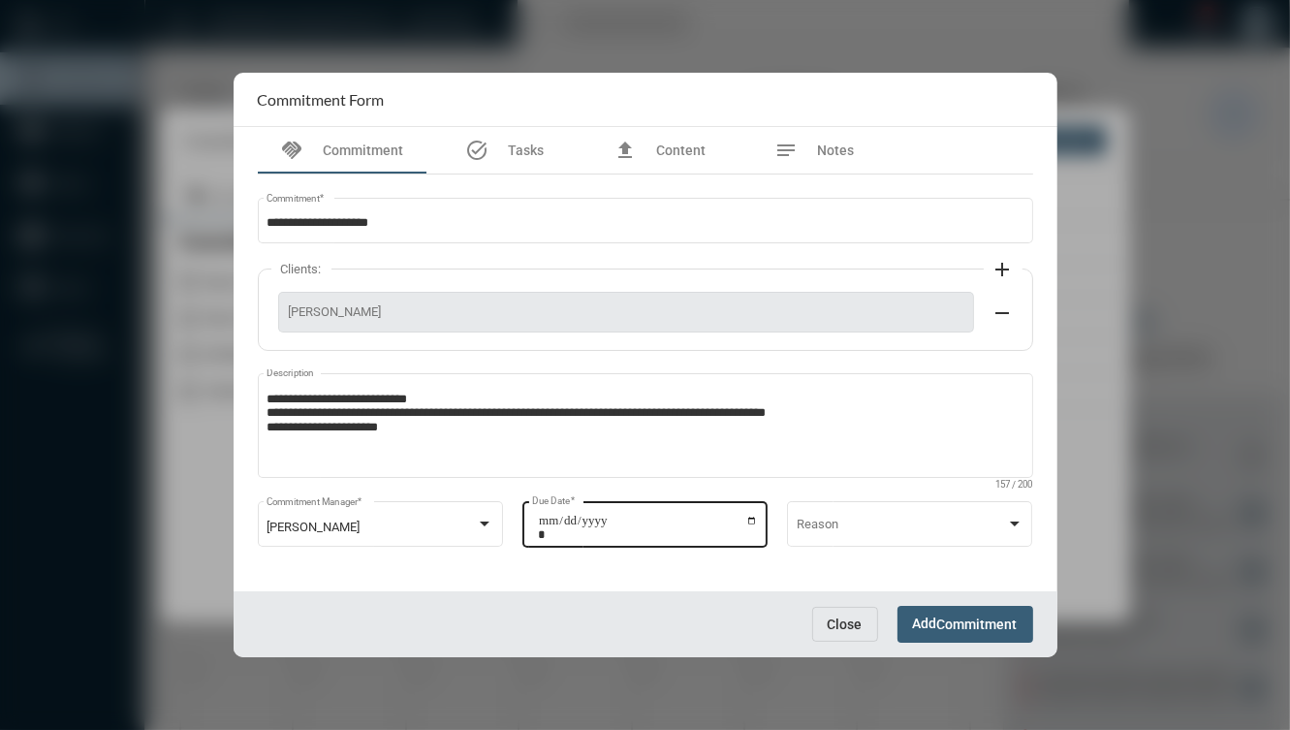
click at [752, 518] on input "**********" at bounding box center [648, 527] width 220 height 27
type input "**********"
click at [999, 622] on span "Commitment" at bounding box center [977, 625] width 80 height 16
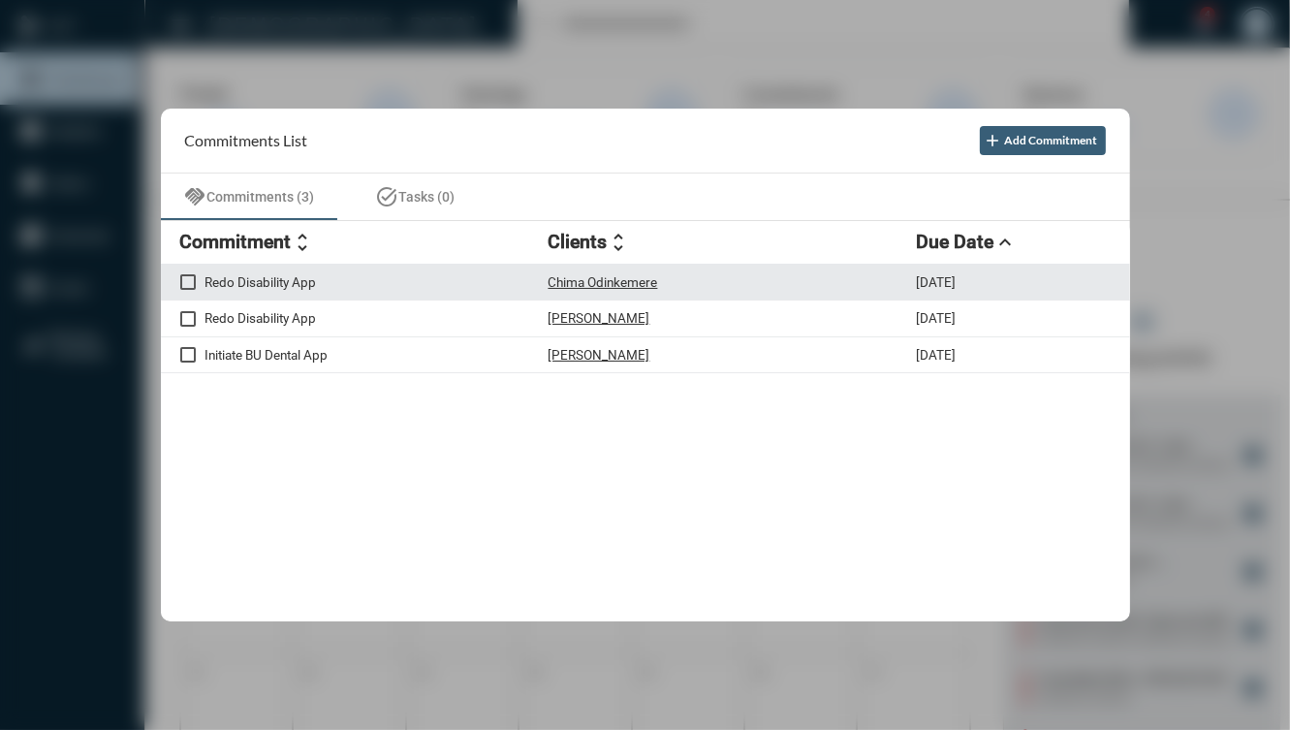
click at [387, 285] on p "Redo Disability App" at bounding box center [376, 282] width 343 height 16
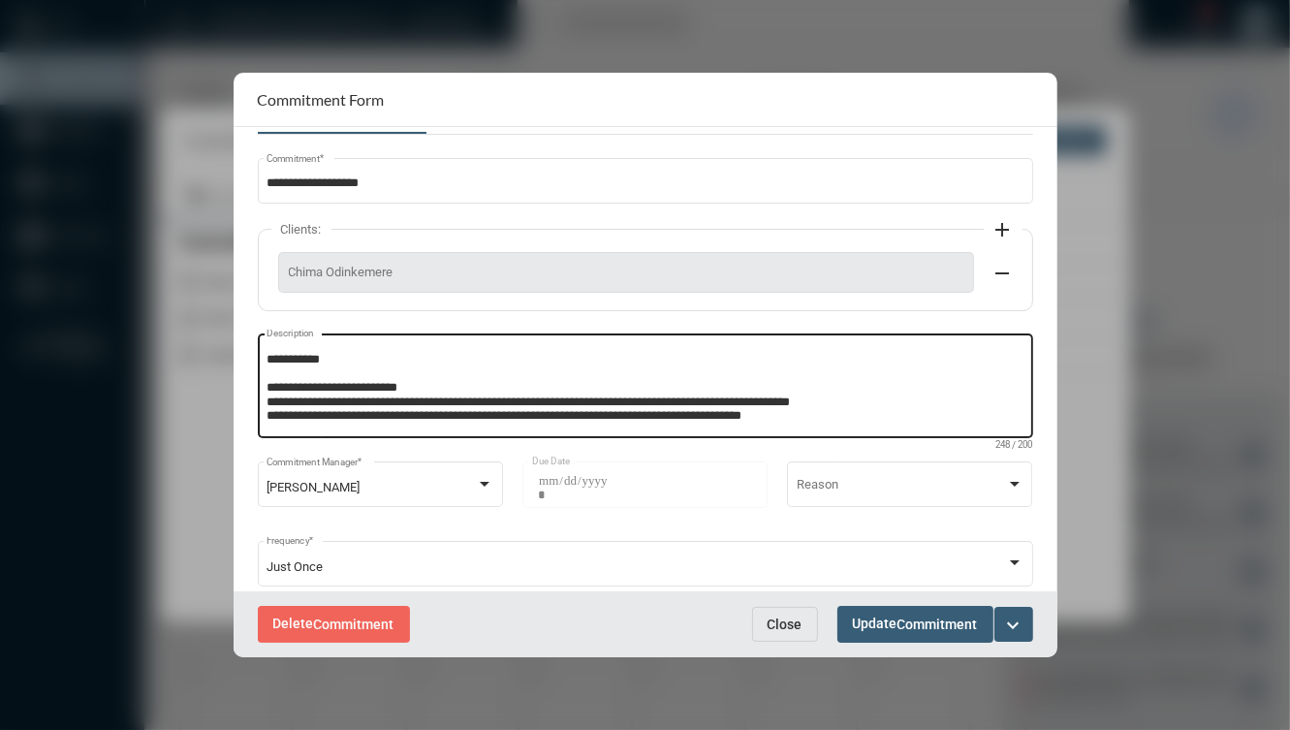
scroll to position [41, 0]
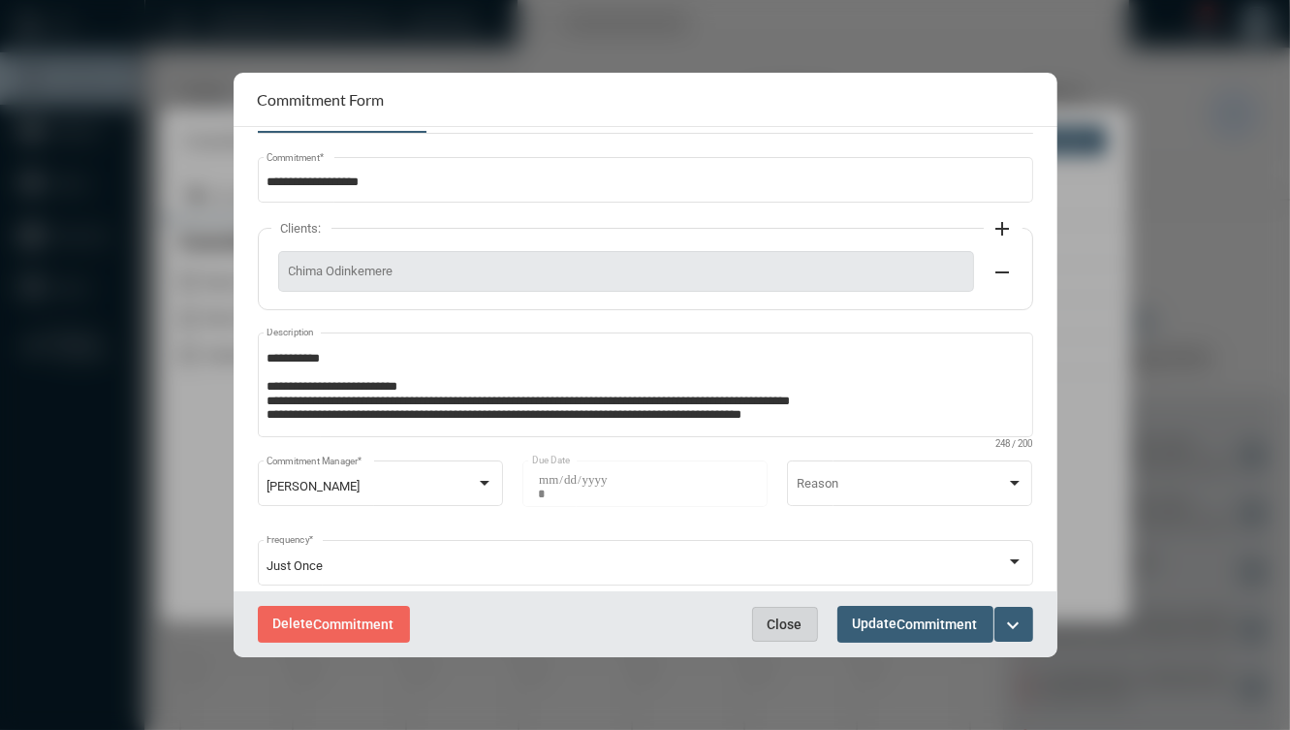
click at [766, 623] on button "Close" at bounding box center [785, 624] width 66 height 35
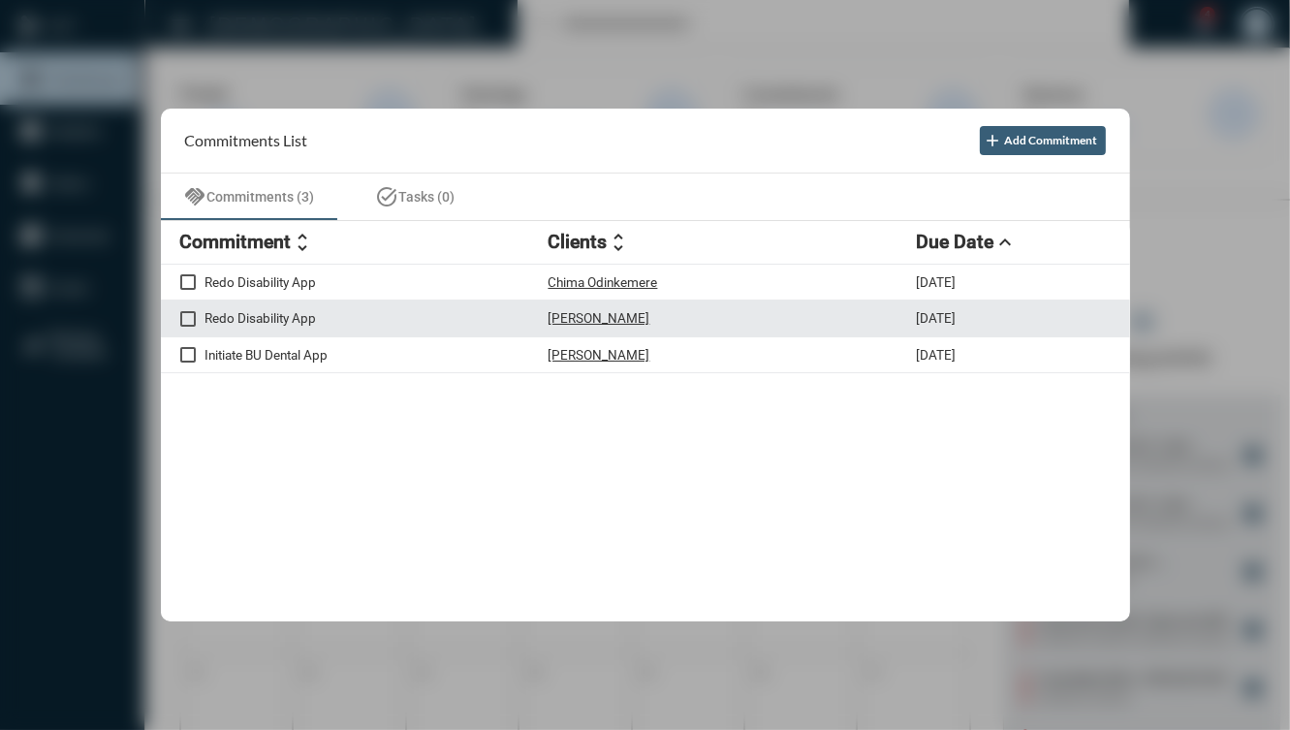
click at [419, 316] on p "Redo Disability App" at bounding box center [376, 318] width 343 height 16
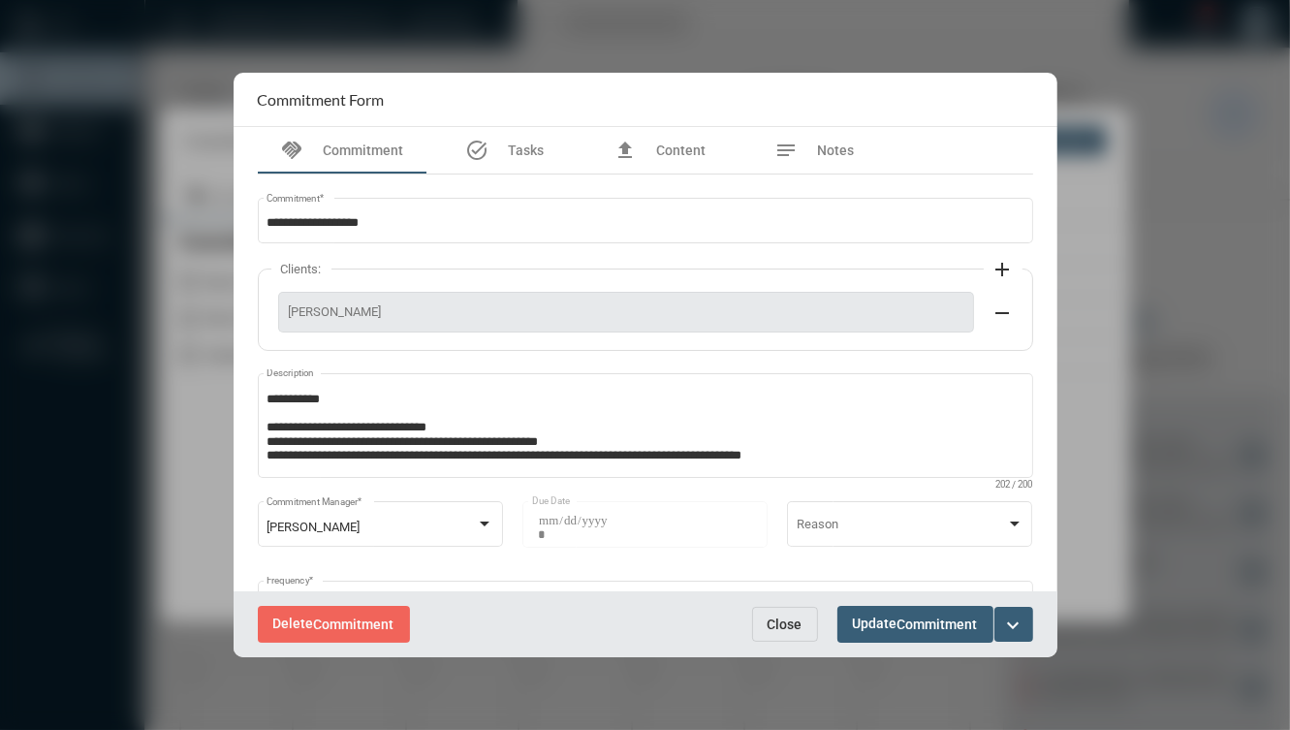
click at [788, 632] on button "Close" at bounding box center [785, 624] width 66 height 35
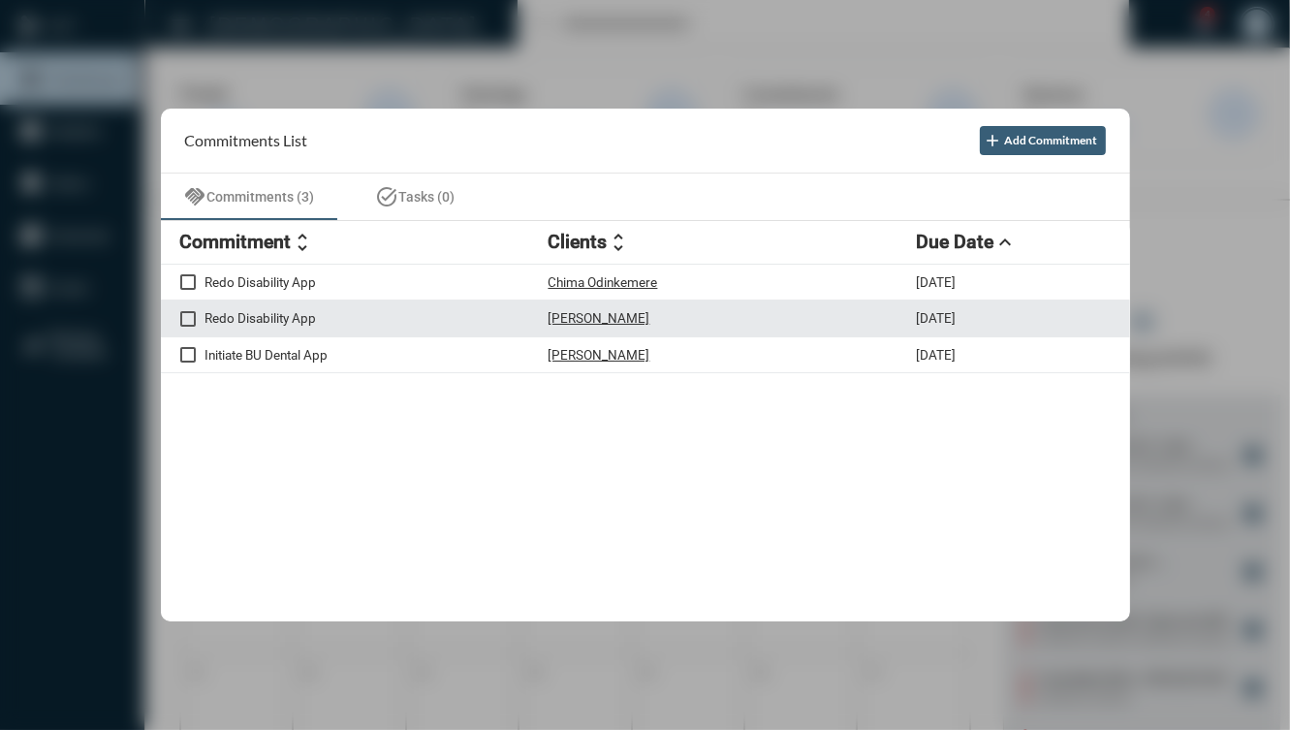
click at [462, 325] on p "Redo Disability App" at bounding box center [376, 318] width 343 height 16
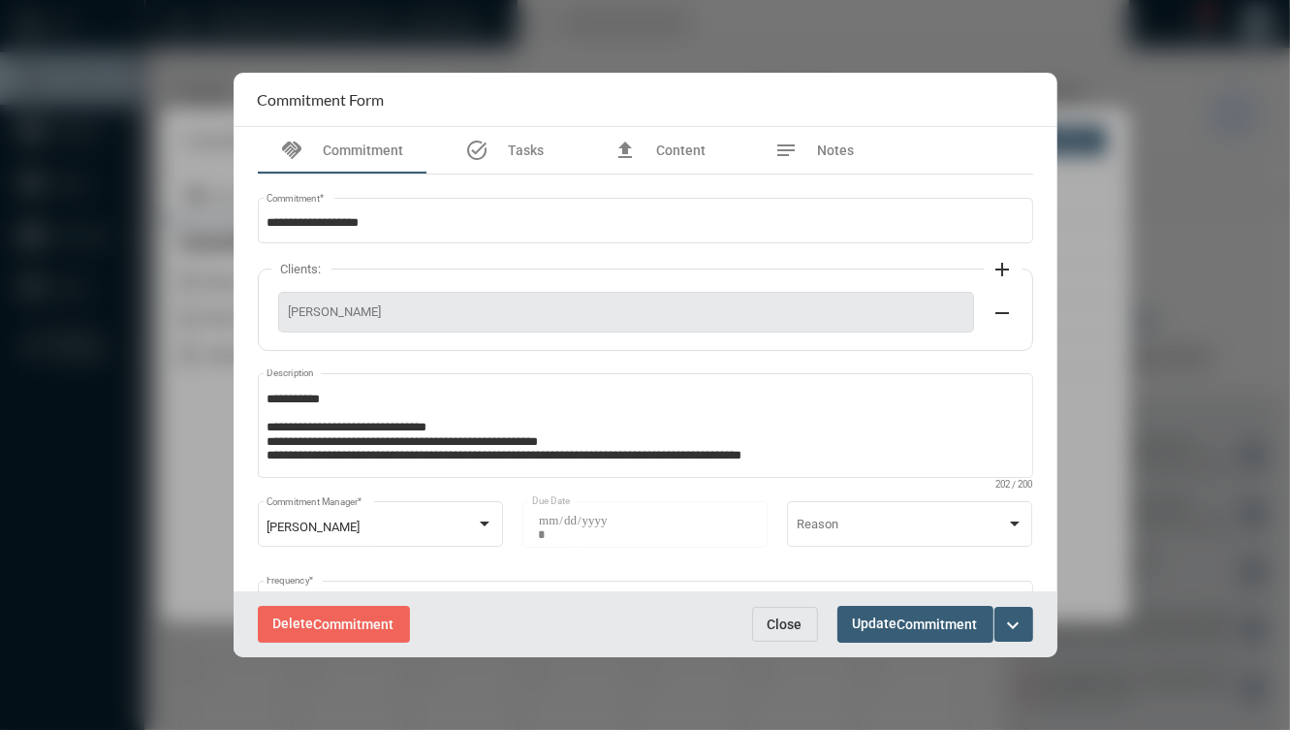
click at [763, 627] on button "Close" at bounding box center [785, 624] width 66 height 35
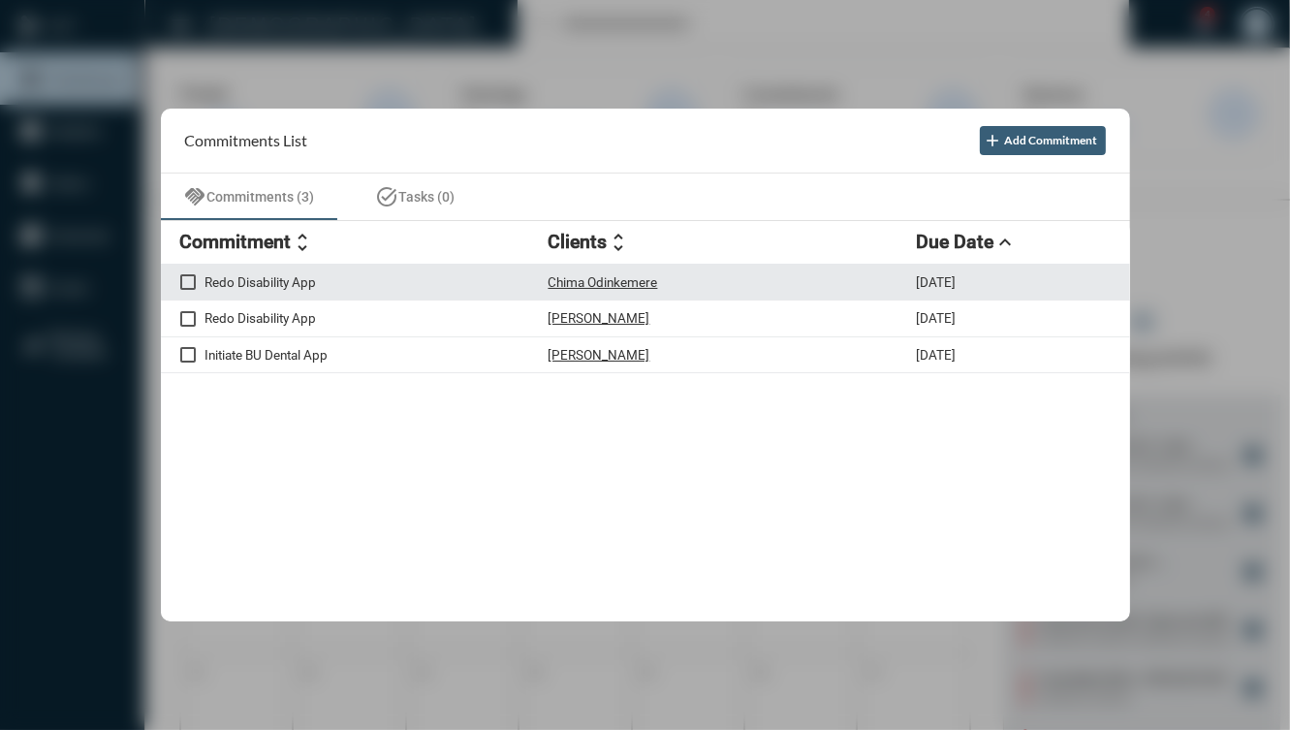
click at [460, 290] on div "Redo Disability App Chima Odinkemere 9/3/25" at bounding box center [645, 283] width 969 height 37
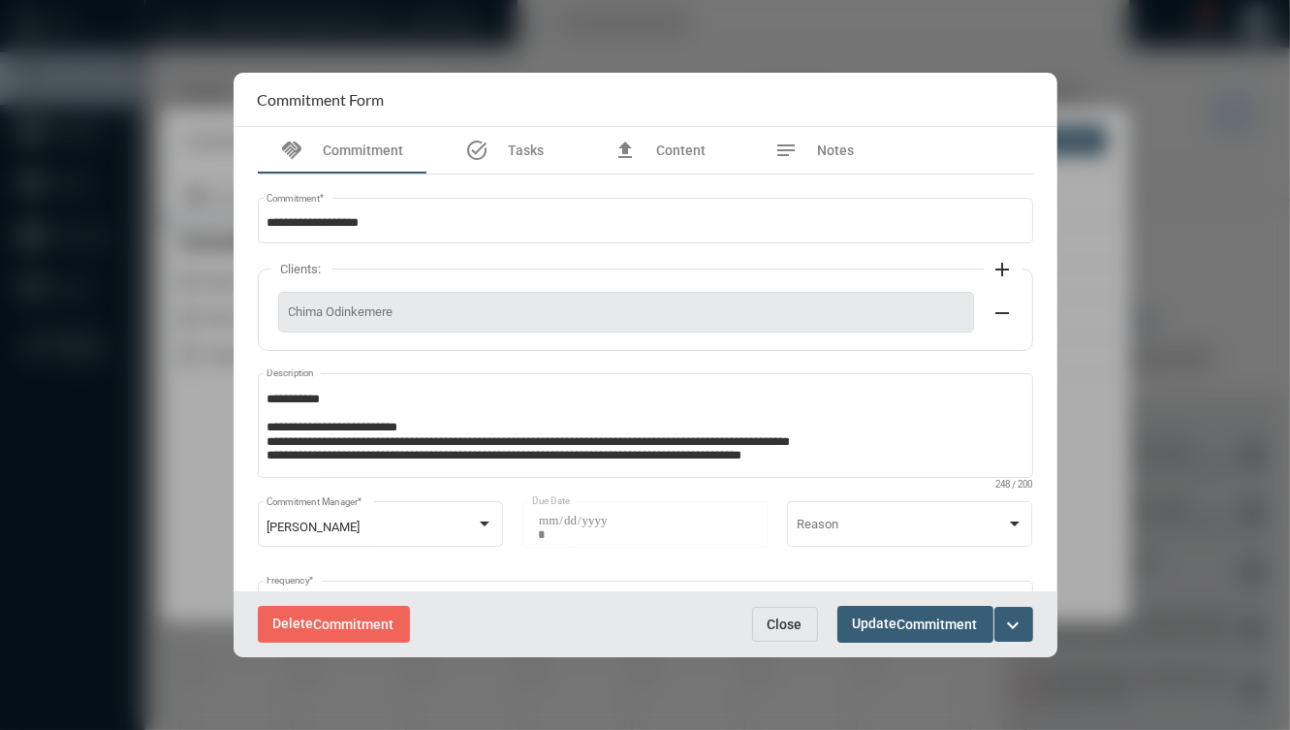
click at [777, 625] on span "Close" at bounding box center [784, 624] width 35 height 16
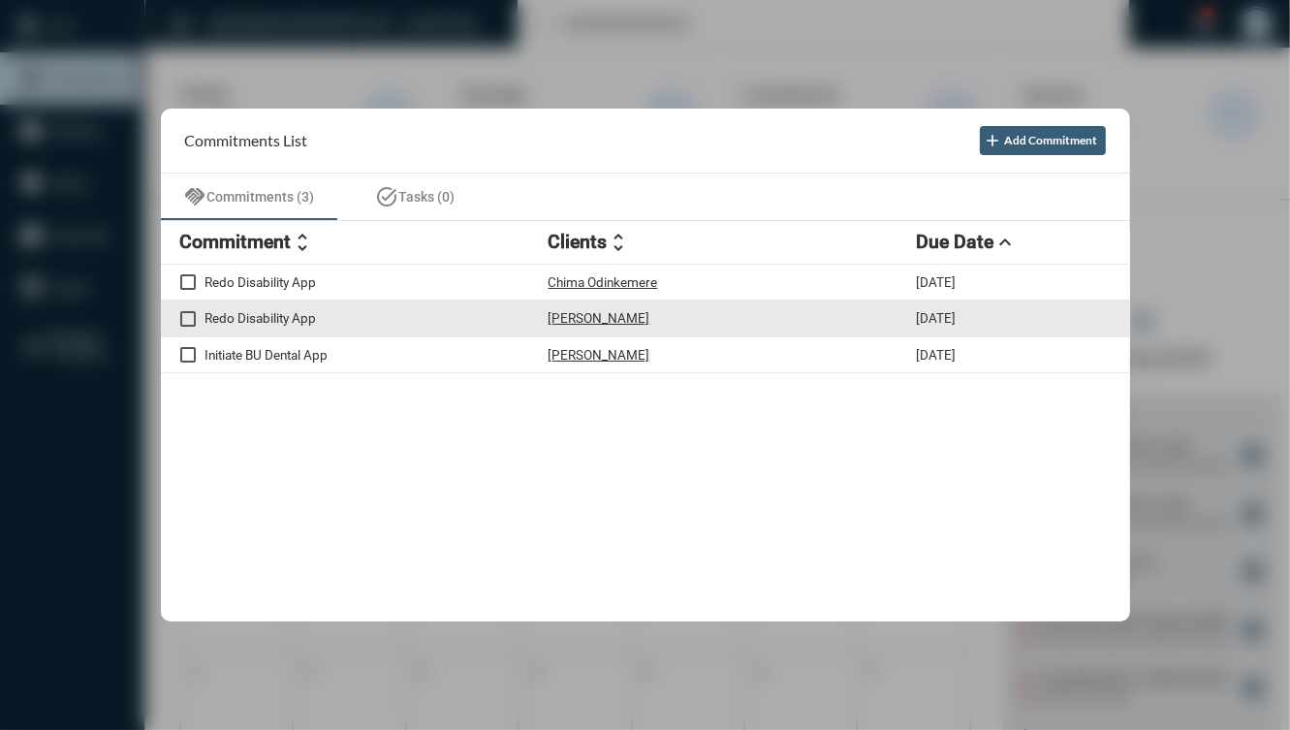
click at [442, 307] on div "Redo Disability App Kevin Weiss 9/3/25" at bounding box center [645, 318] width 969 height 37
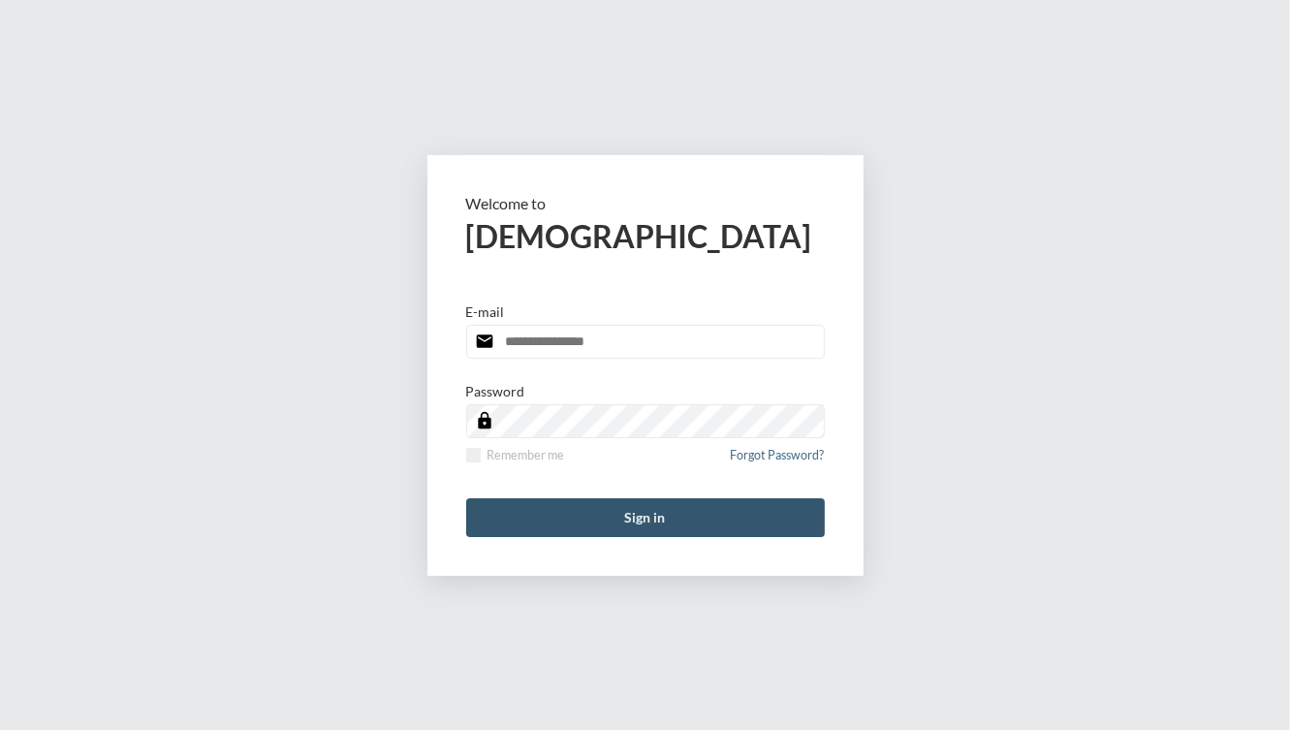
type input "**********"
click at [579, 500] on button "Sign in" at bounding box center [645, 517] width 359 height 39
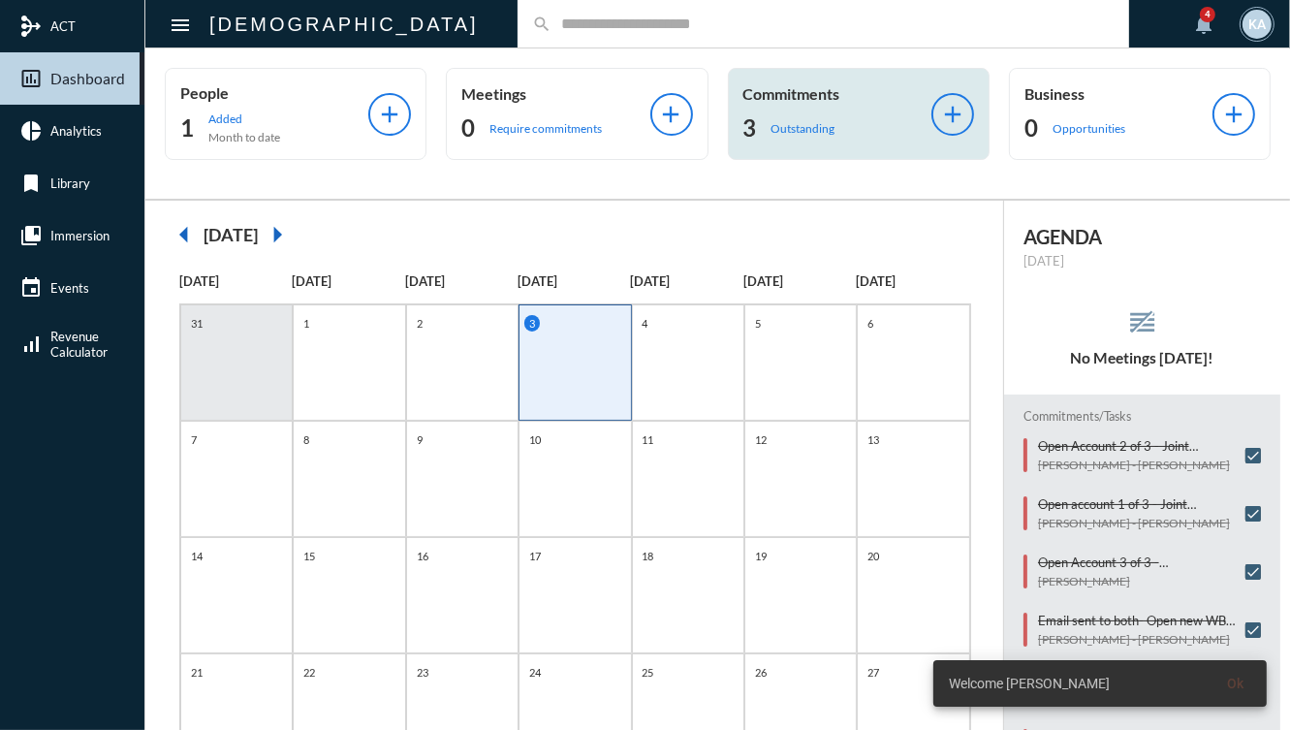
click at [837, 109] on div "Commitments 3 Outstanding" at bounding box center [837, 113] width 188 height 59
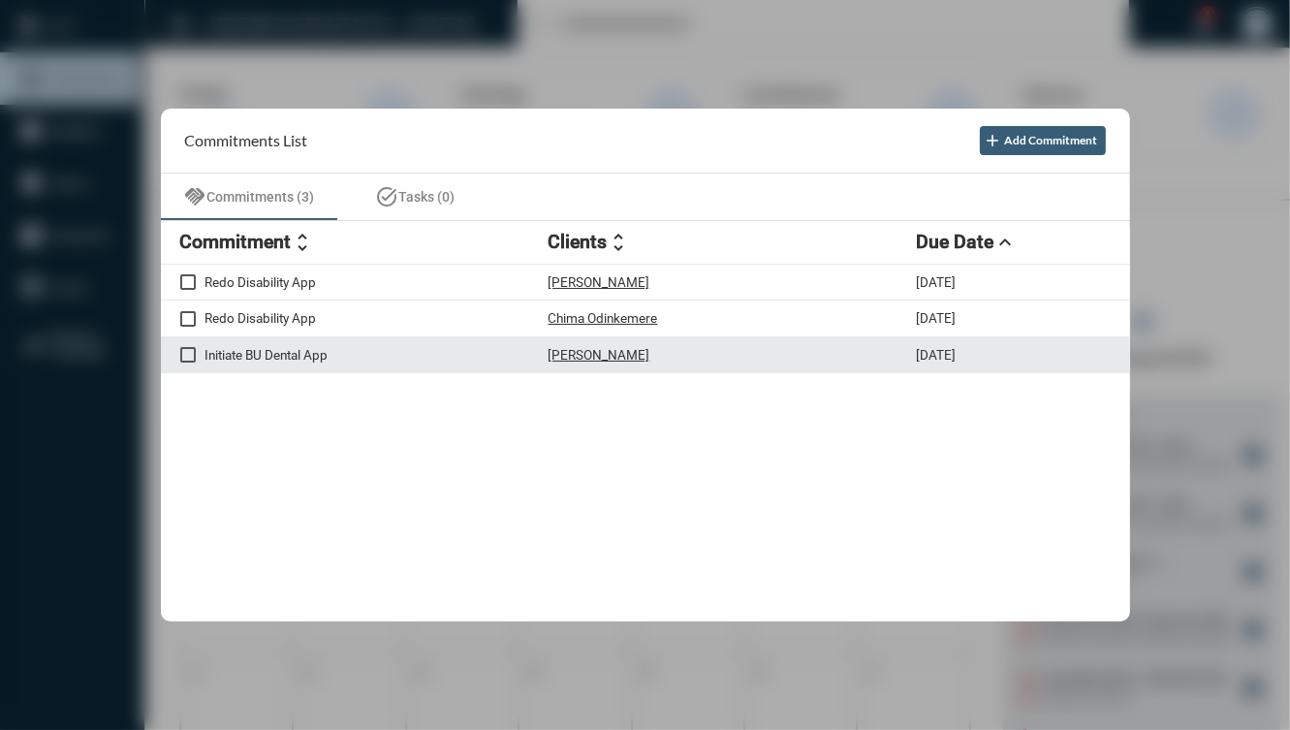
click at [482, 362] on div "Initiate BU Dental App [PERSON_NAME] [DATE]" at bounding box center [645, 355] width 969 height 37
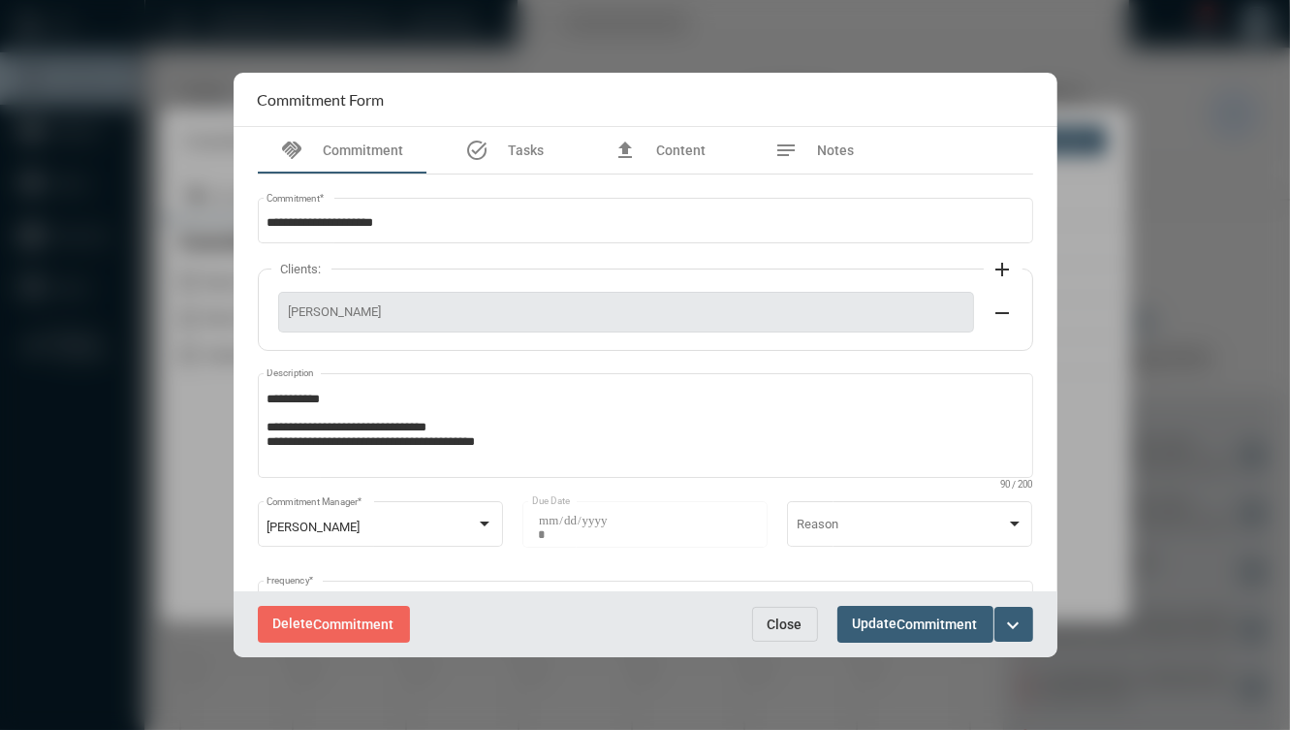
click at [799, 616] on span "Close" at bounding box center [784, 624] width 35 height 16
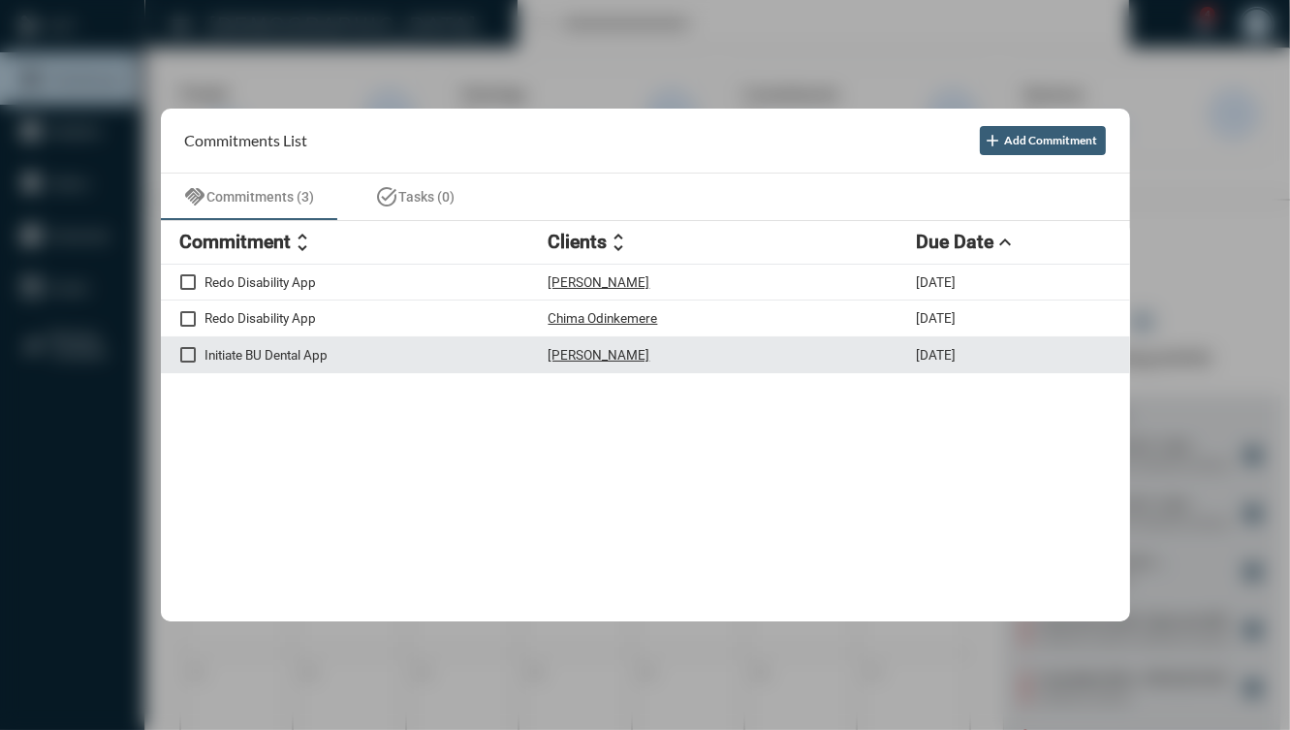
click at [821, 351] on div "[PERSON_NAME]" at bounding box center [732, 355] width 368 height 16
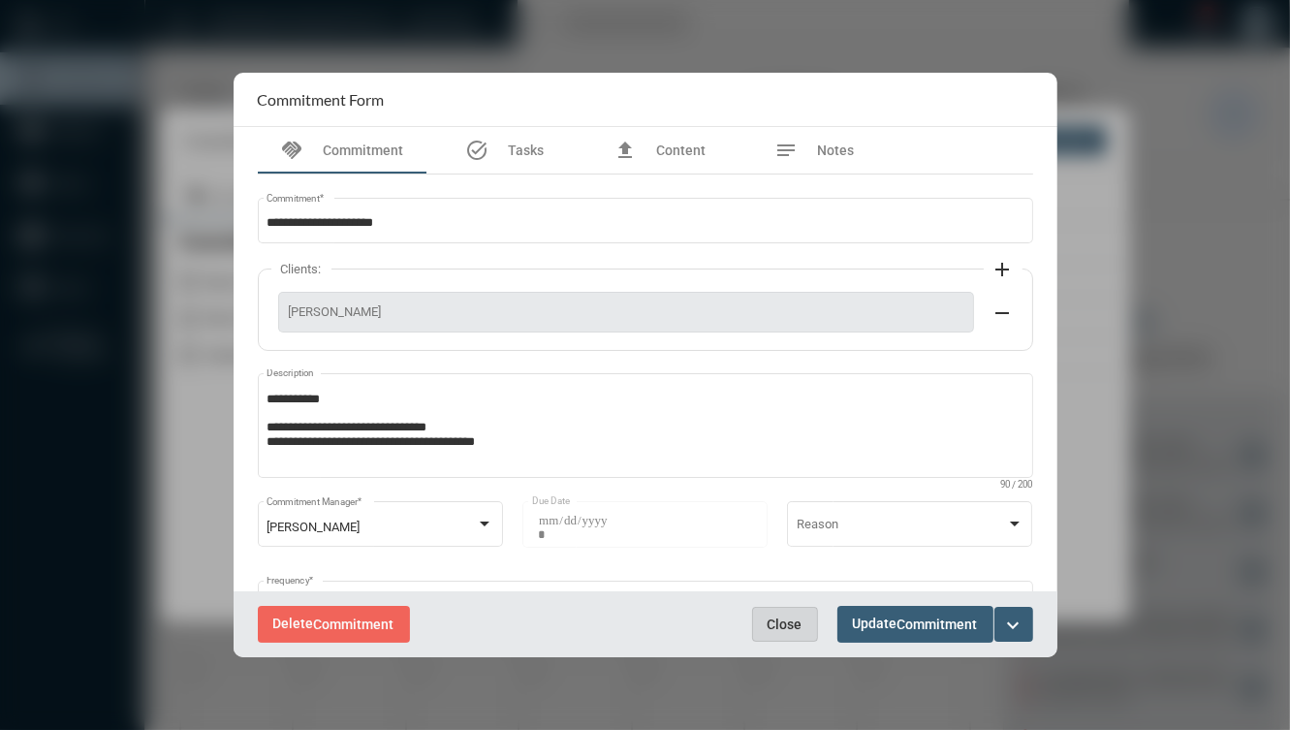
click at [793, 613] on button "Close" at bounding box center [785, 624] width 66 height 35
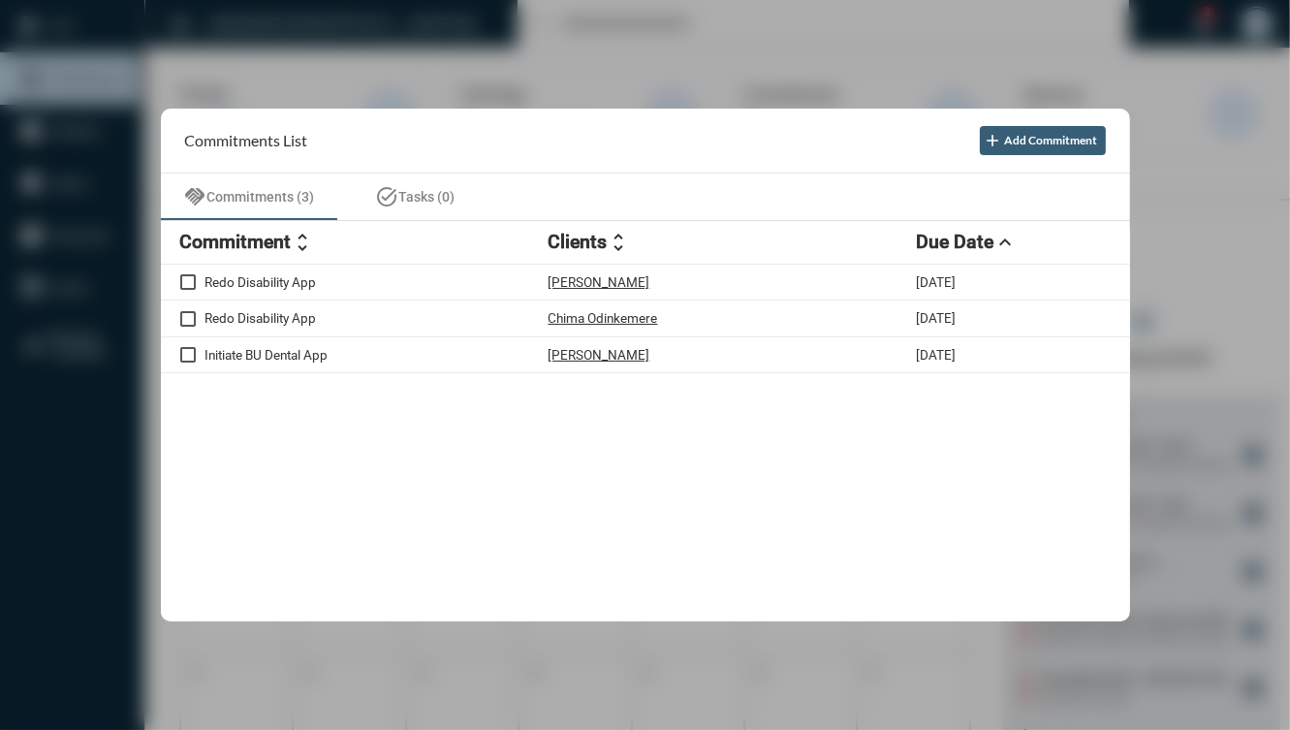
click at [1160, 335] on div at bounding box center [645, 365] width 1290 height 730
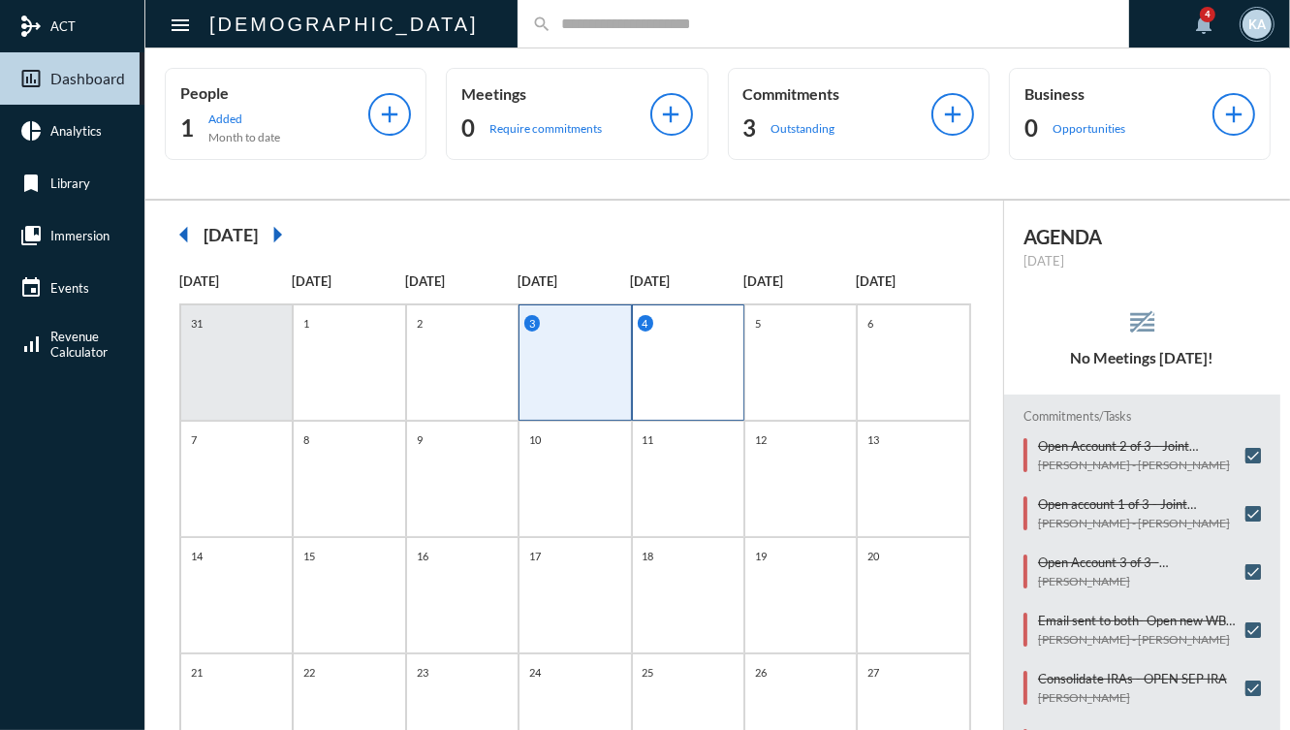
click at [687, 371] on div "4" at bounding box center [688, 362] width 112 height 116
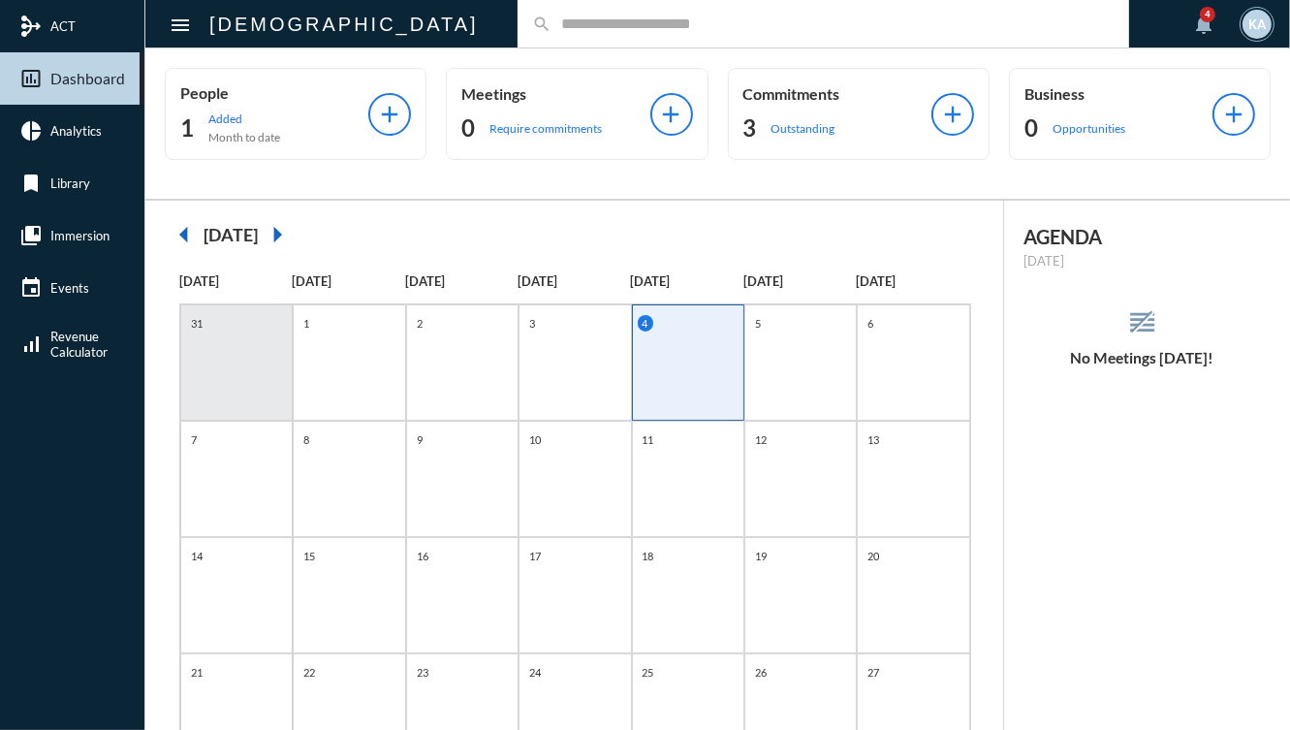
scroll to position [202, 0]
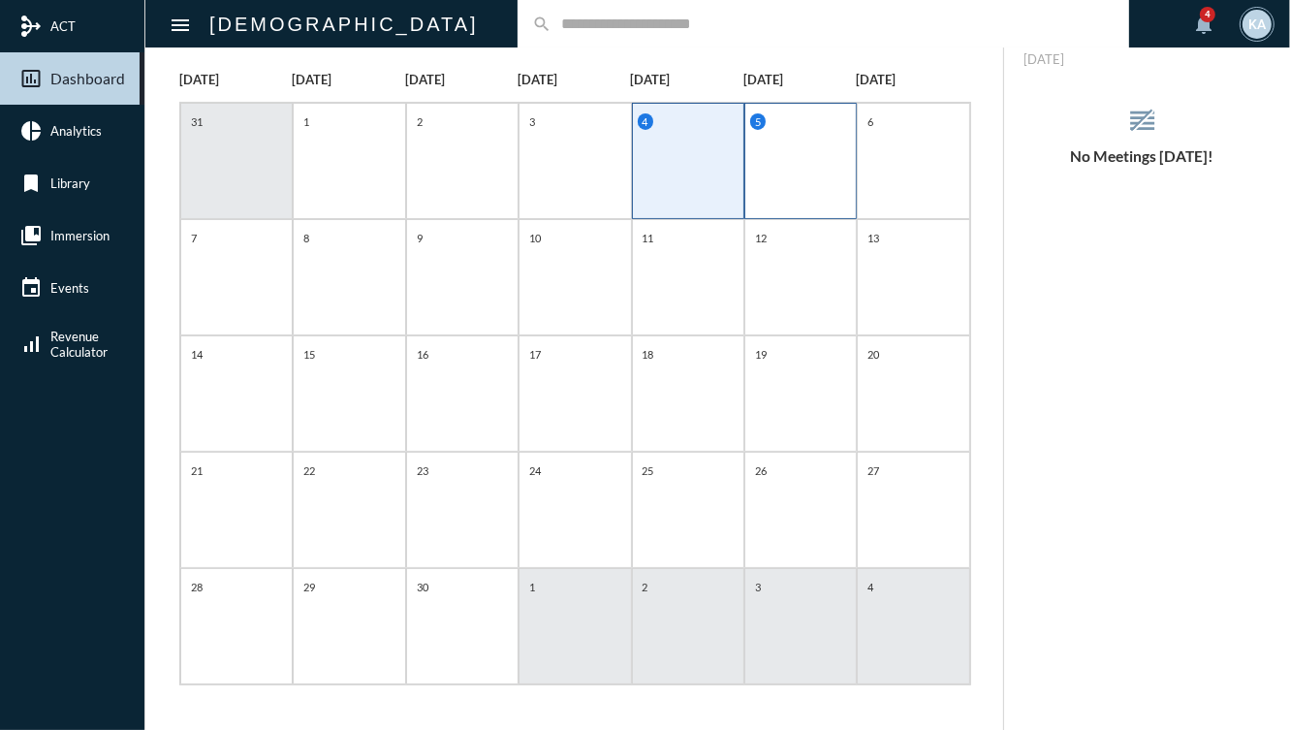
click at [766, 130] on div "5" at bounding box center [800, 161] width 112 height 116
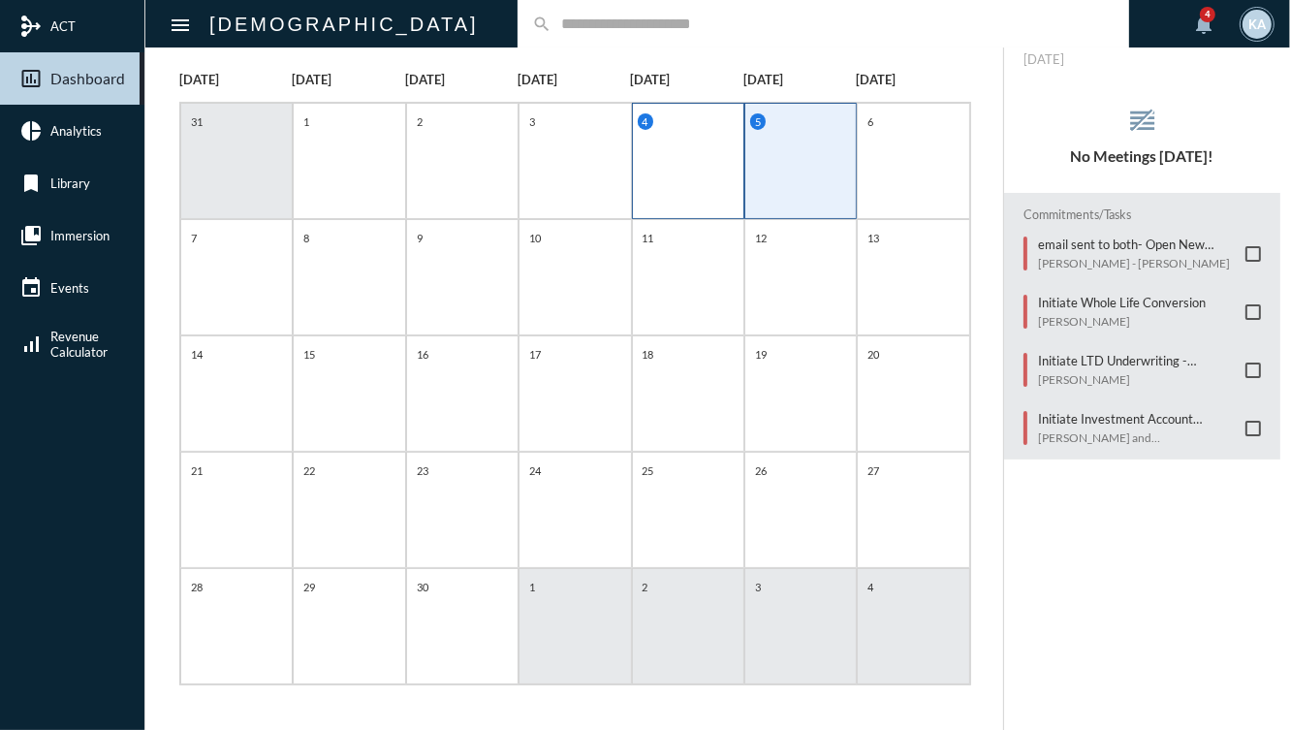
click at [691, 146] on div "4" at bounding box center [688, 161] width 112 height 116
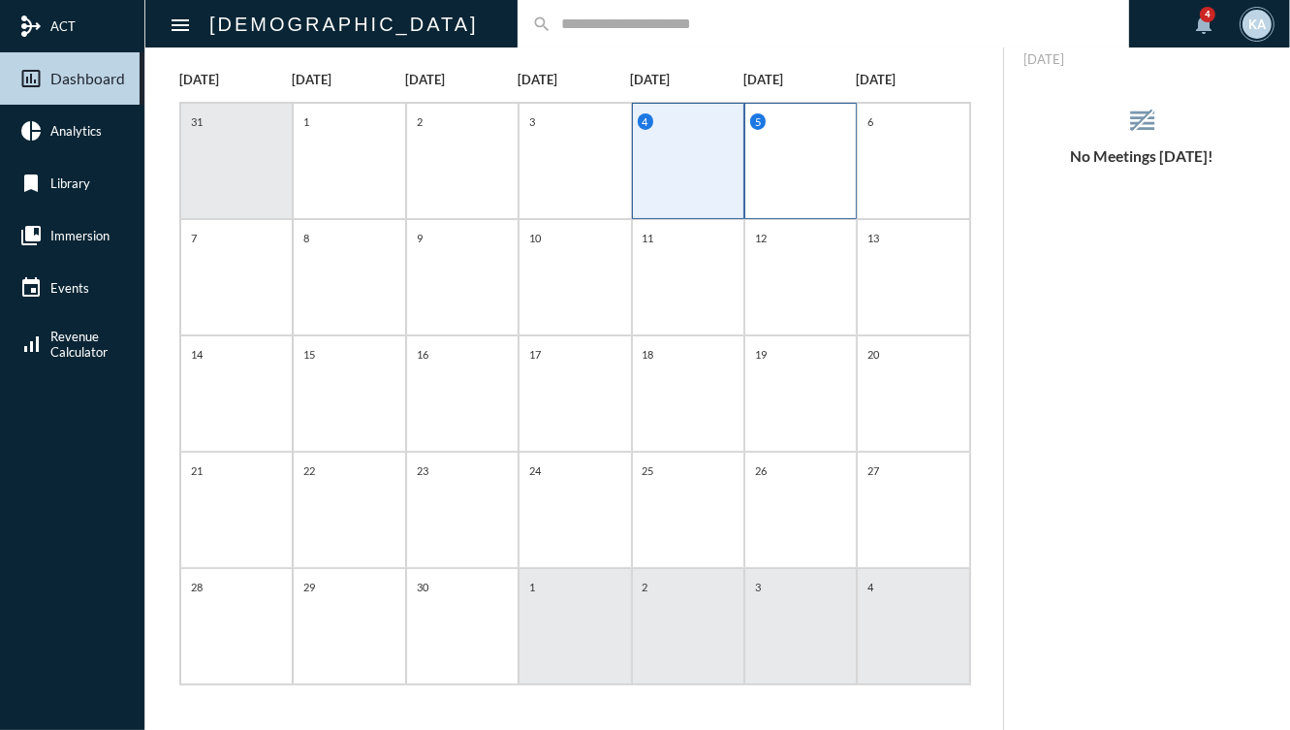
click at [799, 177] on div "5" at bounding box center [800, 161] width 112 height 116
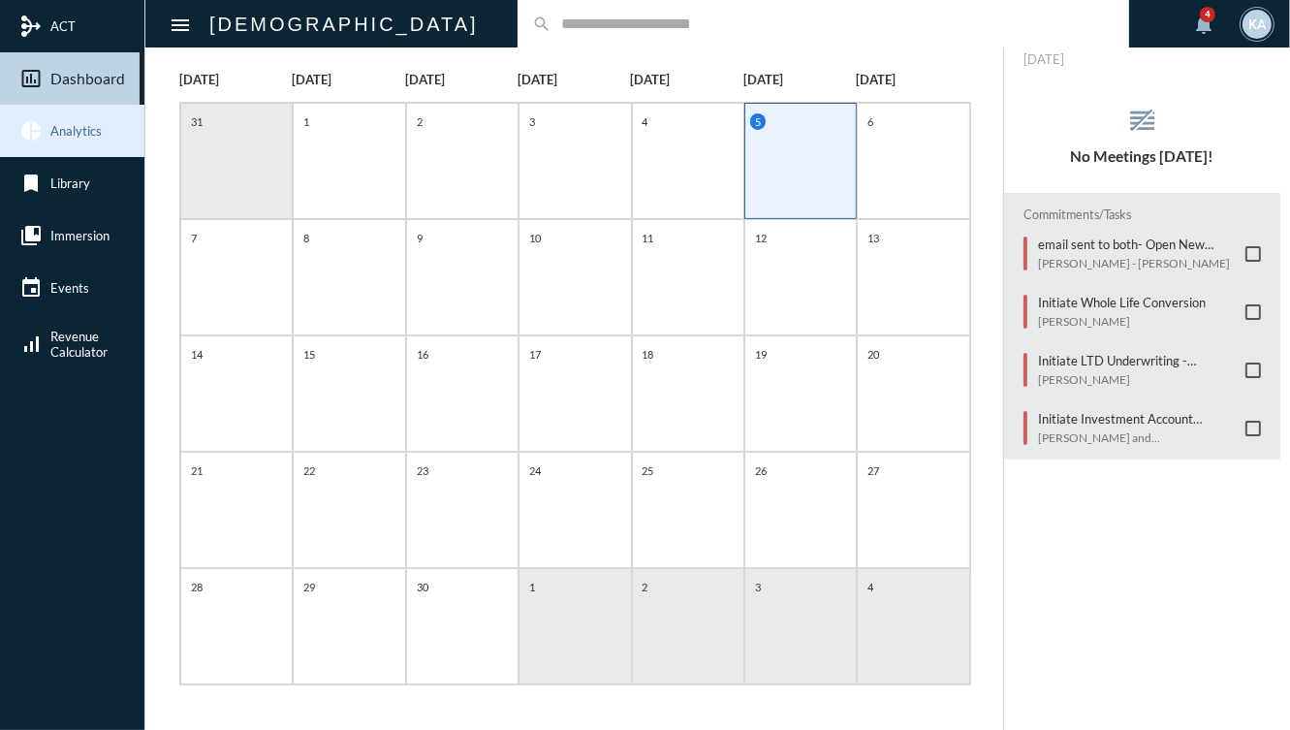
click at [103, 135] on link "pie_chart Analytics" at bounding box center [72, 131] width 144 height 52
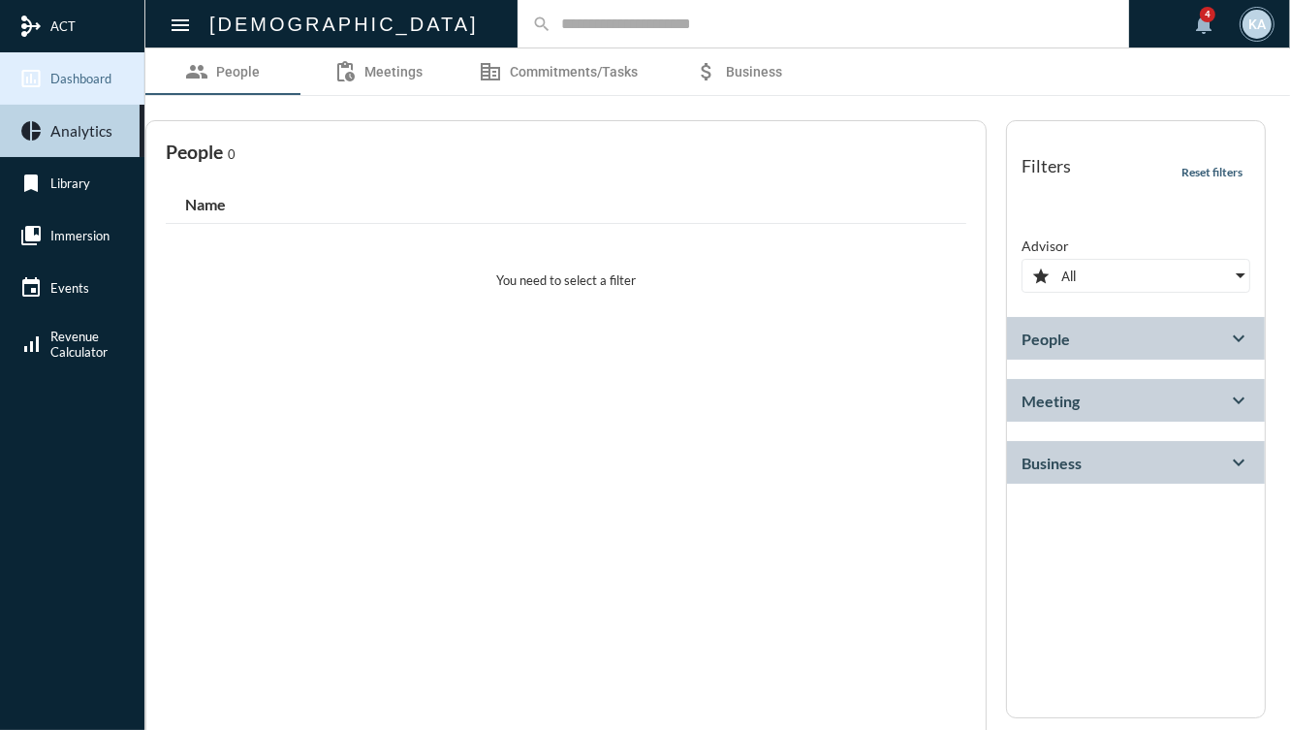
click at [85, 104] on link "insert_chart_outlined Dashboard" at bounding box center [72, 78] width 144 height 52
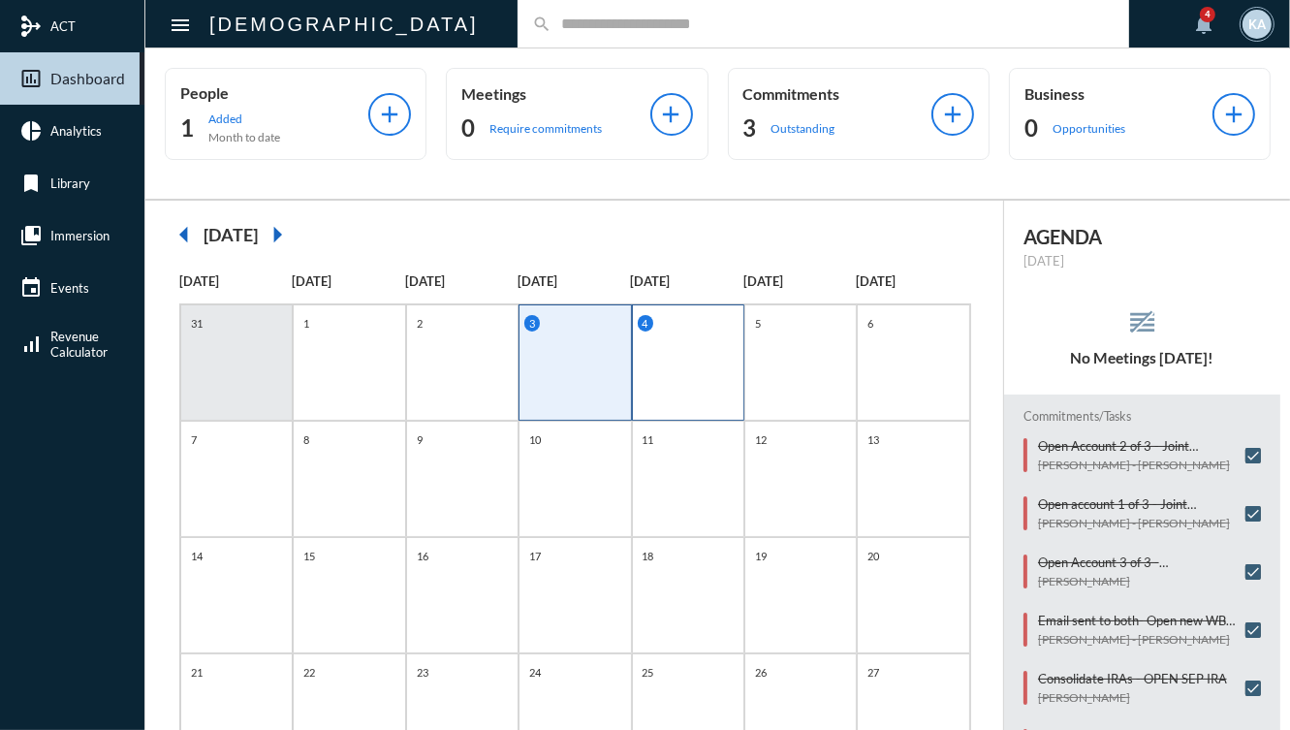
click at [716, 369] on div "4" at bounding box center [688, 362] width 112 height 116
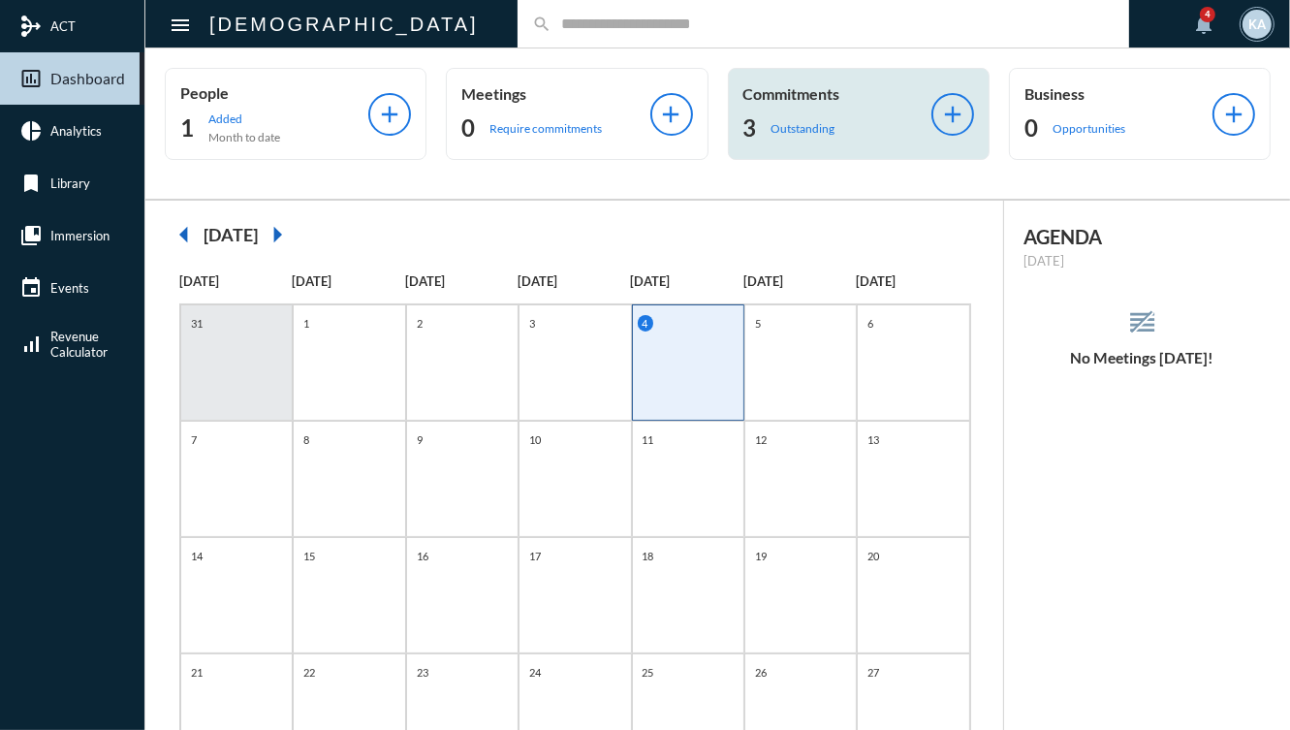
click at [744, 117] on h2 "3" at bounding box center [750, 127] width 14 height 31
